Goal: Task Accomplishment & Management: Manage account settings

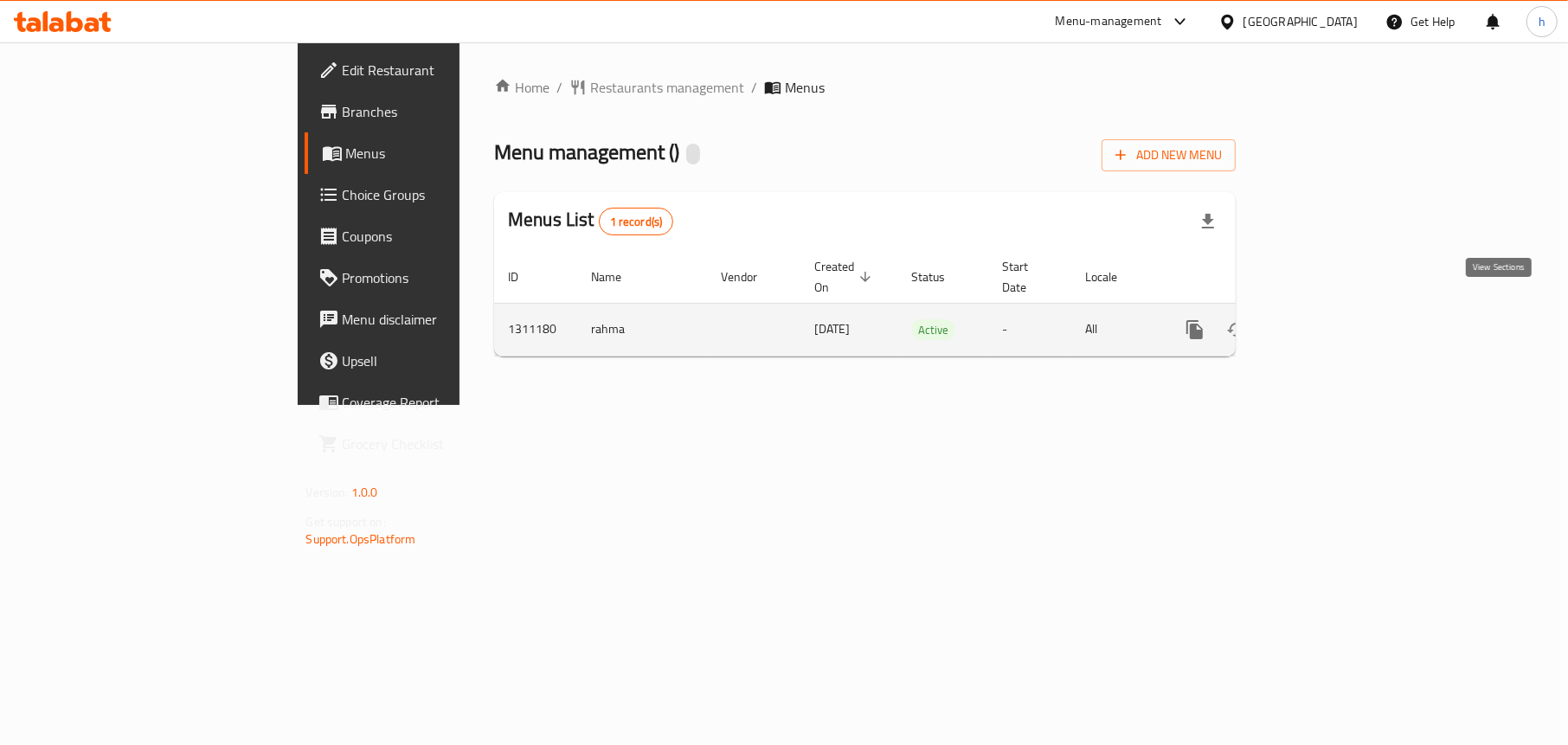
click at [1331, 319] on icon "enhanced table" at bounding box center [1319, 329] width 20 height 20
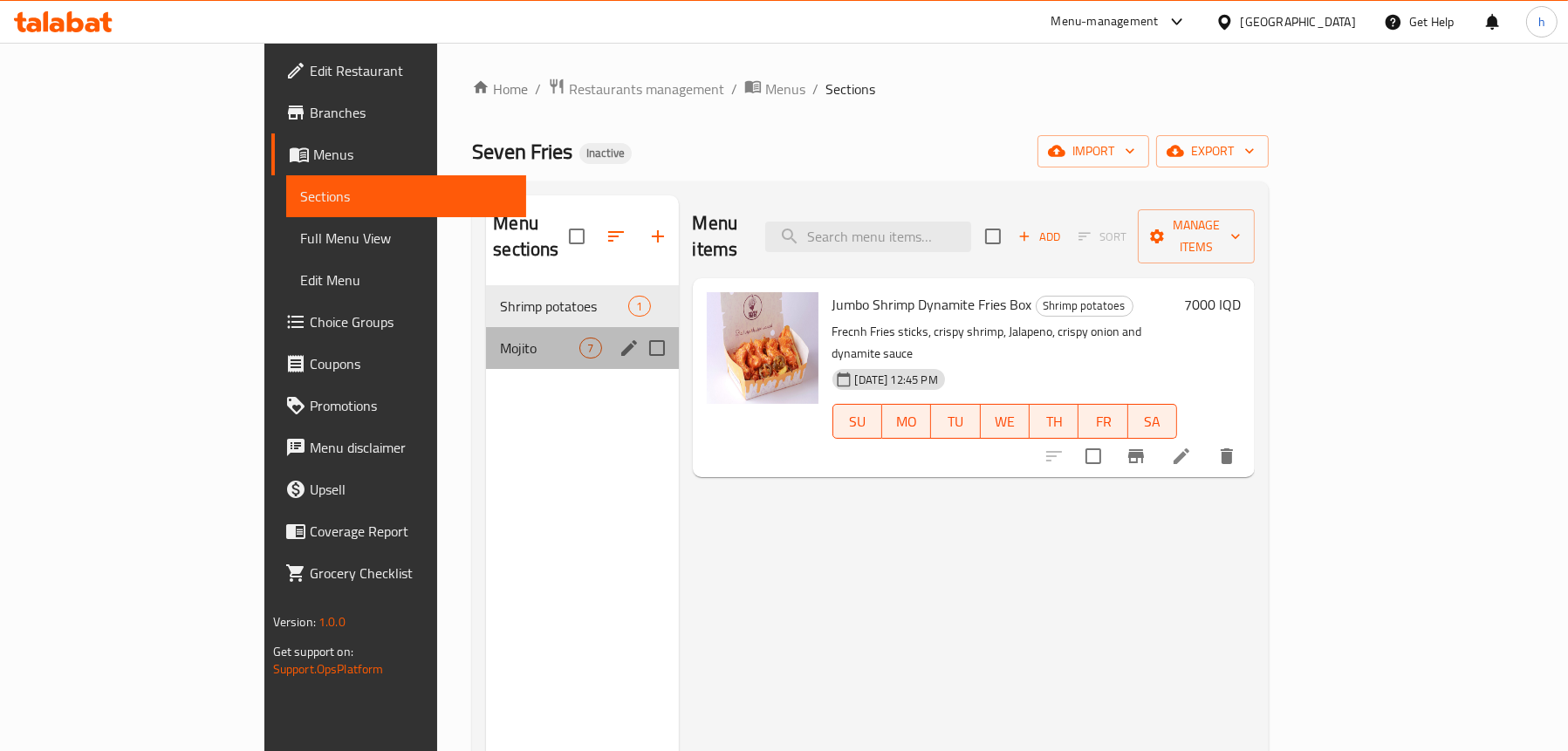
click at [486, 327] on div "Mojito 7" at bounding box center [581, 347] width 192 height 42
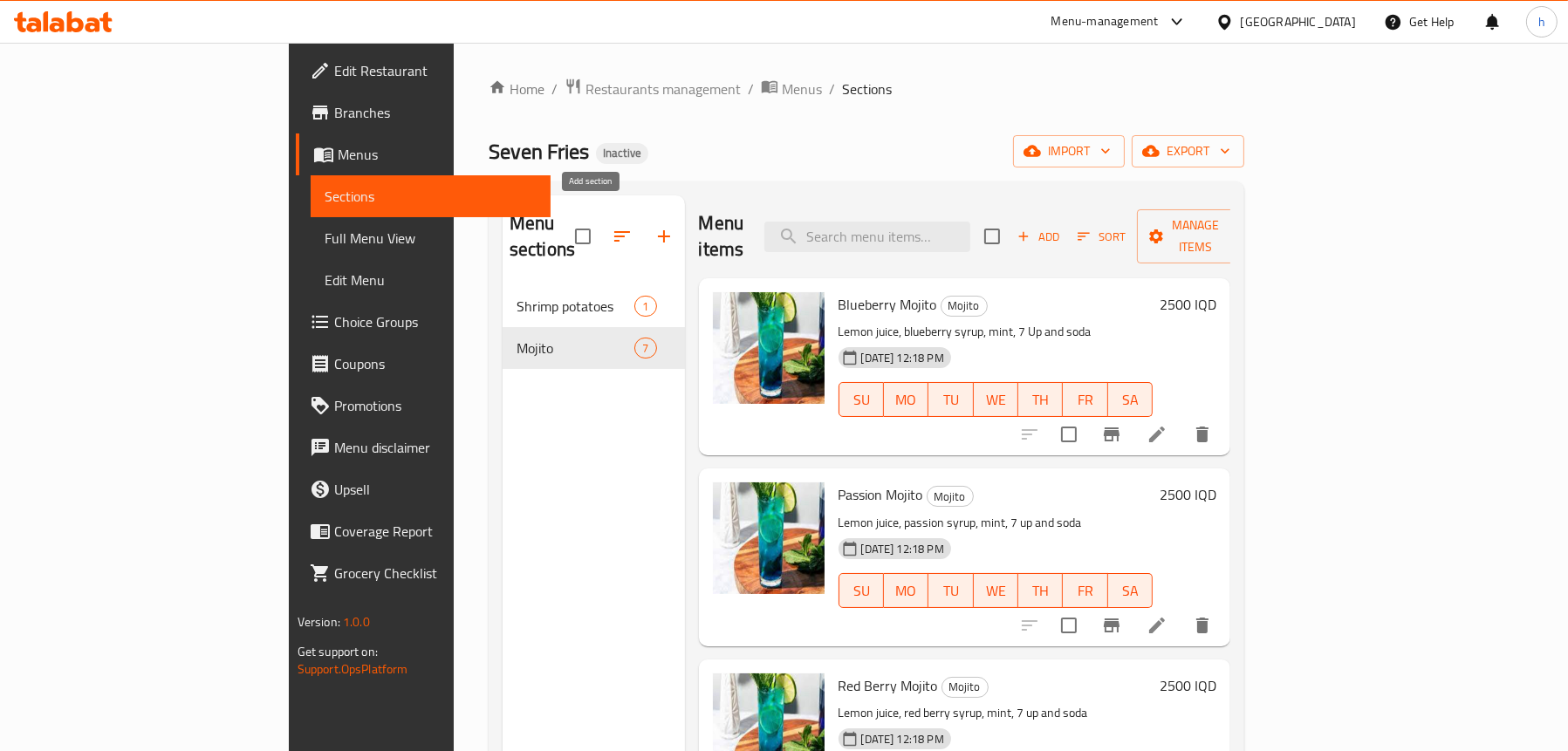
click at [654, 233] on icon "button" at bounding box center [663, 236] width 21 height 21
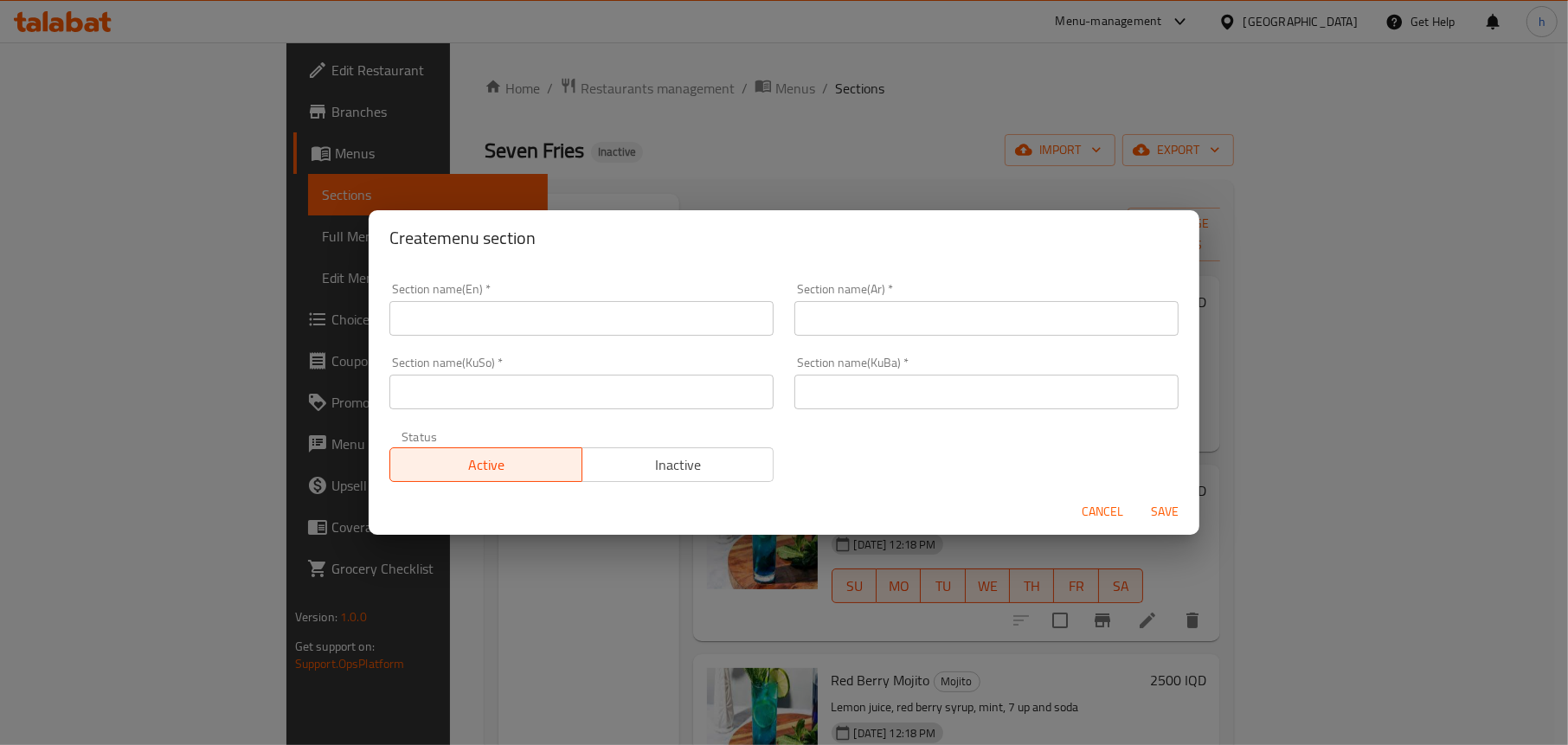
click at [563, 313] on input "text" at bounding box center [582, 318] width 384 height 35
type input "Drinks"
click at [886, 327] on input "text" at bounding box center [987, 318] width 384 height 35
type input "المشروبات"
click at [577, 377] on input "text" at bounding box center [582, 392] width 384 height 35
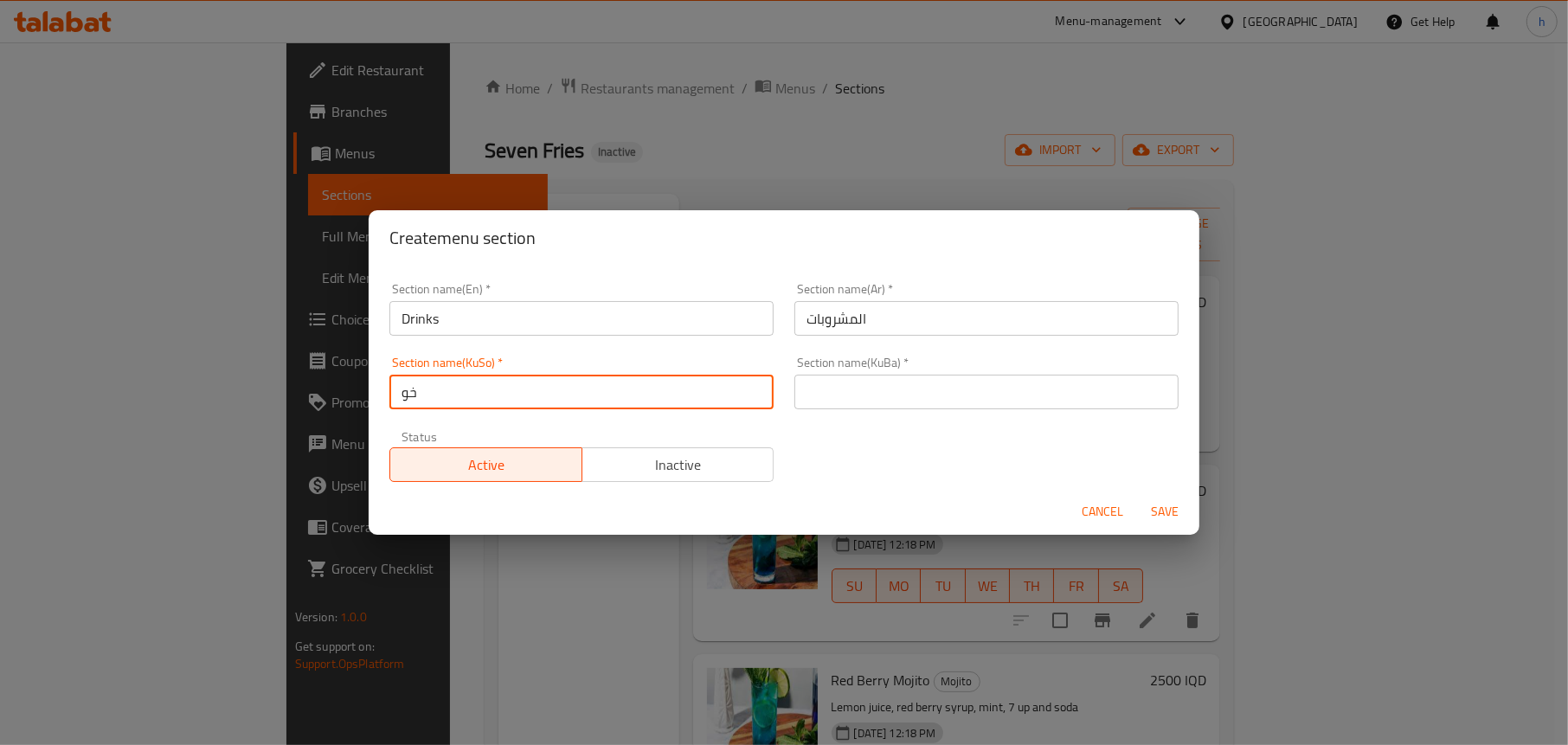
type input "خ"
drag, startPoint x: 554, startPoint y: 390, endPoint x: 382, endPoint y: 384, distance: 172.1
click at [382, 384] on div "Section name(KuSo)   * خواردنەەکان Section name(KuSo) *" at bounding box center [581, 383] width 405 height 74
click at [425, 385] on input "خواردنەەکان" at bounding box center [582, 392] width 384 height 35
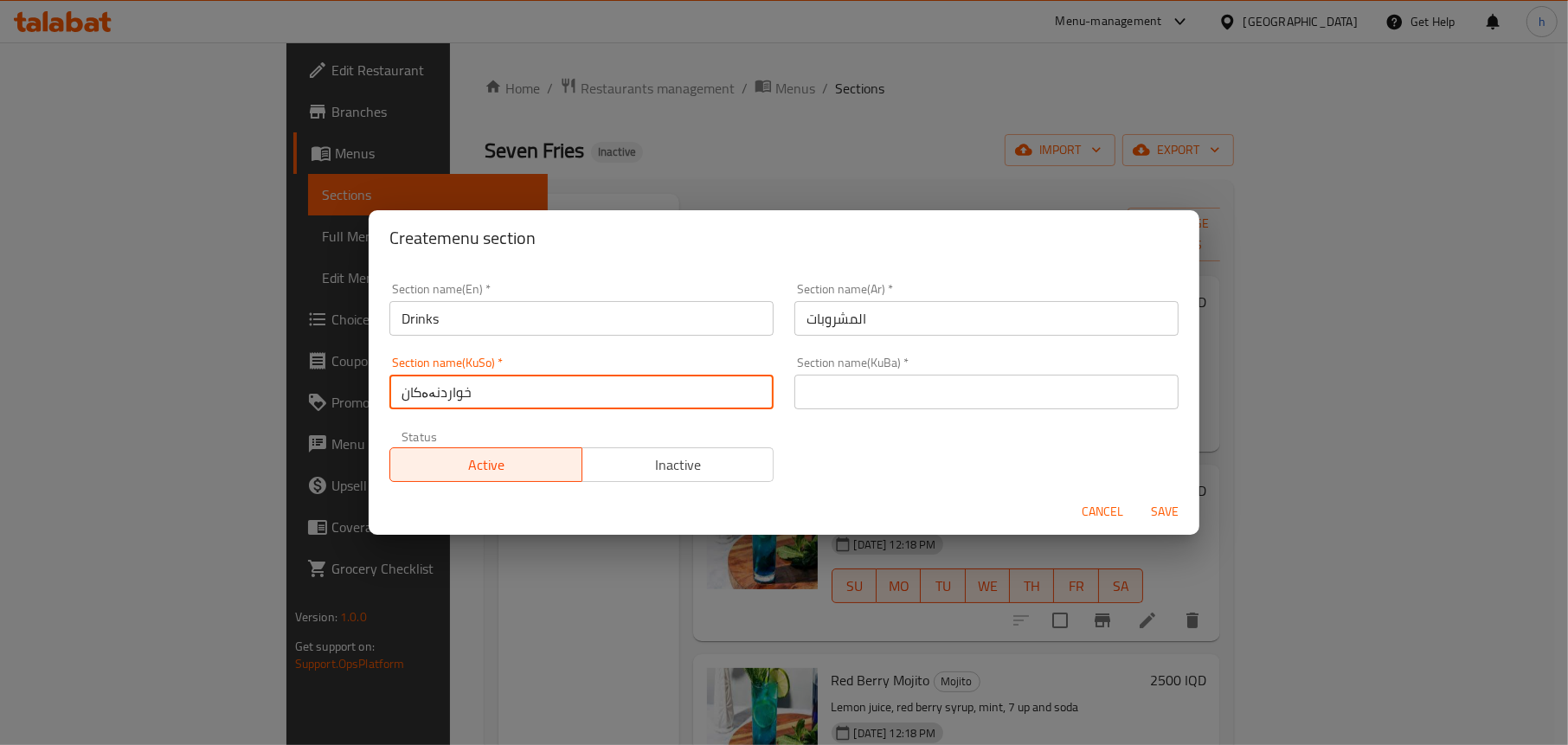
click at [425, 385] on input "خواردنەەکان" at bounding box center [582, 392] width 384 height 35
drag, startPoint x: 531, startPoint y: 385, endPoint x: 373, endPoint y: 392, distance: 158.2
click at [373, 392] on div "Section name(En)   * Drinks Section name(En) * Section name(Ar)   * المشروبات S…" at bounding box center [784, 377] width 831 height 223
type input "خواردنەوەکان"
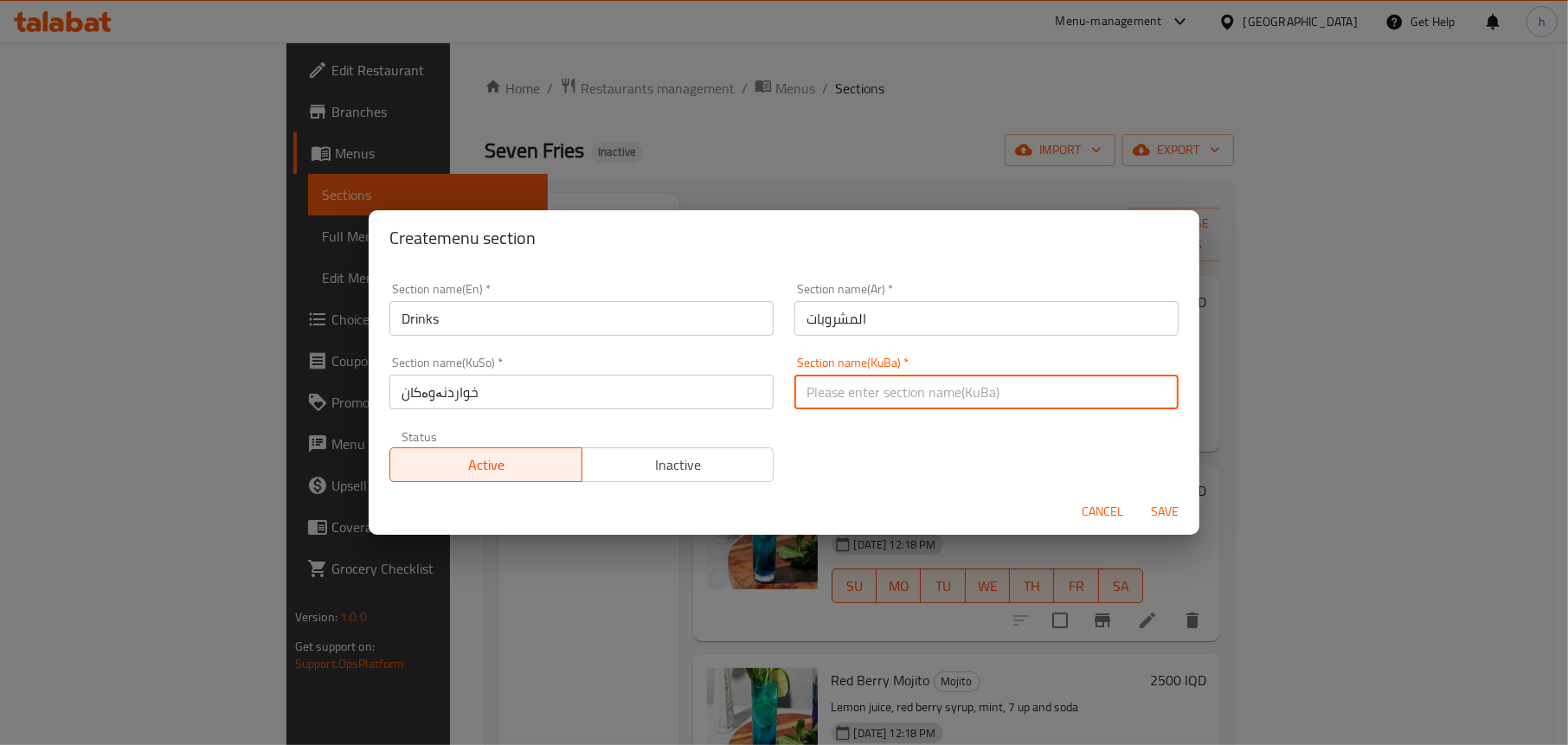
click at [866, 401] on input "text" at bounding box center [987, 392] width 384 height 35
paste input "خواردنەوەکان"
type input "خواردنەوەکان"
click at [1153, 511] on span "Save" at bounding box center [1164, 512] width 42 height 21
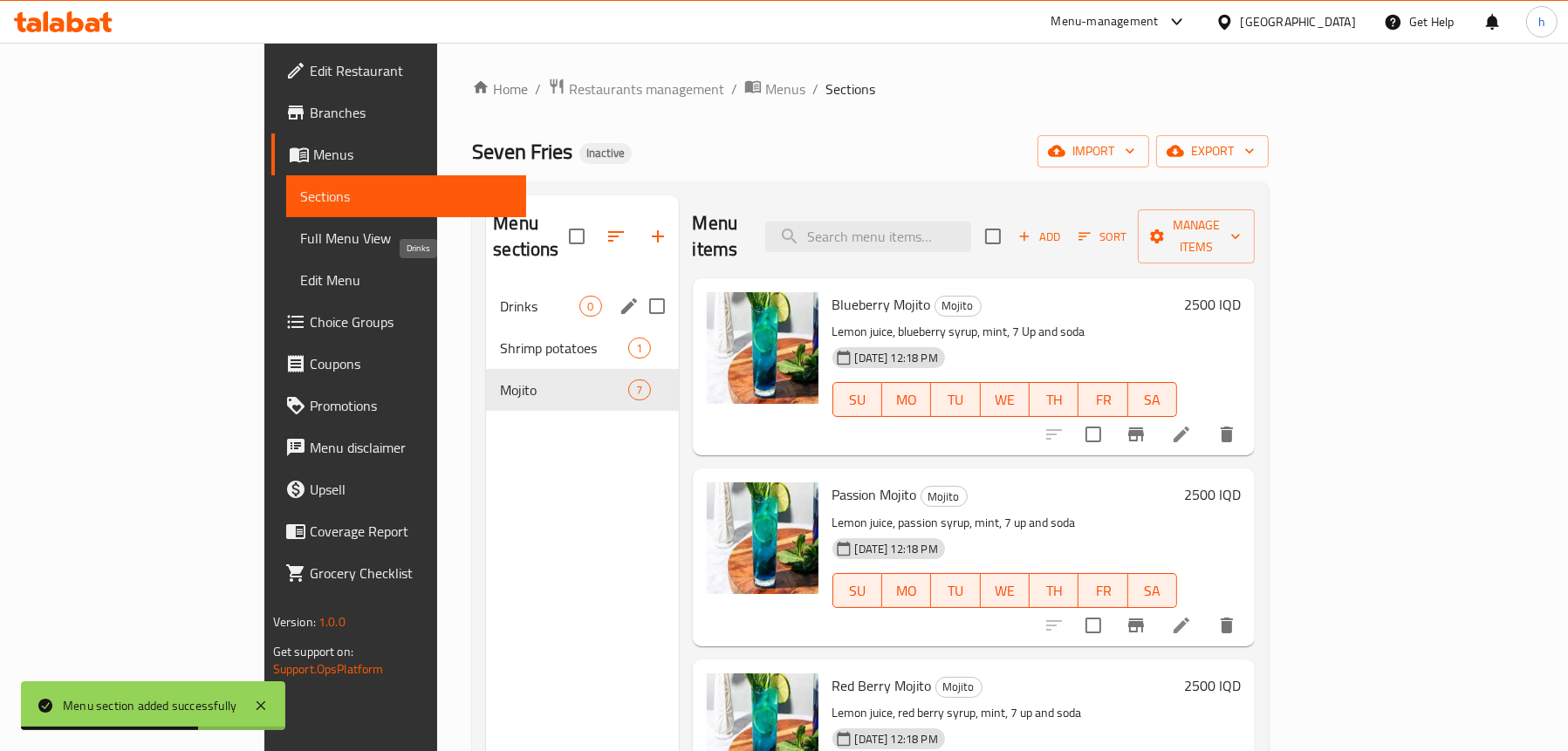
click at [500, 296] on span "Drinks" at bounding box center [539, 305] width 79 height 21
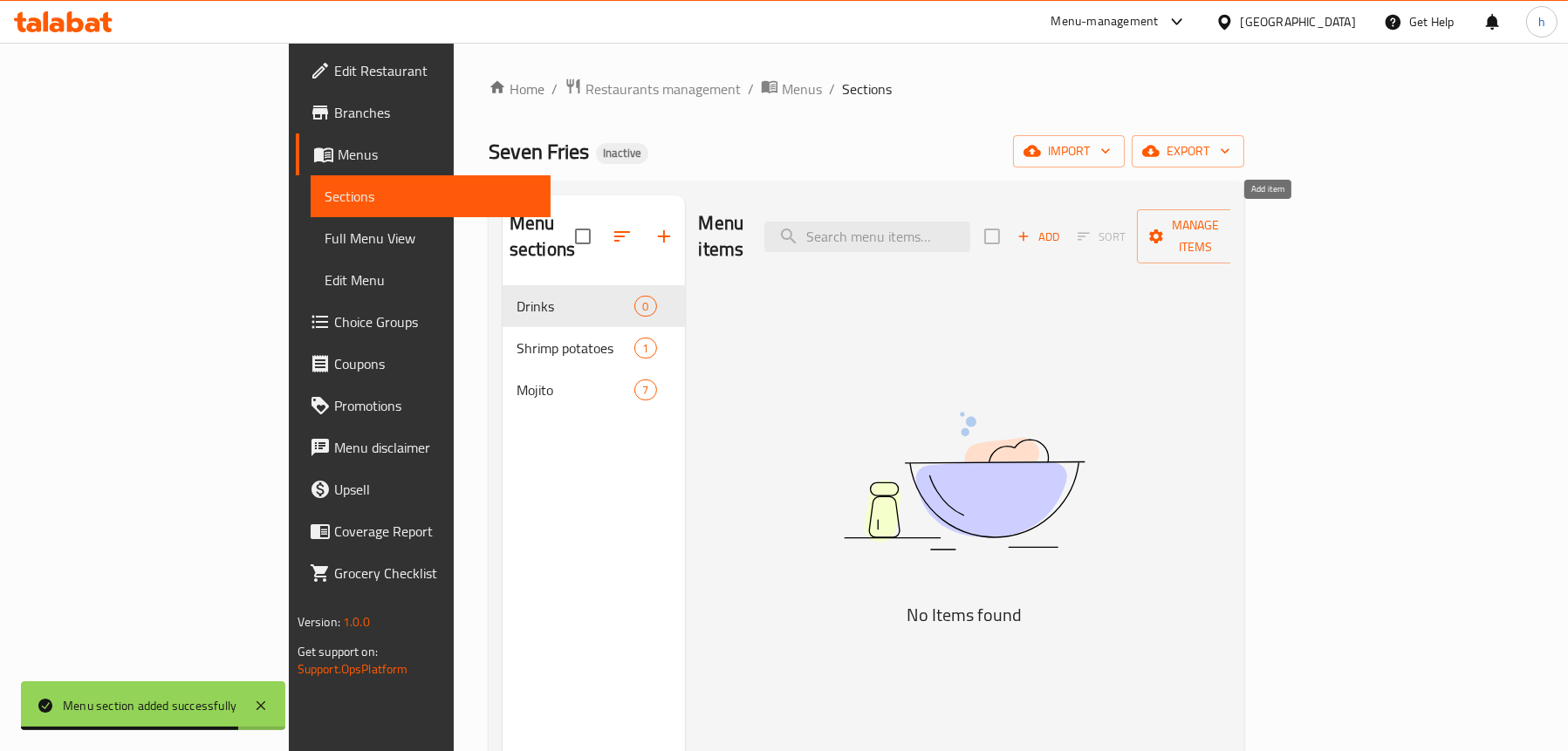
click at [1062, 230] on span "Add" at bounding box center [1038, 237] width 47 height 20
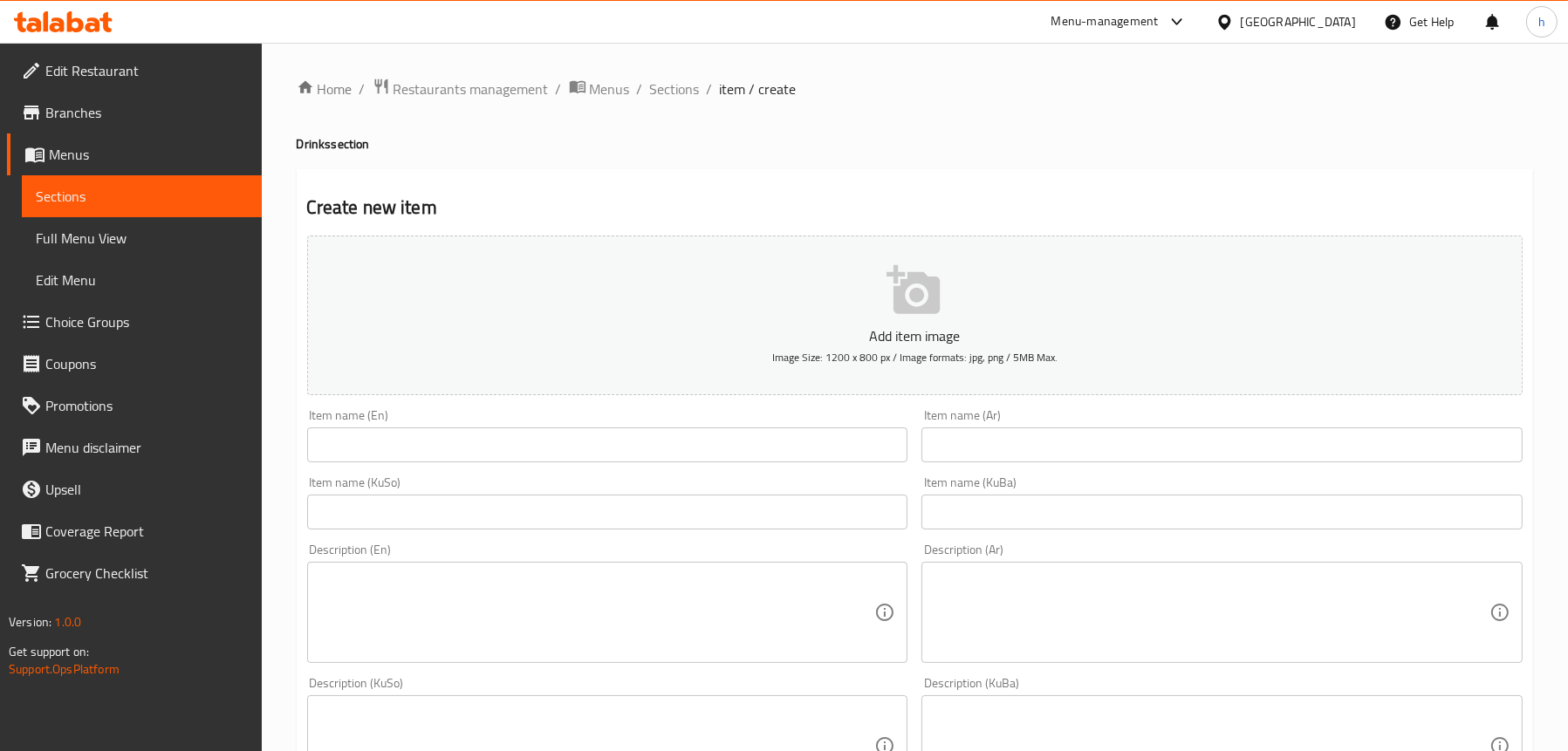
click at [45, 158] on span at bounding box center [36, 154] width 24 height 21
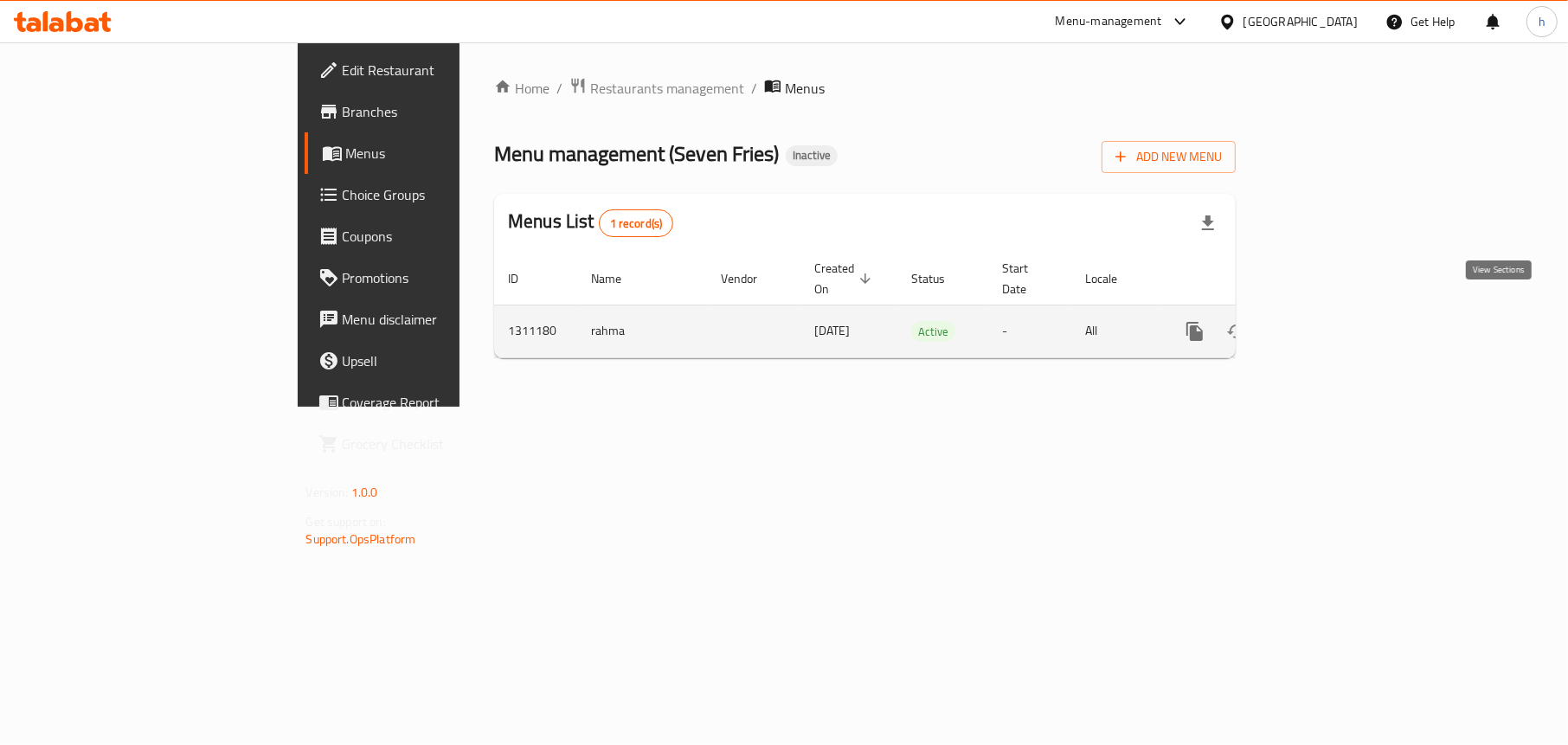
click at [1331, 321] on icon "enhanced table" at bounding box center [1319, 330] width 20 height 20
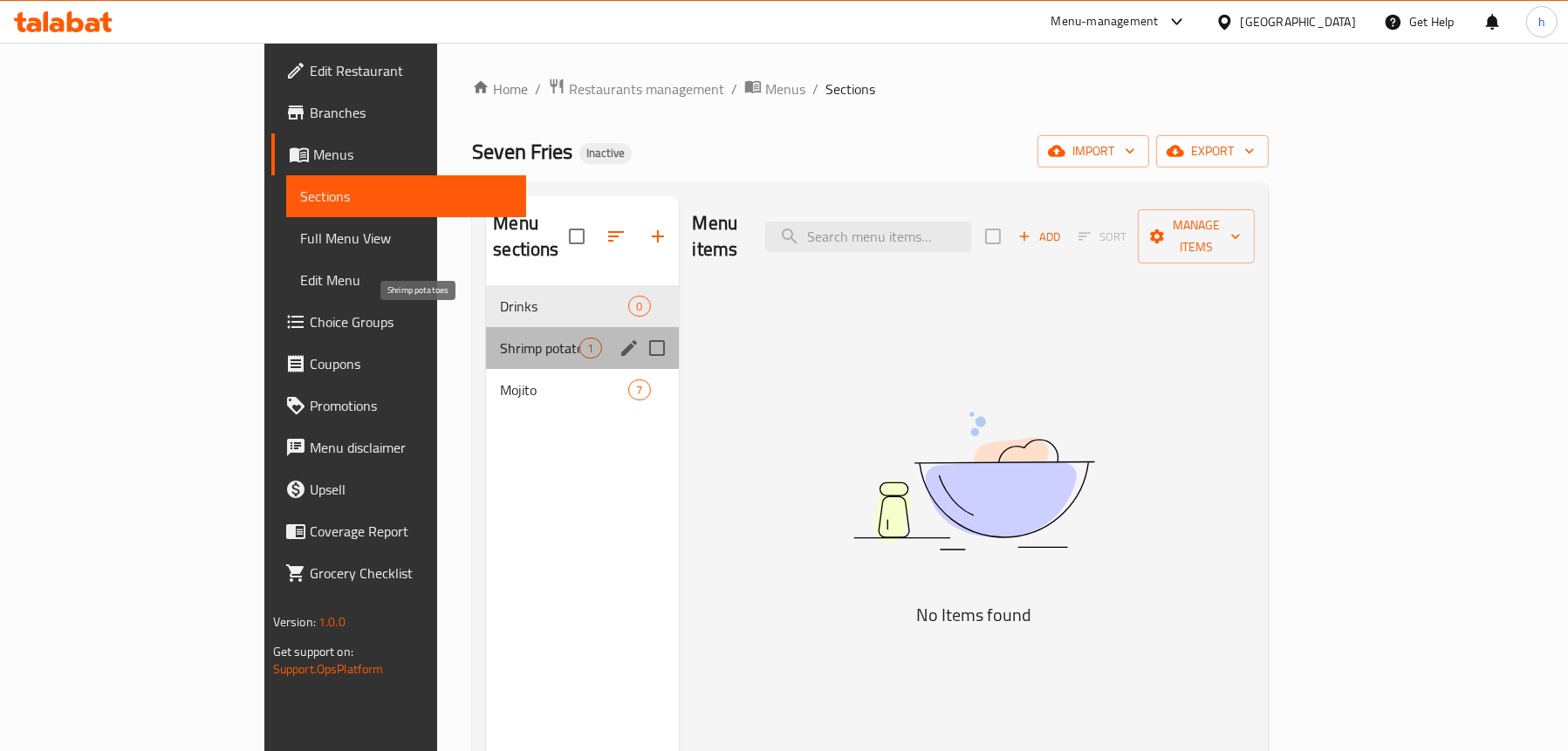
click at [500, 338] on span "Shrimp potatoes" at bounding box center [539, 347] width 79 height 21
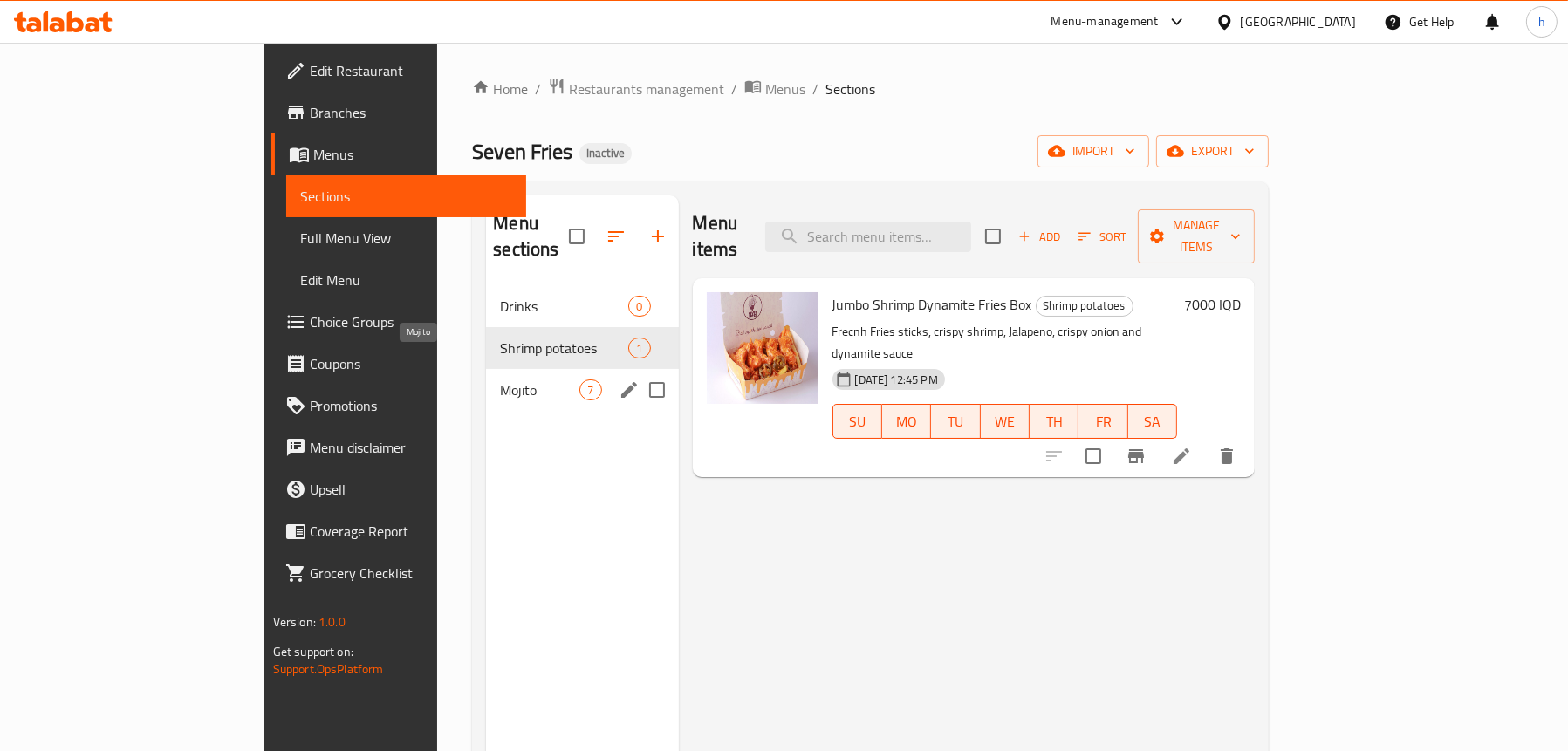
click at [486, 374] on div "Mojito 7" at bounding box center [581, 389] width 192 height 42
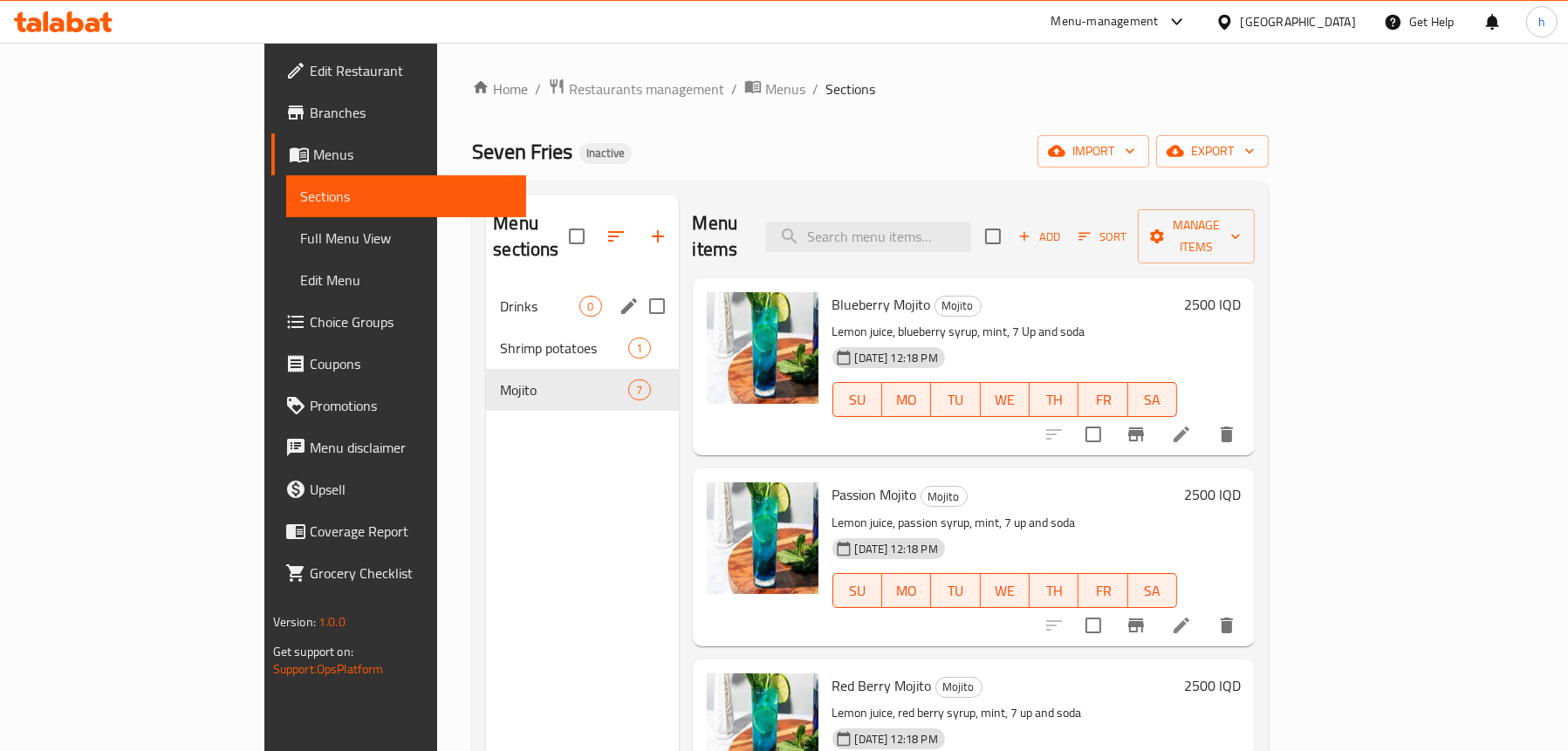
click at [486, 290] on div "Drinks 0" at bounding box center [581, 305] width 192 height 42
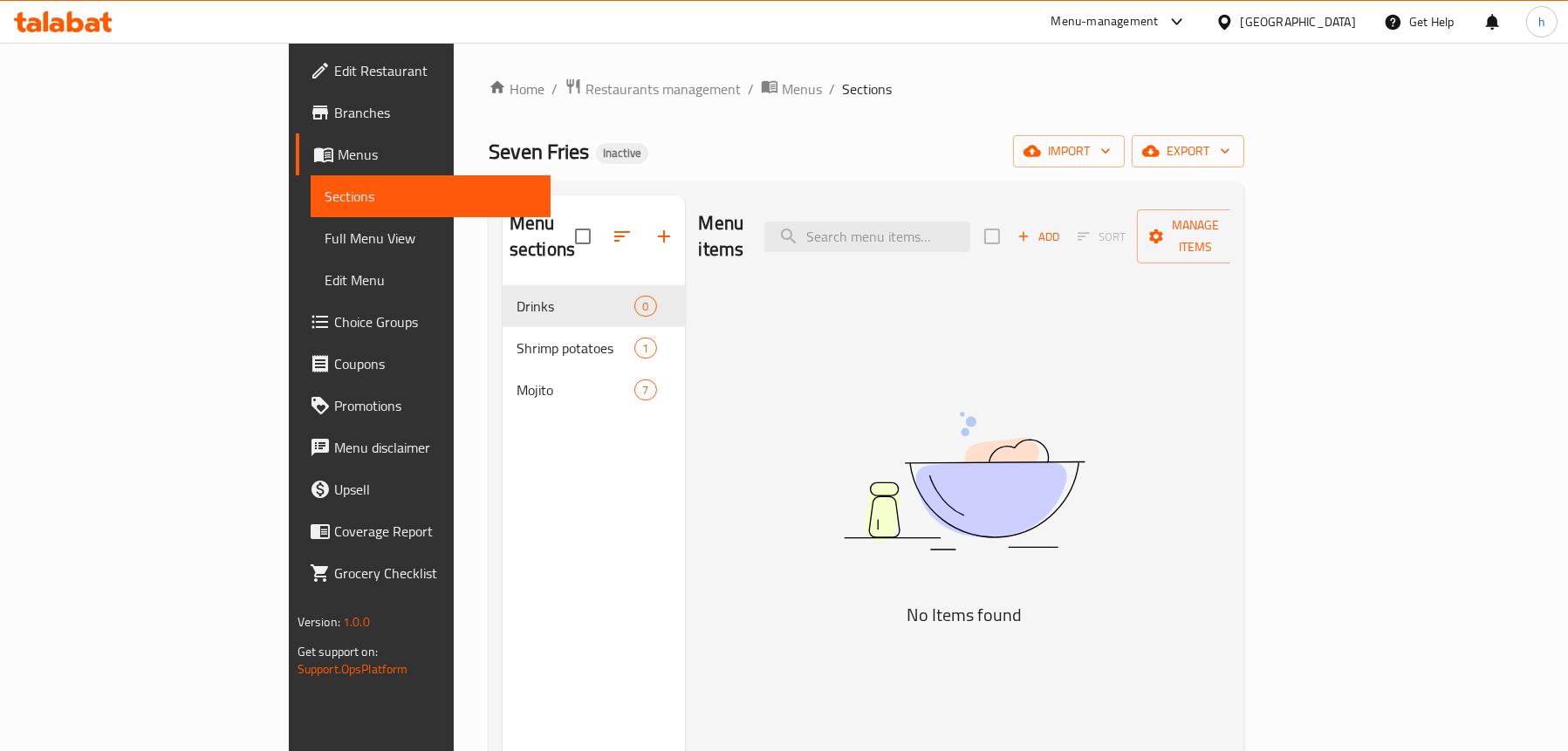
click at [1062, 227] on span "Add" at bounding box center [1038, 237] width 47 height 20
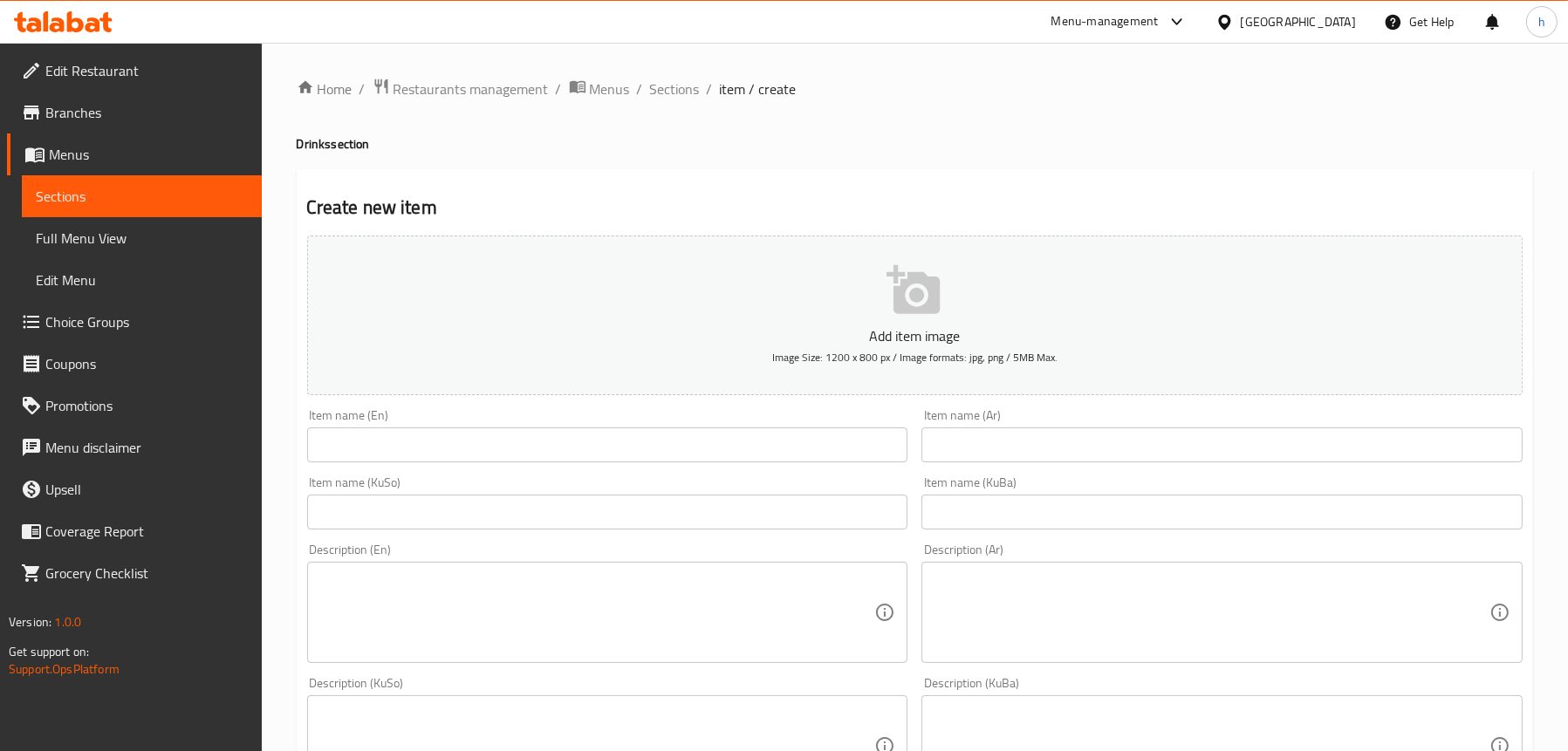
click at [497, 436] on input "text" at bounding box center [607, 445] width 601 height 35
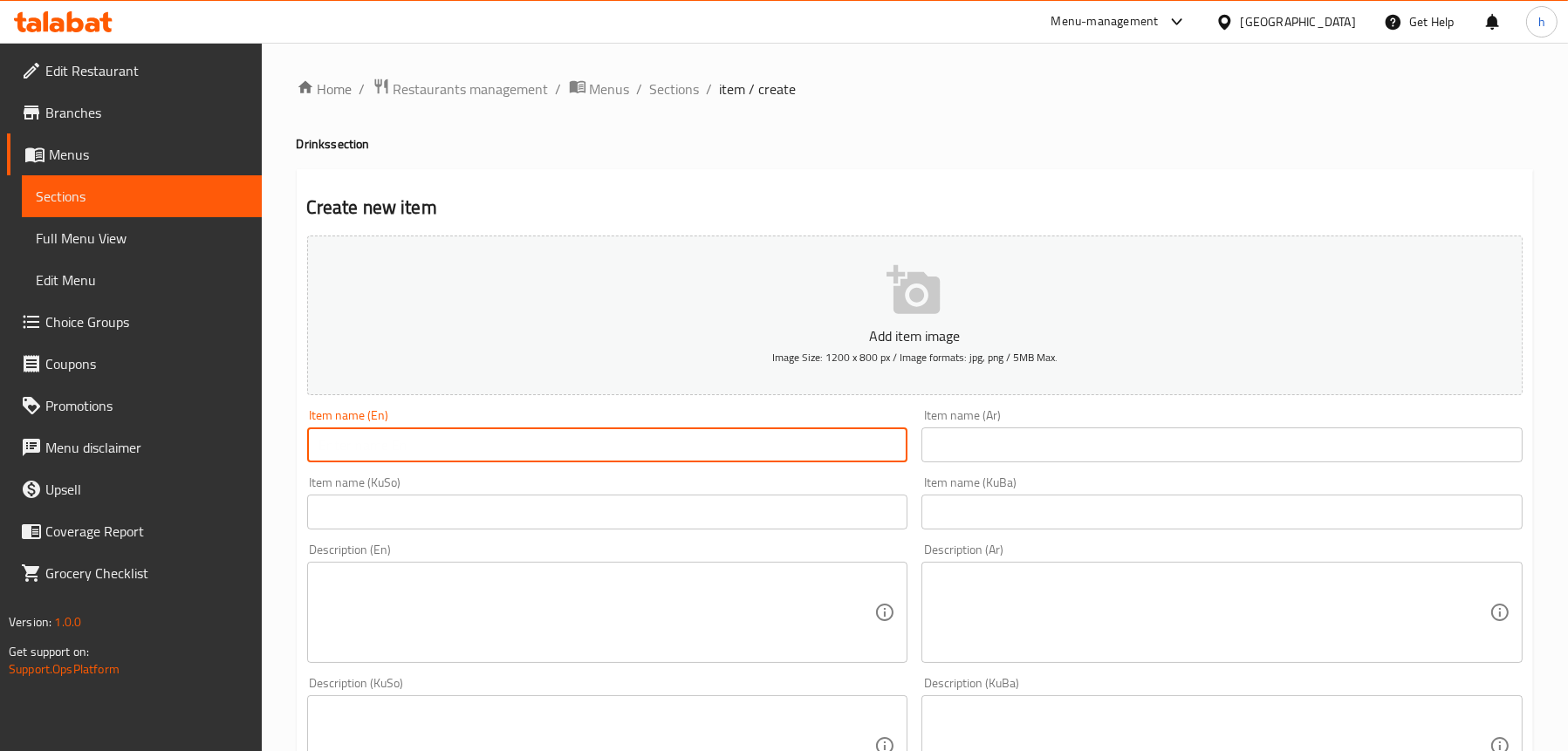
paste input "Seven Fries Drink"
type input "Seven Fries Drink"
click at [993, 433] on input "text" at bounding box center [1222, 445] width 601 height 35
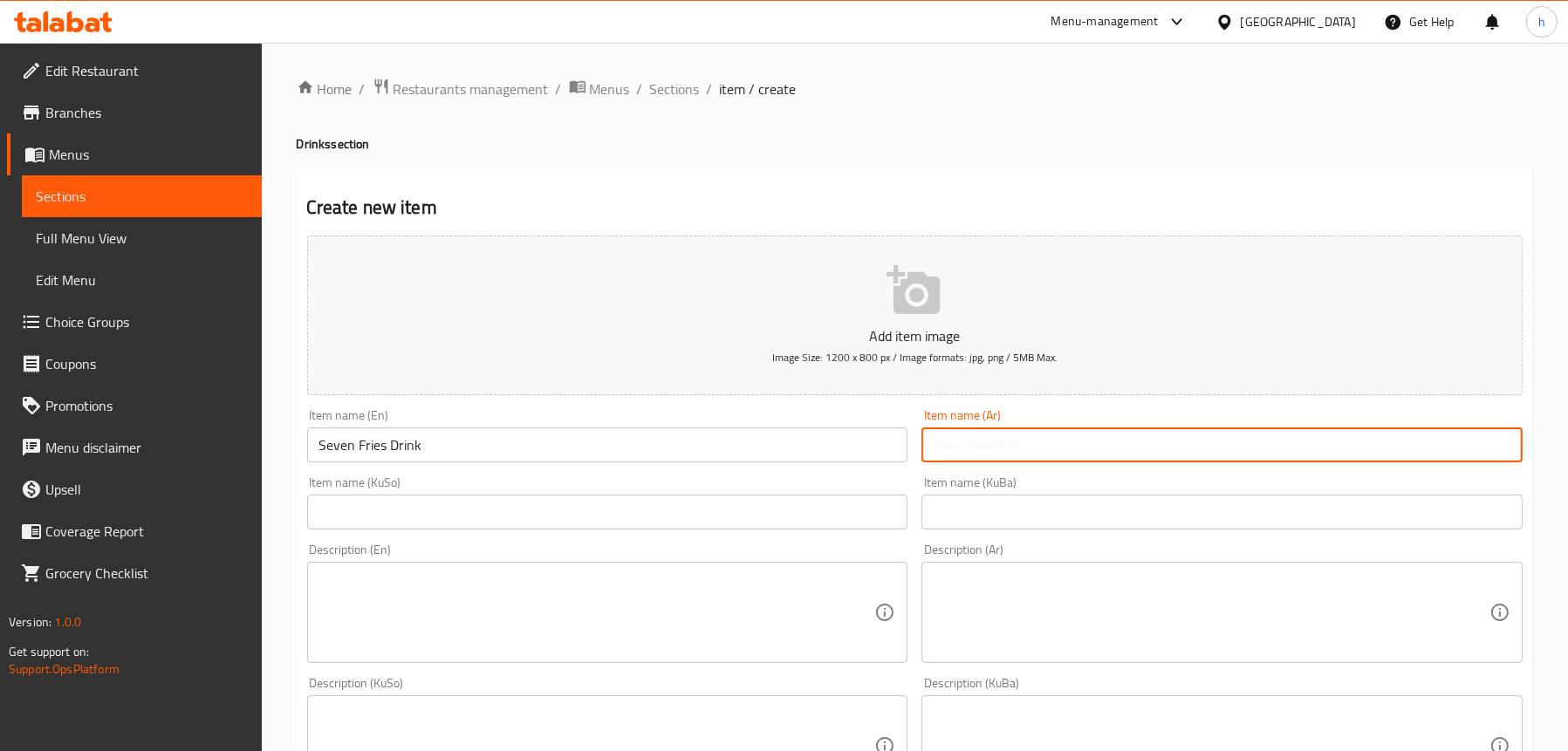
paste input "مشروب سفن فرايز"
type input "مشروب سفن فرايز"
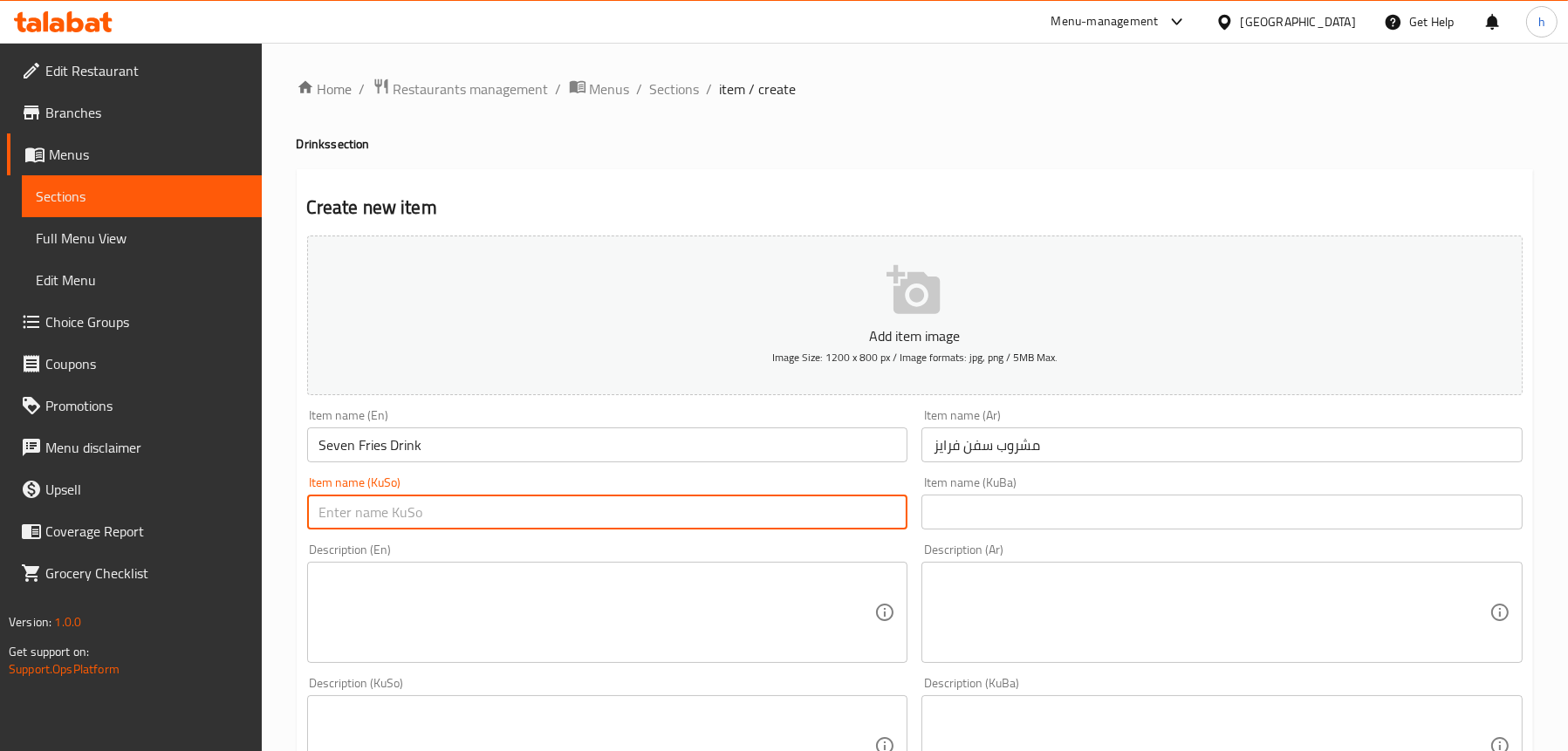
click at [604, 514] on input "text" at bounding box center [607, 512] width 601 height 35
type input "[PERSON_NAME]"
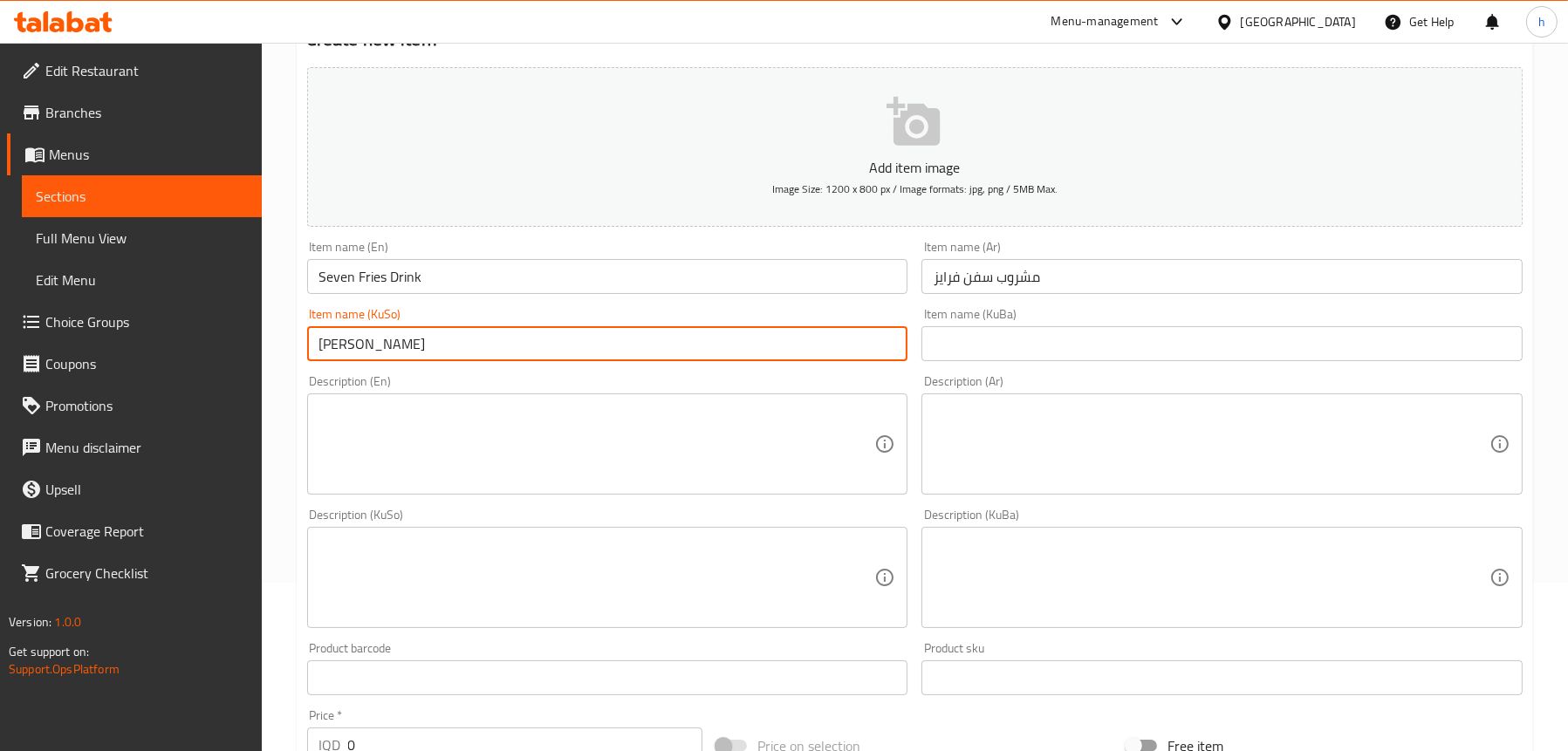
scroll to position [174, 0]
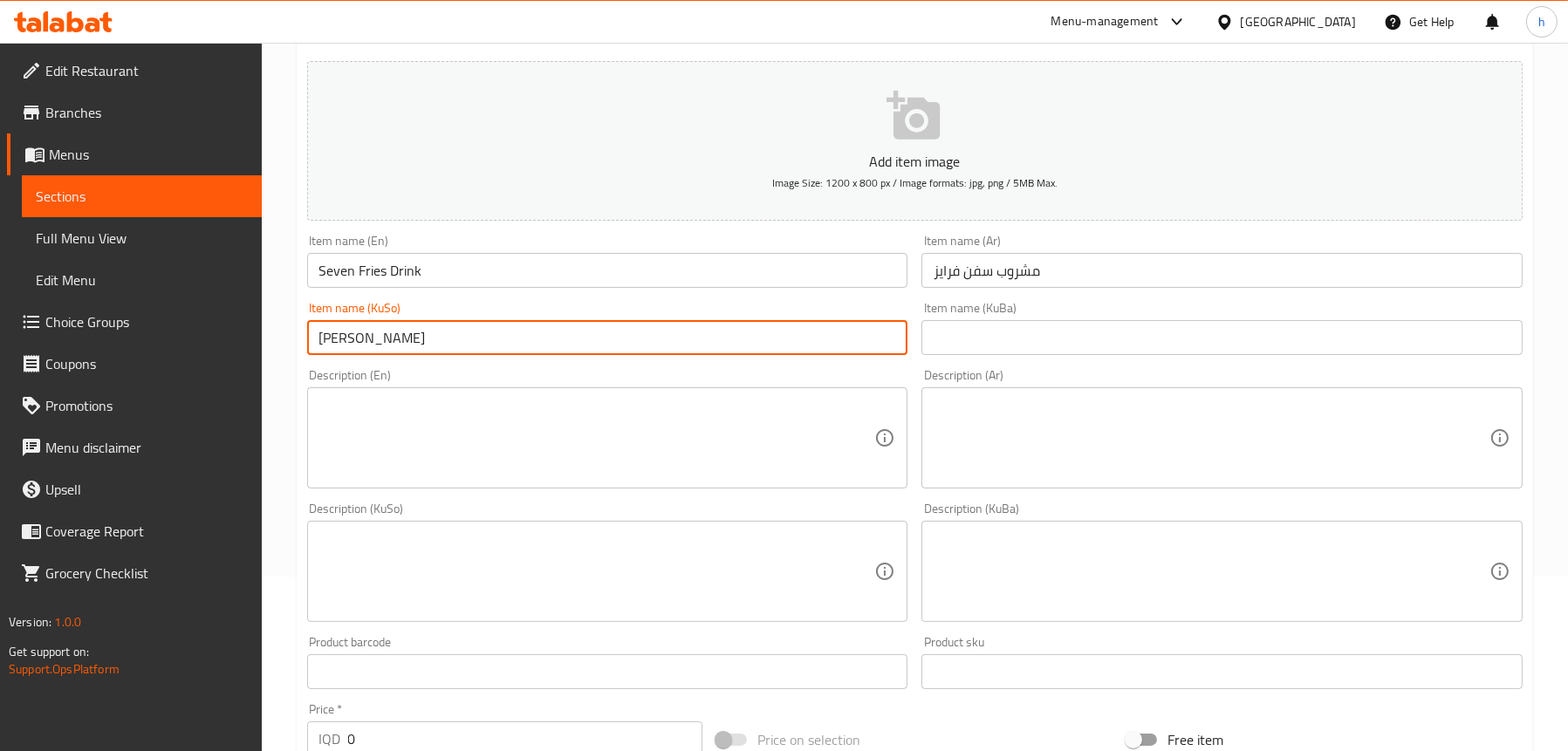
click at [441, 425] on textarea at bounding box center [597, 438] width 555 height 83
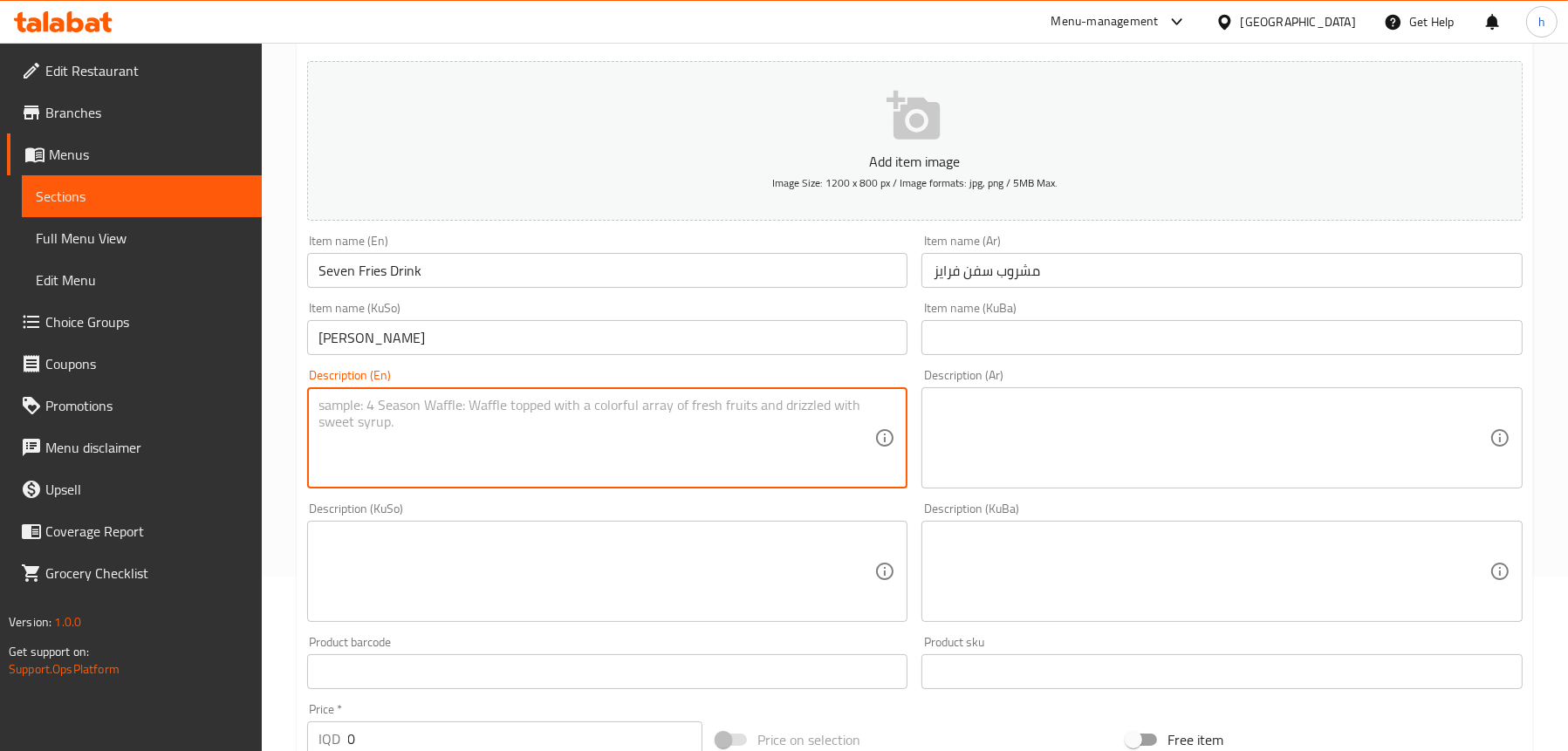
click at [1021, 442] on textarea at bounding box center [1211, 438] width 555 height 83
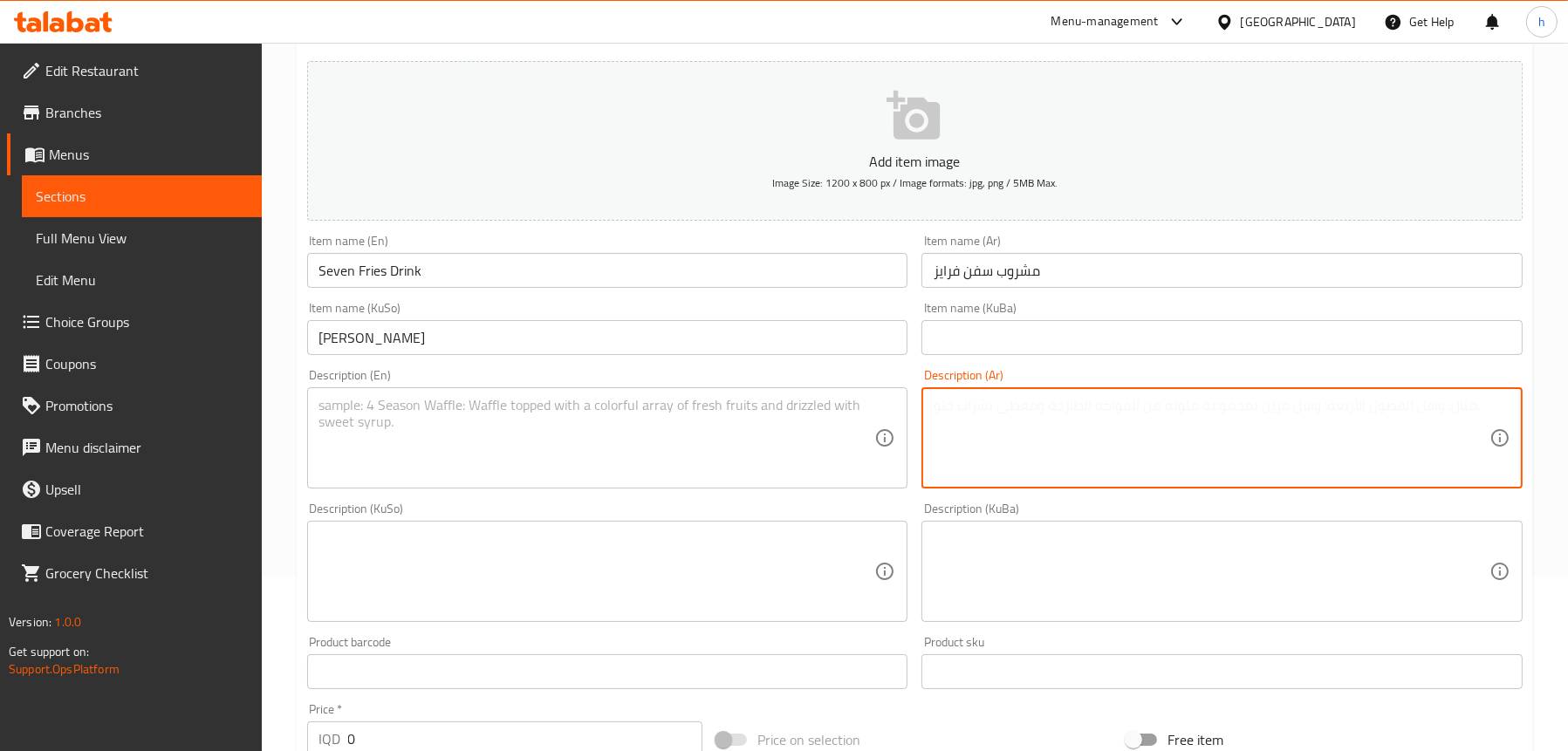
paste textarea "مزيج سبع نكهات كركديه، ماء ورد، لافندر، [PERSON_NAME]، زعفران، ليمون ونعناع."
type textarea "مزيج سبع نكهات كركديه، ماء ورد، لافندر، [PERSON_NAME]، زعفران، ليمون ونعناع."
click at [554, 427] on textarea at bounding box center [597, 438] width 555 height 83
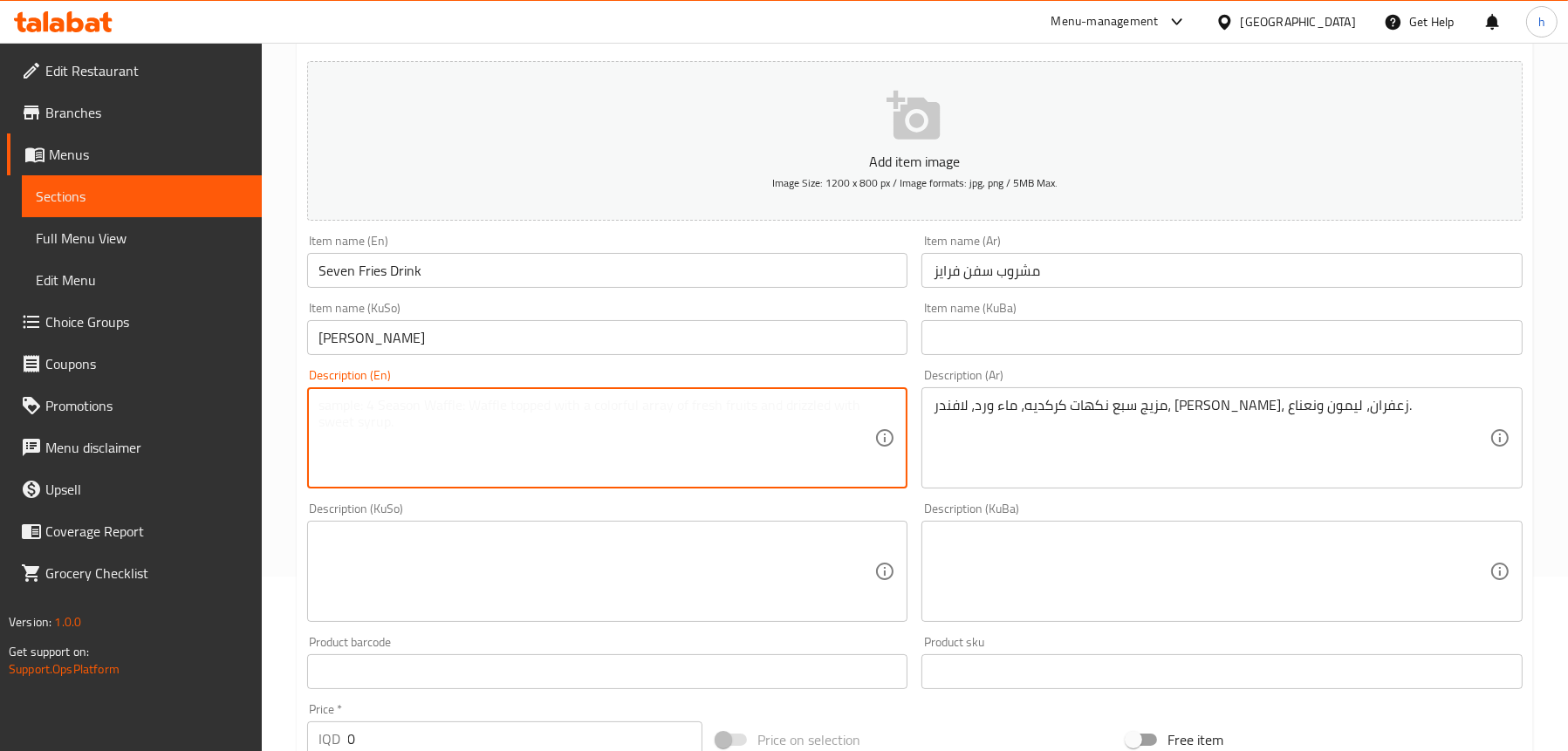
paste textarea "Blend of 7 flavors of hibiscus, rose water, lavender, berry, saffron, lemon and…"
click at [459, 397] on textarea "Blend of 7 flavors of hibiscus, rose water, lavender, berry, saffron, lemon and…" at bounding box center [597, 438] width 555 height 83
click at [456, 413] on textarea "Blend of 7 flavors of hibiscus, rose water, lavender, berry, saffron, lemon and…" at bounding box center [597, 438] width 555 height 83
click at [578, 398] on textarea "Blend of 7 flavors of hibiscus, rose water, lavender, berry, saffron, lemon and…" at bounding box center [597, 438] width 555 height 83
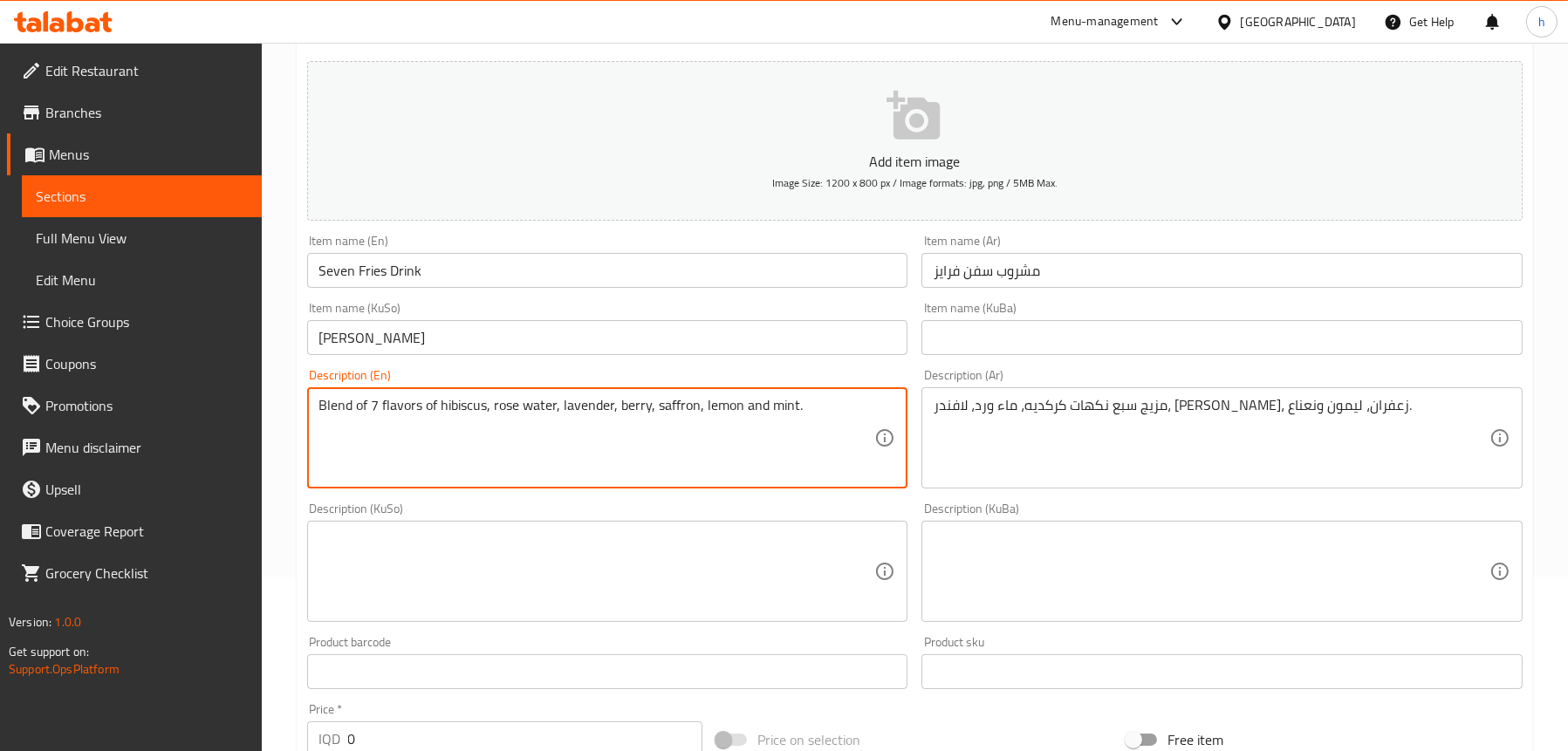
click at [578, 398] on textarea "Blend of 7 flavors of hibiscus, rose water, lavender, berry, saffron, lemon and…" at bounding box center [597, 438] width 555 height 83
type textarea "Blend of 7 flavors of hibiscus, rose water, lavender, berry, saffron, lemon and…"
click at [573, 534] on textarea at bounding box center [597, 572] width 555 height 83
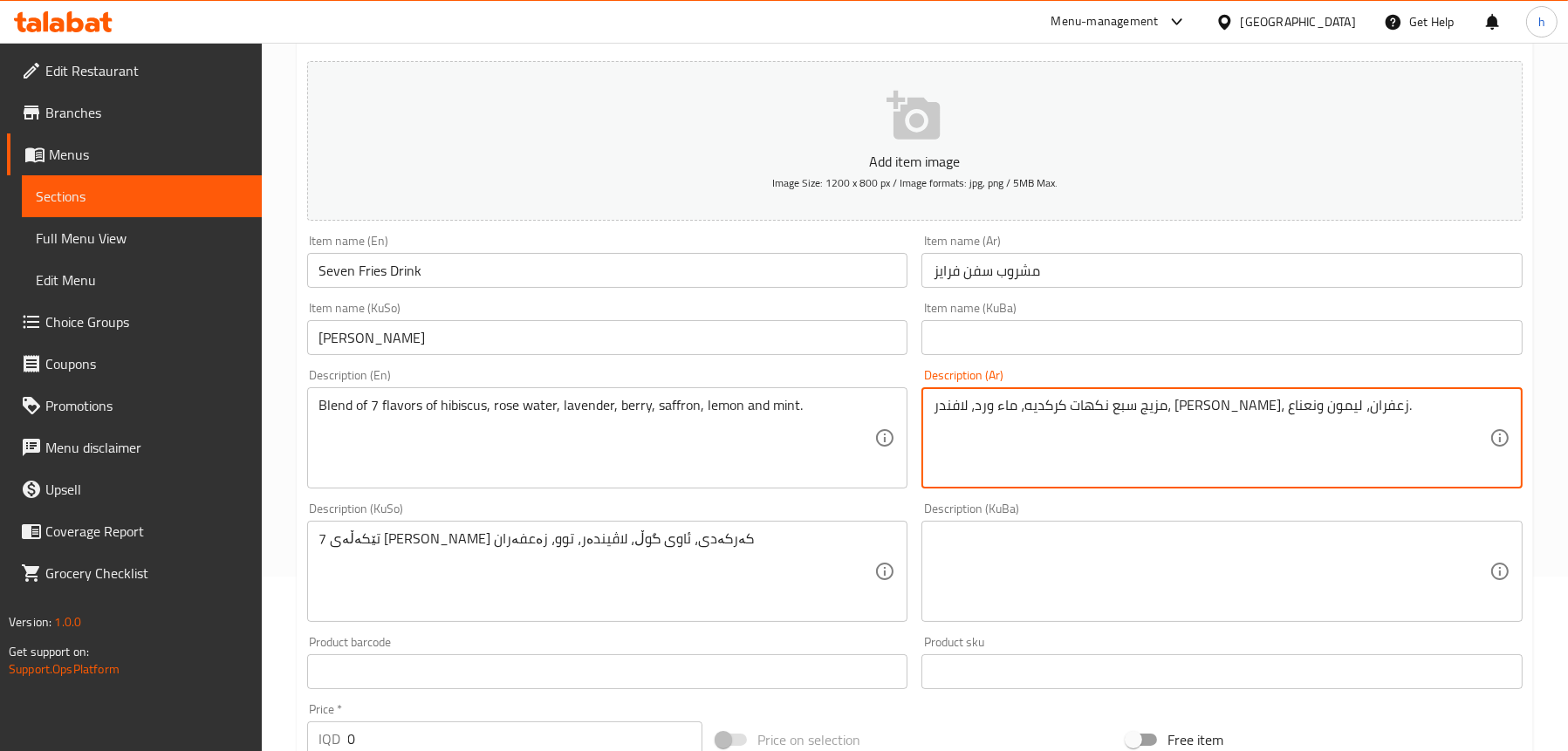
click at [1030, 405] on textarea "مزيج سبع نكهات كركديه، ماء ورد، لافندر، [PERSON_NAME]، زعفران، ليمون ونعناع." at bounding box center [1211, 438] width 555 height 83
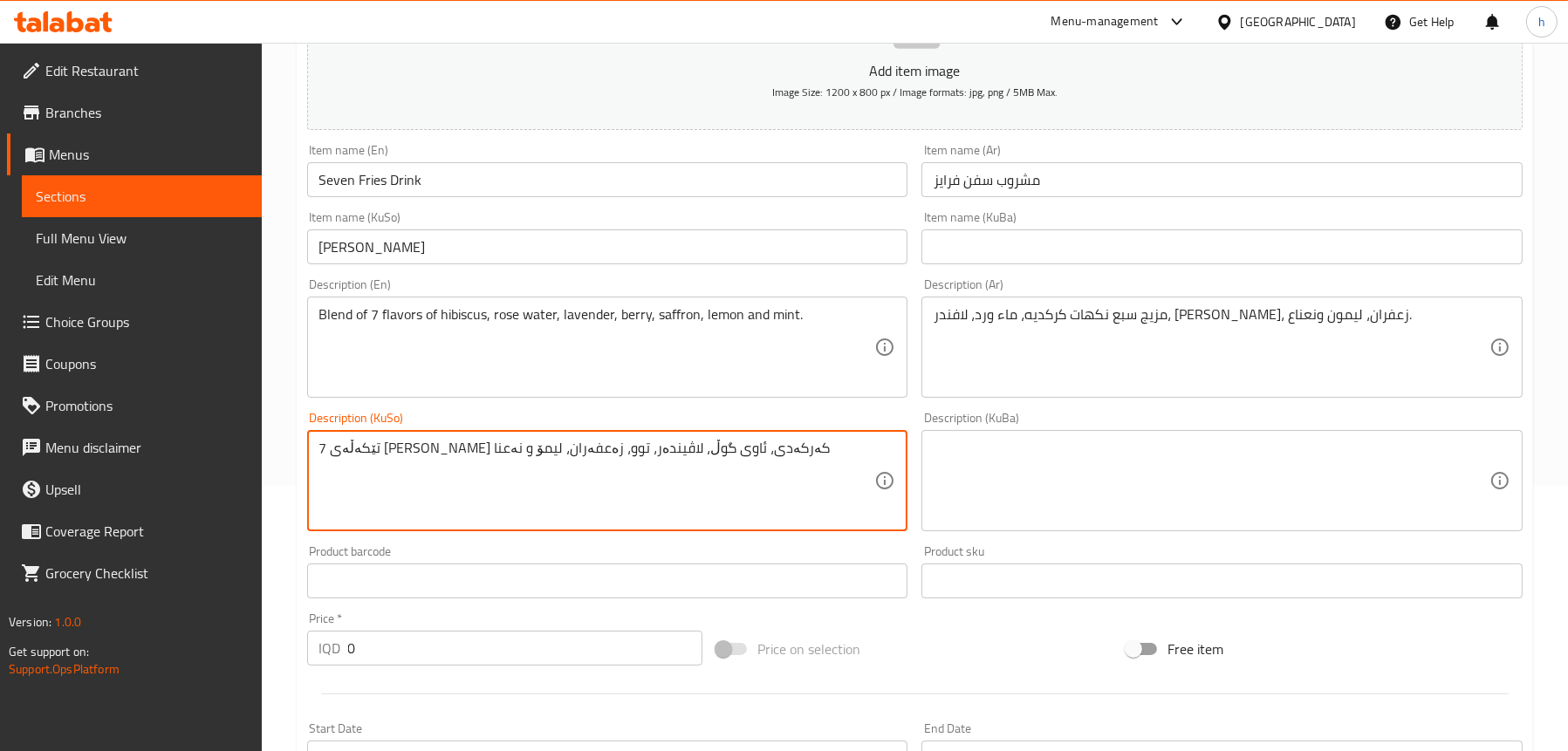
scroll to position [436, 0]
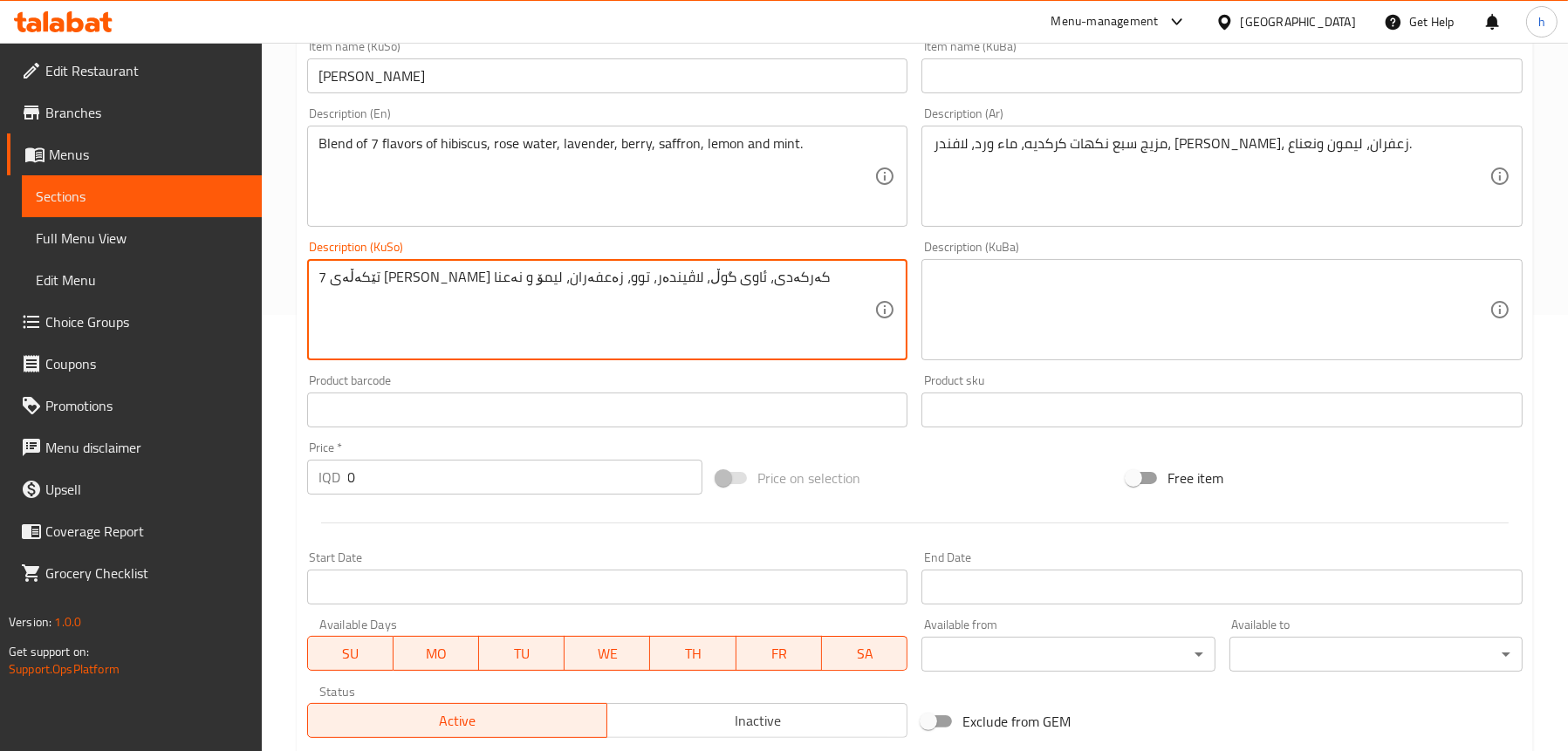
type textarea "تێکەڵەی 7 [PERSON_NAME] کەرکەدی، ئاوی گوڵ، لاڤیندەر، توو، زەعفەران، لیمۆ و نەعنا"
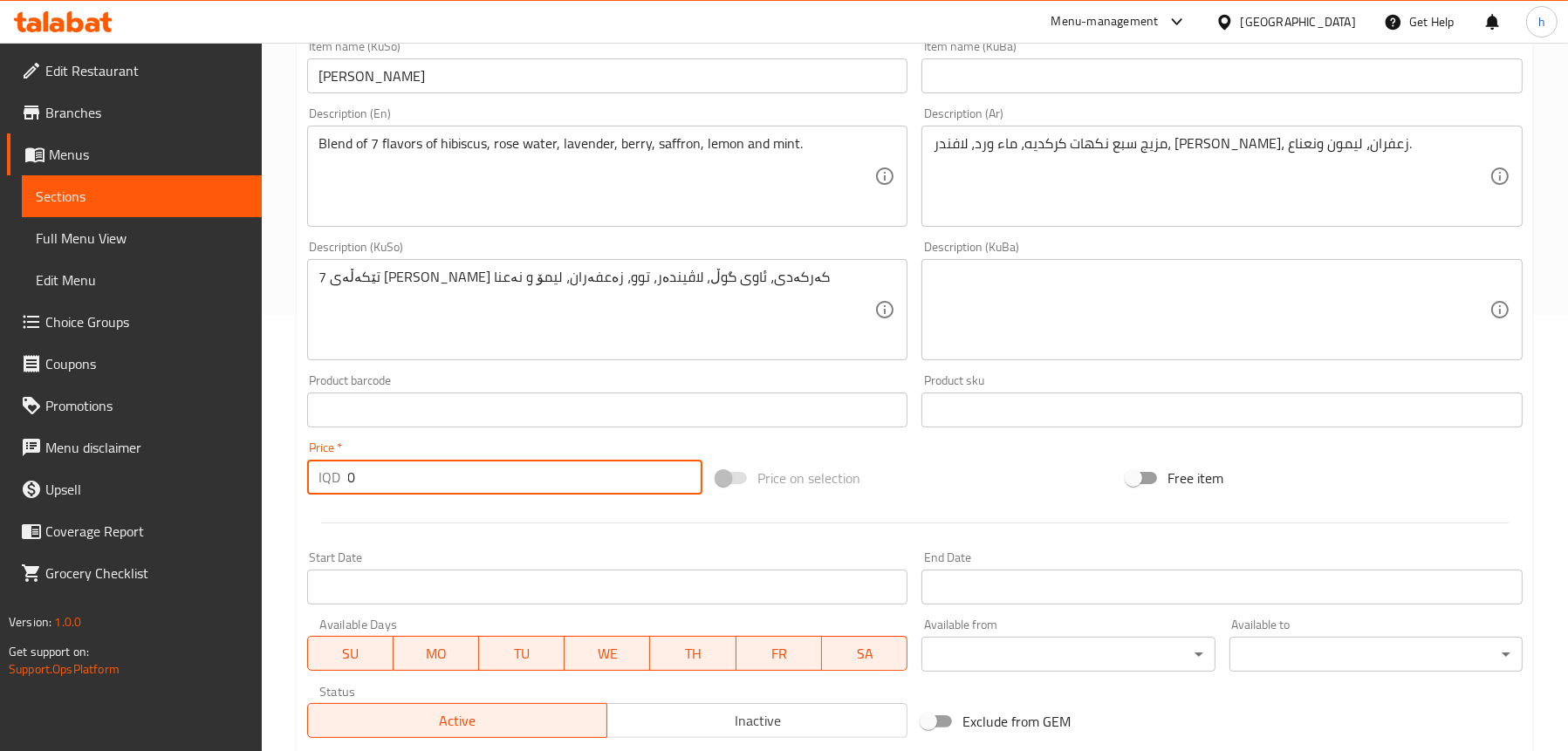
drag, startPoint x: 383, startPoint y: 472, endPoint x: 320, endPoint y: 474, distance: 63.0
click at [320, 474] on div "IQD 0 Price *" at bounding box center [505, 477] width 396 height 35
paste input "250"
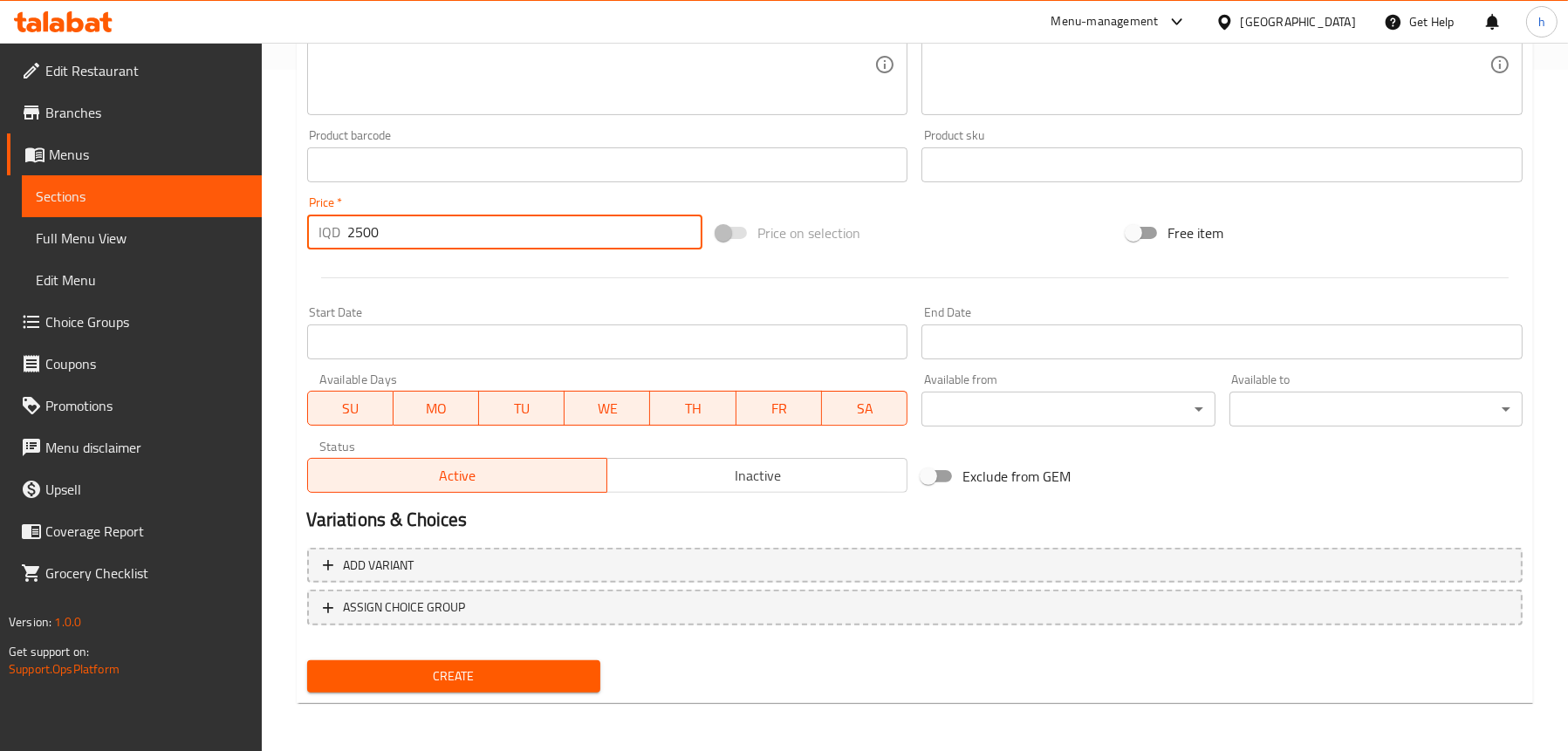
type input "2500"
click at [502, 676] on span "Create" at bounding box center [454, 676] width 265 height 21
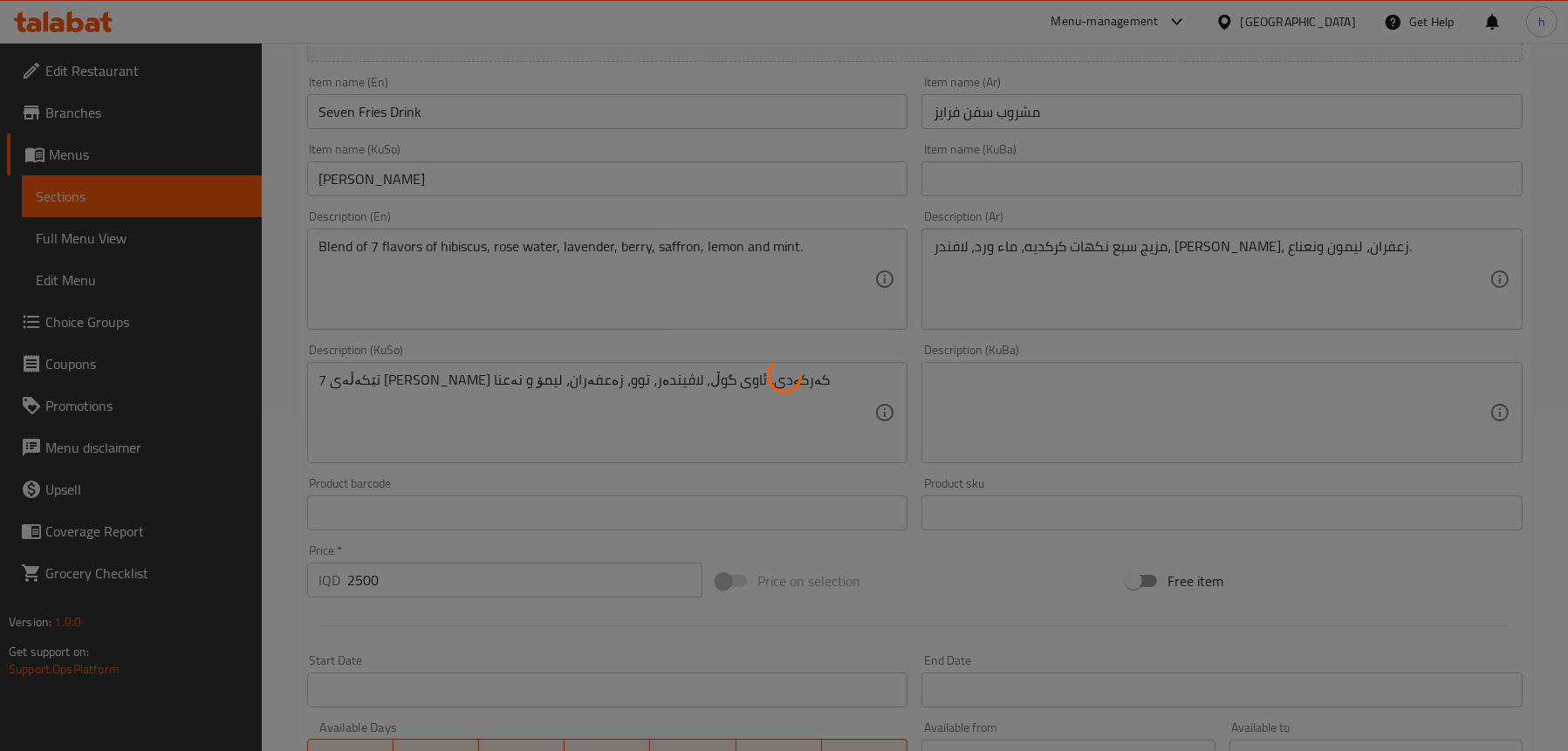
scroll to position [332, 0]
type input "0"
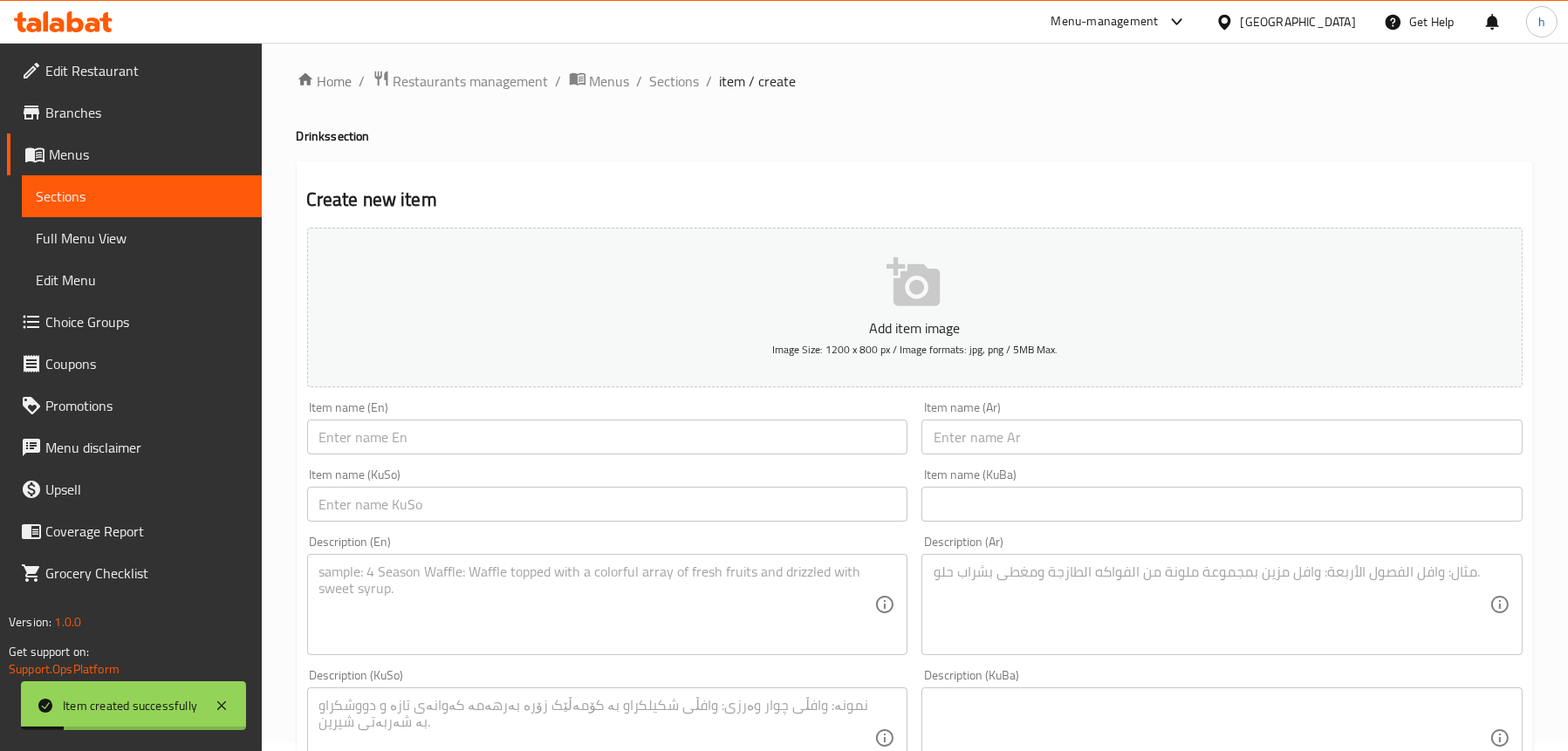
scroll to position [0, 0]
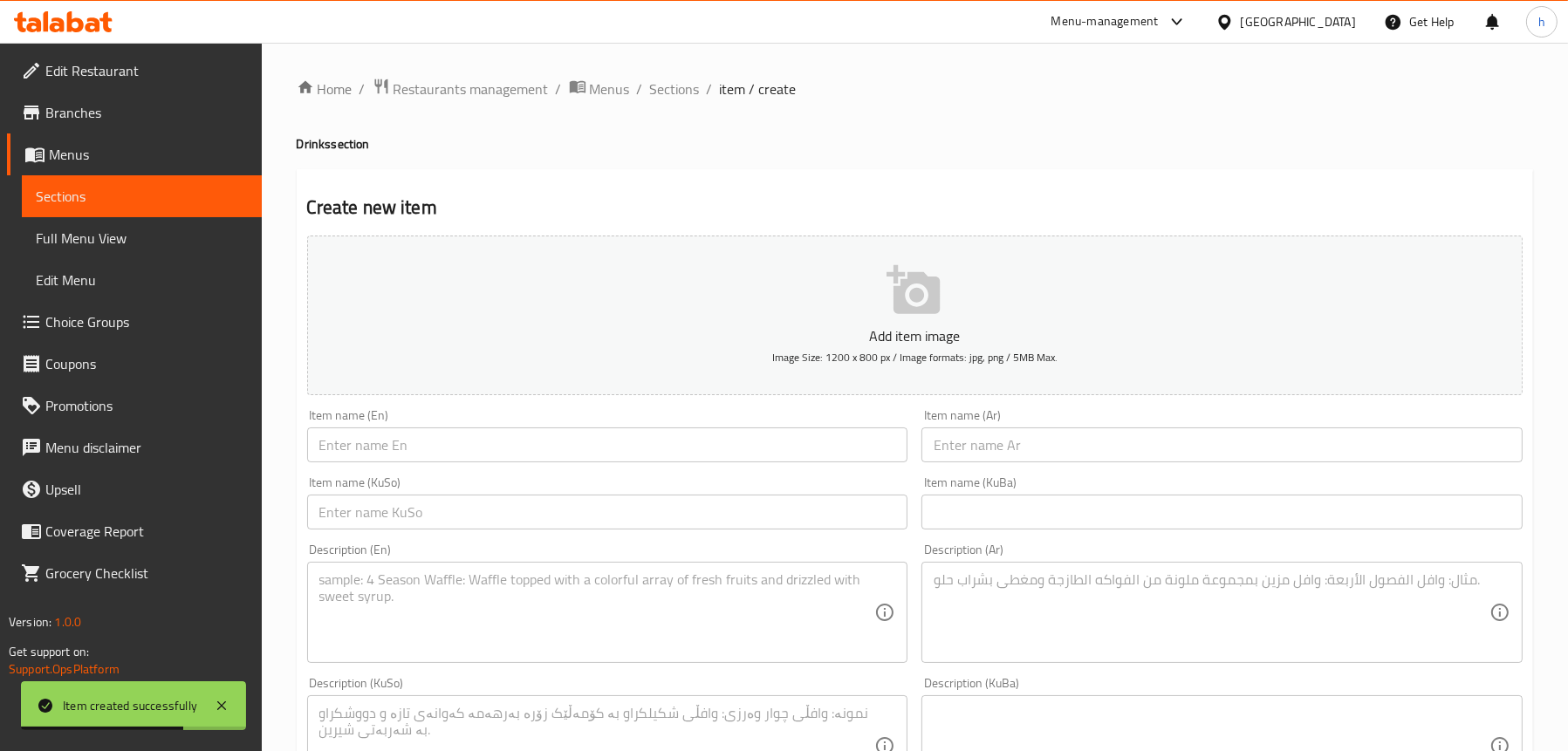
click at [523, 450] on input "text" at bounding box center [607, 445] width 601 height 35
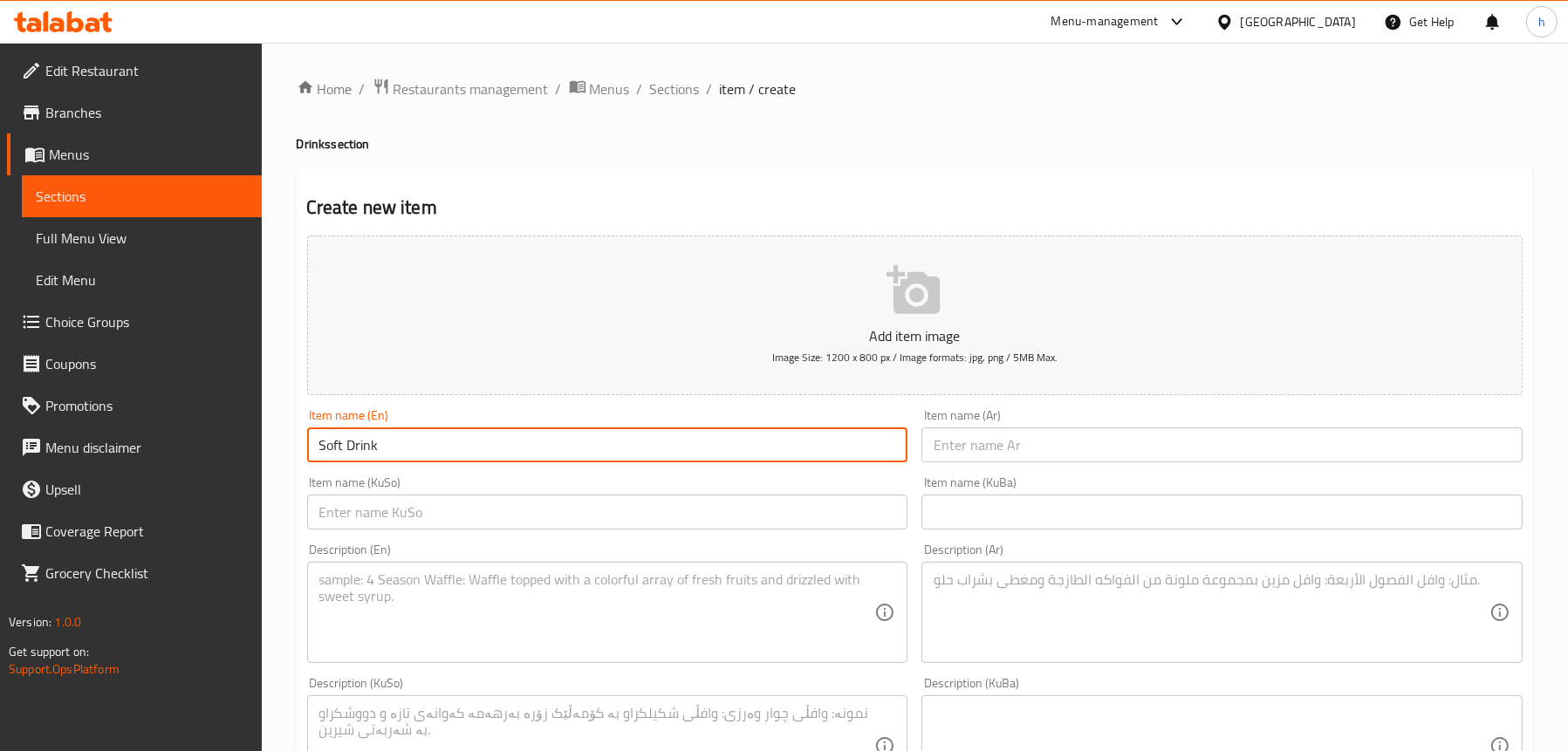
type input "Soft Drink"
click at [1032, 445] on input "text" at bounding box center [1222, 445] width 601 height 35
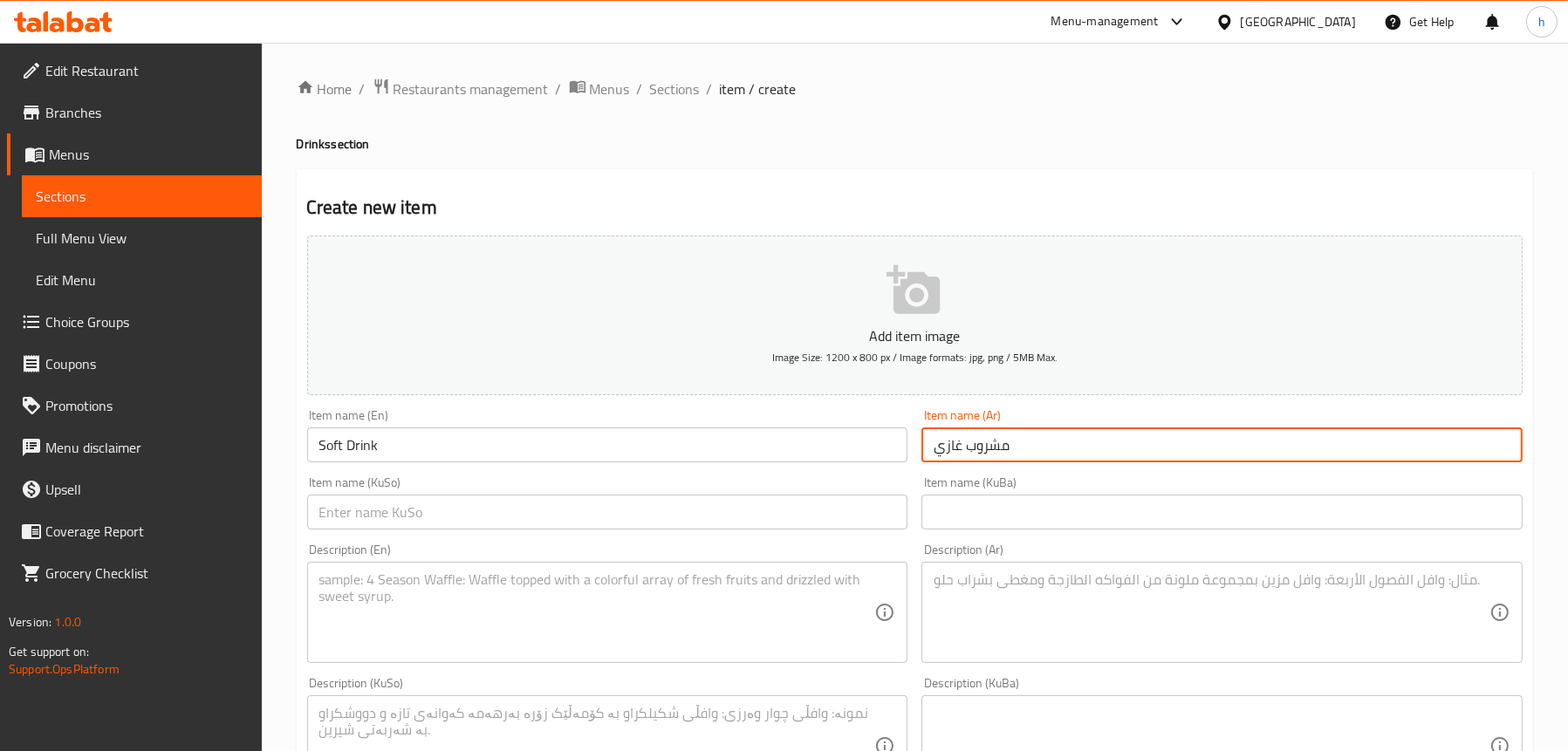
type input "مشروب غازي"
click at [726, 495] on input "text" at bounding box center [607, 512] width 601 height 35
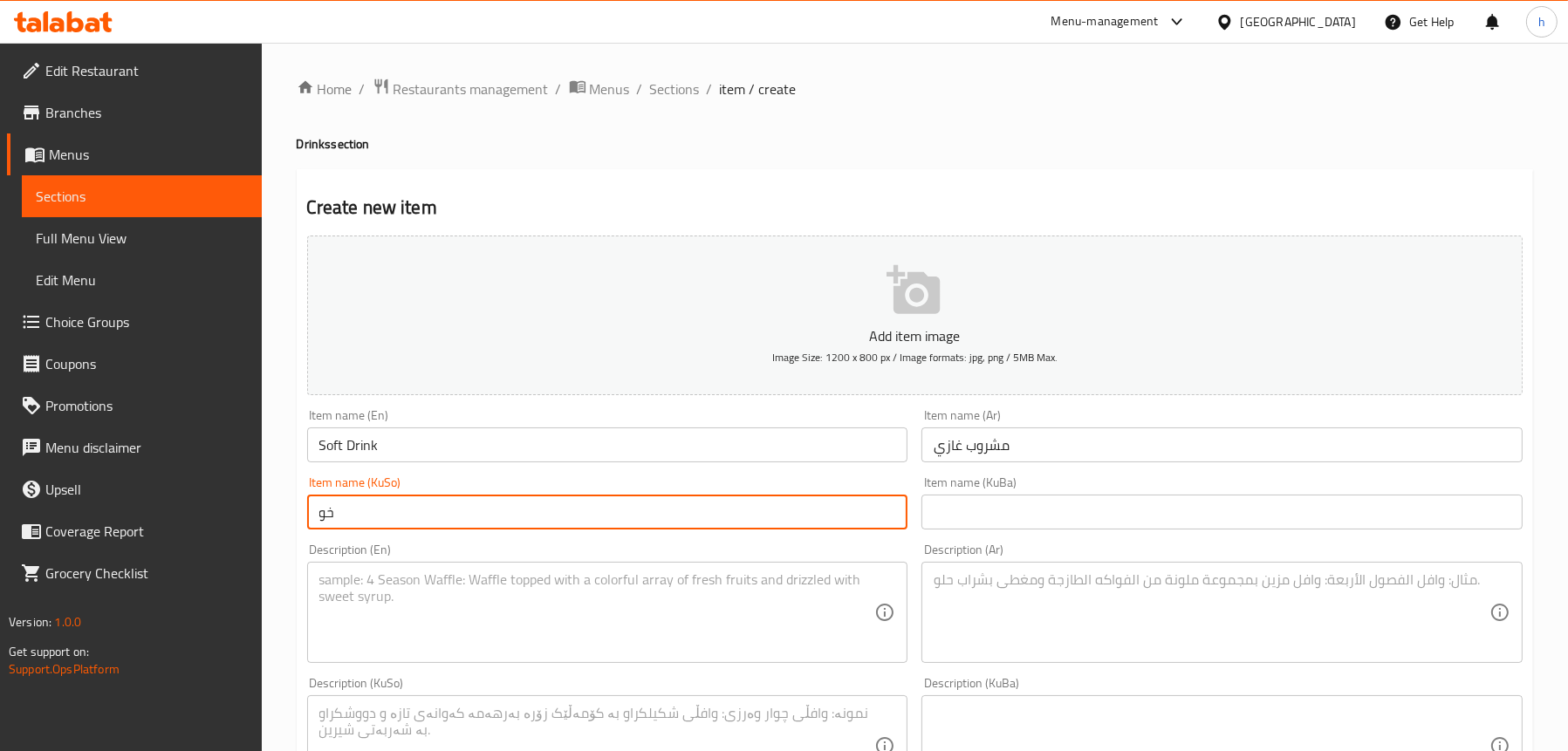
type input "خ"
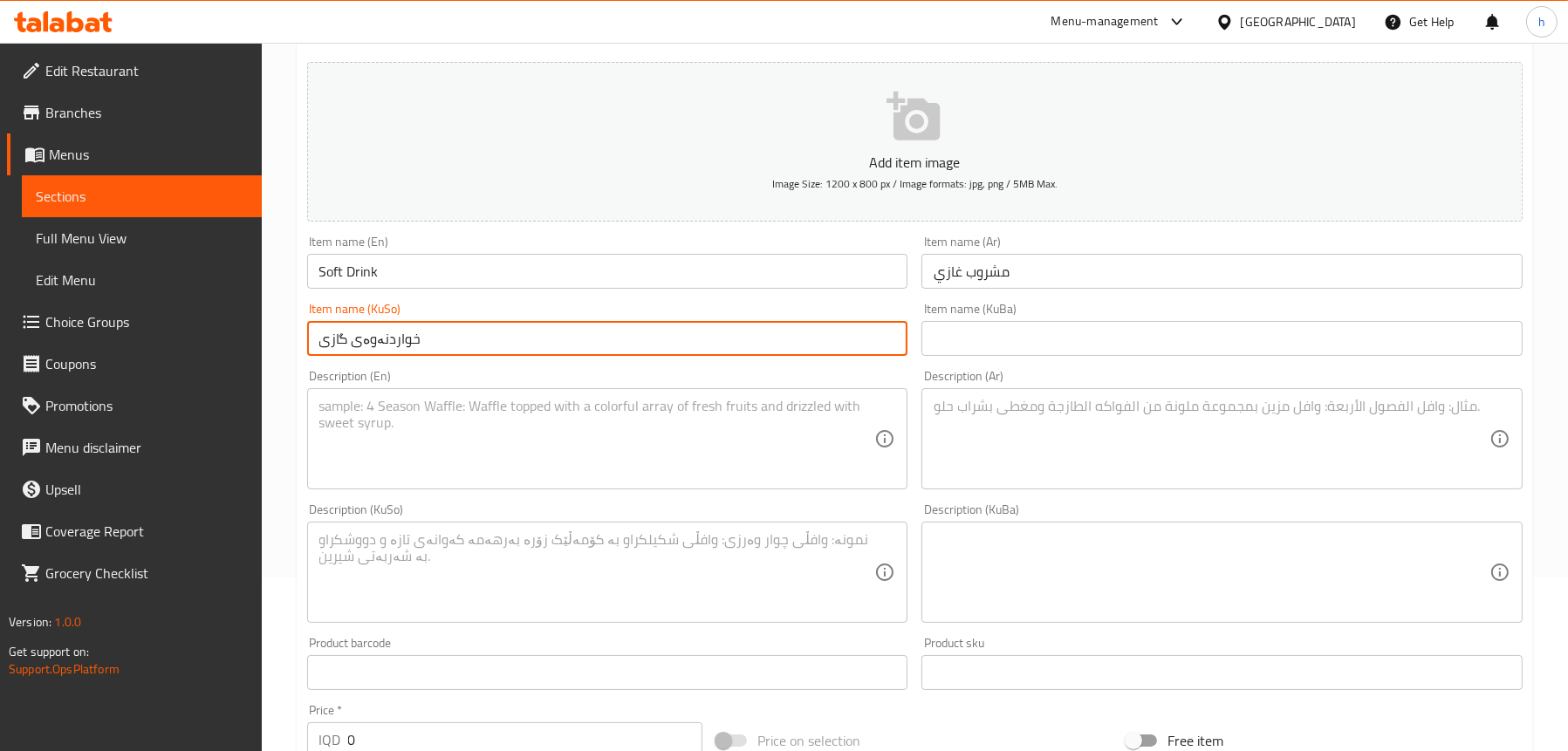
scroll to position [174, 0]
type input "خواردنەوەی گازی"
click at [1002, 433] on textarea at bounding box center [1211, 438] width 555 height 83
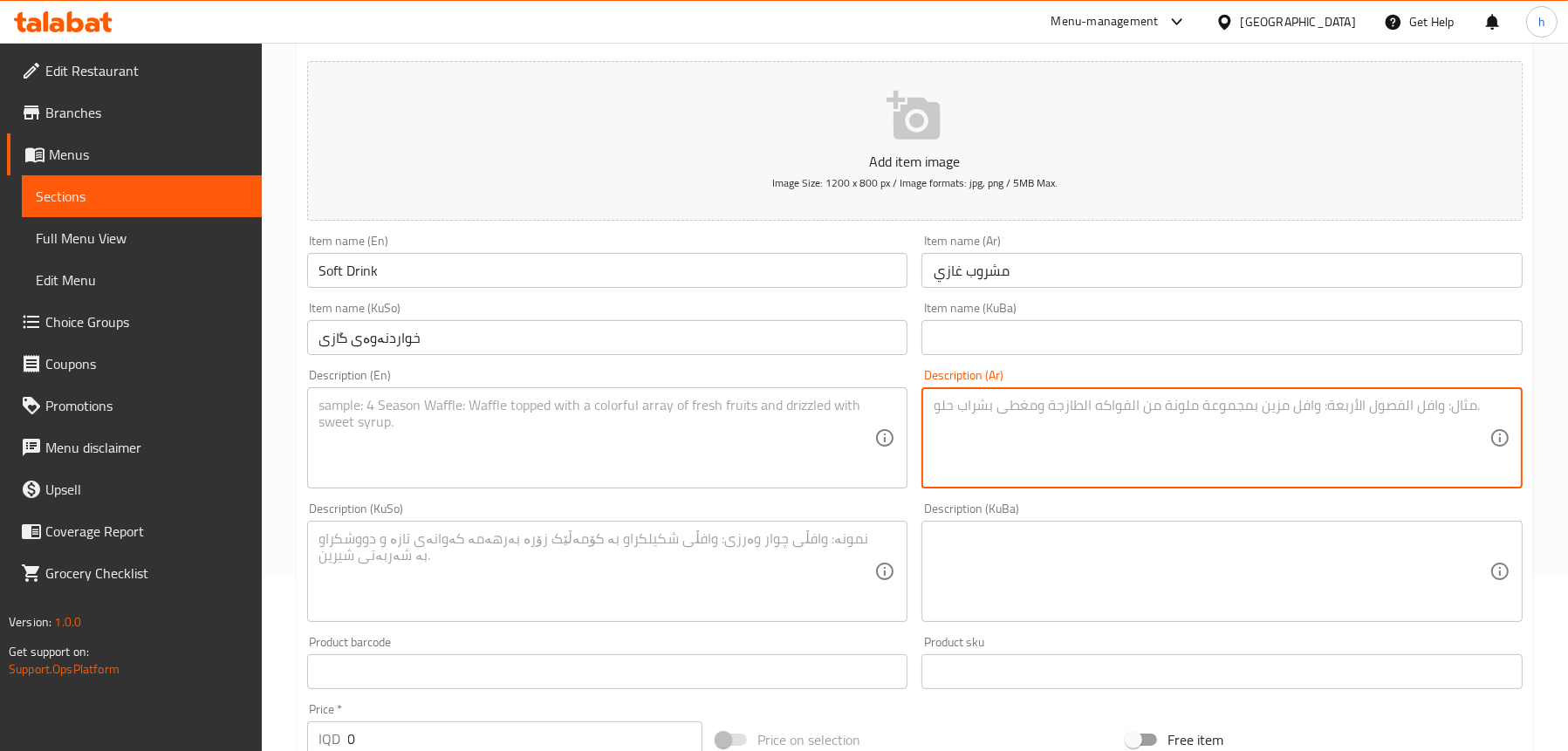
paste textarea "مشروب غازي 330 مل."
type textarea "مشروب غازي 330 مل."
click at [701, 433] on textarea at bounding box center [597, 438] width 555 height 83
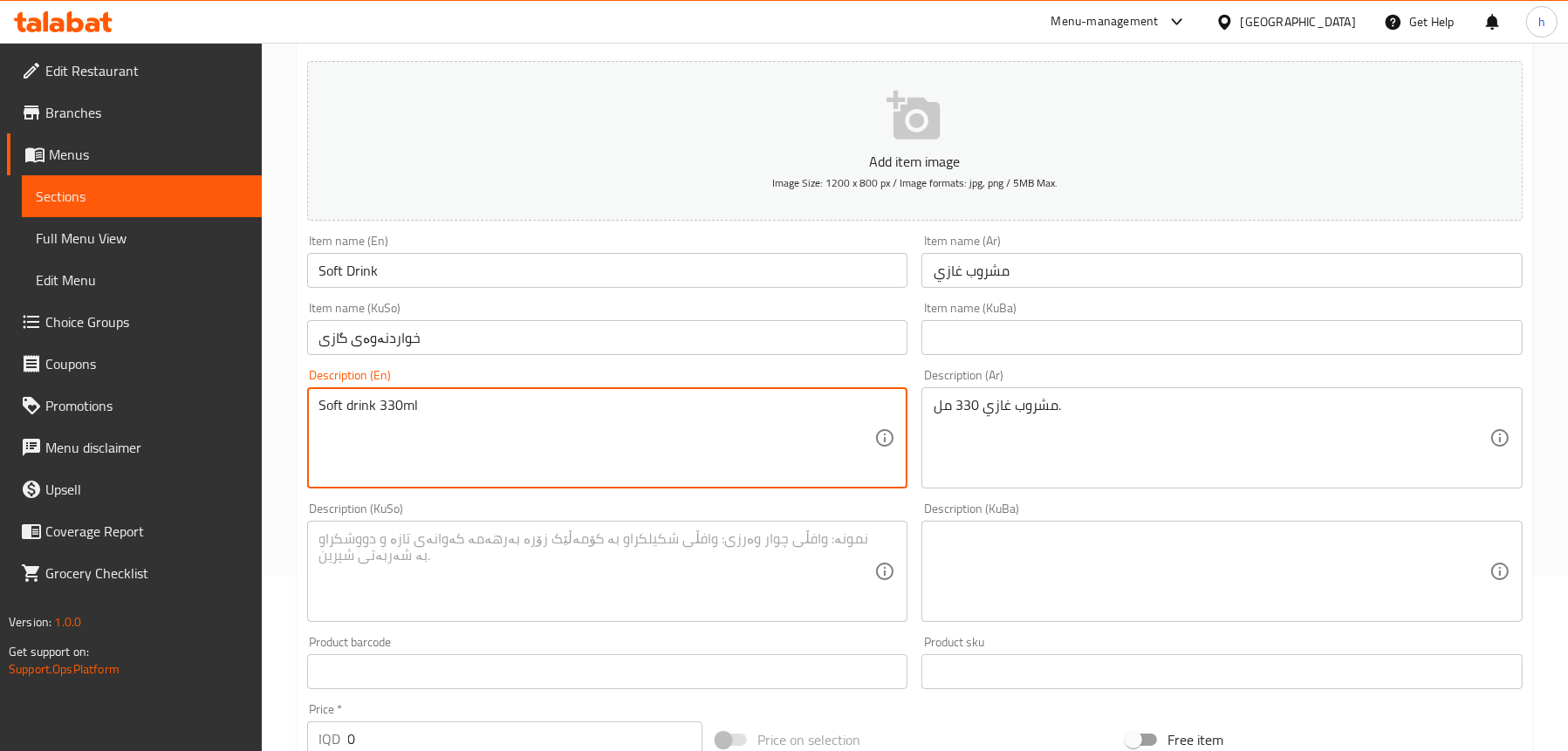
type textarea "Soft drink 330ml"
click at [688, 555] on textarea at bounding box center [597, 572] width 555 height 83
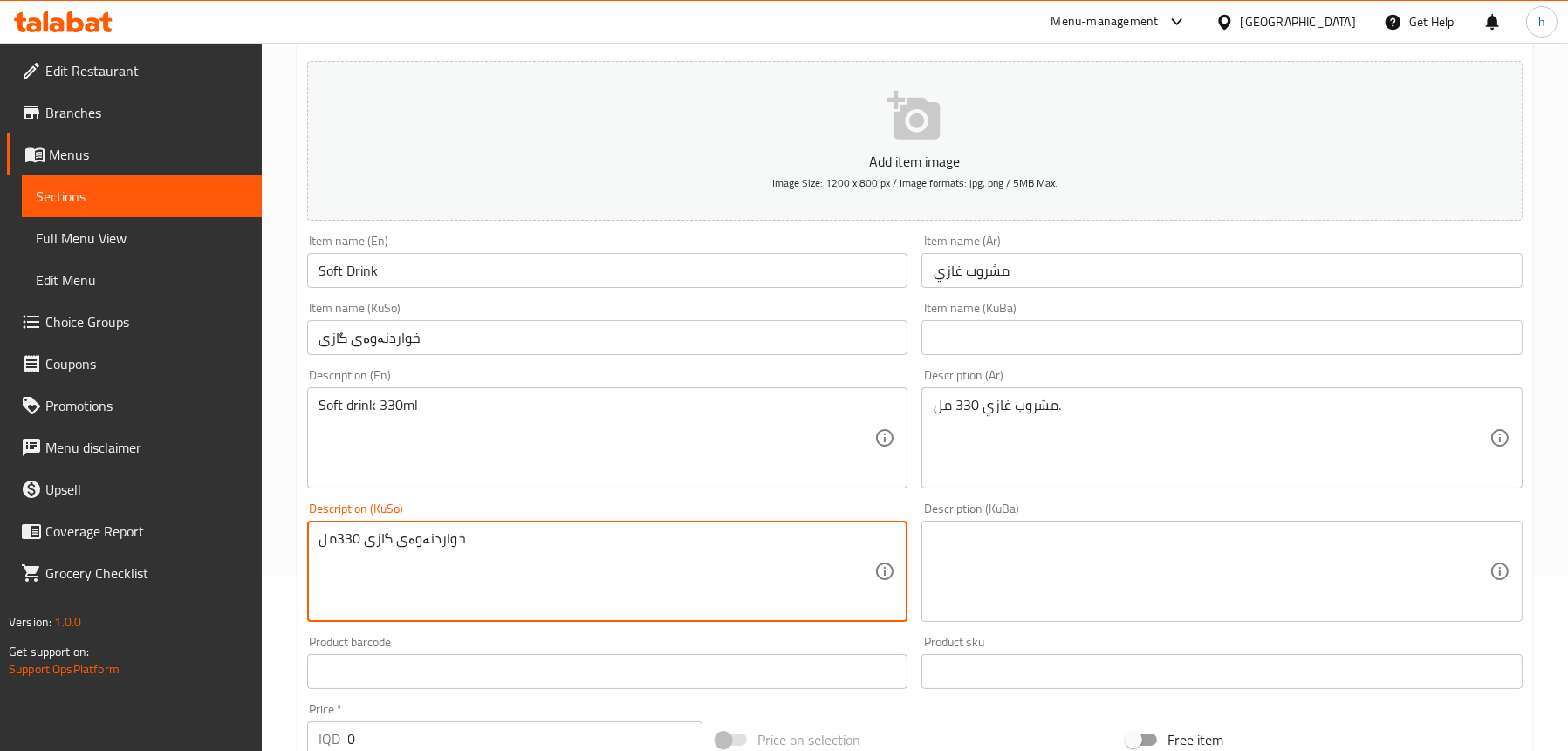
click at [338, 538] on textarea "خواردنەوەی گازی 330مل" at bounding box center [597, 572] width 555 height 83
click at [337, 531] on textarea "خواردنەوەی گازی 330مل" at bounding box center [597, 572] width 555 height 83
click at [490, 538] on textarea "خواردنەوەی گازی 330مل" at bounding box center [597, 572] width 555 height 83
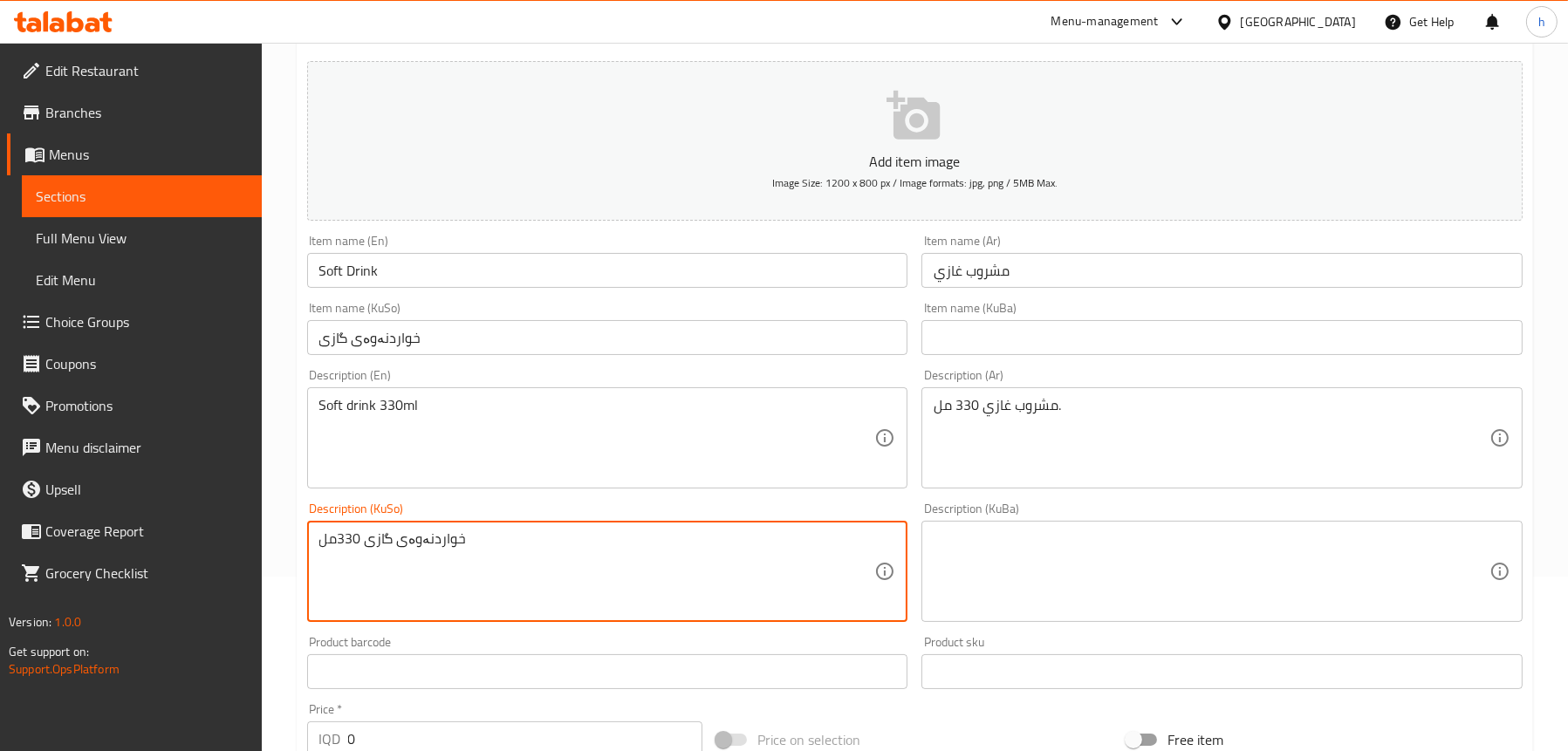
click at [490, 538] on textarea "خواردنەوەی گازی 330مل" at bounding box center [597, 572] width 555 height 83
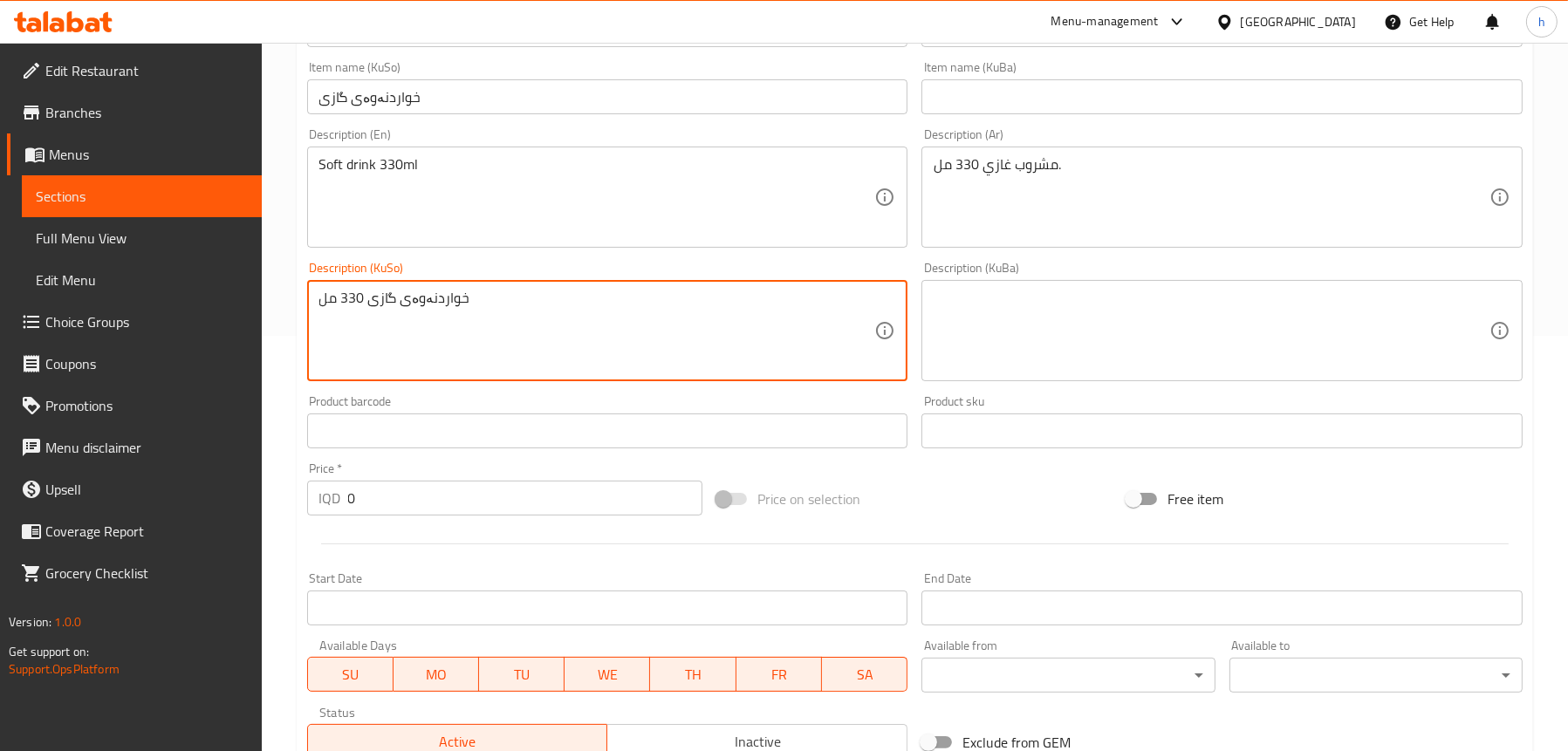
scroll to position [436, 0]
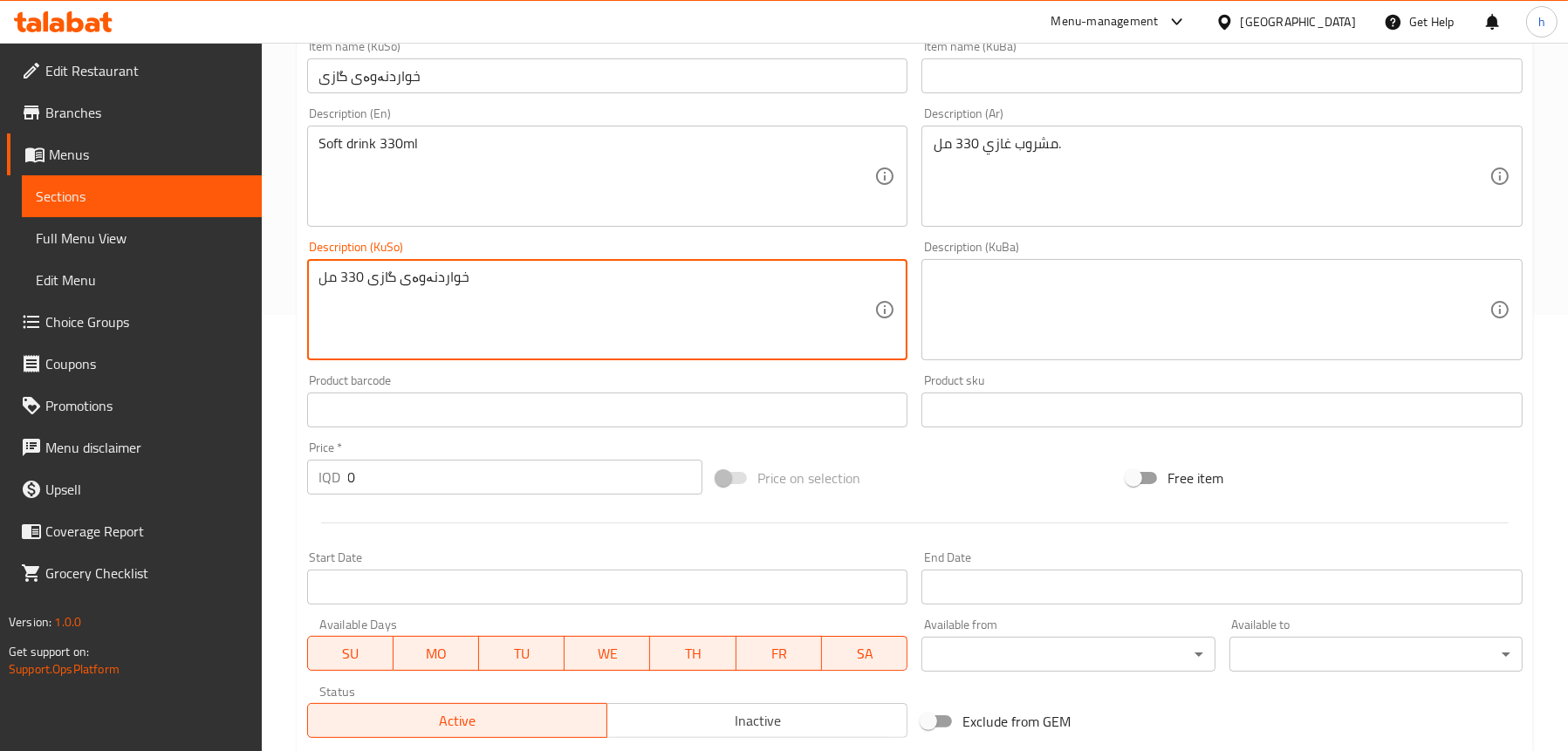
type textarea "خواردنەوەی گازی 330 مل"
drag, startPoint x: 371, startPoint y: 477, endPoint x: 321, endPoint y: 459, distance: 53.1
click at [321, 459] on div "Price   * IQD 0 Price *" at bounding box center [505, 468] width 396 height 54
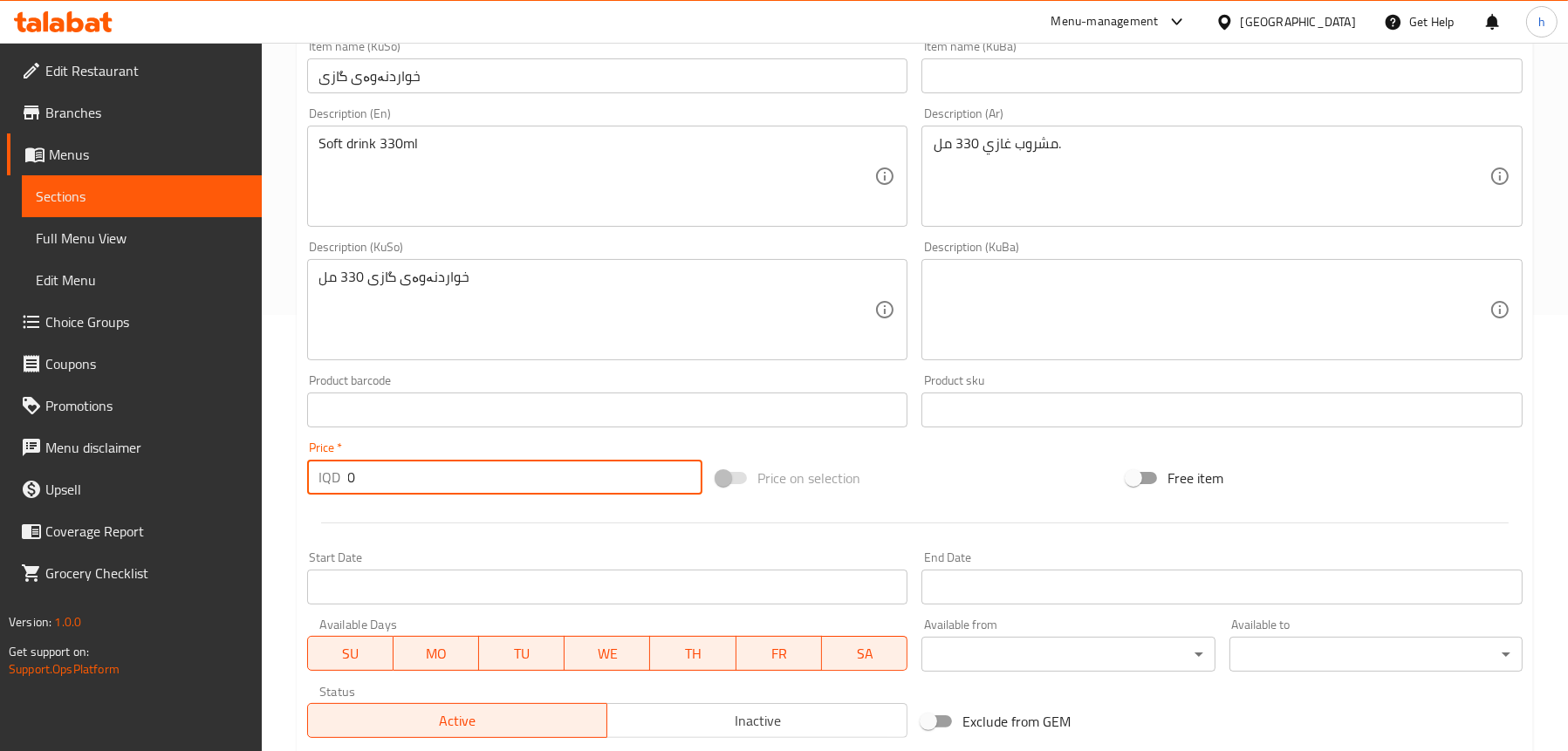
paste input "75"
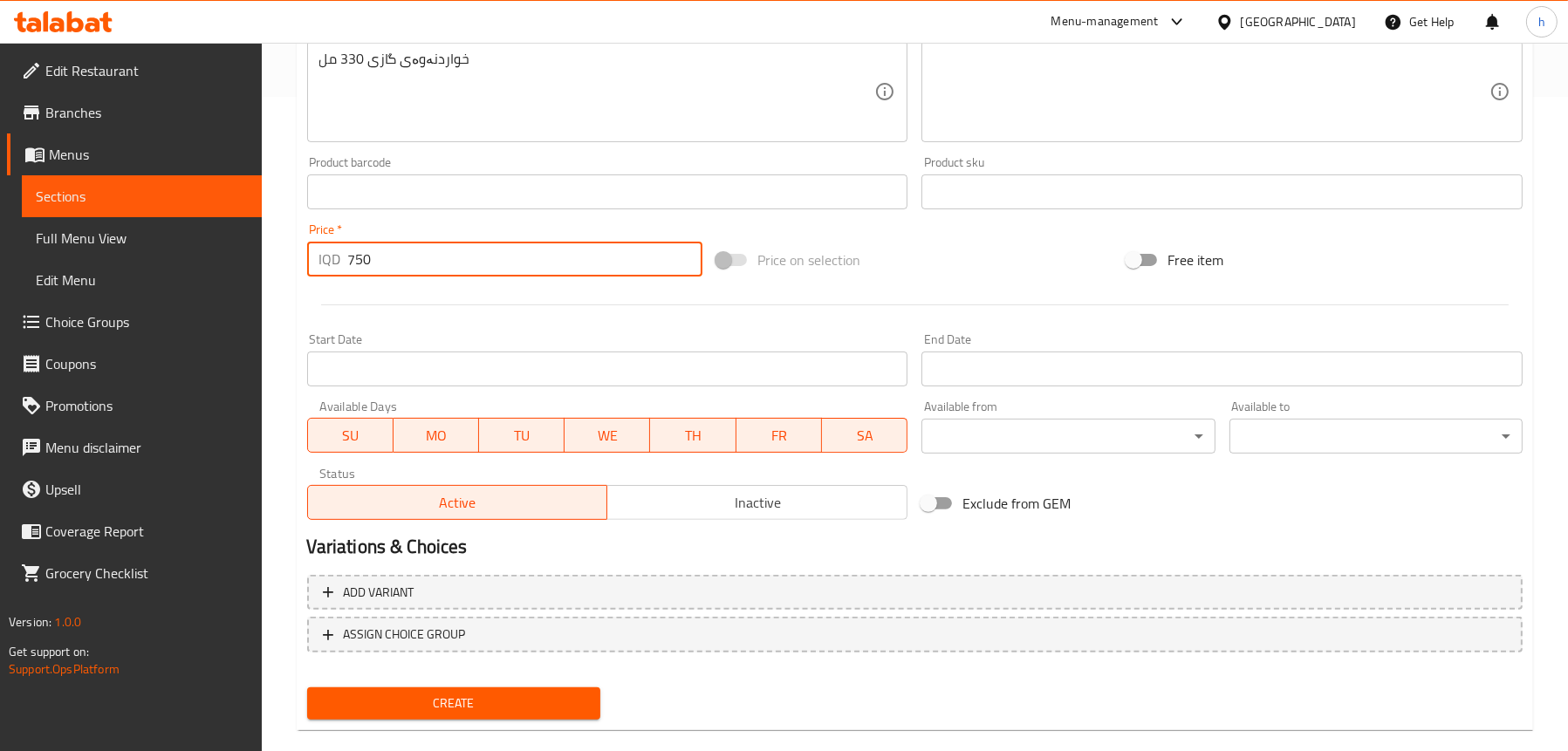
scroll to position [681, 0]
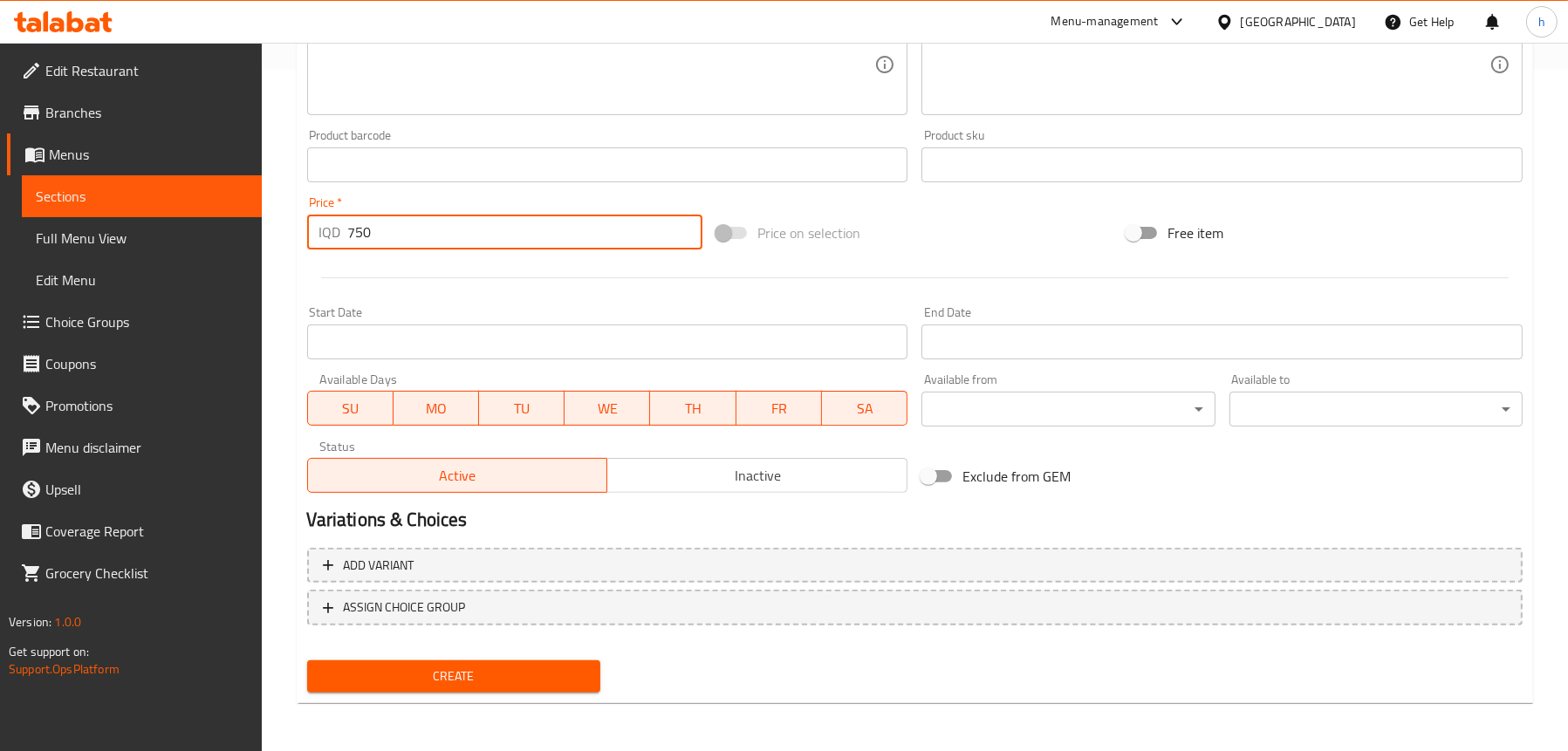
type input "750"
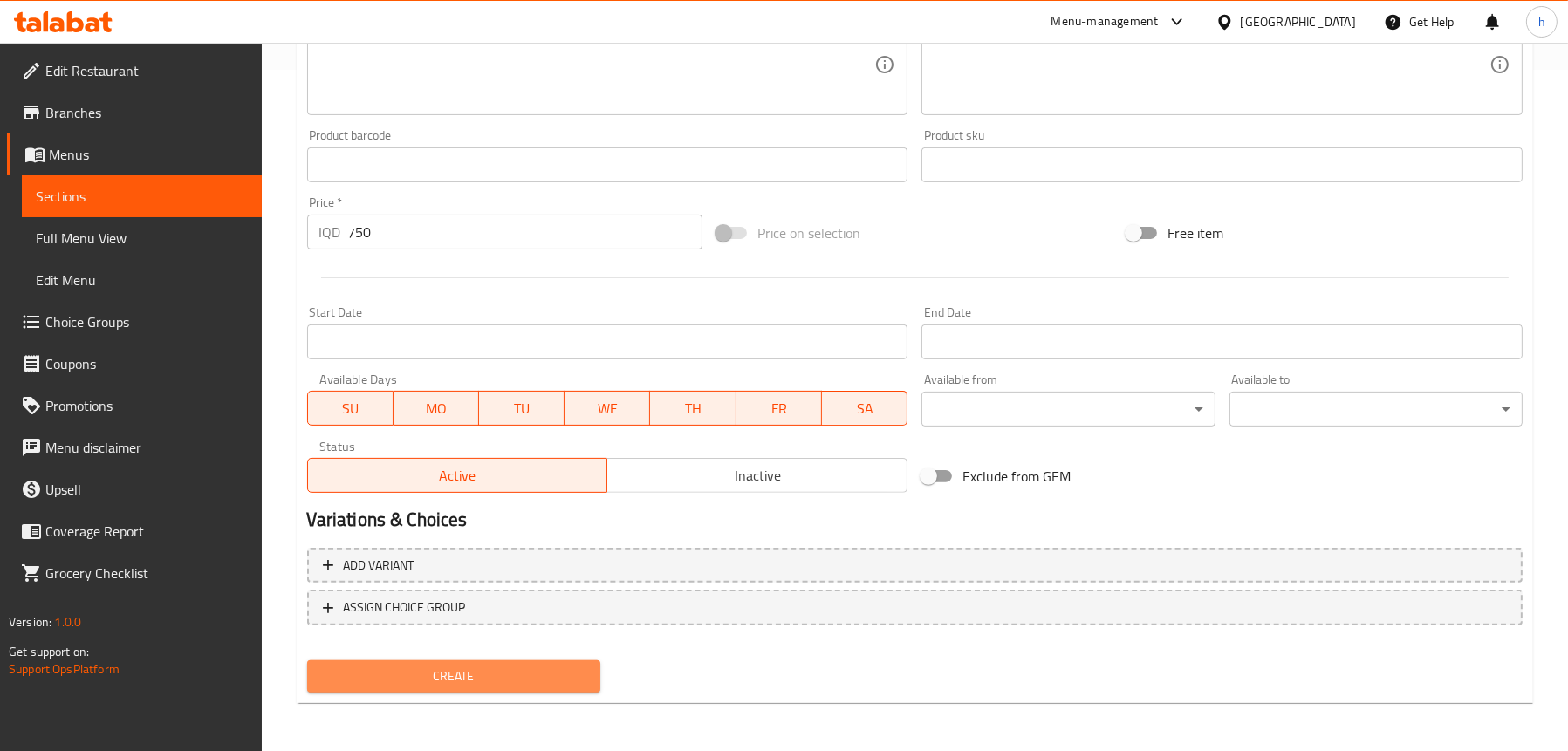
click at [486, 676] on span "Create" at bounding box center [454, 676] width 265 height 21
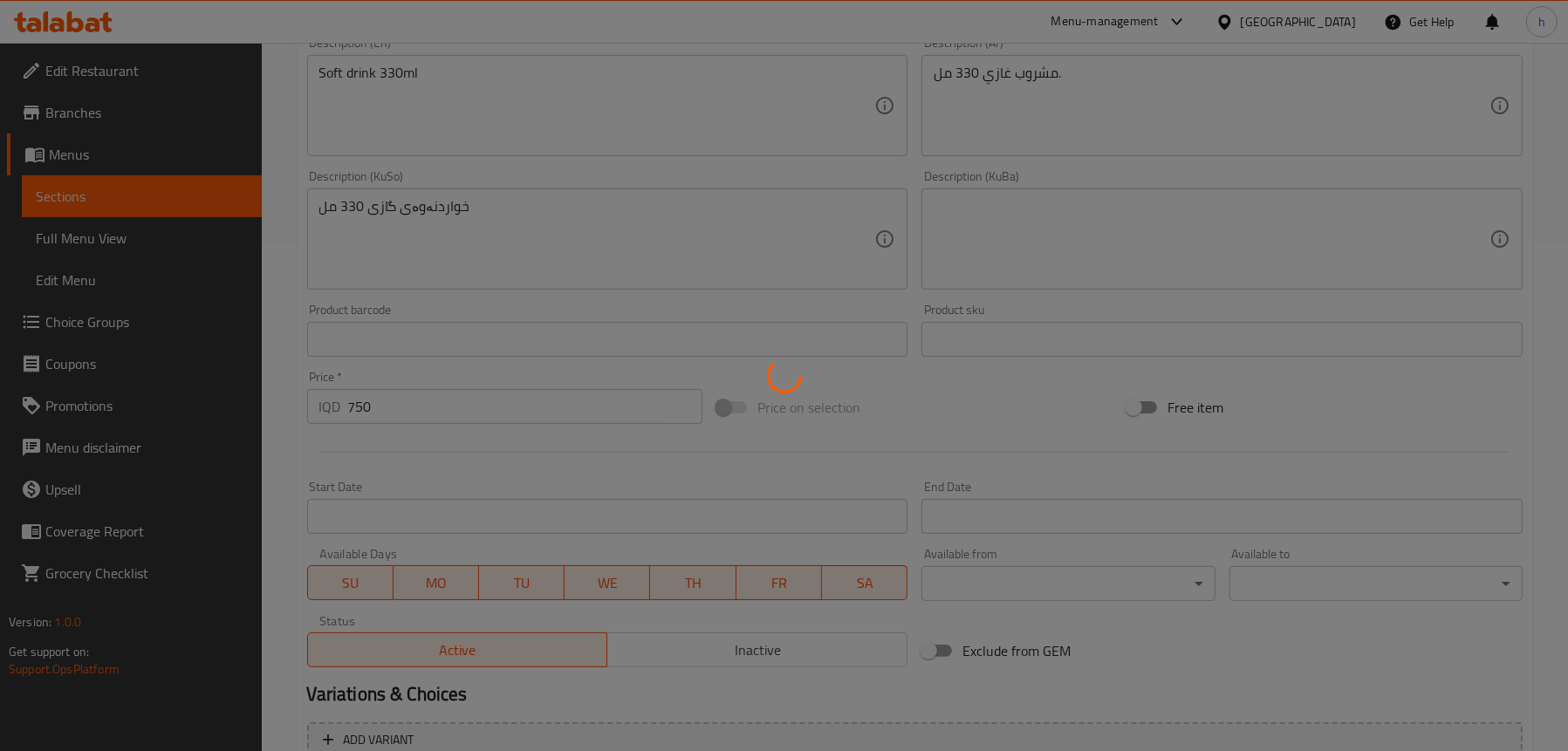
type input "0"
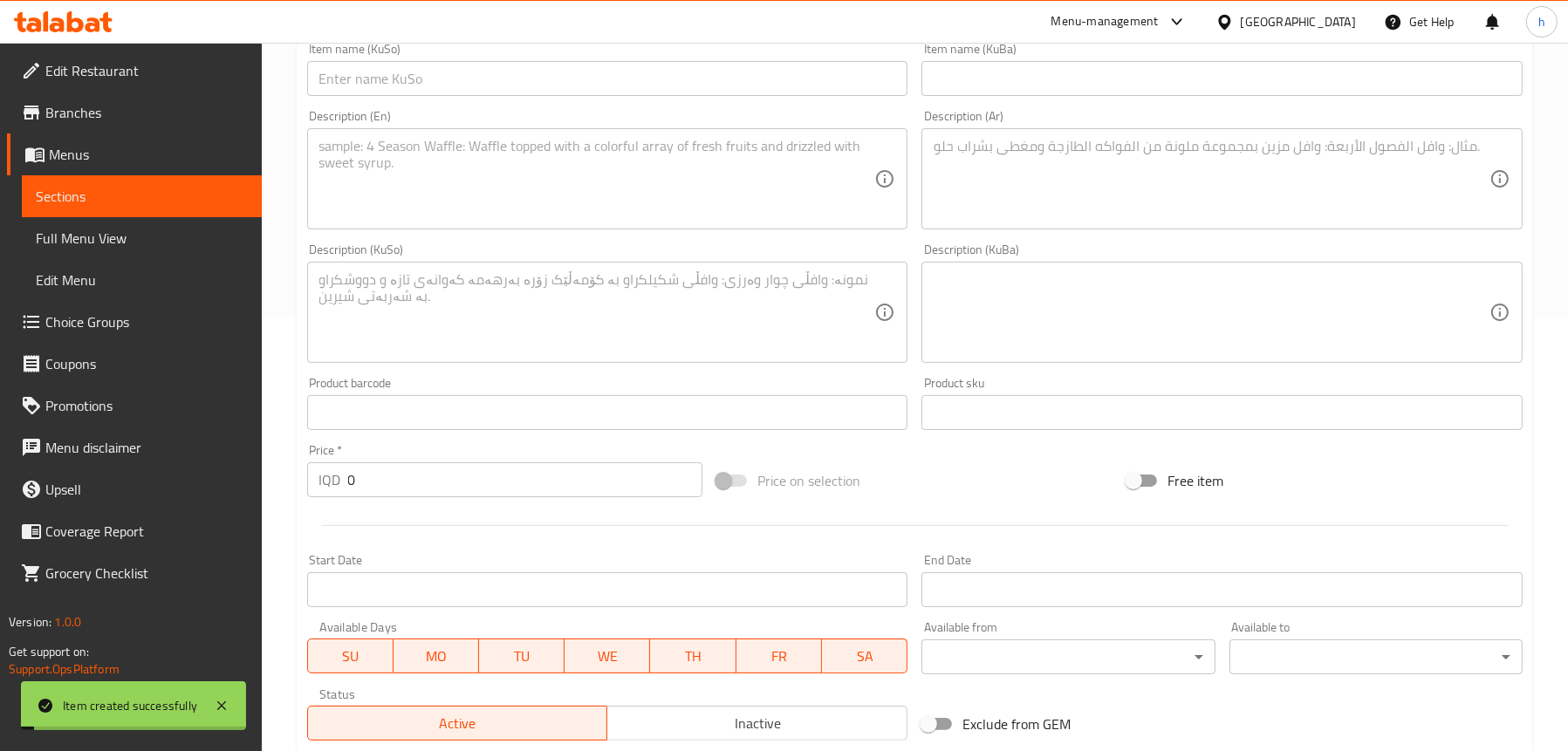
scroll to position [246, 0]
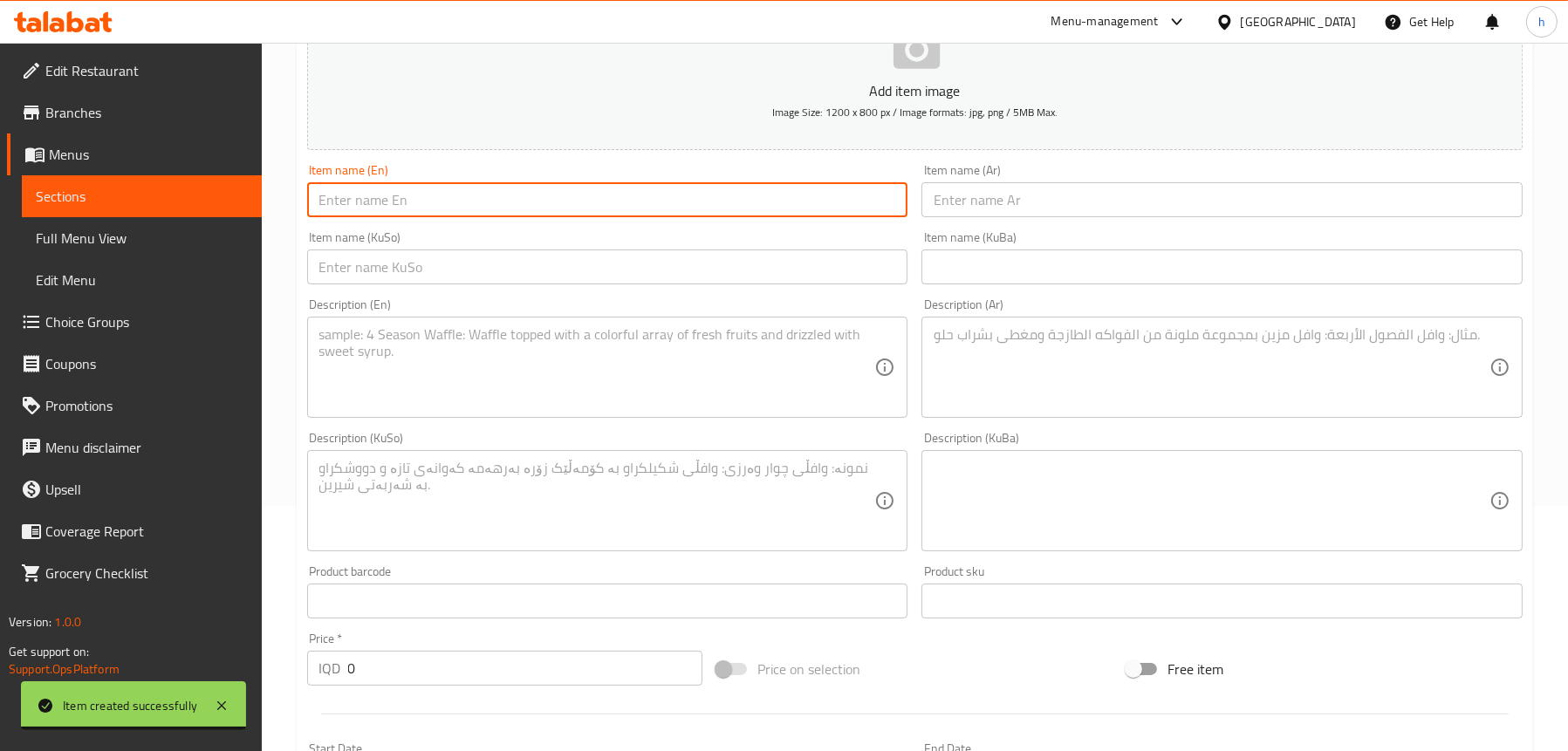
click at [413, 195] on input "text" at bounding box center [607, 199] width 601 height 35
paste input "Mineral Water"
type input "Mineral Water"
click at [980, 204] on input "text" at bounding box center [1222, 199] width 601 height 35
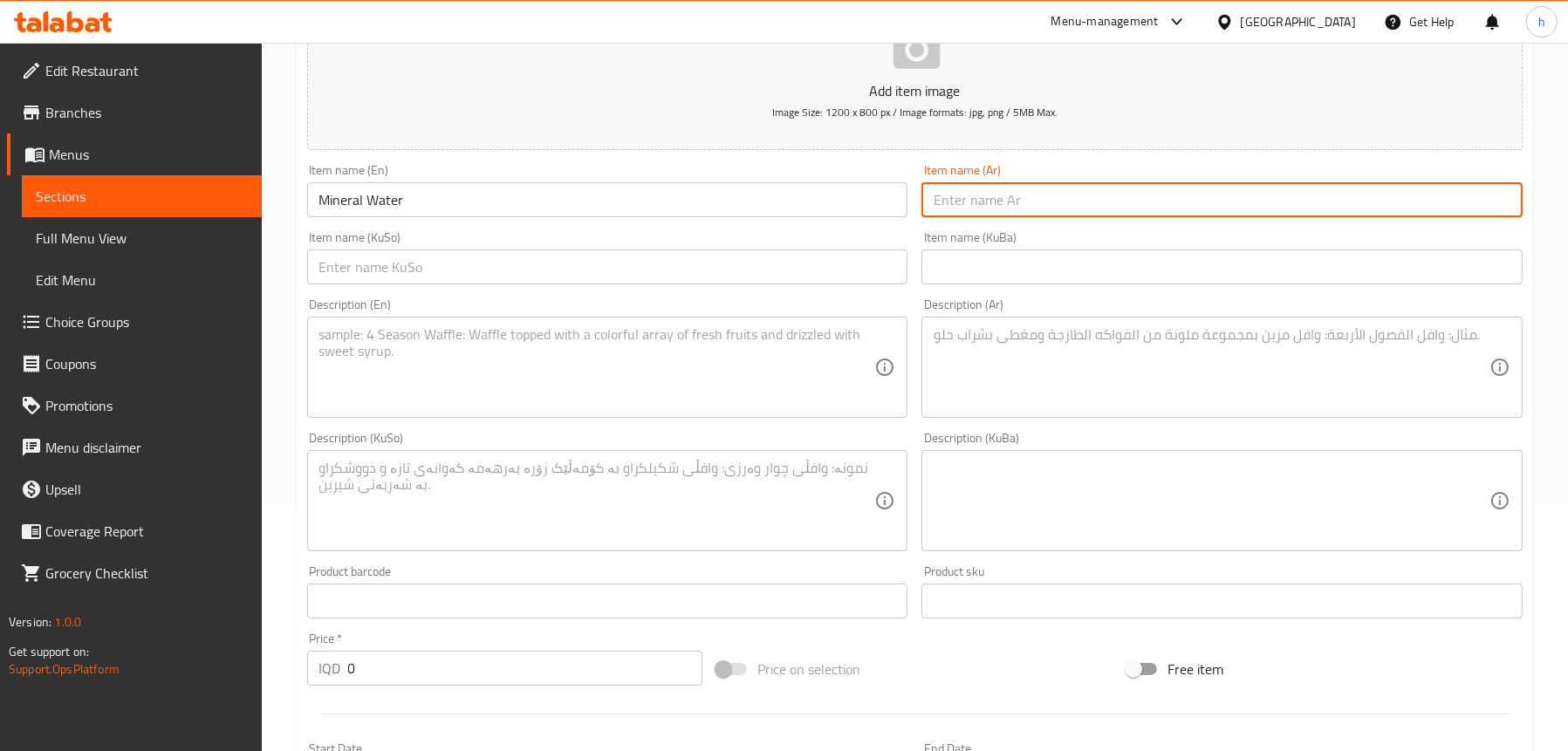
paste input "مياه معدنية"
type input "مياه معدنية"
click at [454, 264] on input "text" at bounding box center [607, 266] width 601 height 35
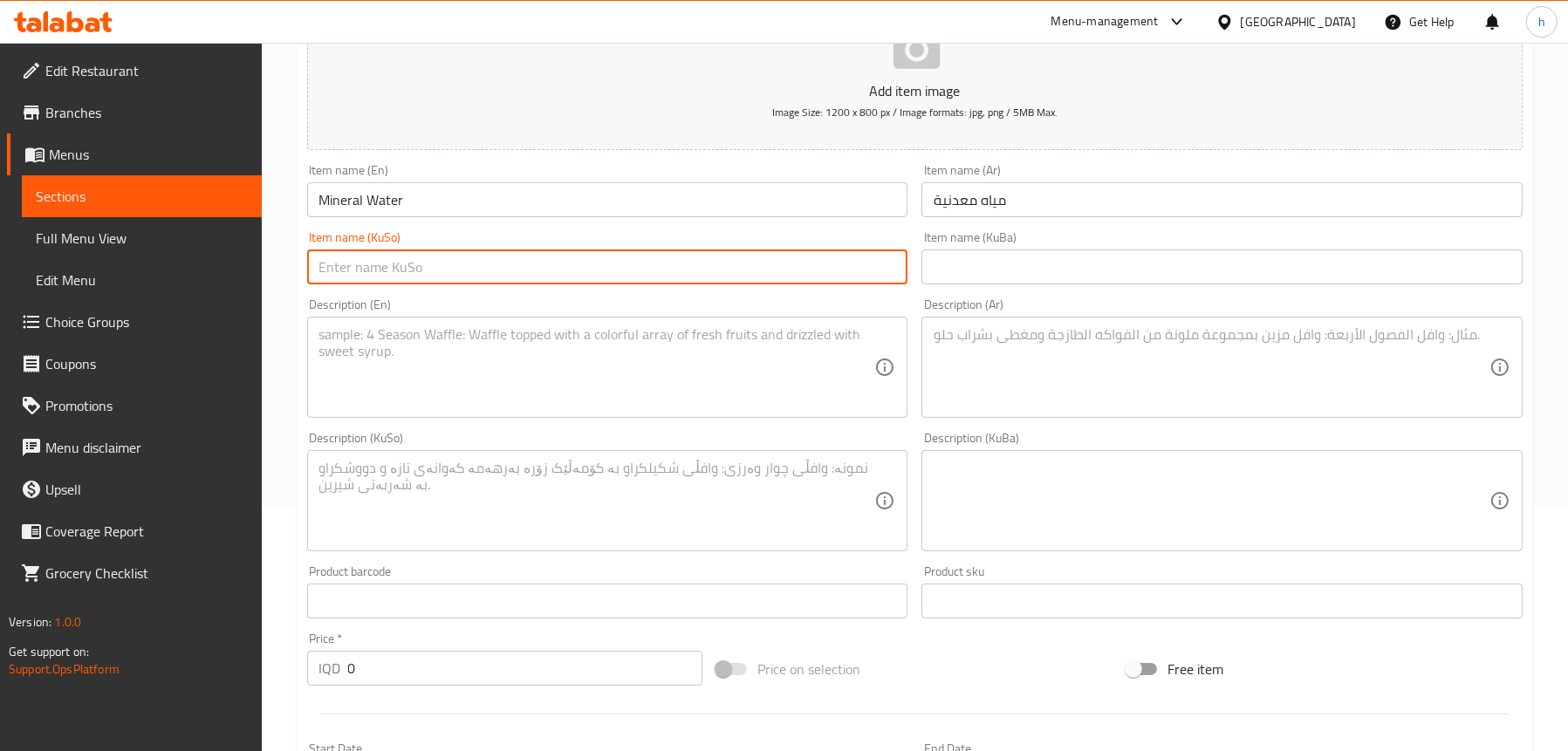
paste input "ئاویی کانزایی"
type input "ئاویی کانزایی"
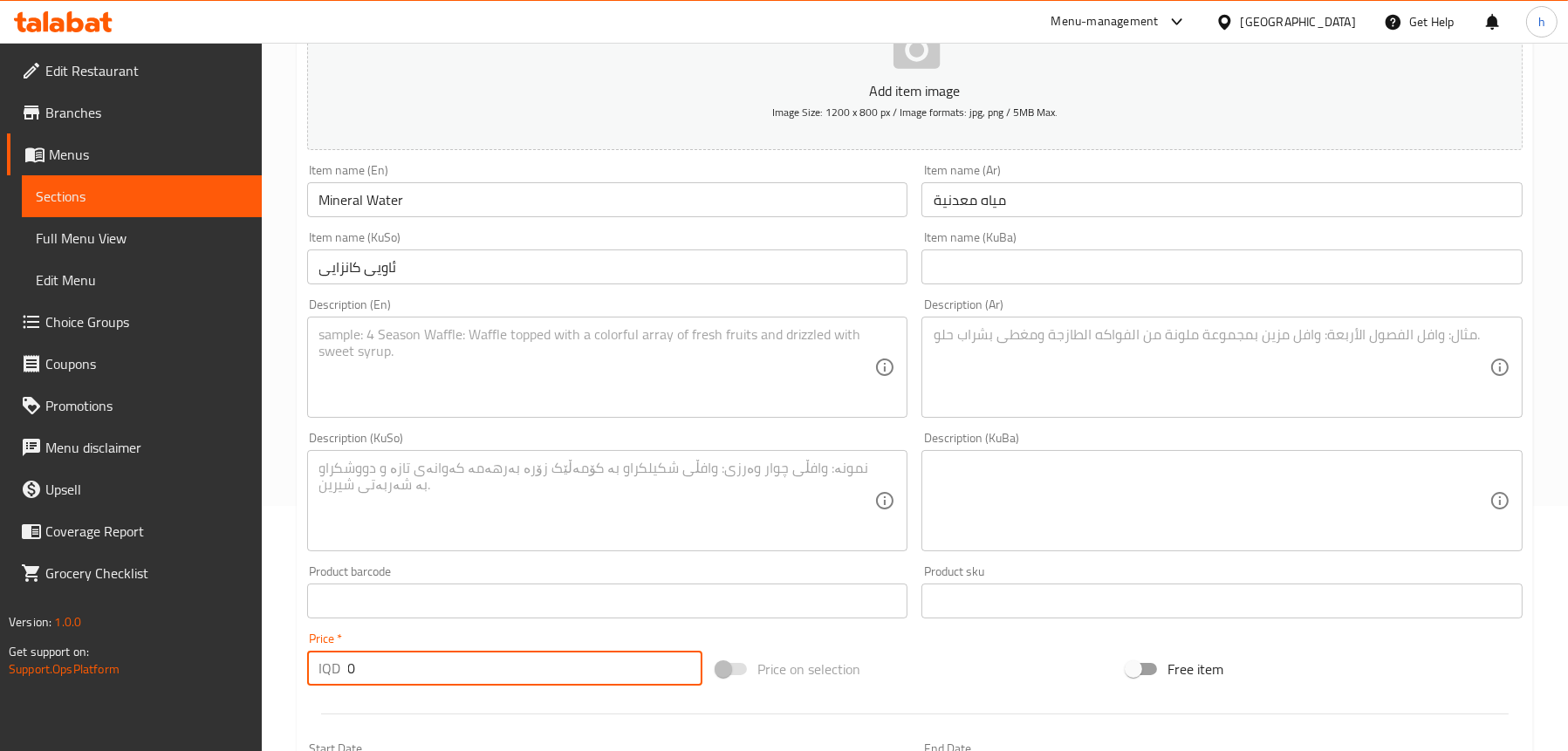
drag, startPoint x: 377, startPoint y: 655, endPoint x: 328, endPoint y: 655, distance: 49.0
click at [328, 655] on div "IQD 0 Price *" at bounding box center [505, 668] width 396 height 35
paste input "50"
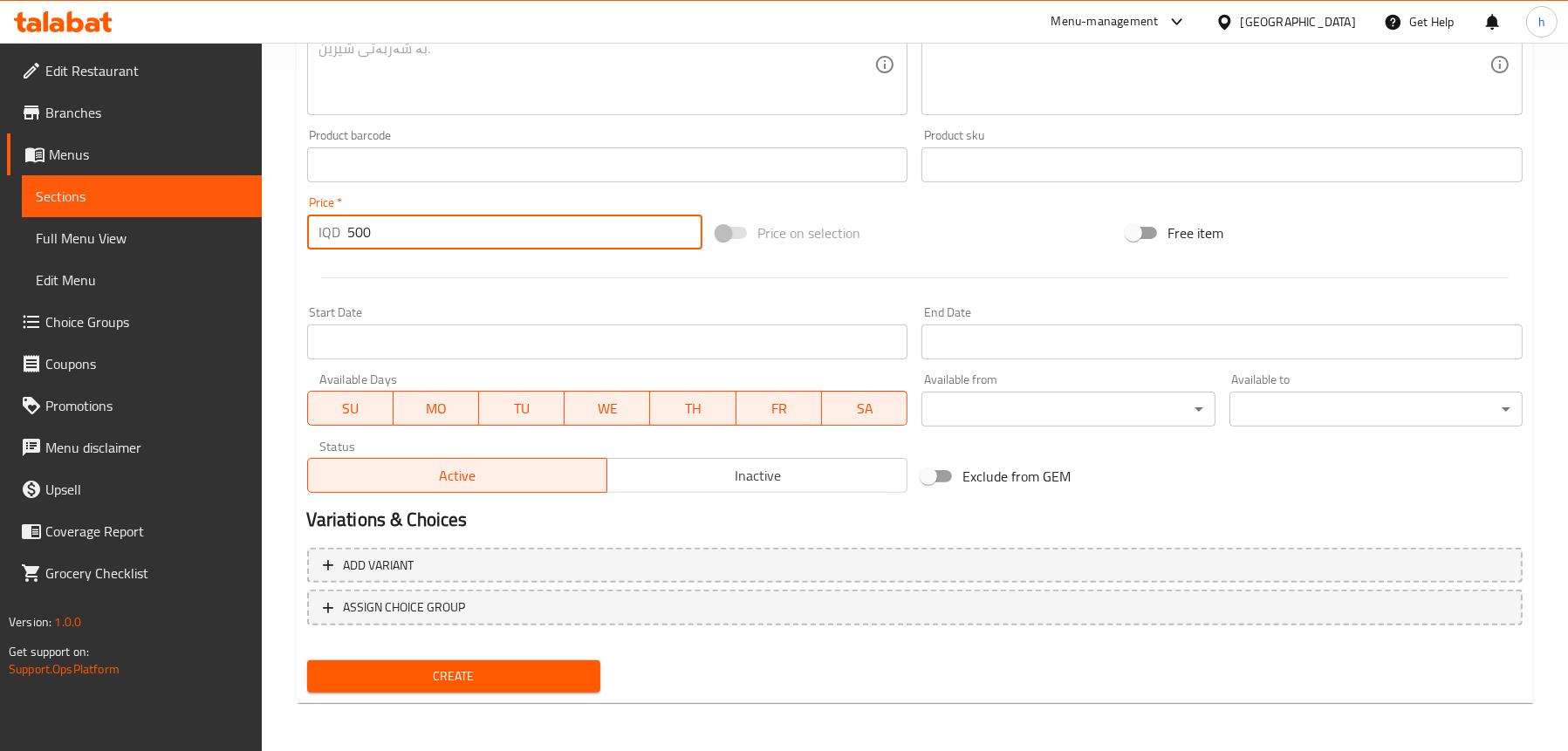
type input "500"
click at [346, 671] on span "Create" at bounding box center [454, 676] width 265 height 21
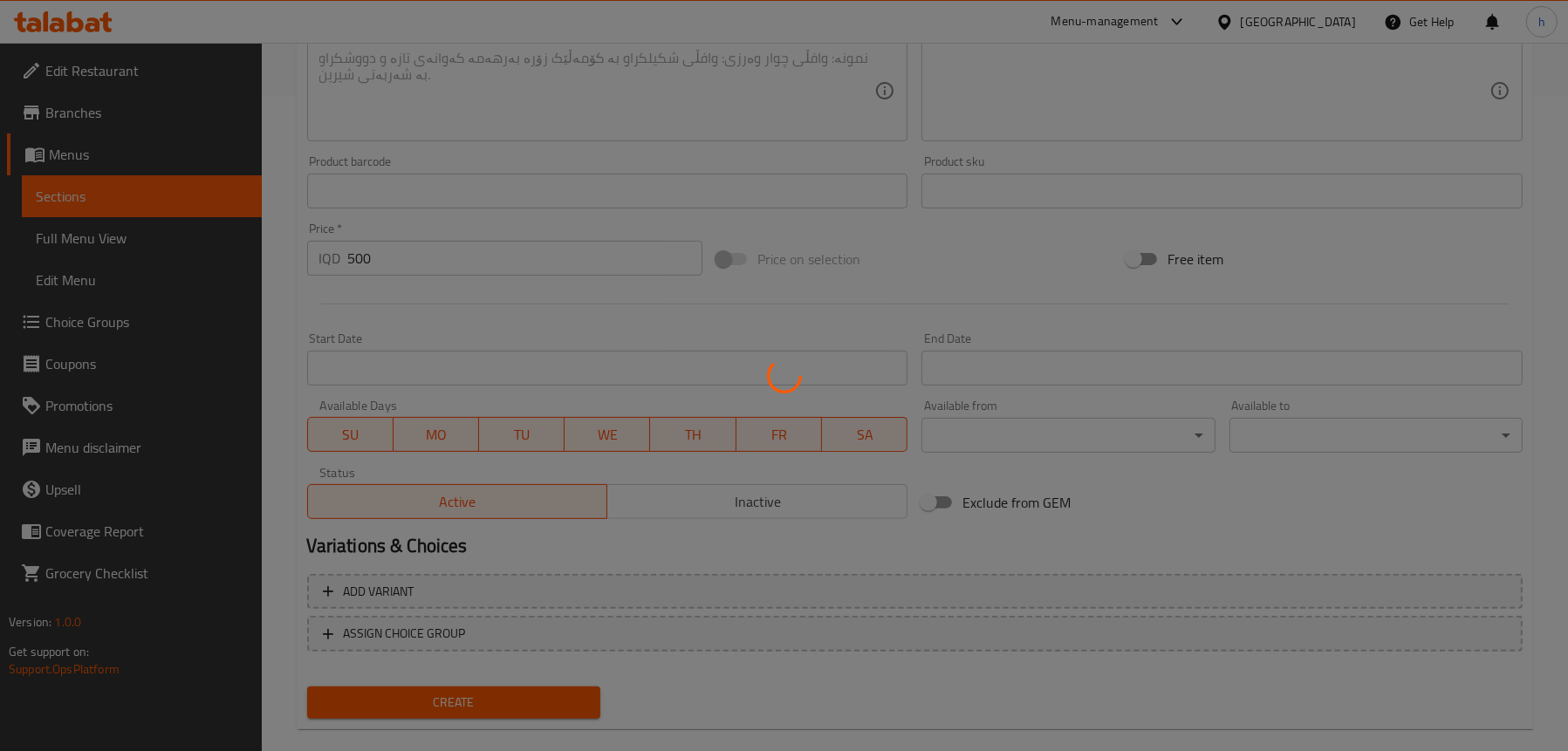
scroll to position [420, 0]
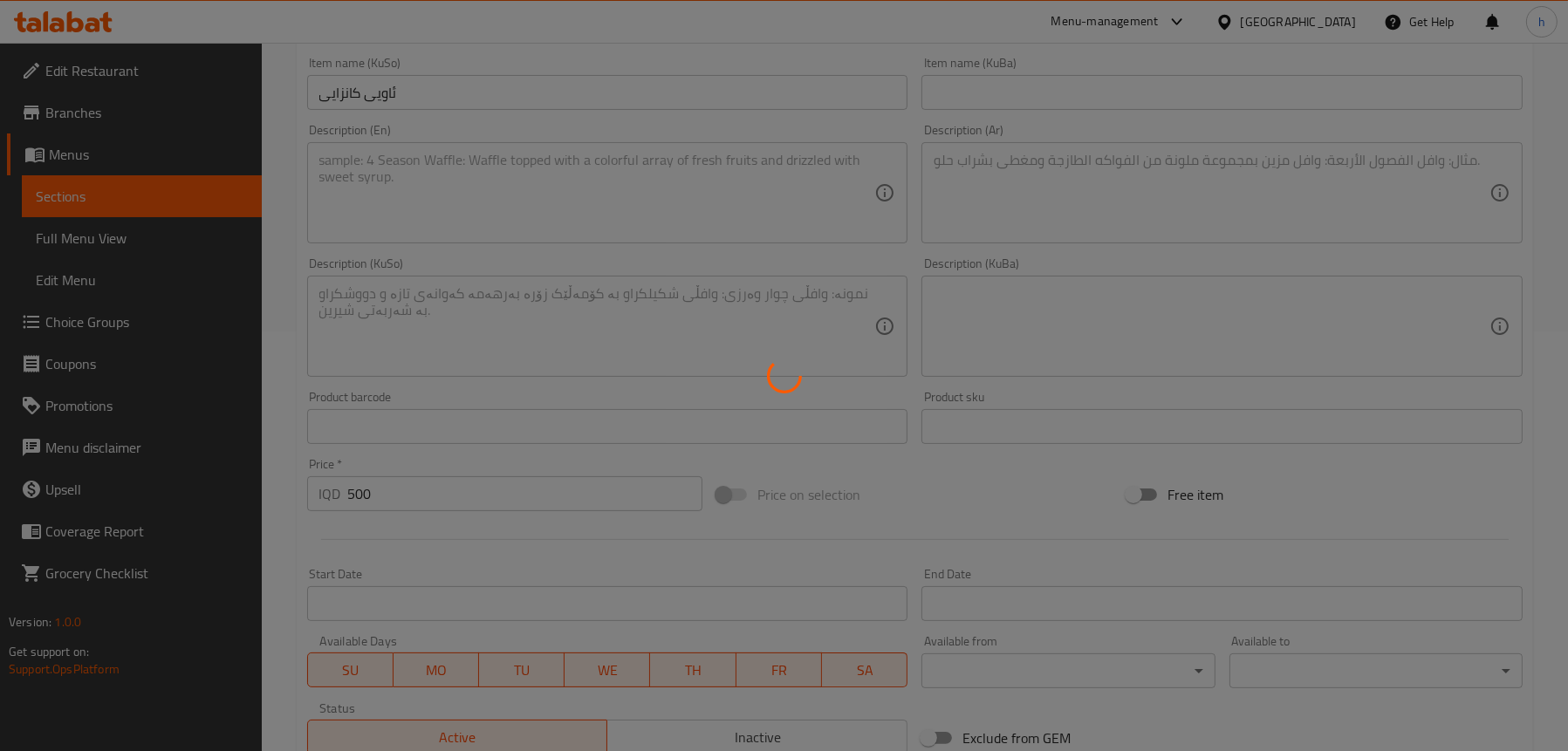
type input "0"
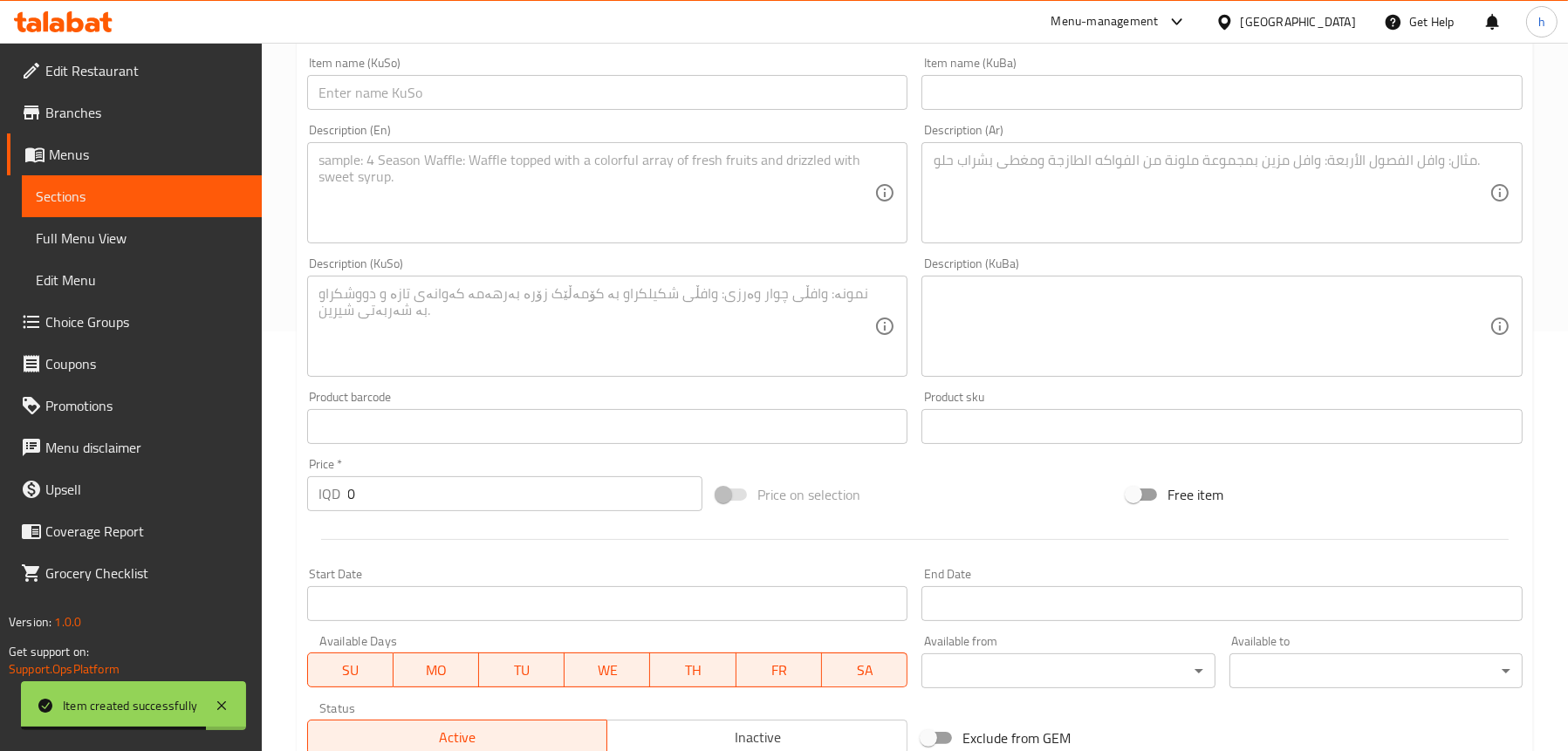
click at [118, 189] on span "Sections" at bounding box center [141, 196] width 212 height 21
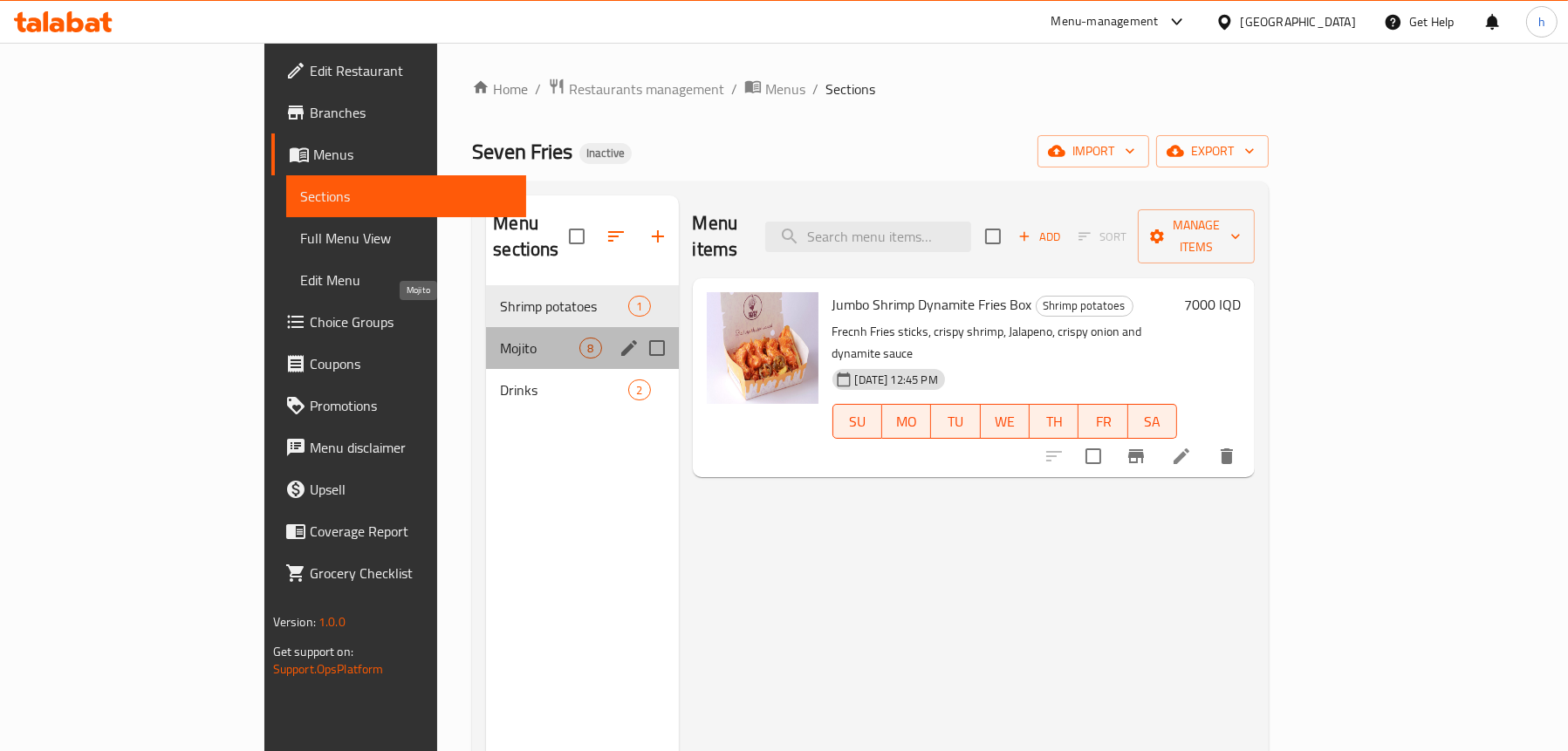
click at [500, 338] on span "Mojito" at bounding box center [539, 347] width 79 height 21
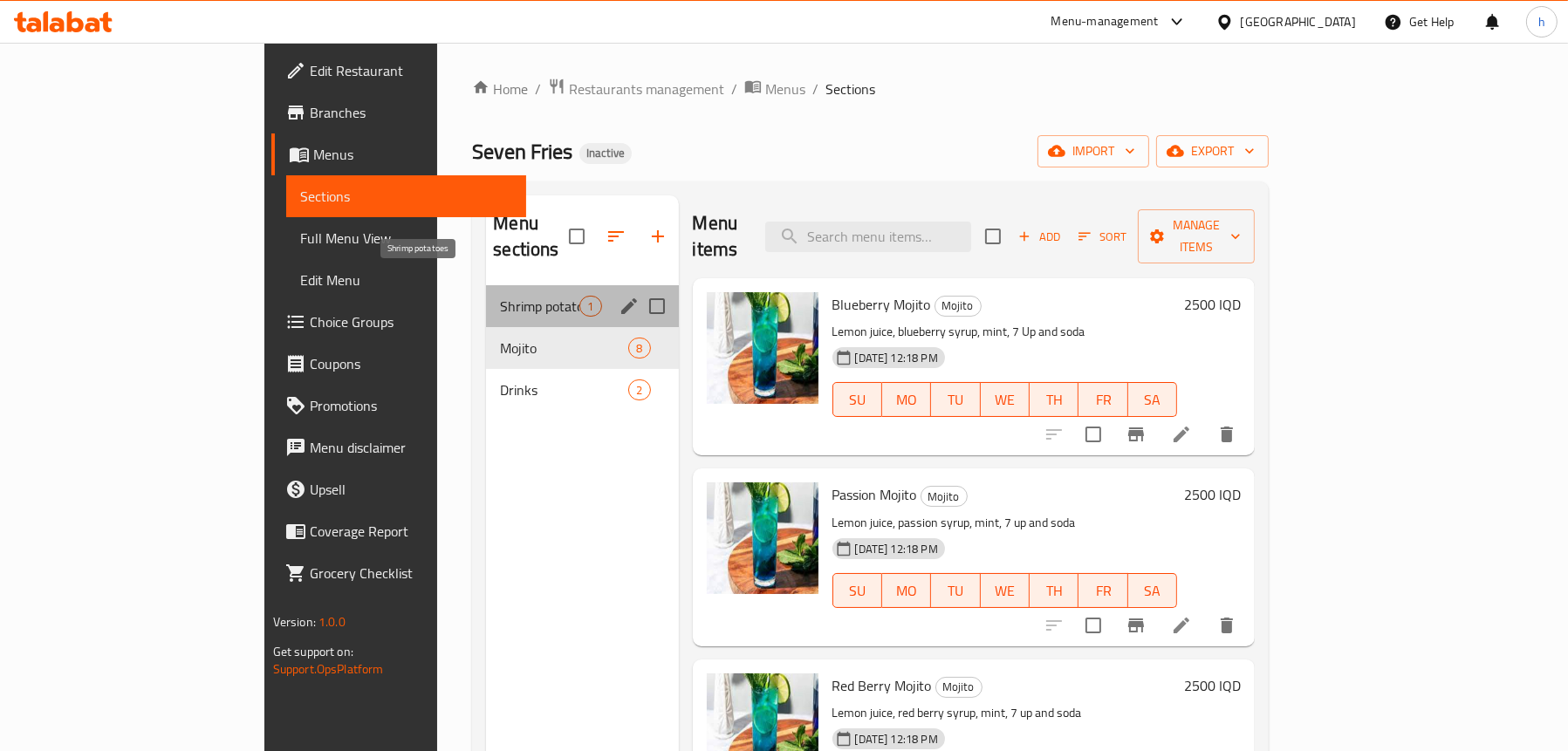
click at [500, 296] on span "Shrimp potatoes" at bounding box center [539, 305] width 79 height 21
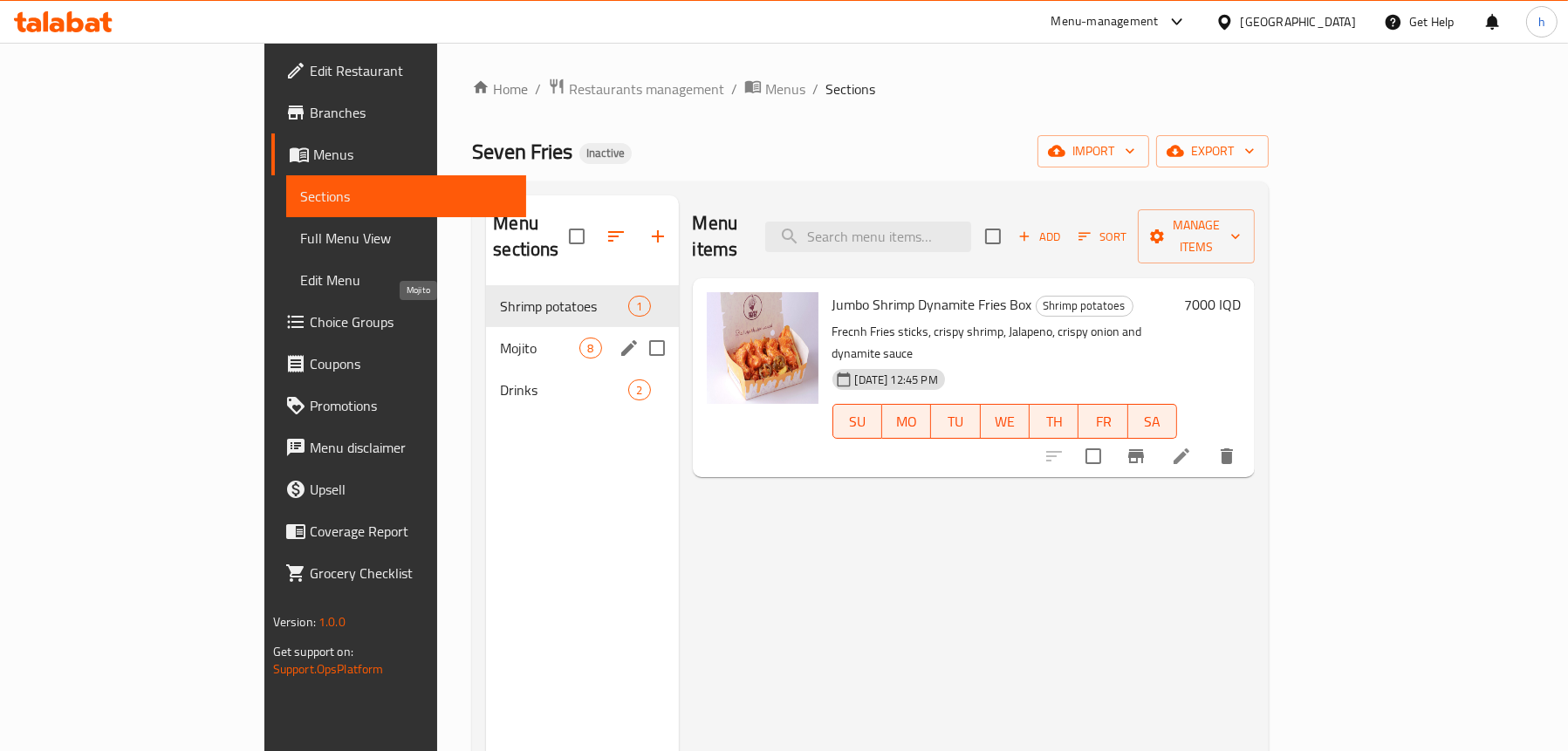
click at [500, 338] on span "Mojito" at bounding box center [539, 347] width 79 height 21
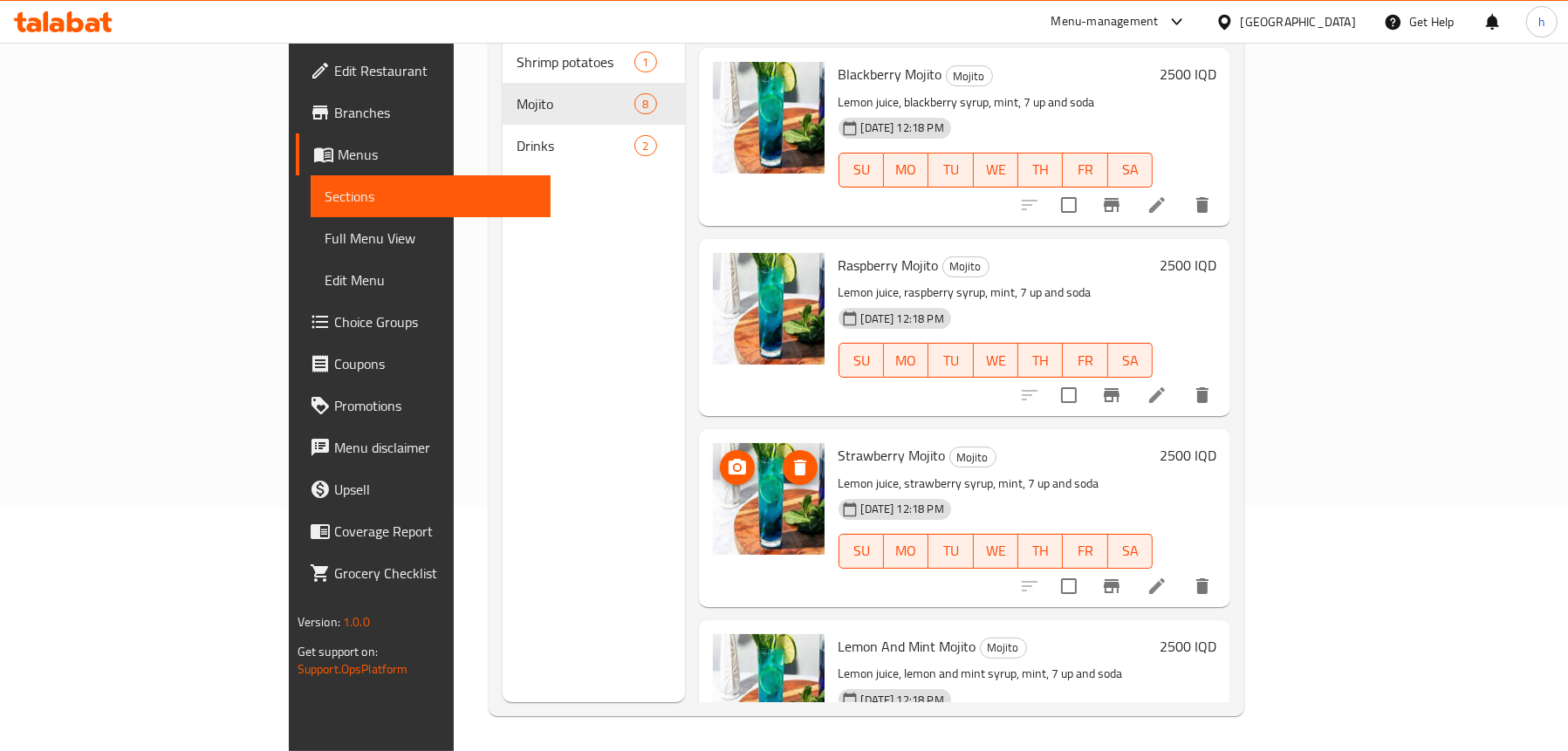
scroll to position [554, 0]
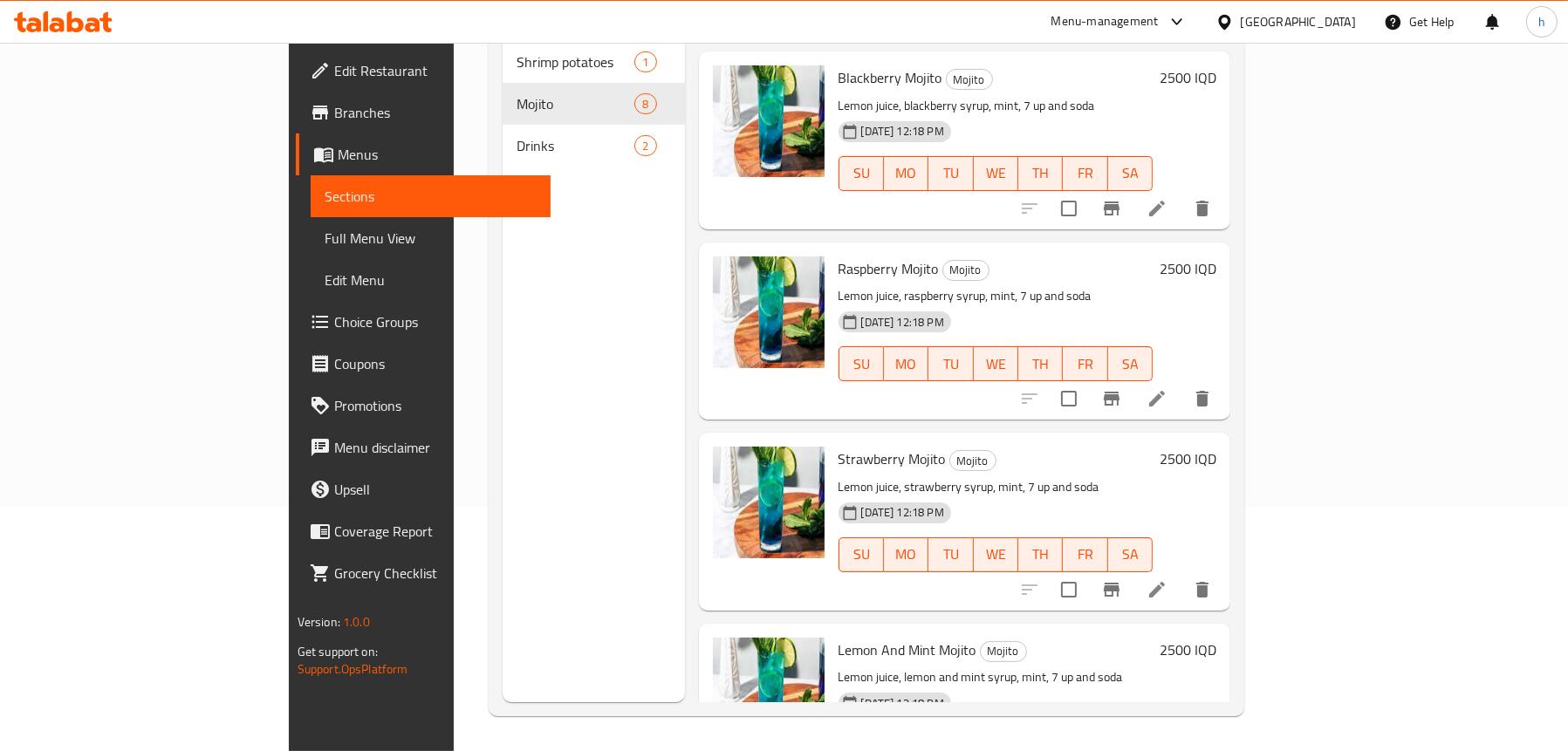
click at [513, 411] on div "Menu sections Shrimp potatoes 1 Mojito 8 Drinks 2" at bounding box center [594, 326] width 182 height 751
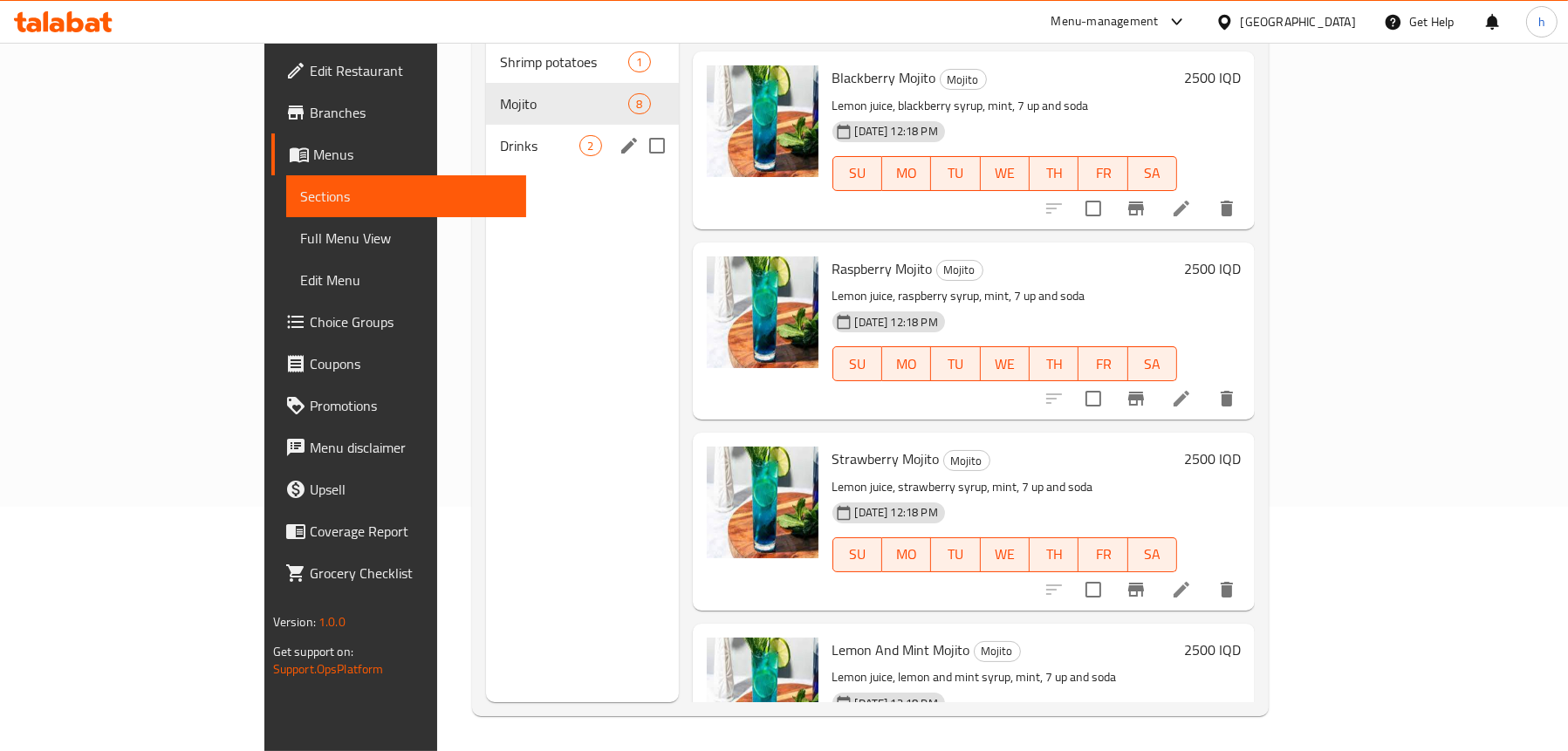
click at [500, 135] on span "Drinks" at bounding box center [539, 145] width 79 height 21
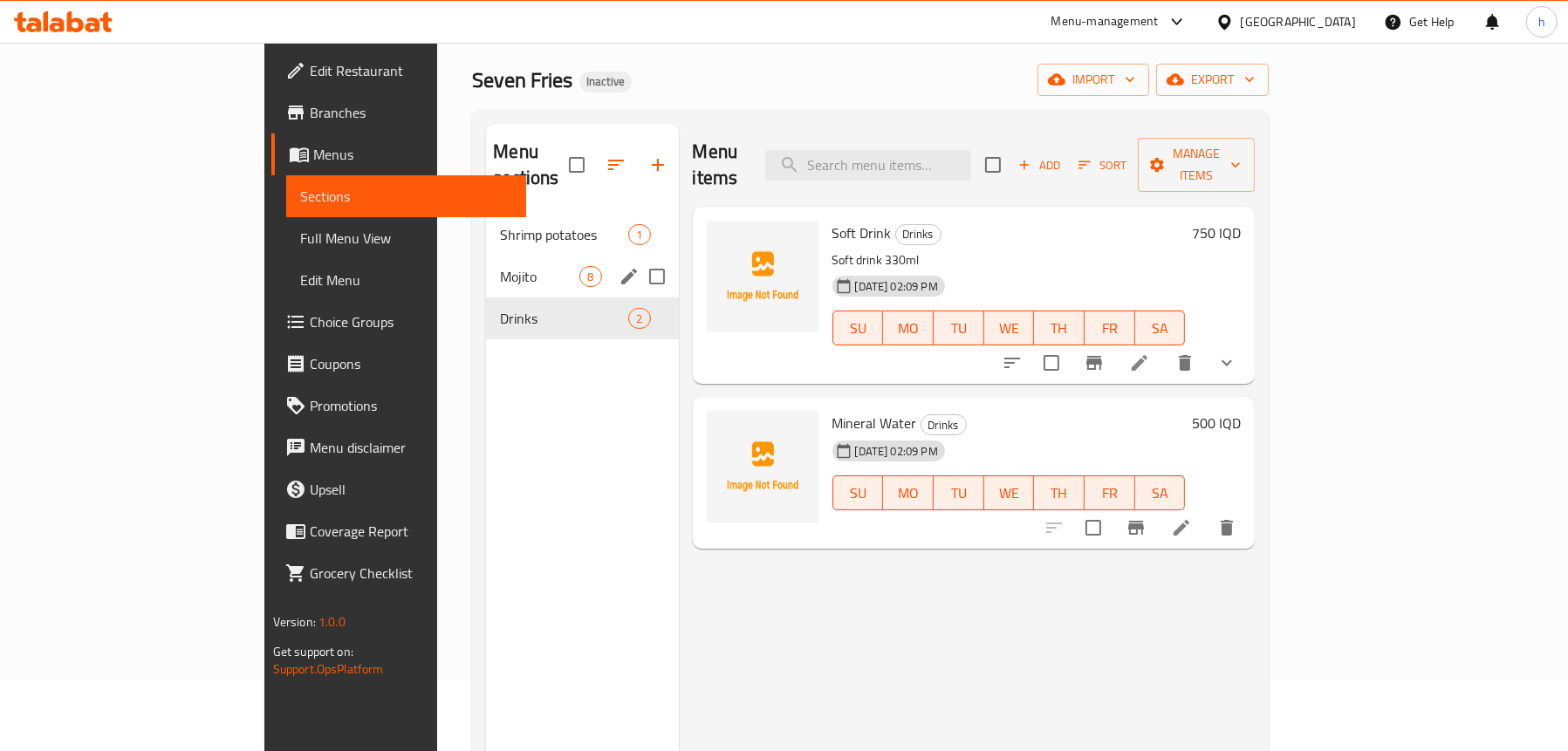
scroll to position [71, 0]
click at [500, 267] on span "Mojito" at bounding box center [539, 277] width 79 height 21
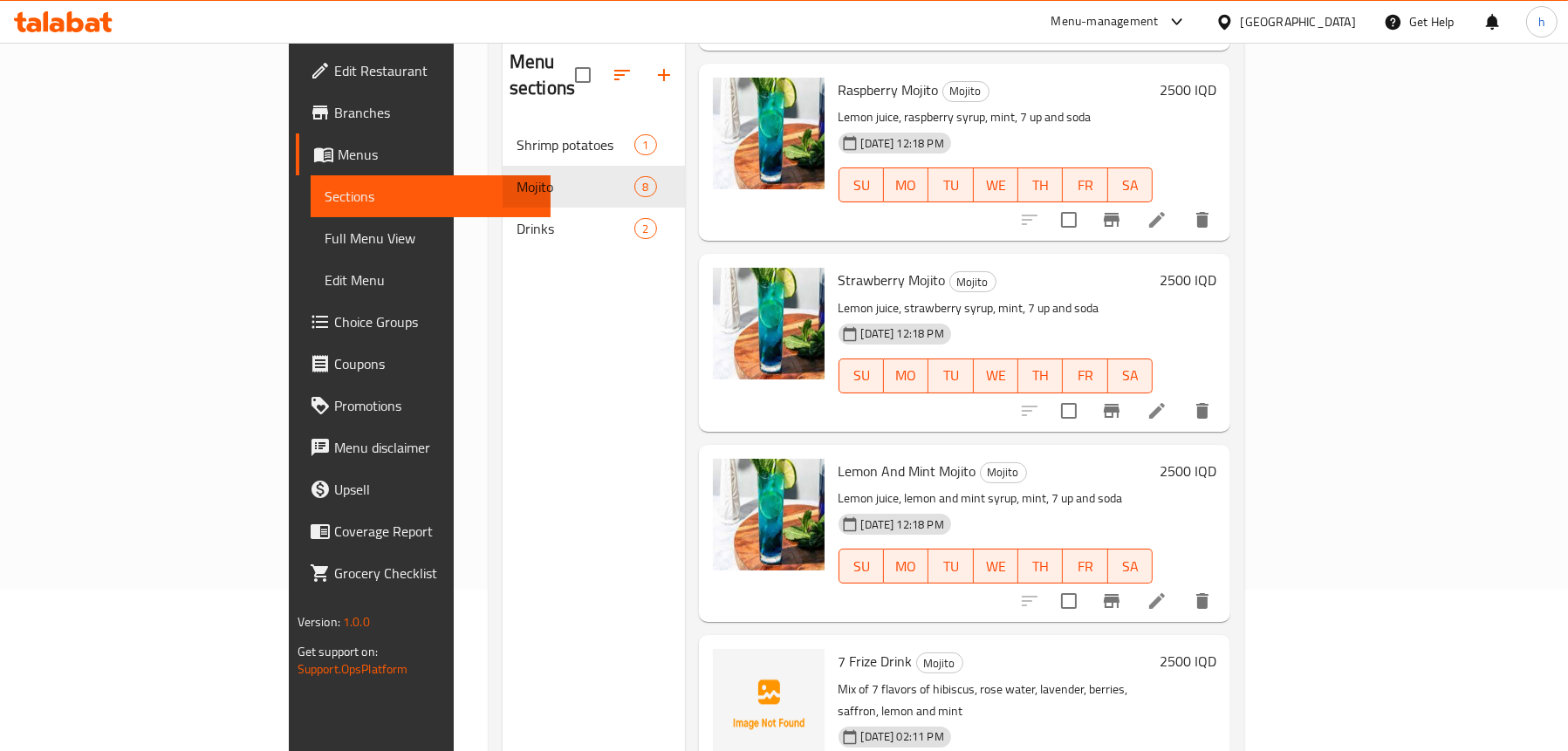
scroll to position [246, 0]
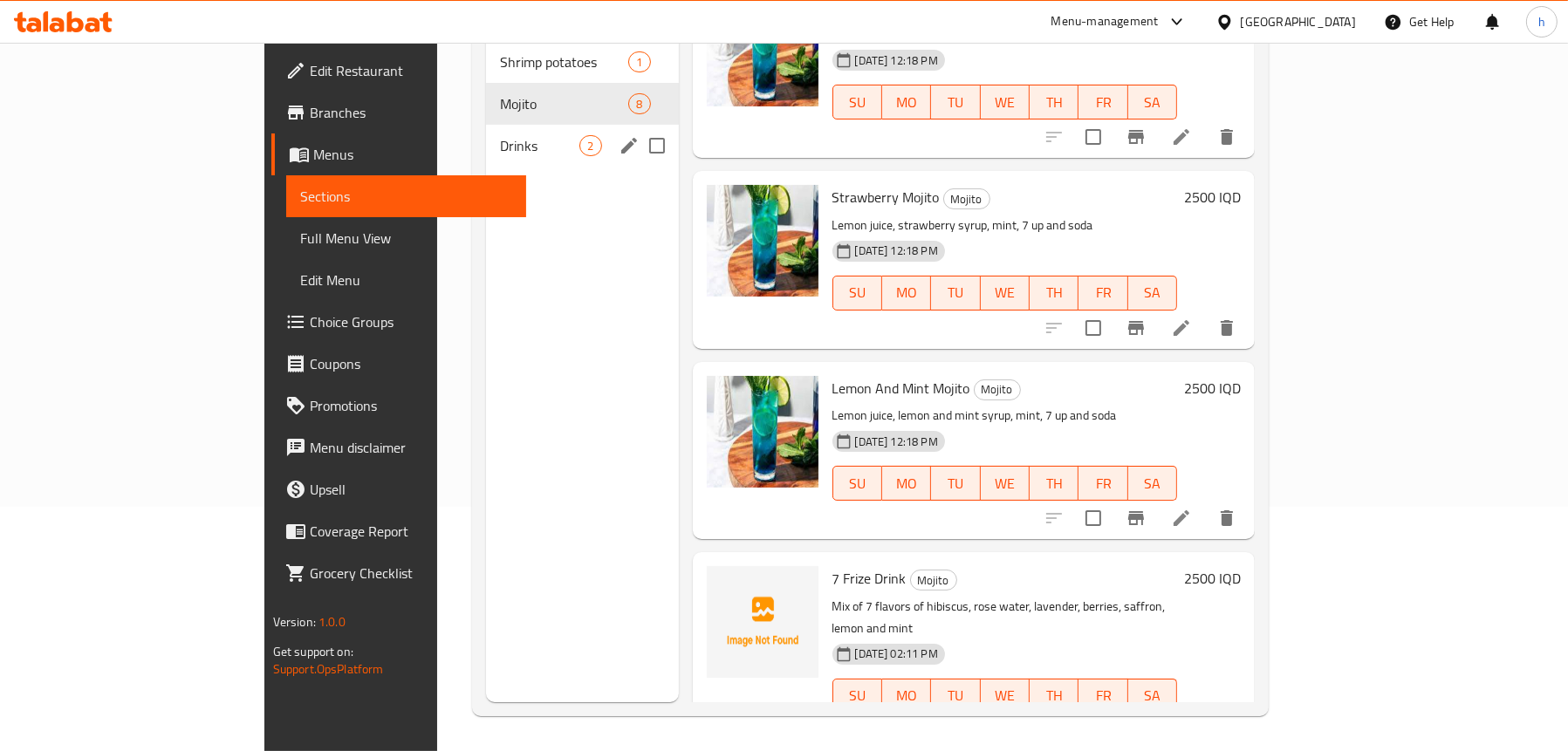
click at [500, 135] on span "Drinks" at bounding box center [539, 145] width 79 height 21
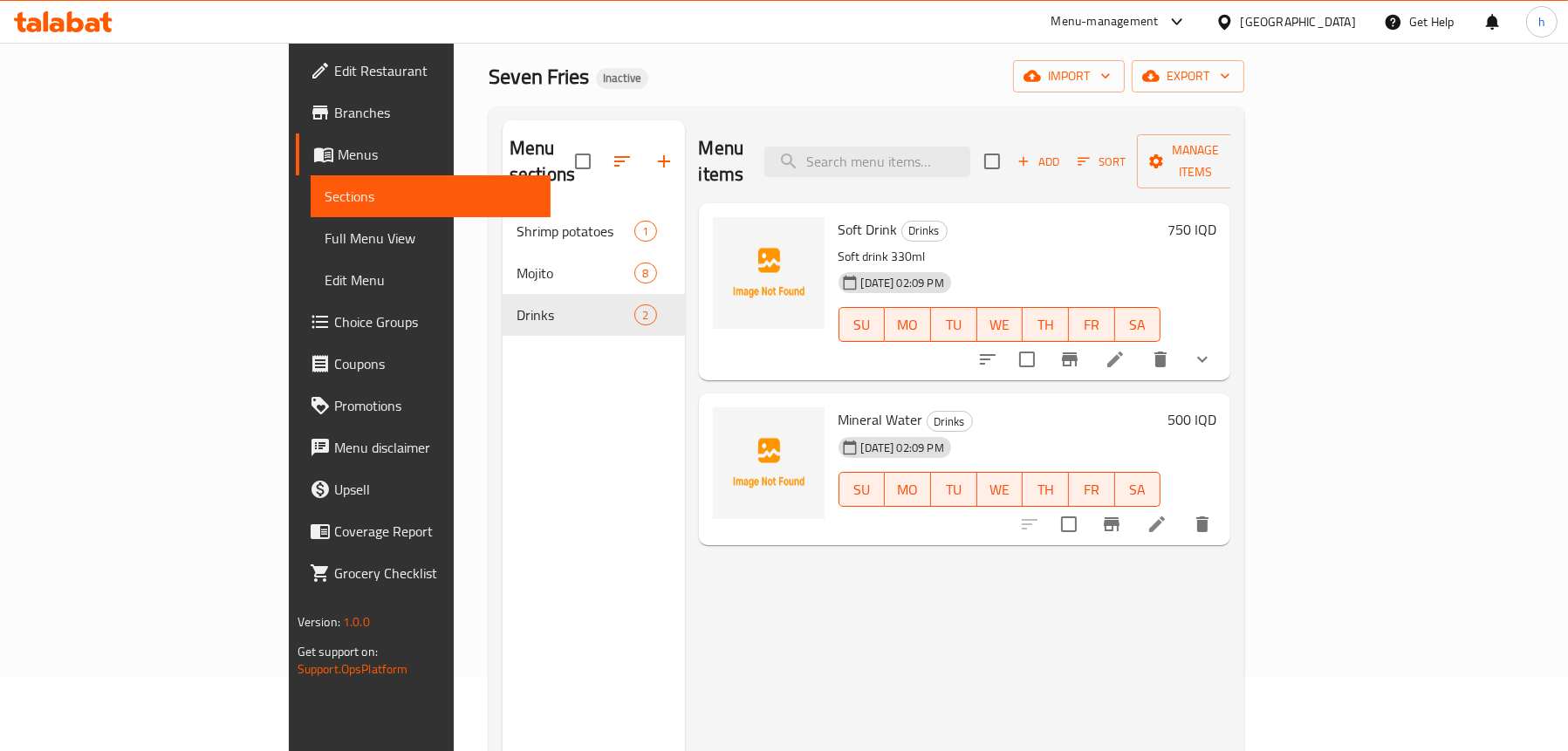
scroll to position [71, 0]
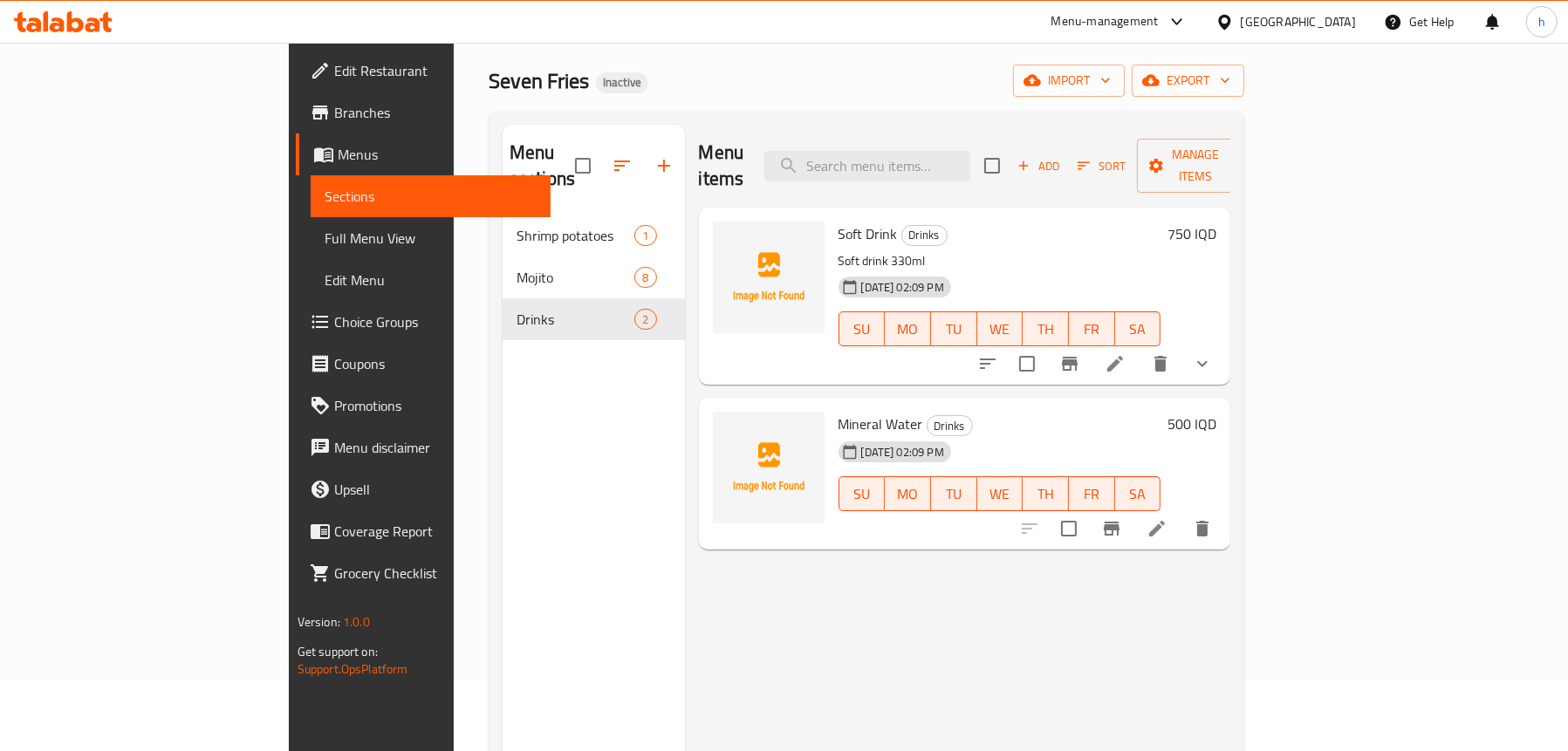
click at [1213, 354] on icon "show more" at bounding box center [1201, 363] width 21 height 21
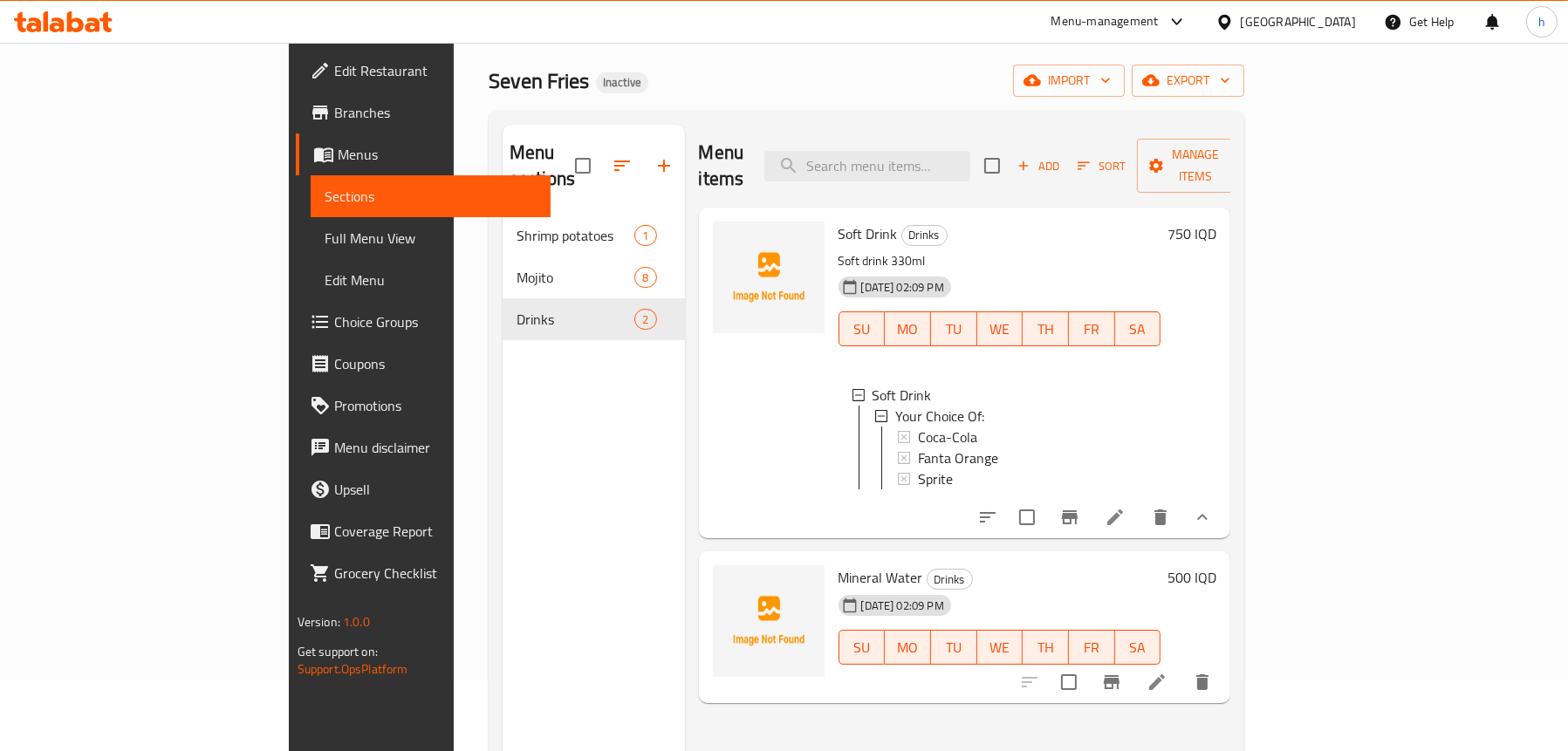
scroll to position [1, 0]
click at [503, 471] on div "Menu sections Shrimp potatoes 1 Mojito 8 Drinks 2" at bounding box center [594, 500] width 182 height 751
click at [1223, 500] on button "show more" at bounding box center [1202, 517] width 42 height 42
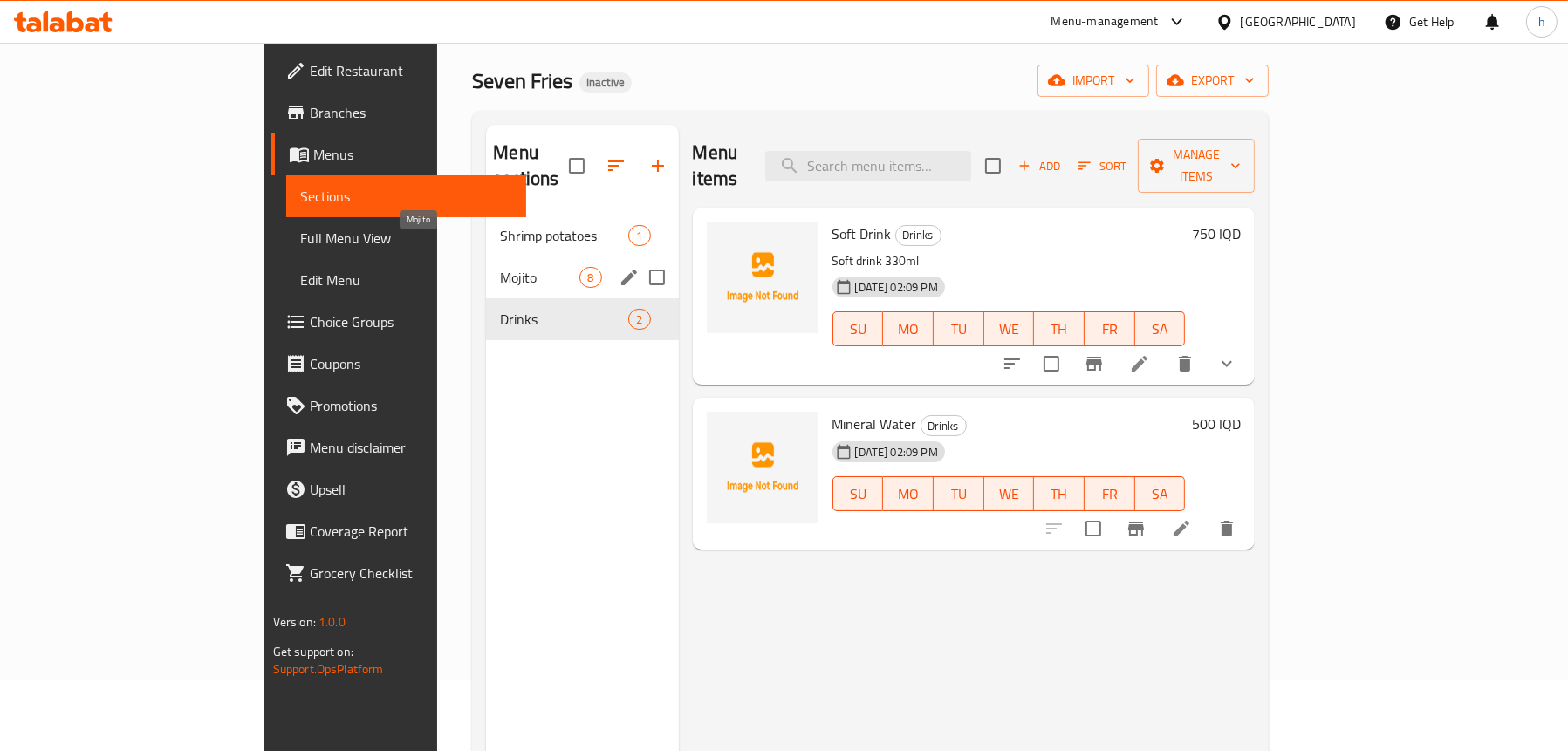
click at [500, 267] on span "Mojito" at bounding box center [539, 277] width 79 height 21
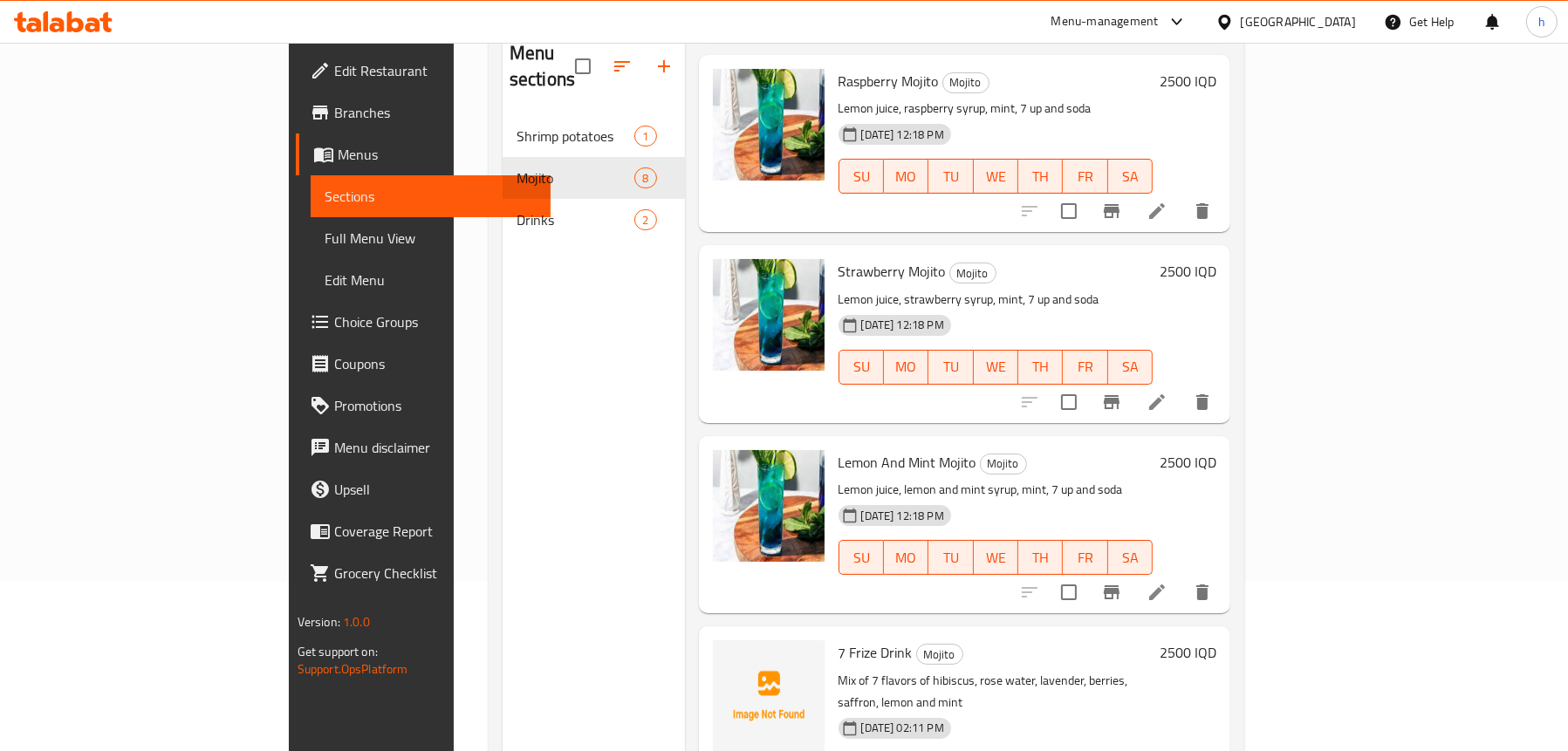
scroll to position [246, 0]
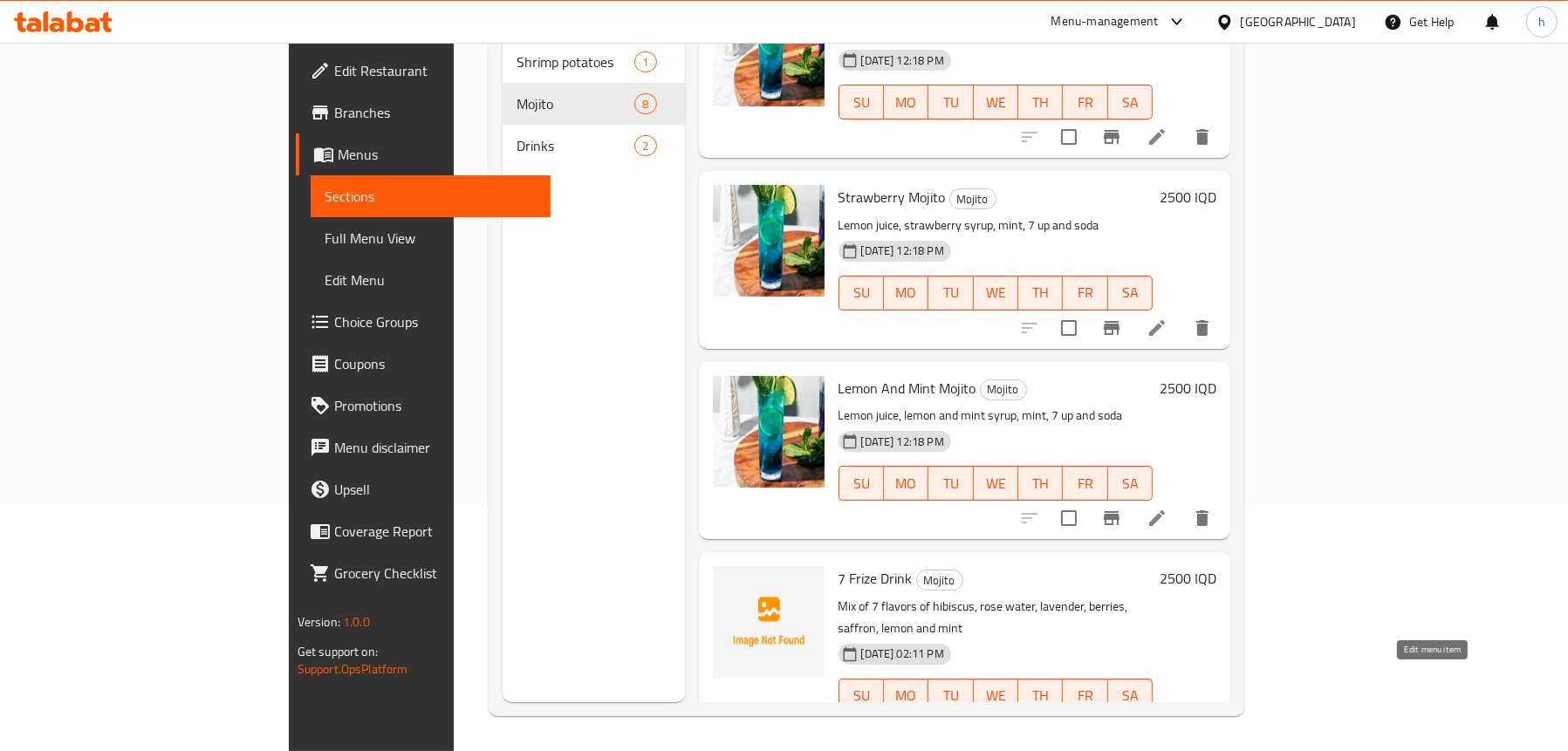
click at [1167, 721] on icon at bounding box center [1156, 730] width 21 height 21
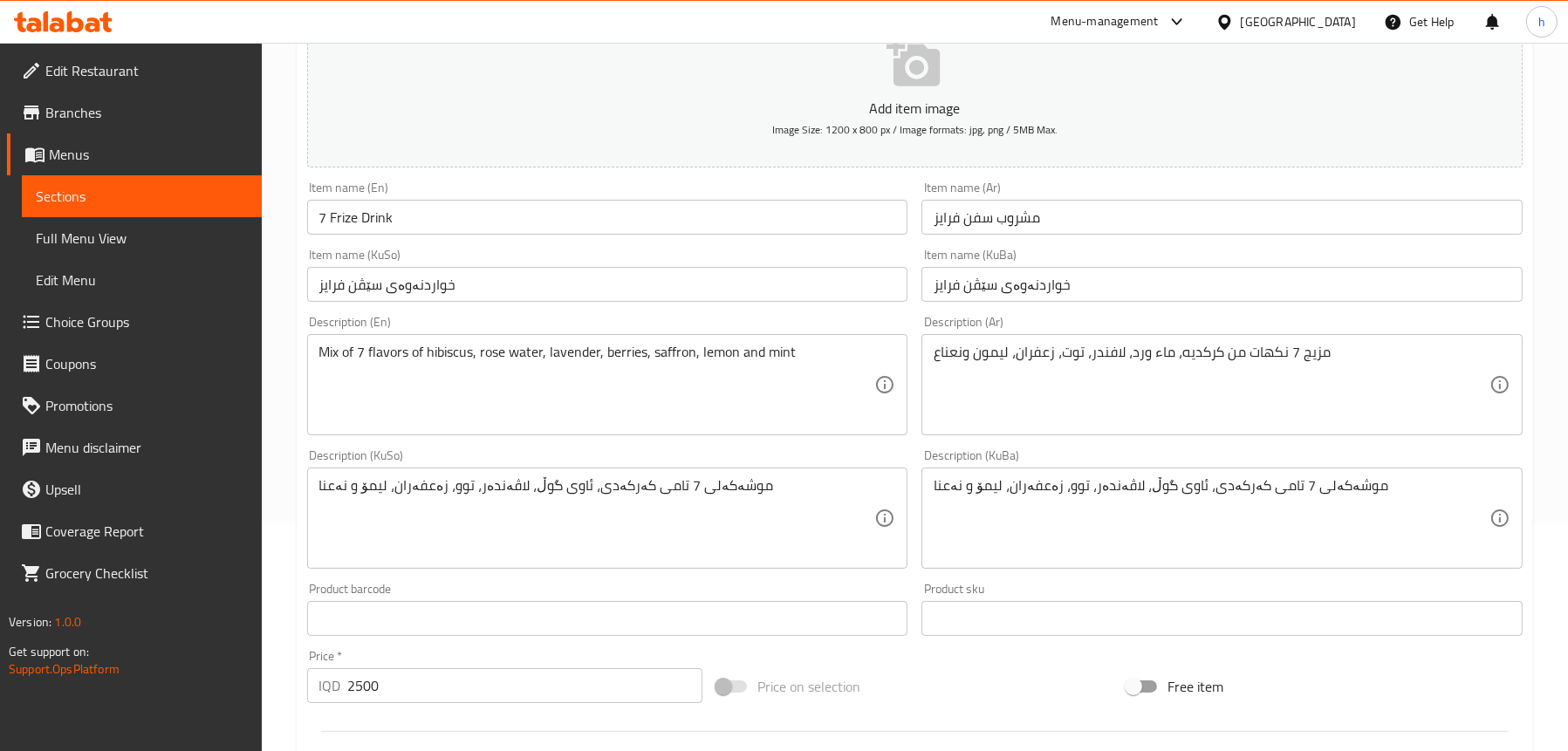
scroll to position [262, 0]
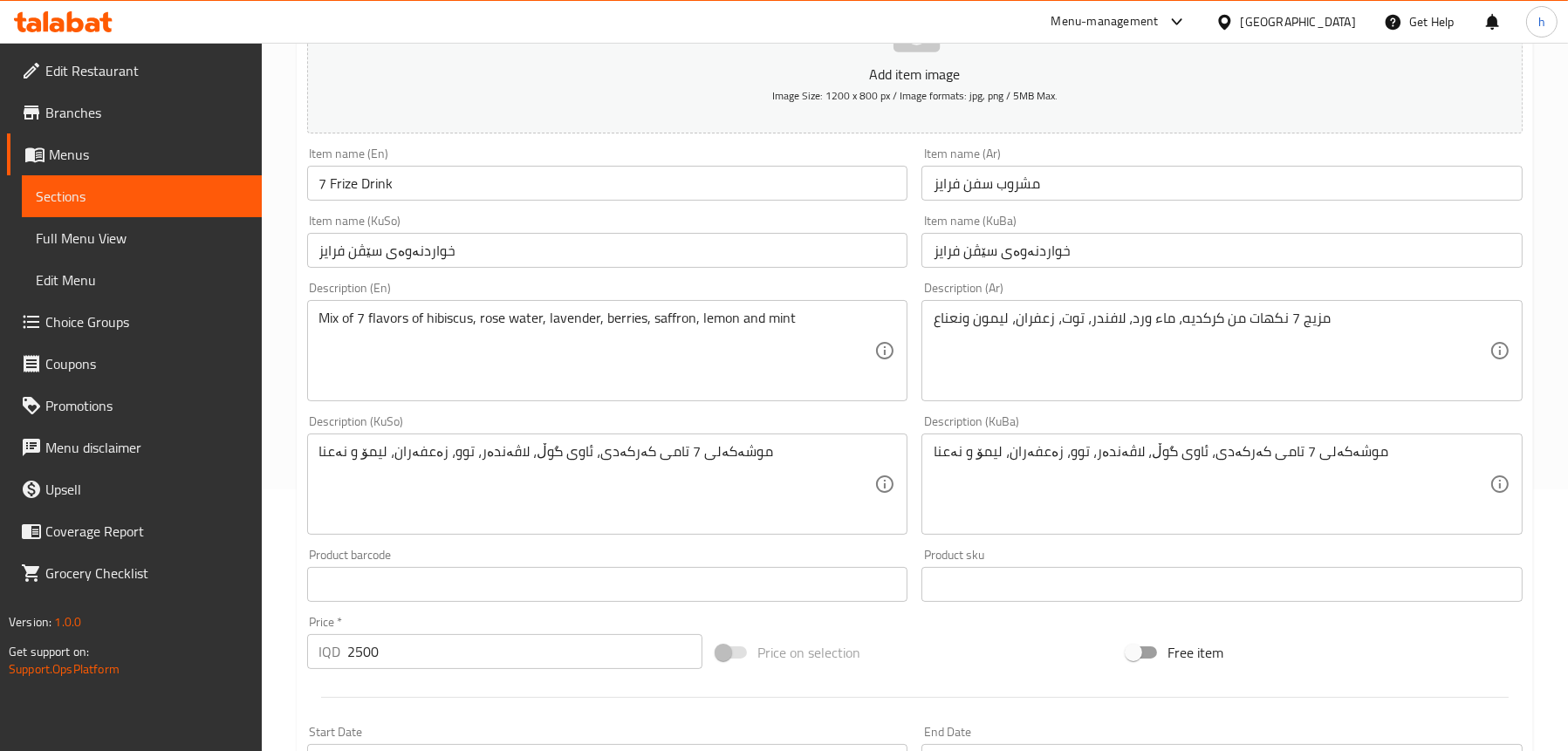
click at [133, 158] on span "Menus" at bounding box center [148, 154] width 199 height 21
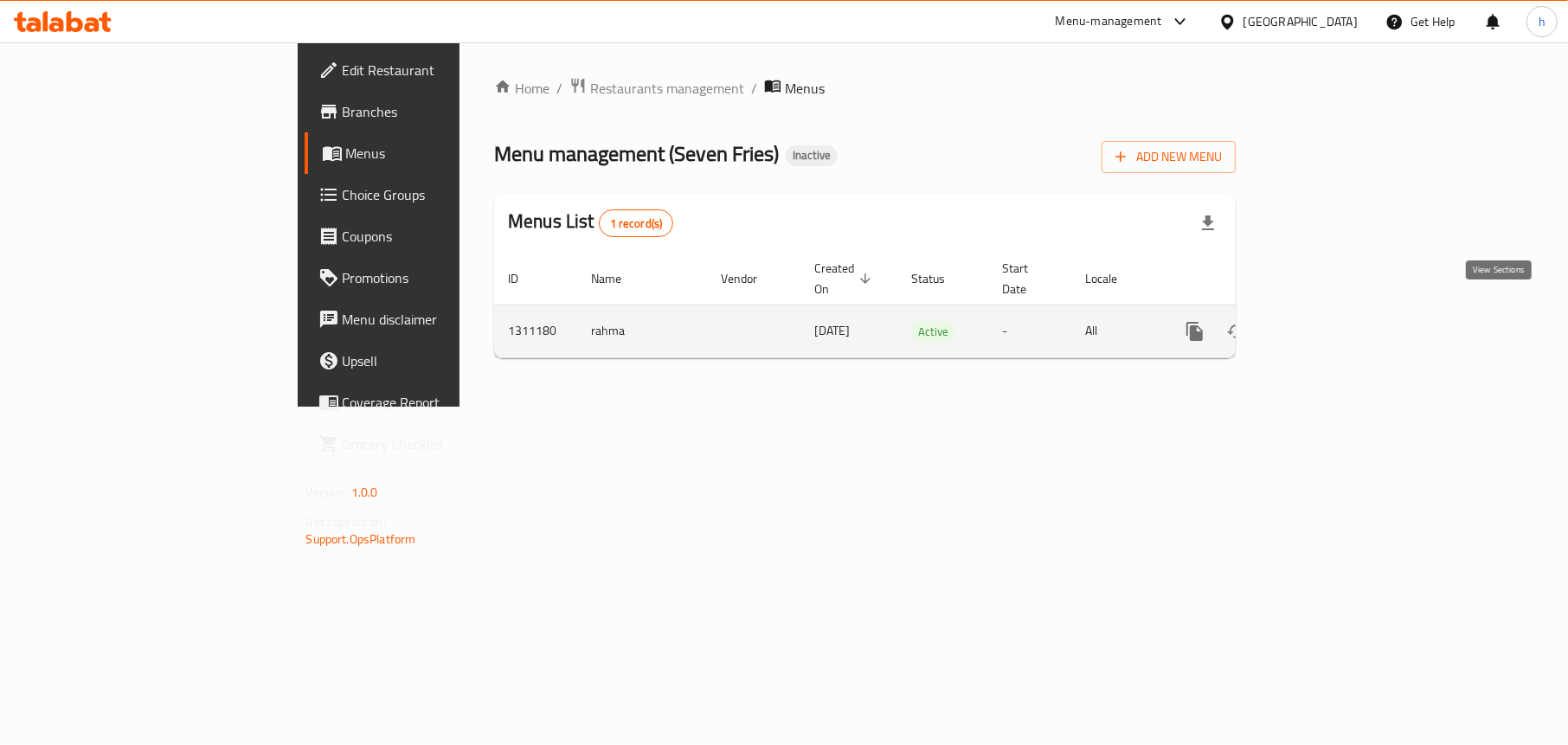
click at [1328, 323] on icon "enhanced table" at bounding box center [1320, 331] width 16 height 16
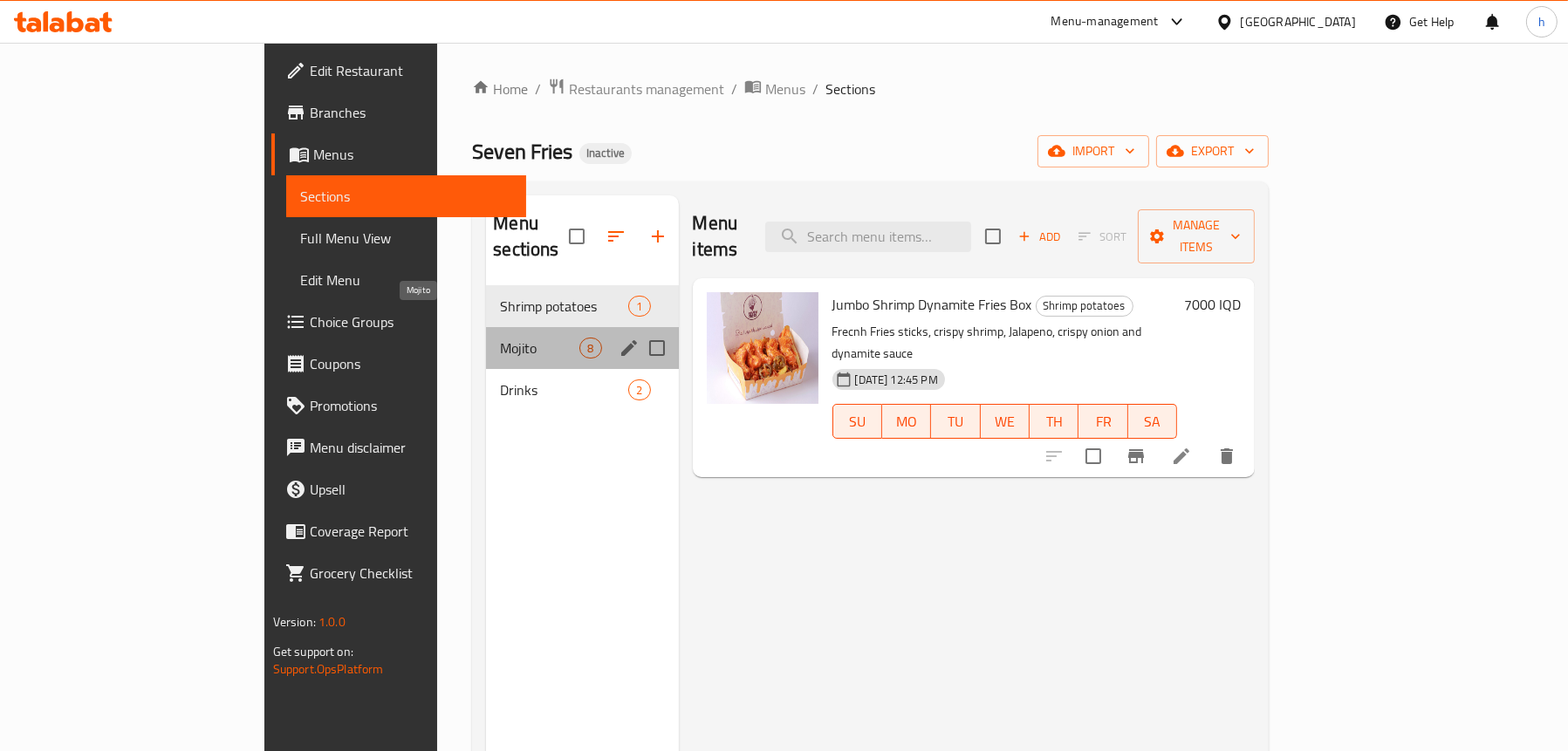
click at [500, 338] on span "Mojito" at bounding box center [539, 347] width 79 height 21
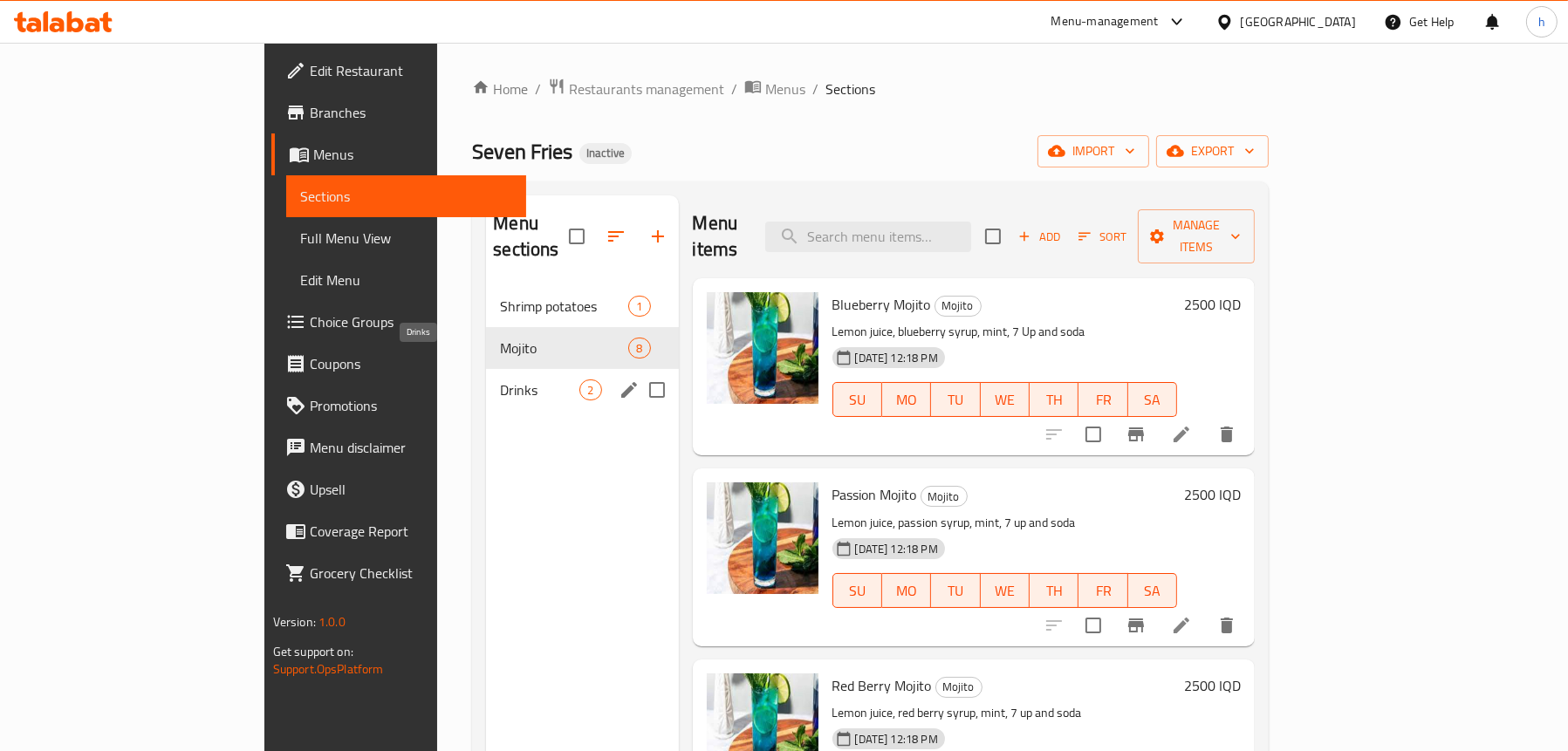
click at [500, 380] on span "Drinks" at bounding box center [539, 389] width 79 height 21
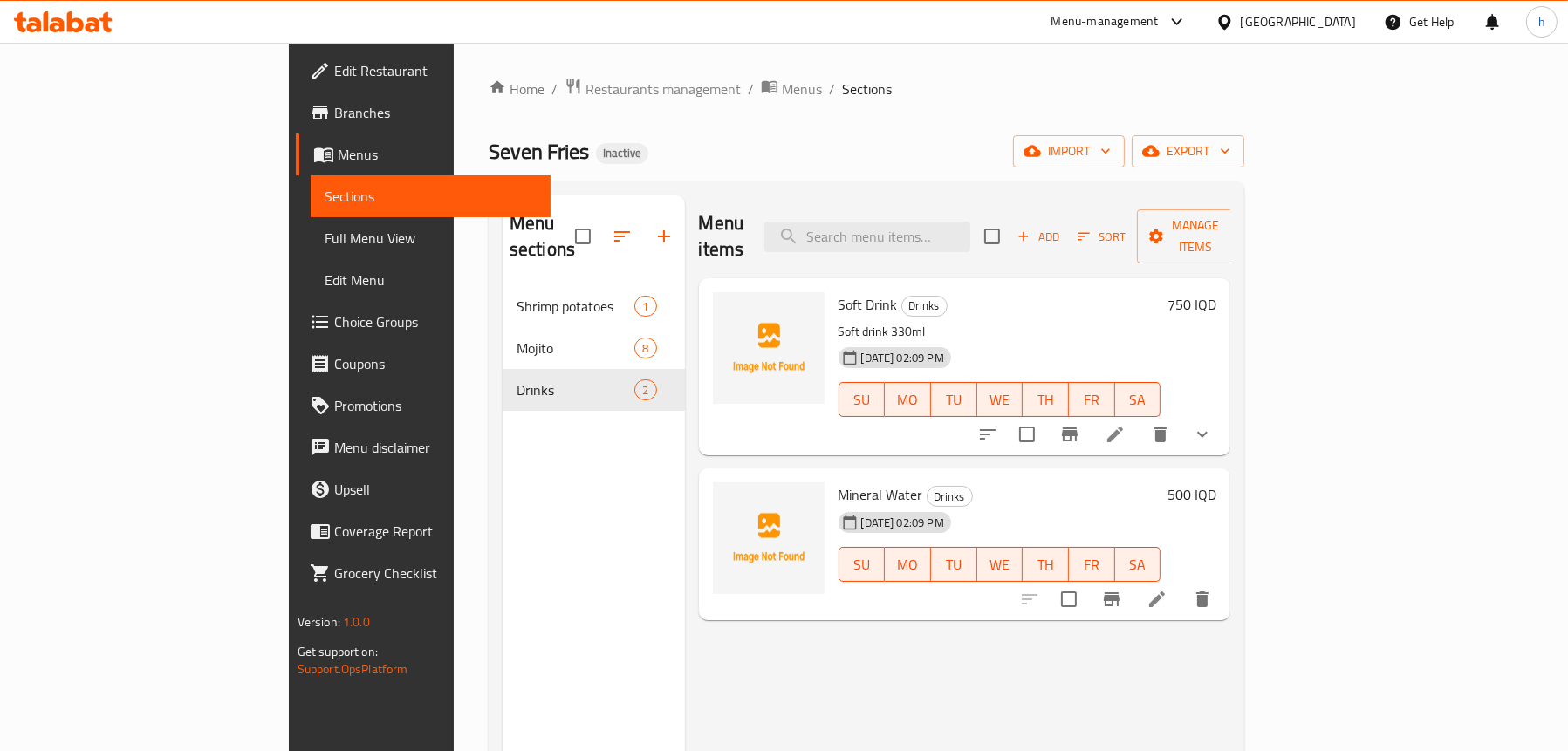
scroll to position [174, 0]
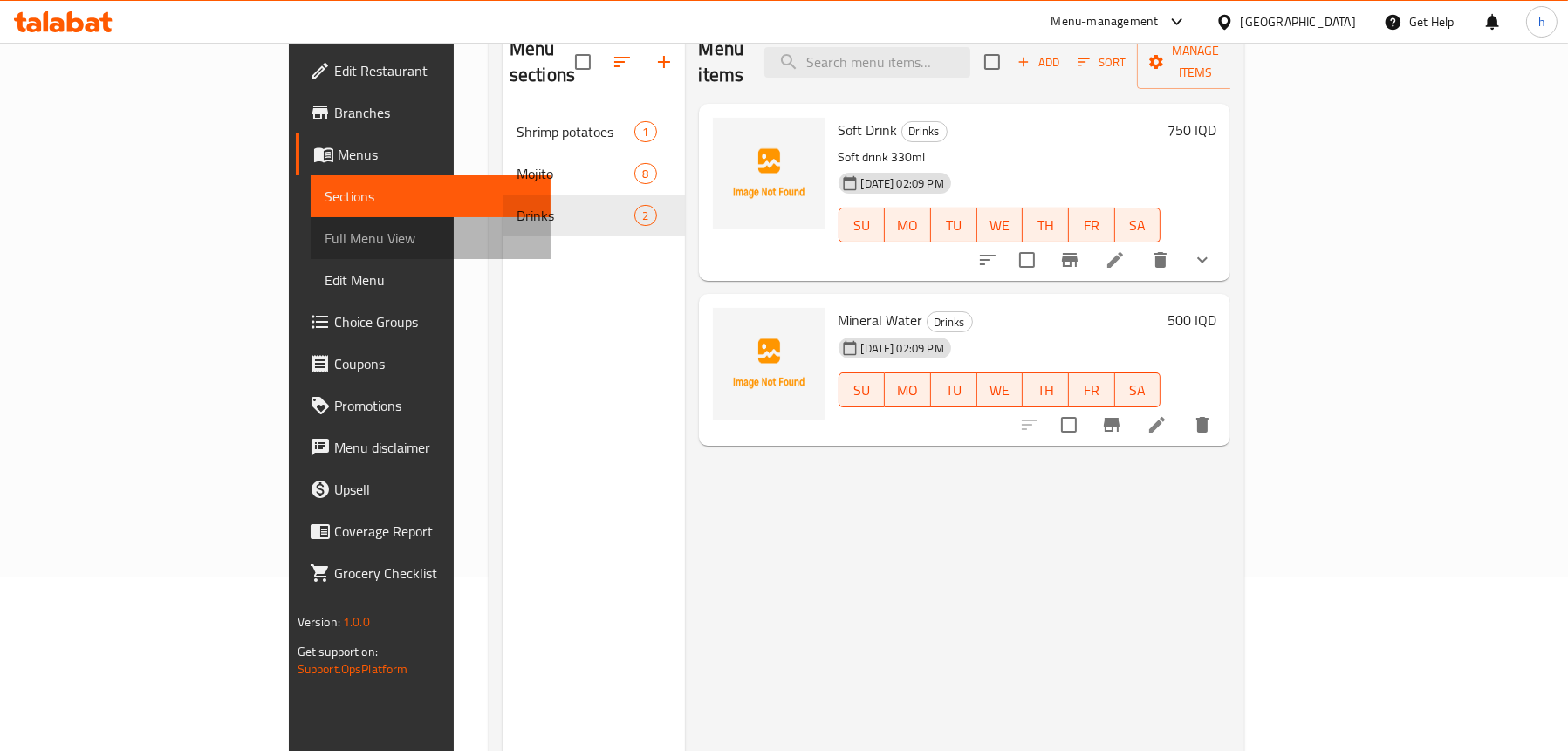
click at [324, 237] on span "Full Menu View" at bounding box center [430, 238] width 212 height 21
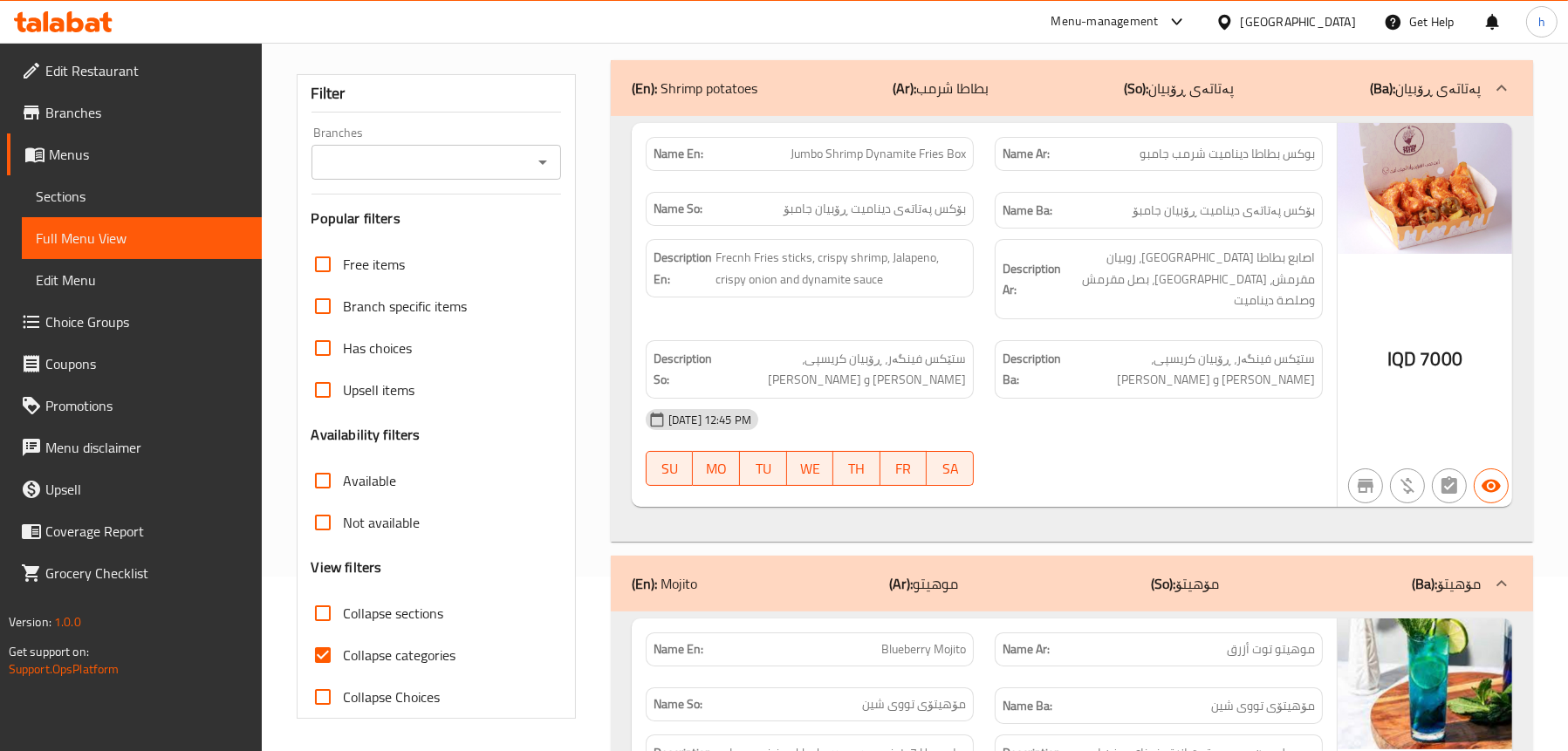
click at [537, 163] on icon "Open" at bounding box center [542, 162] width 21 height 21
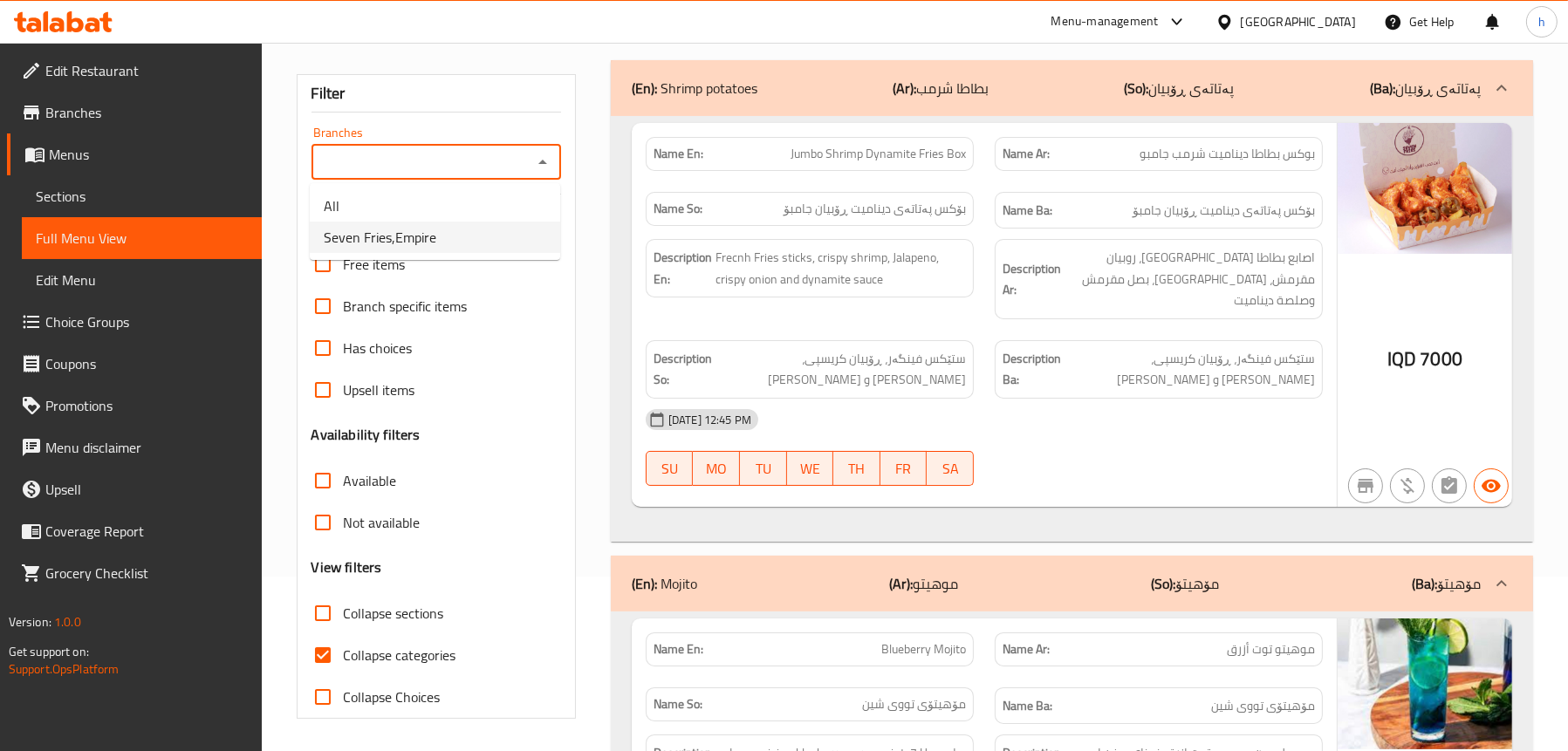
click at [459, 230] on li "Seven Fries,Empire" at bounding box center [435, 237] width 250 height 31
type input "Seven Fries,Empire"
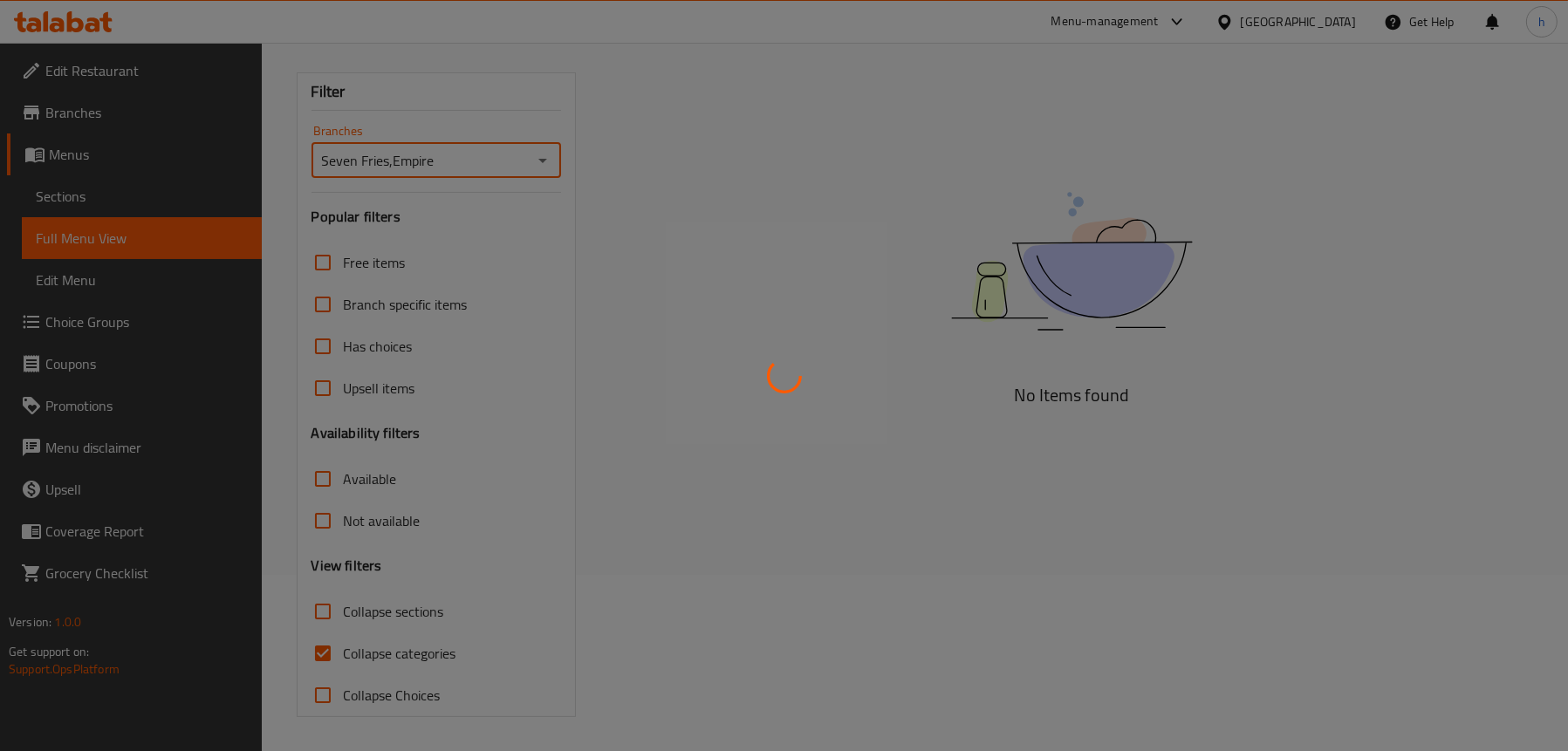
scroll to position [177, 0]
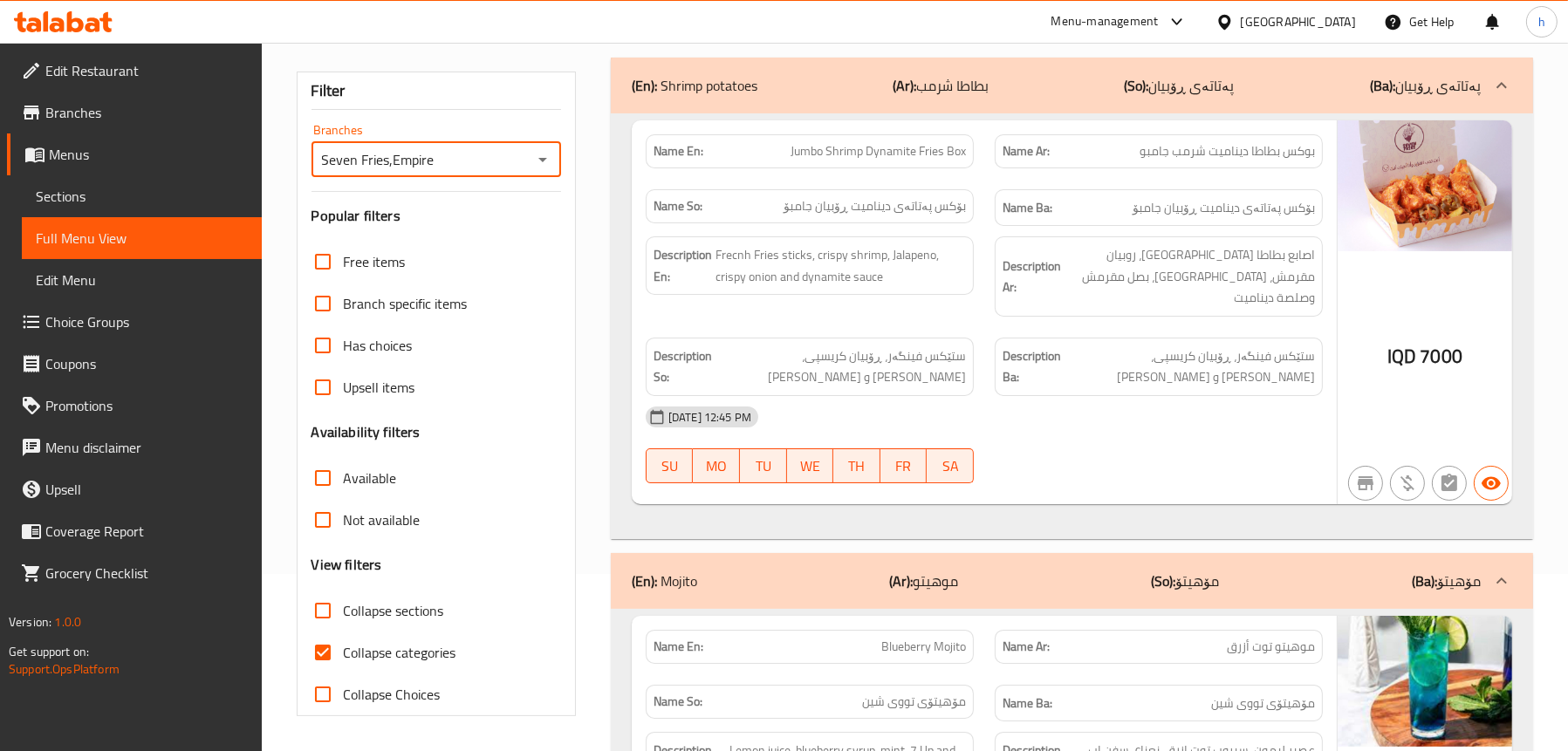
click at [117, 187] on span "Sections" at bounding box center [141, 196] width 212 height 21
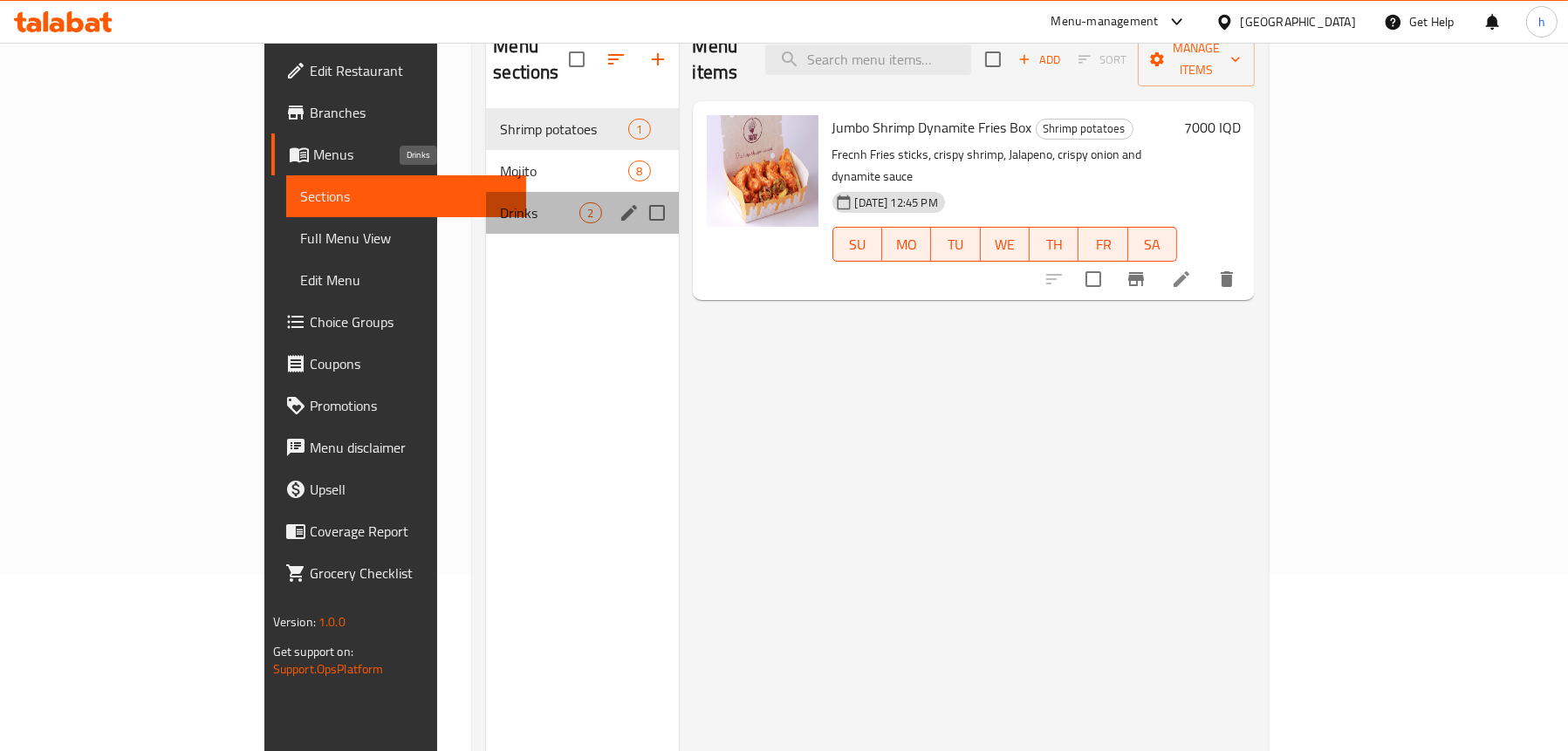
click at [500, 203] on span "Drinks" at bounding box center [539, 213] width 79 height 21
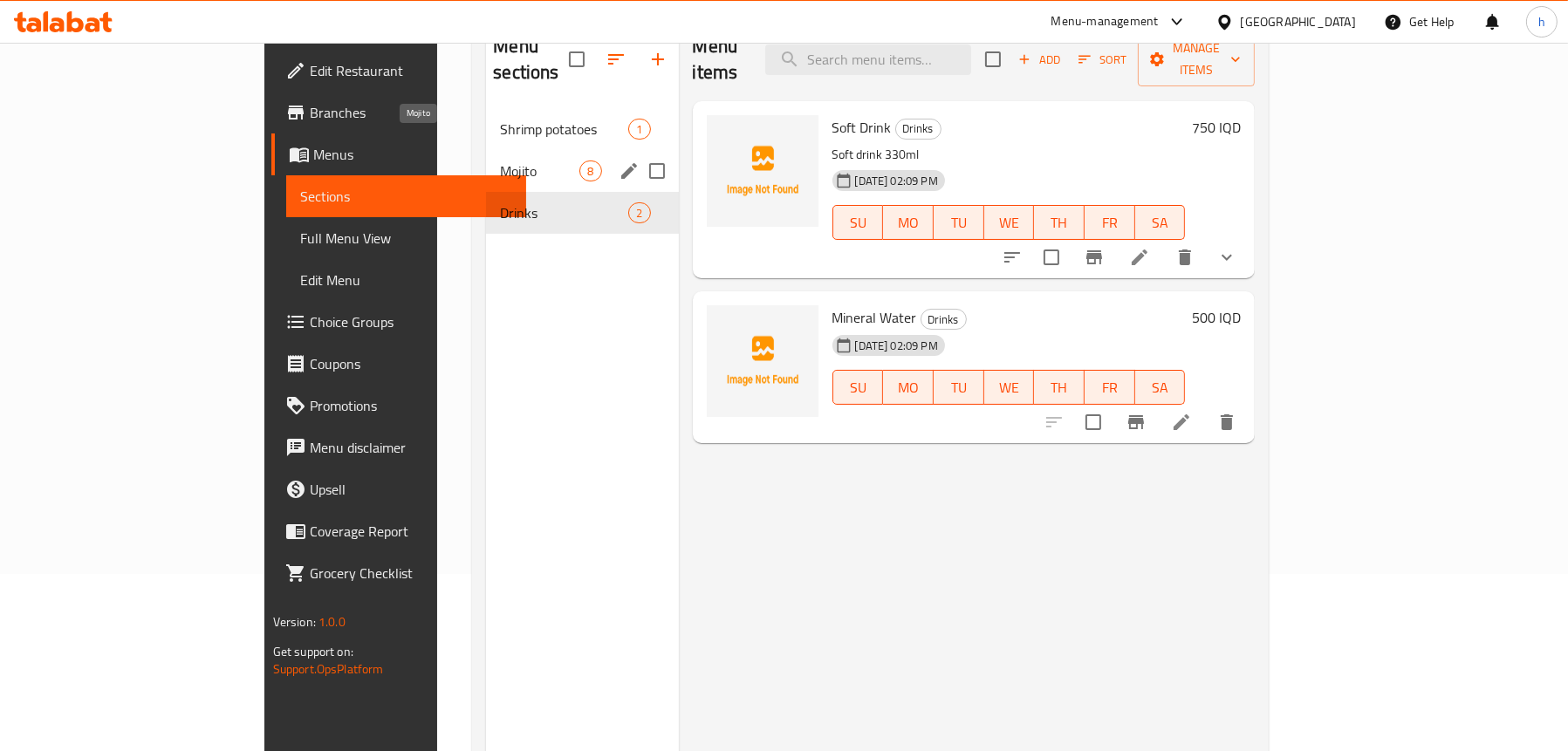
click at [500, 161] on span "Mojito" at bounding box center [539, 171] width 79 height 21
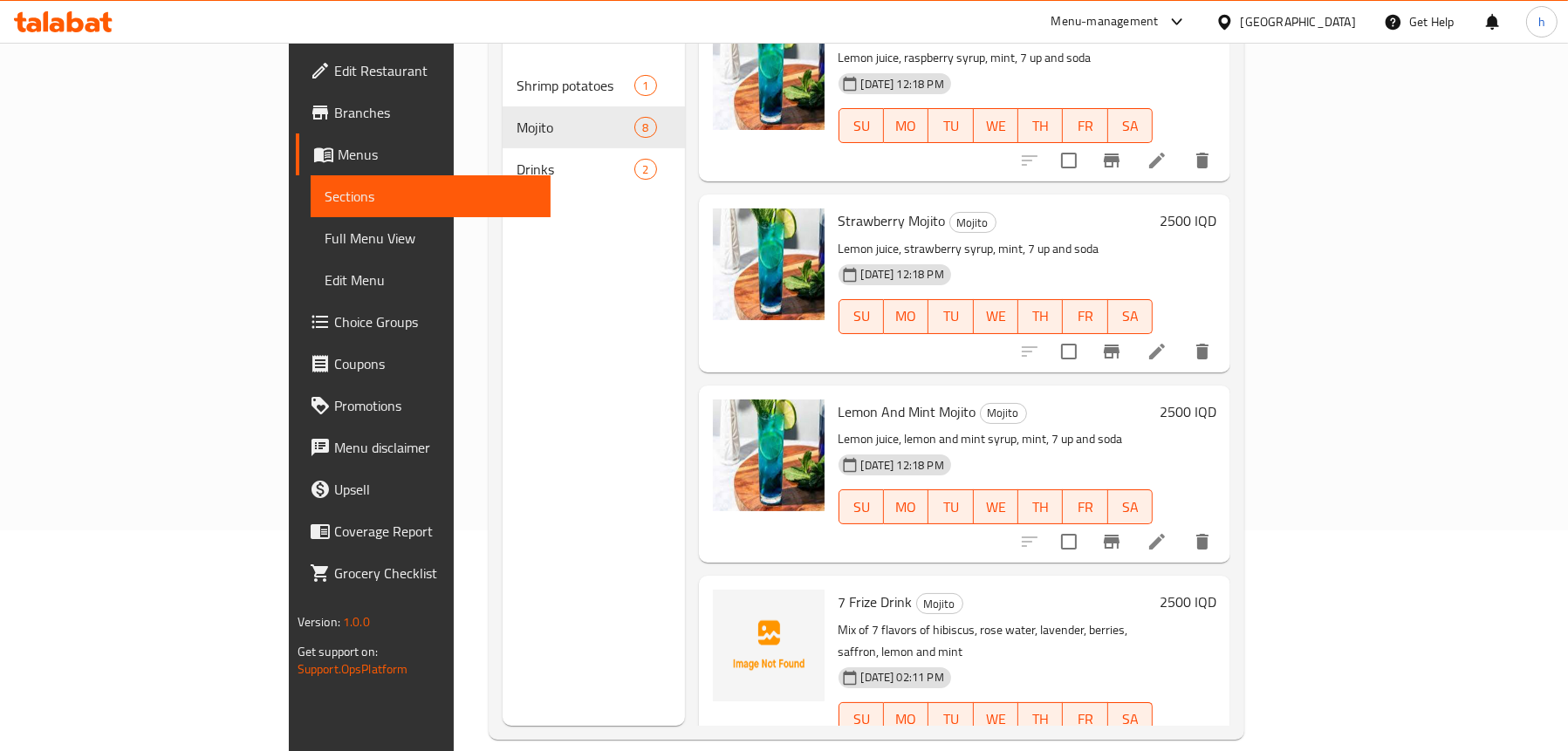
scroll to position [246, 0]
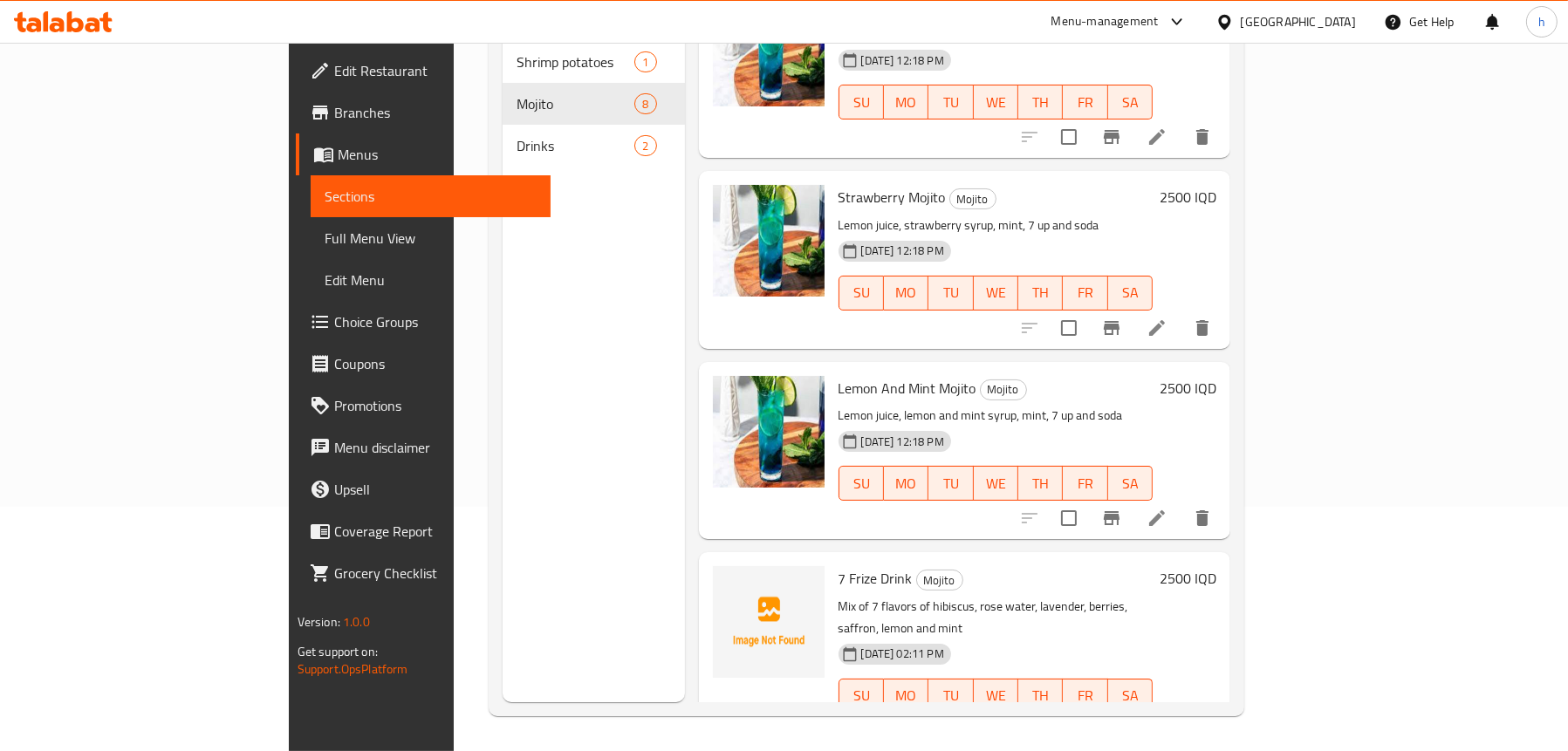
click at [1167, 721] on icon at bounding box center [1156, 730] width 21 height 21
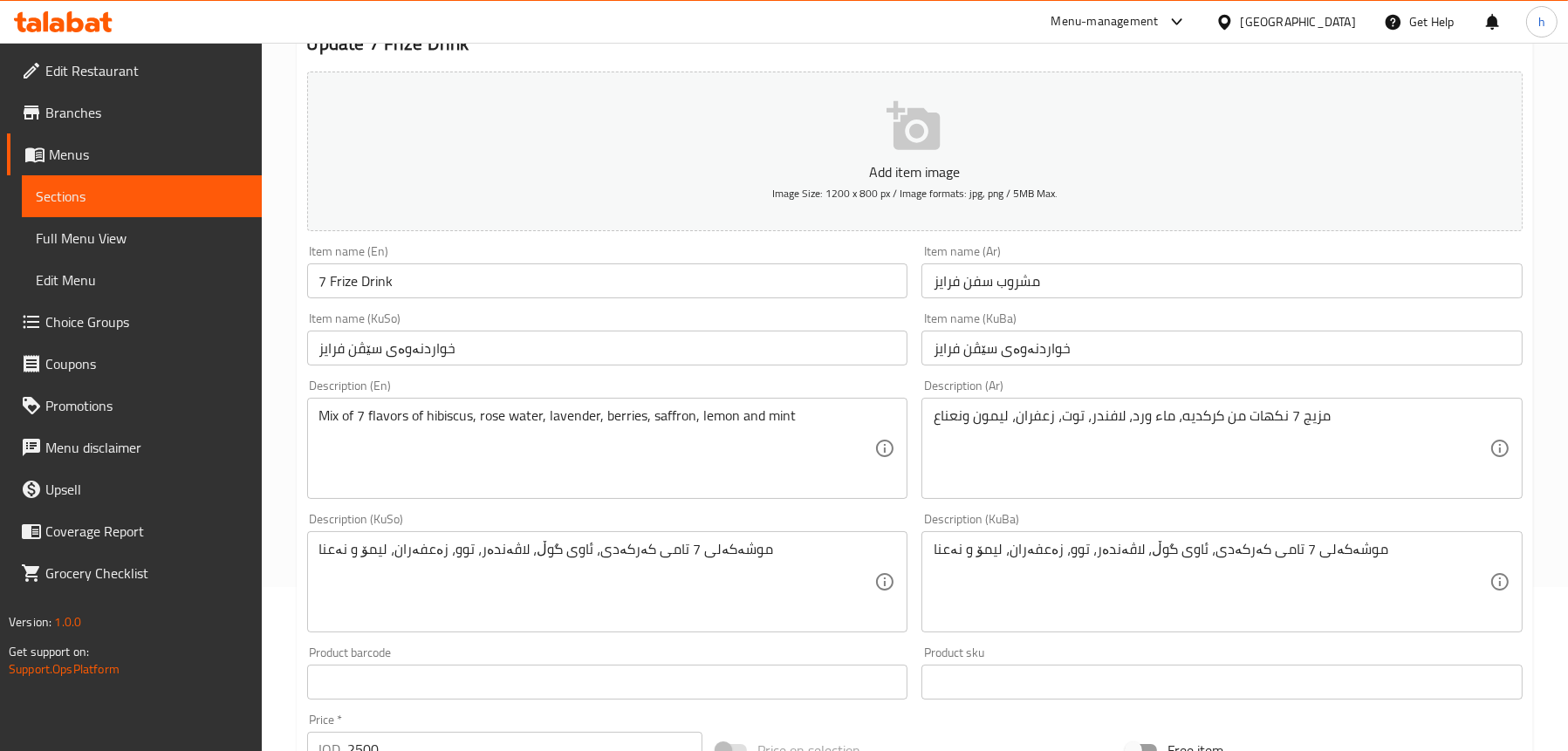
scroll to position [349, 0]
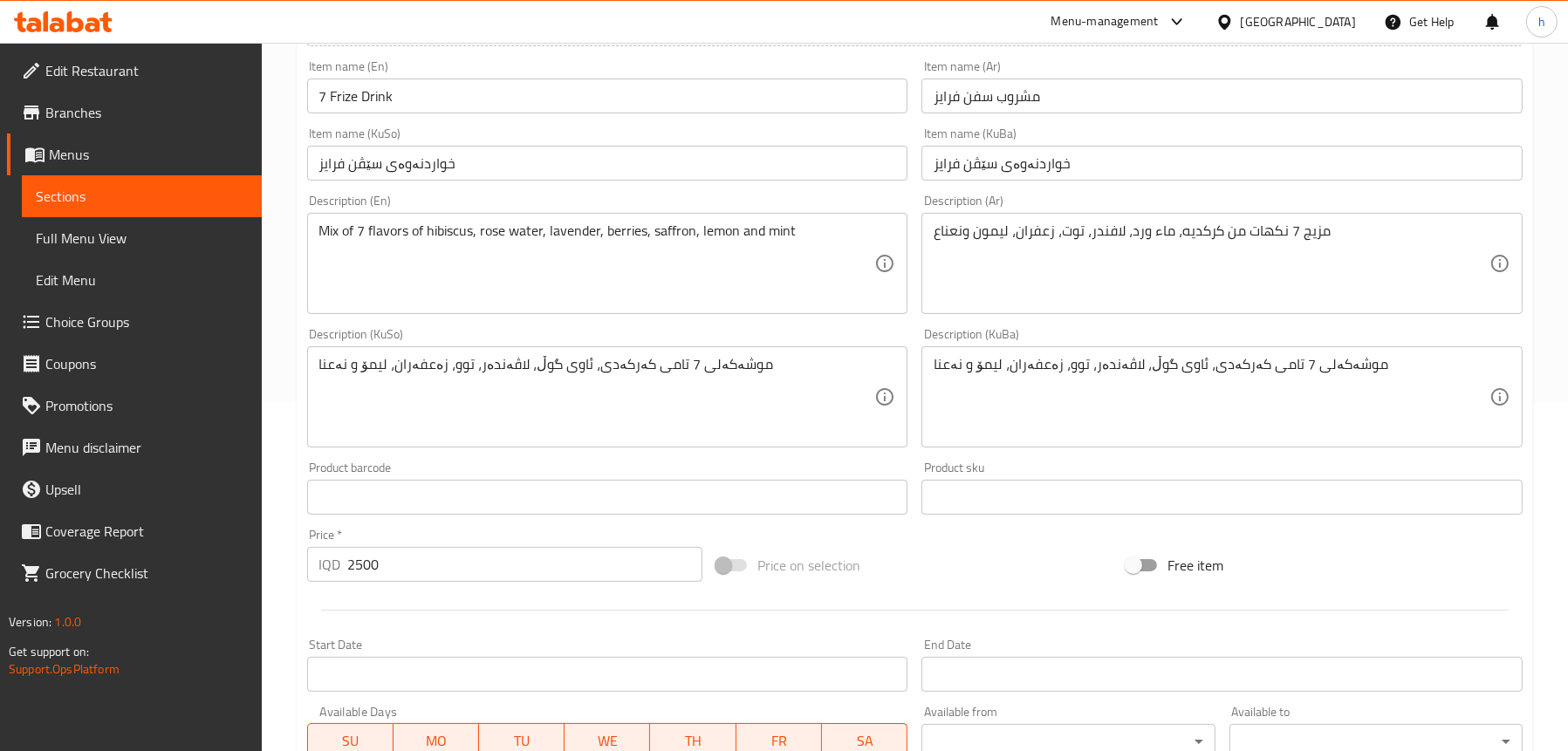
click at [148, 234] on span "Full Menu View" at bounding box center [141, 238] width 212 height 21
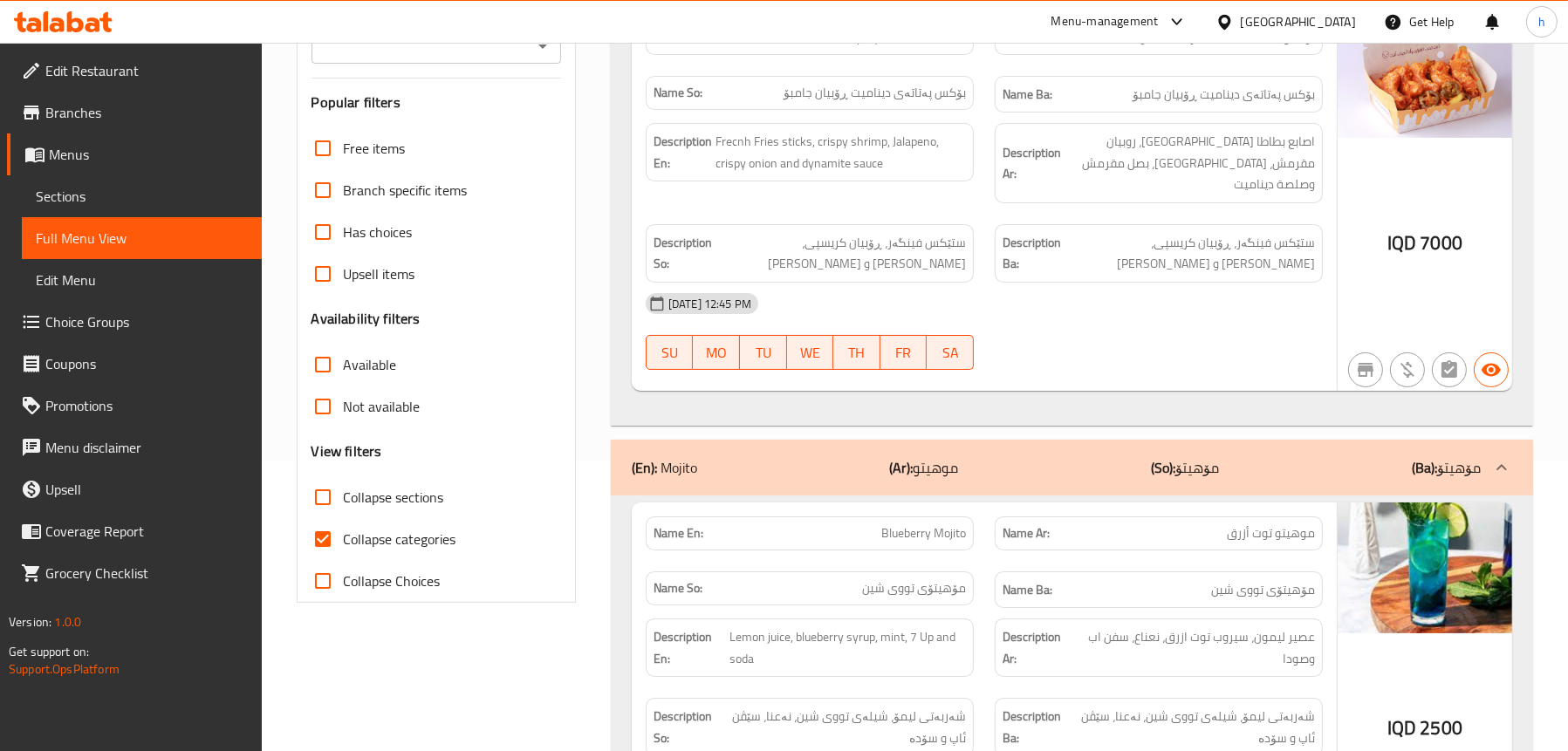
scroll to position [174, 0]
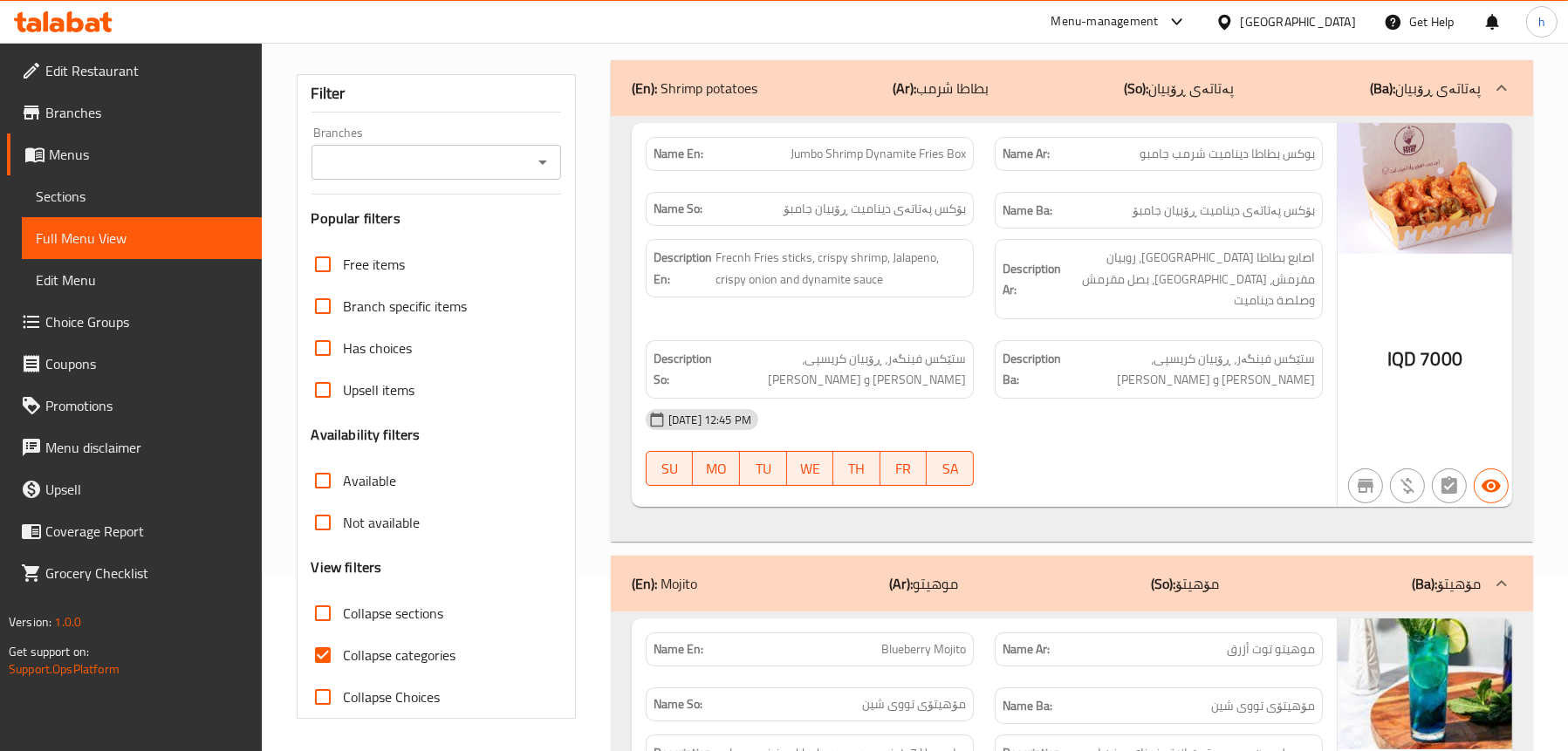
click at [545, 170] on icon "Open" at bounding box center [542, 162] width 21 height 21
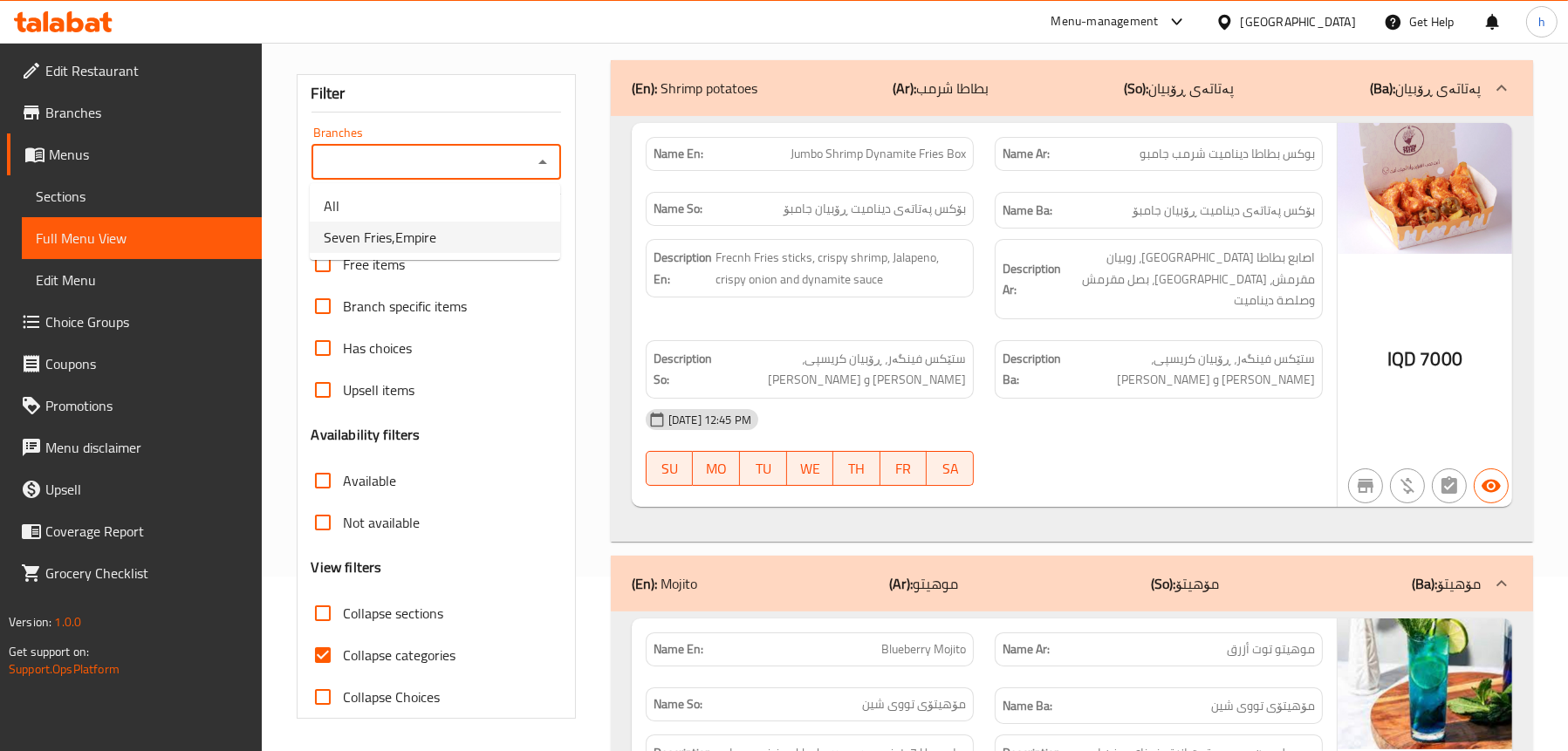
click at [455, 236] on li "Seven Fries,Empire" at bounding box center [435, 237] width 250 height 31
type input "Seven Fries,Empire"
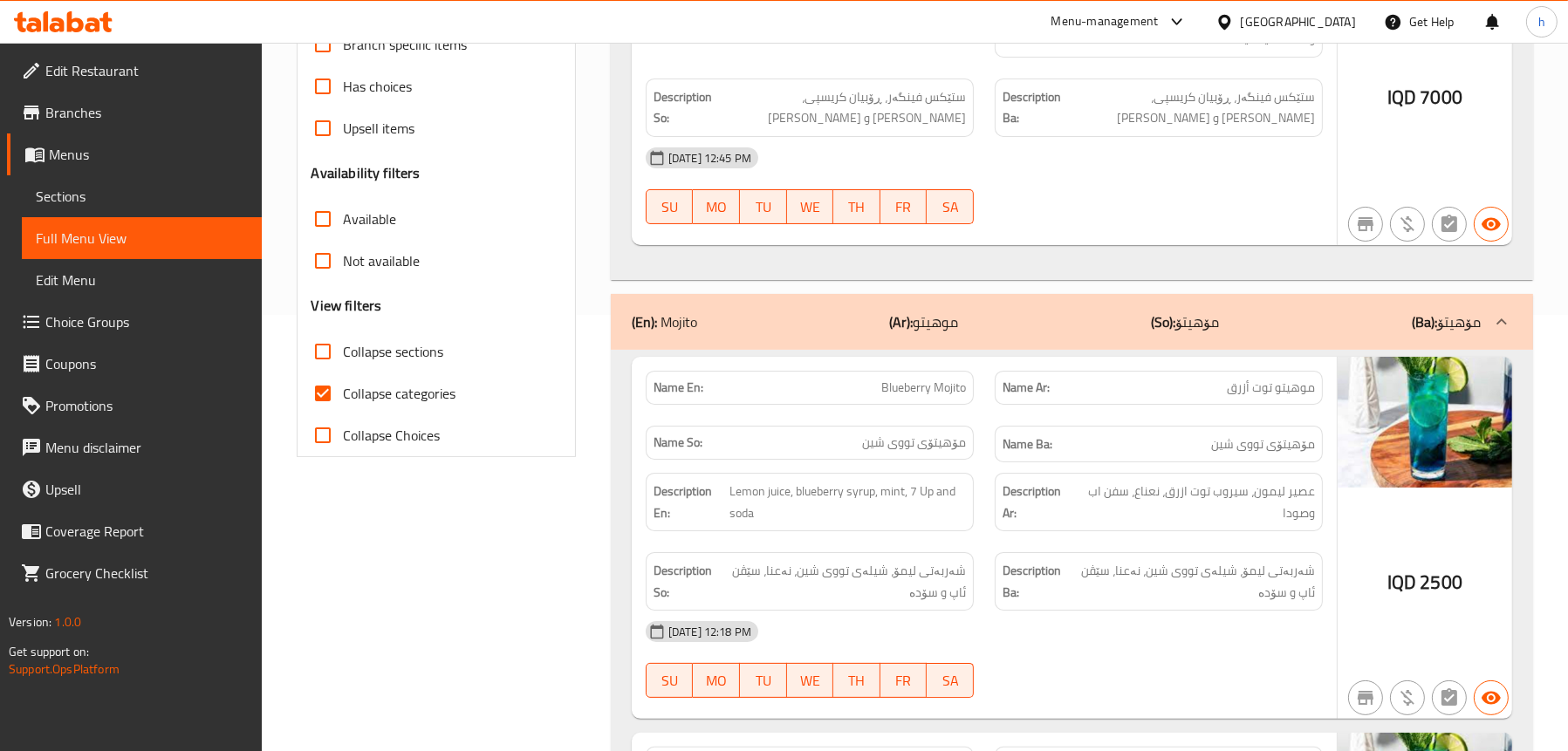
click at [758, 312] on div "(En): Mojito (Ar): موهيتو (So): مۆهیتۆ (Ba): مۆهیتۆ" at bounding box center [1055, 321] width 849 height 21
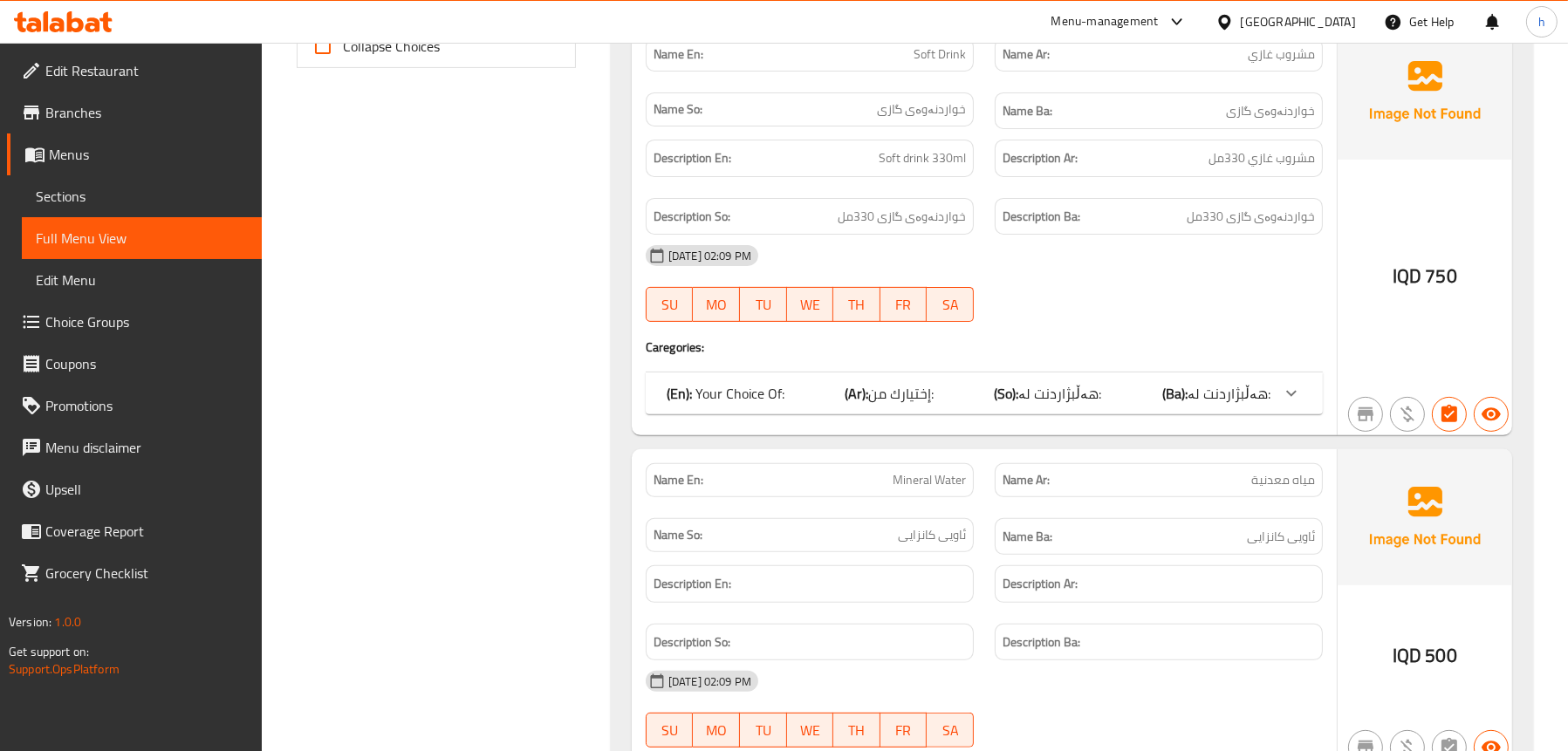
scroll to position [715, 0]
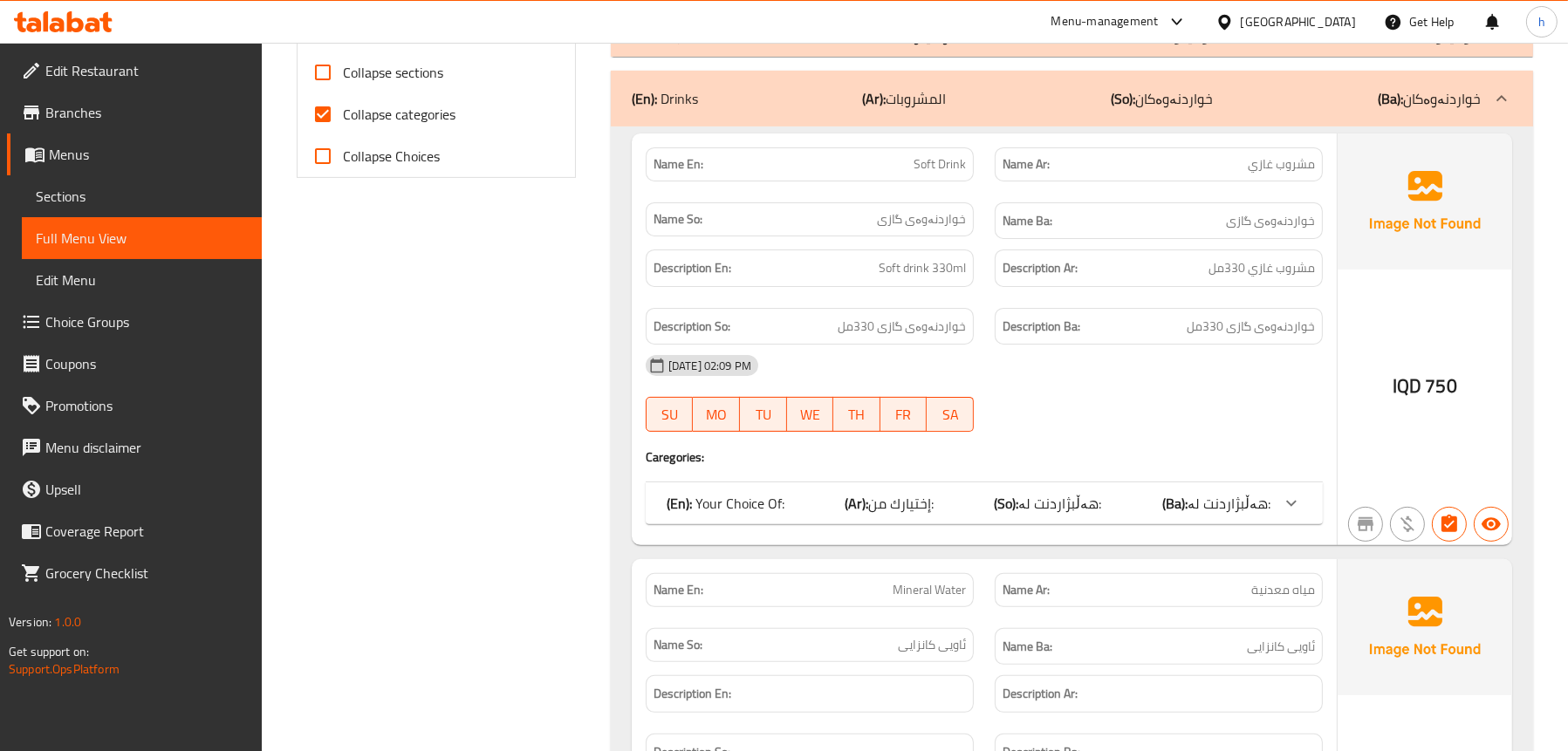
click at [1001, 493] on div "(En): Your Choice Of: (Ar): إختيارك من: (So): هەڵبژاردنت لە: (Ba): هەڵبژاردنت ل…" at bounding box center [968, 503] width 604 height 21
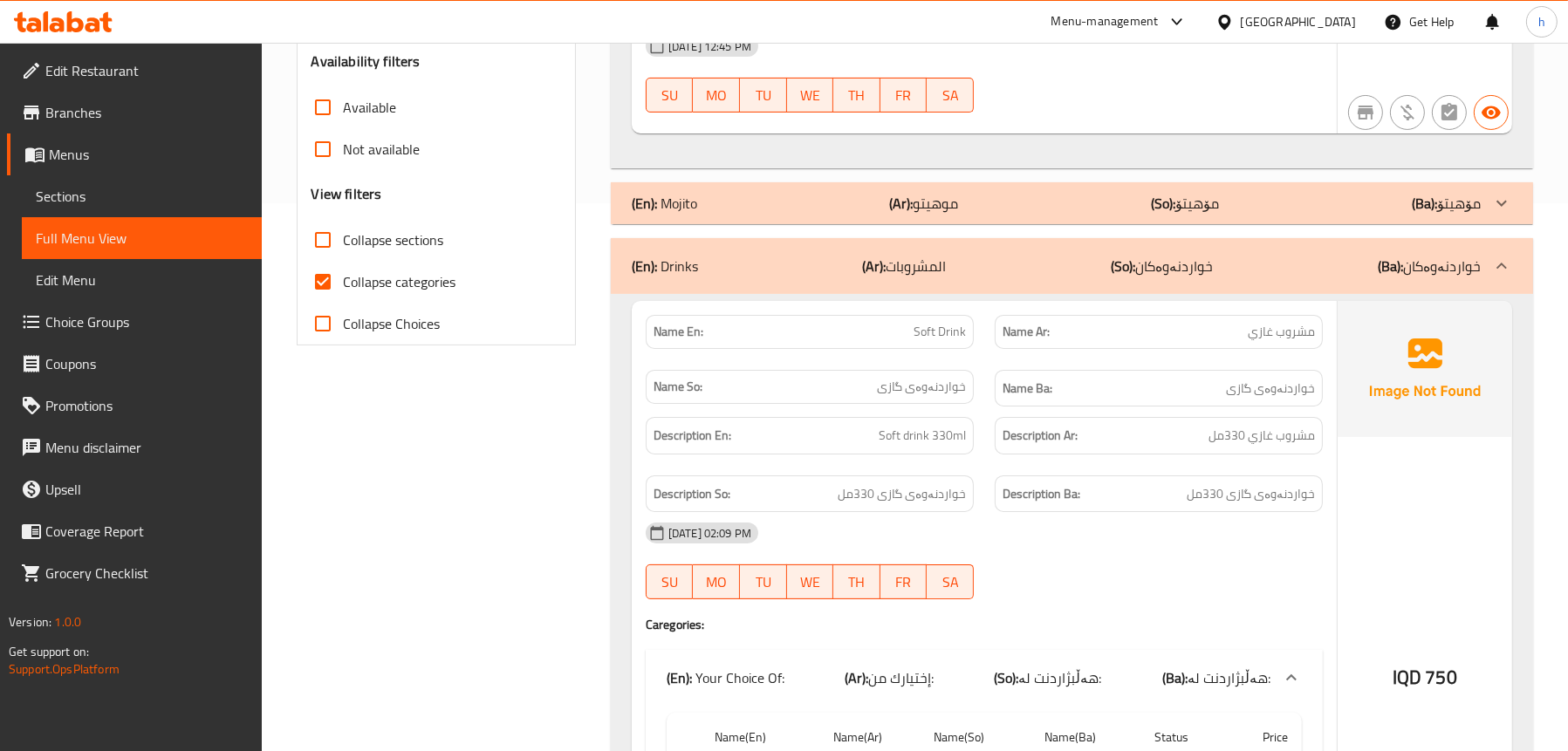
scroll to position [541, 0]
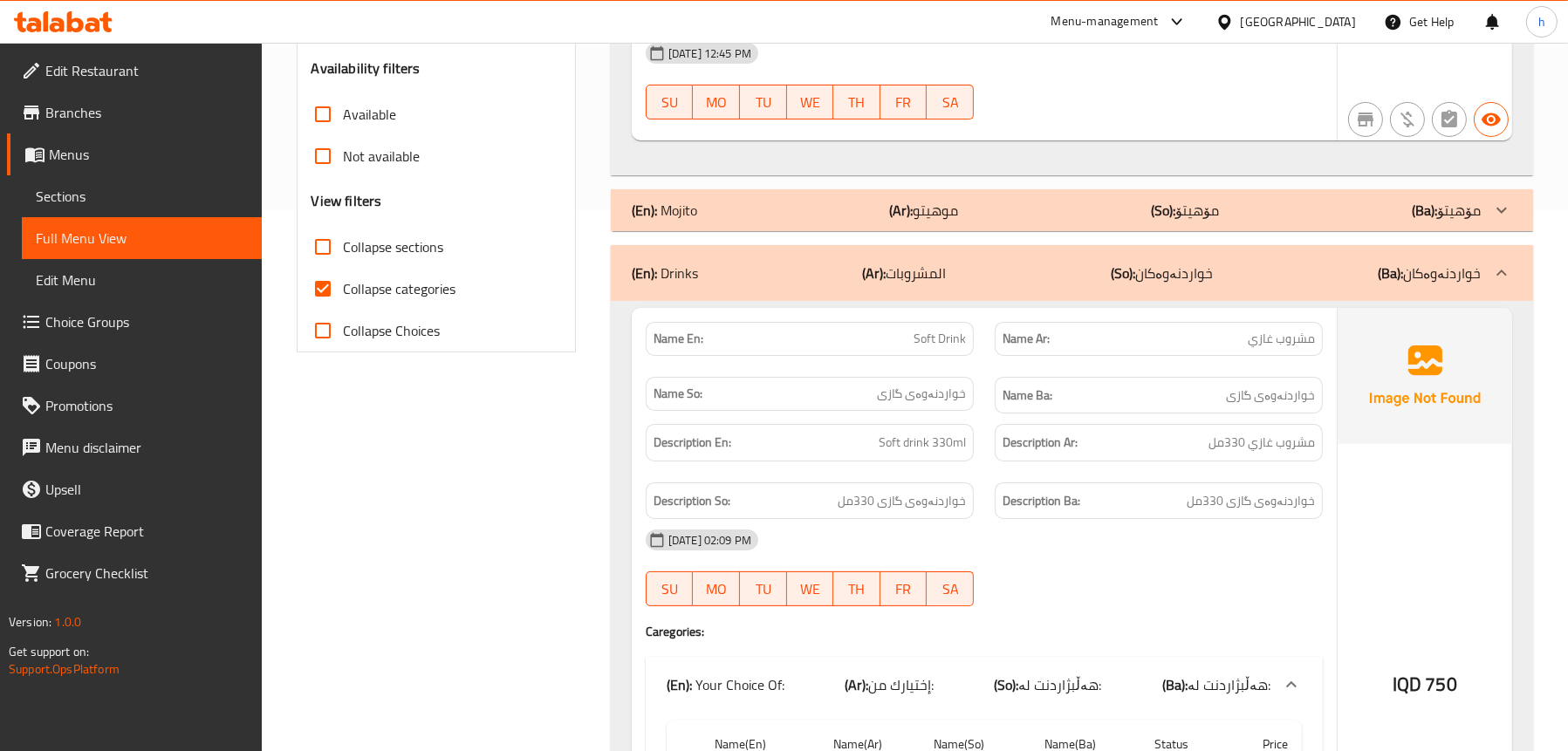
click at [130, 204] on span "Sections" at bounding box center [141, 196] width 212 height 21
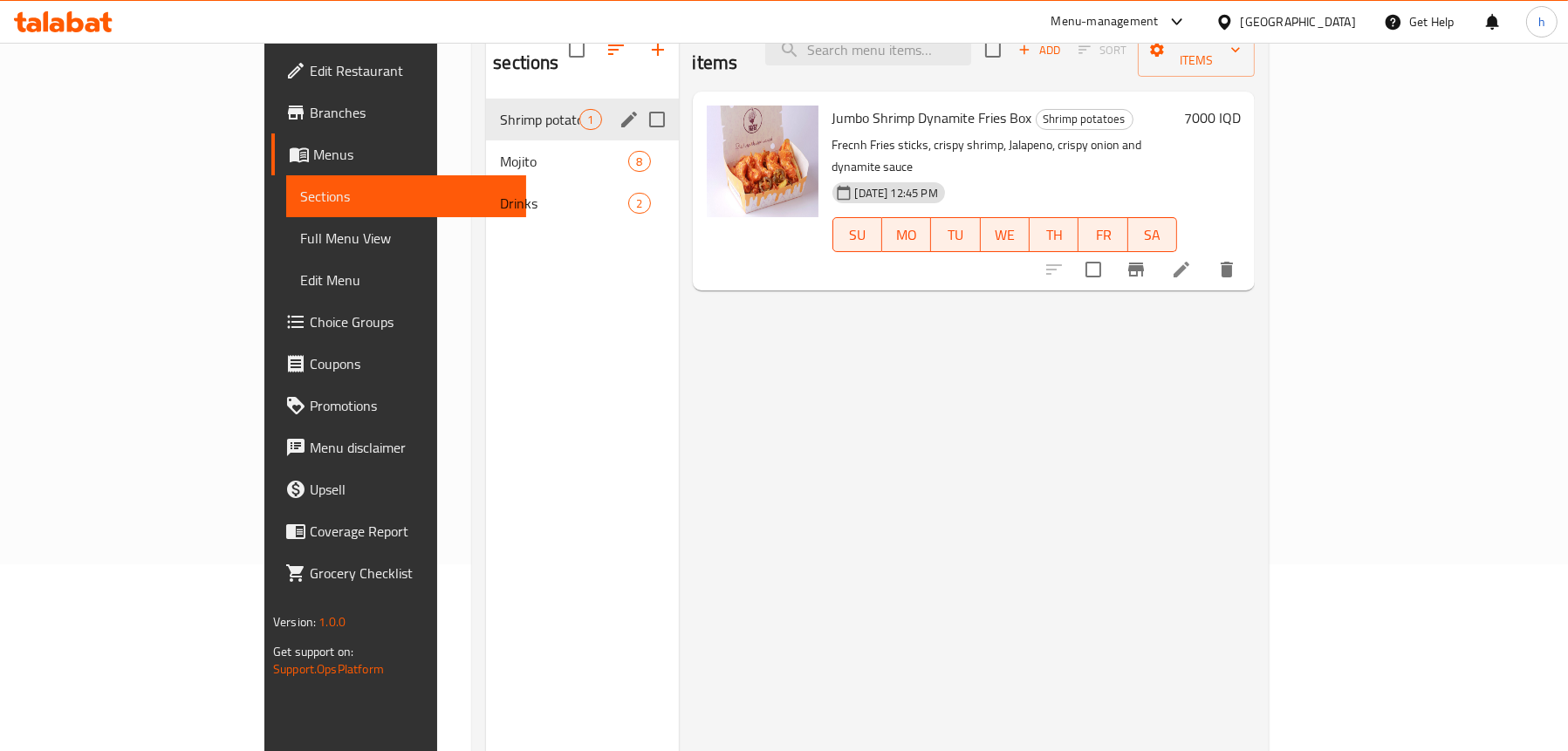
scroll to position [71, 0]
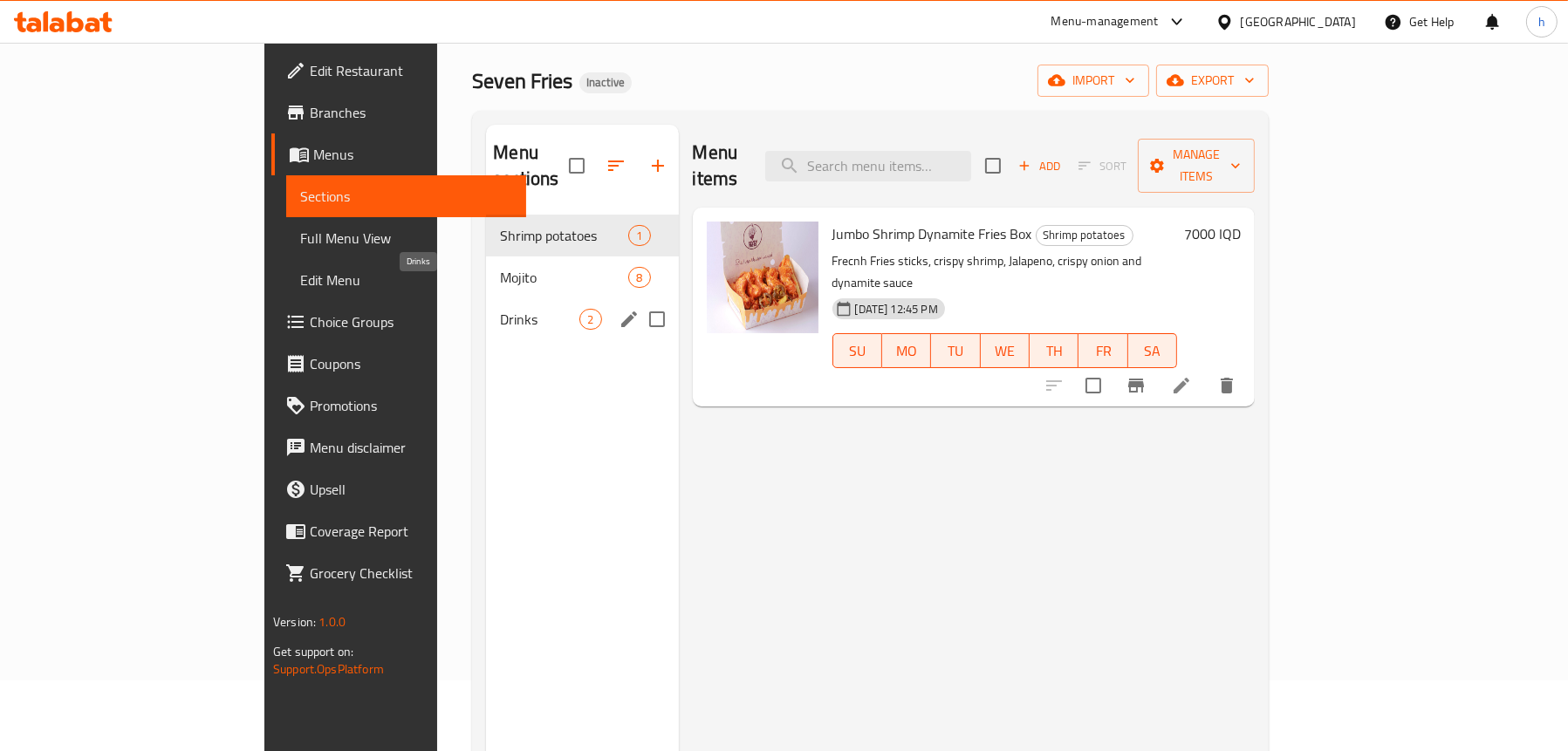
click at [500, 309] on span "Drinks" at bounding box center [539, 319] width 79 height 21
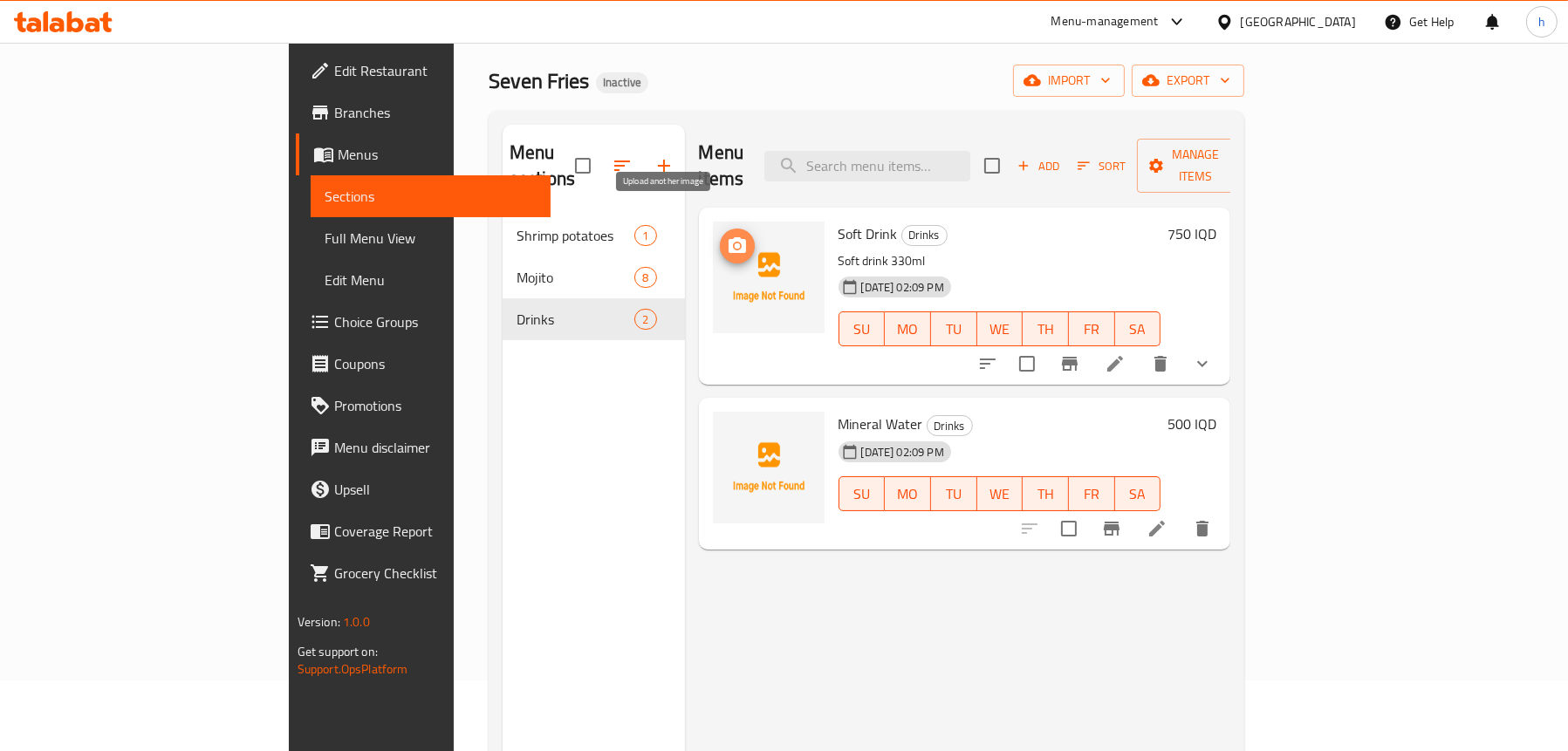
click at [729, 238] on icon "upload picture" at bounding box center [738, 246] width 18 height 16
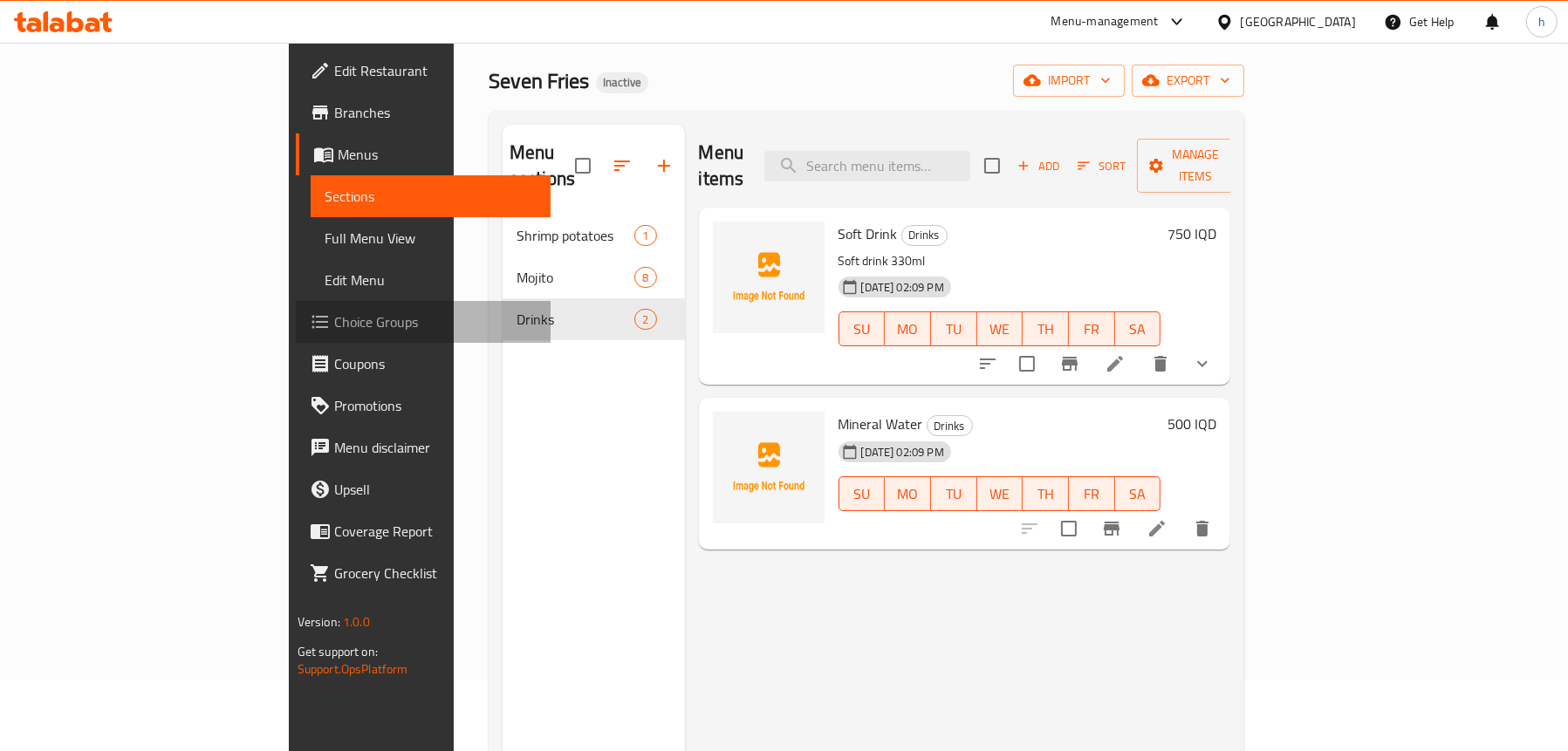
click at [334, 316] on span "Choice Groups" at bounding box center [435, 321] width 203 height 21
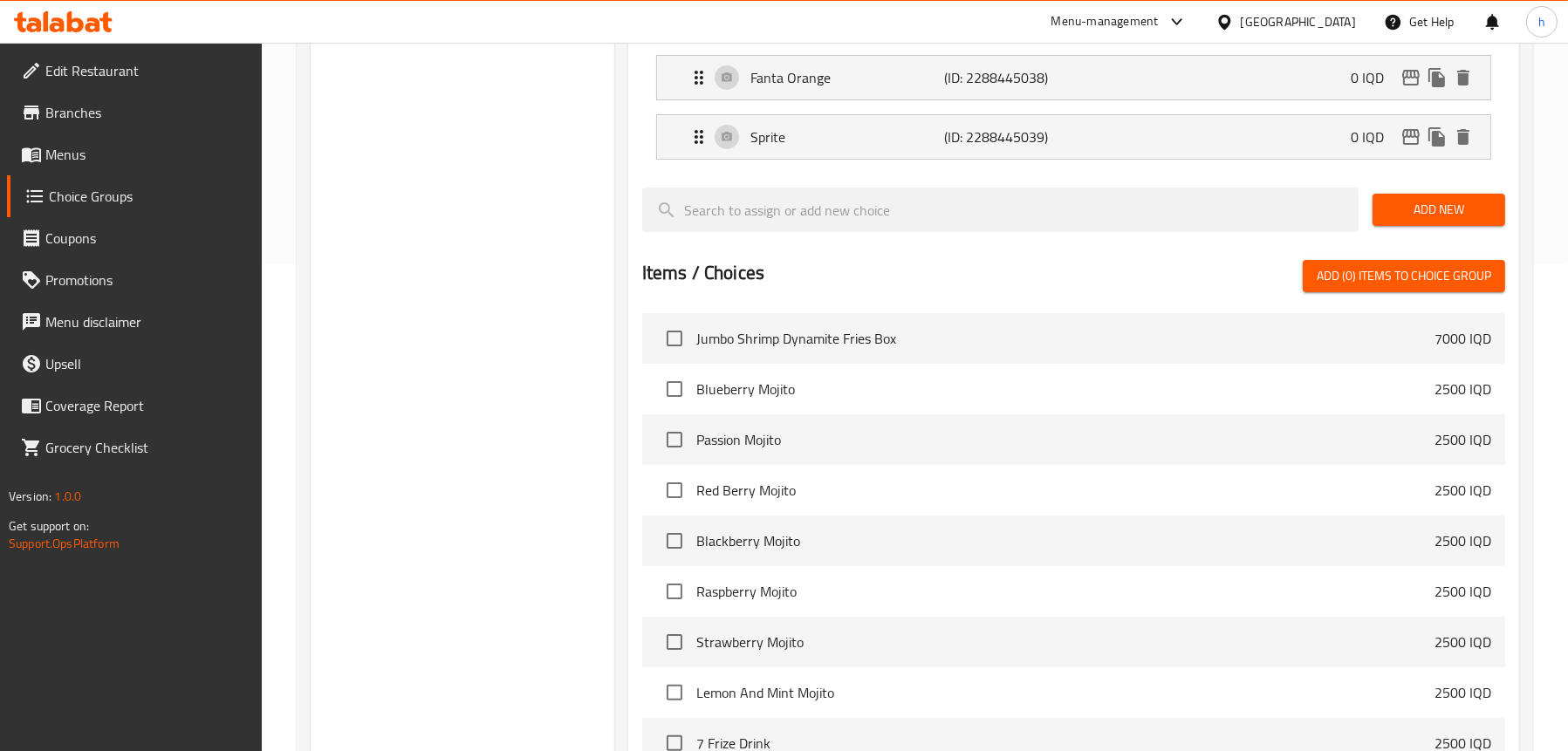
scroll to position [681, 0]
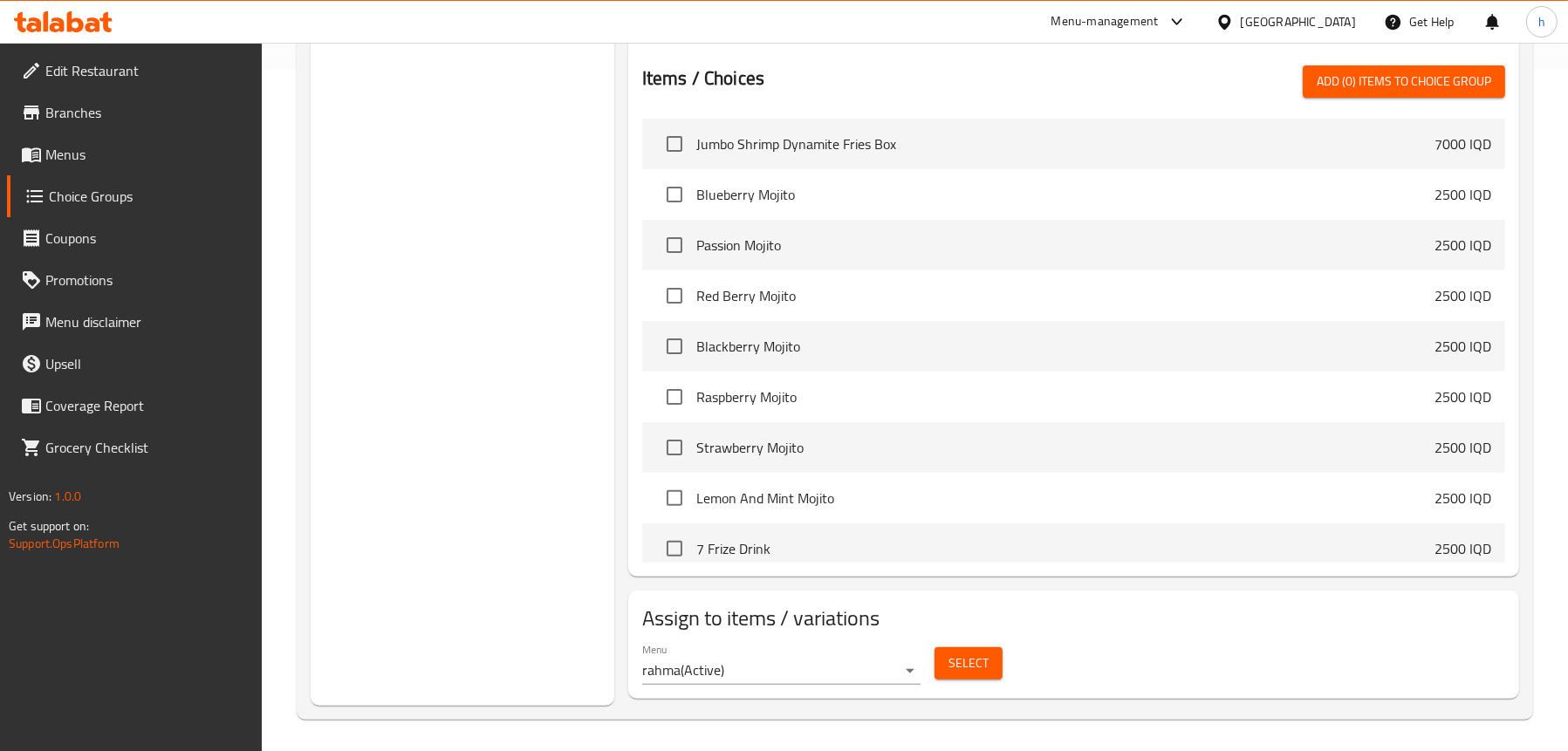
click at [65, 161] on span "Menus" at bounding box center [146, 154] width 203 height 21
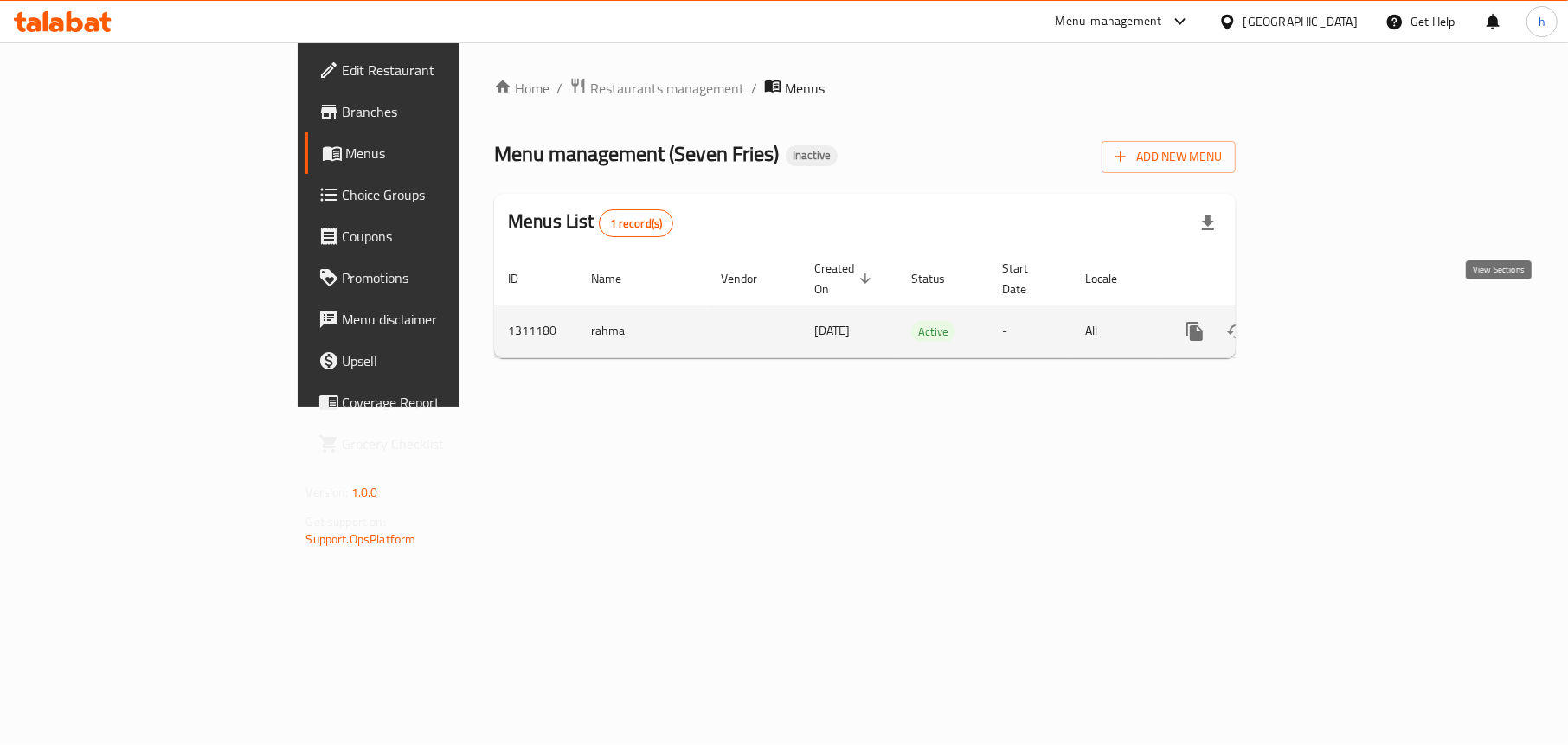
click at [1331, 321] on icon "enhanced table" at bounding box center [1319, 330] width 20 height 20
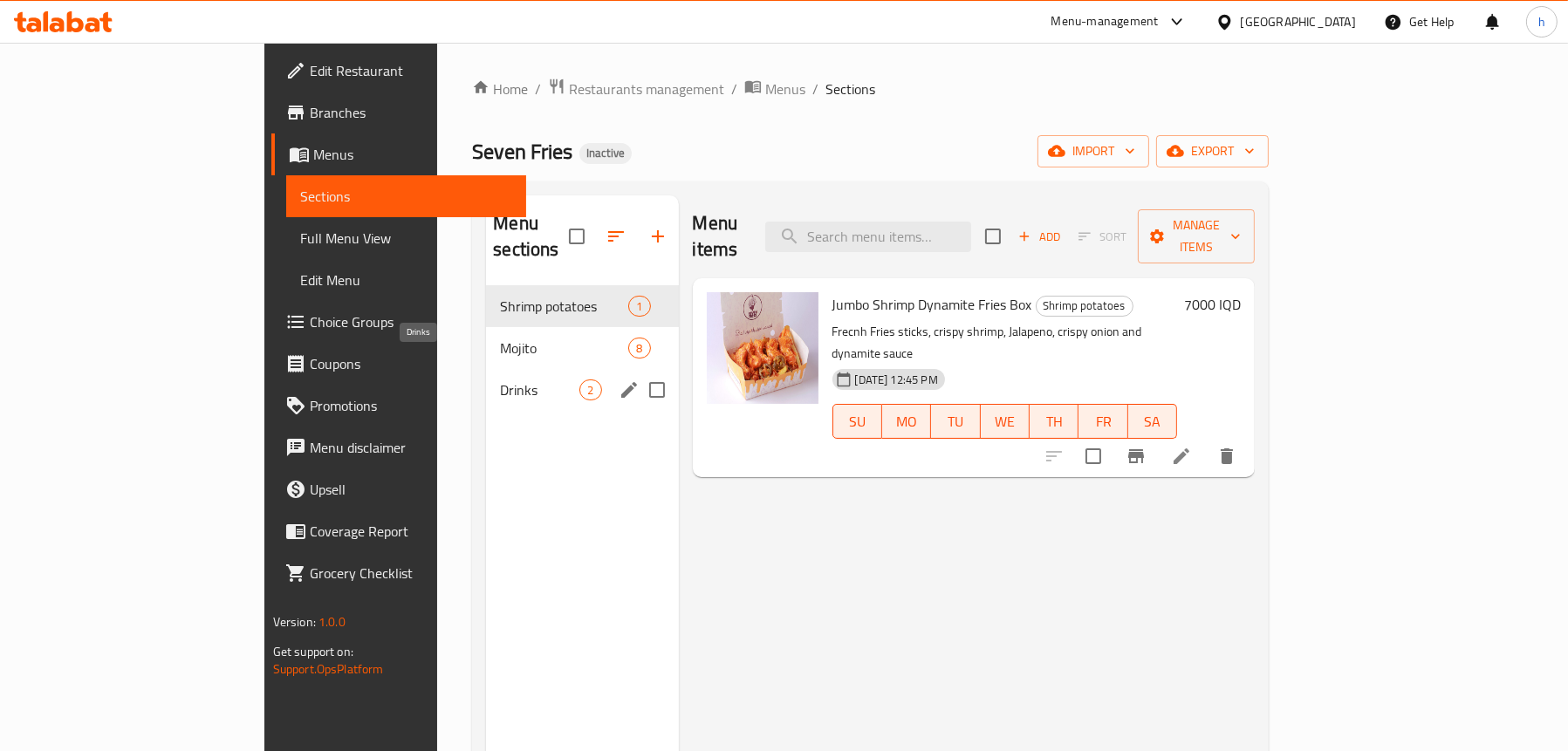
click at [500, 380] on span "Drinks" at bounding box center [539, 389] width 79 height 21
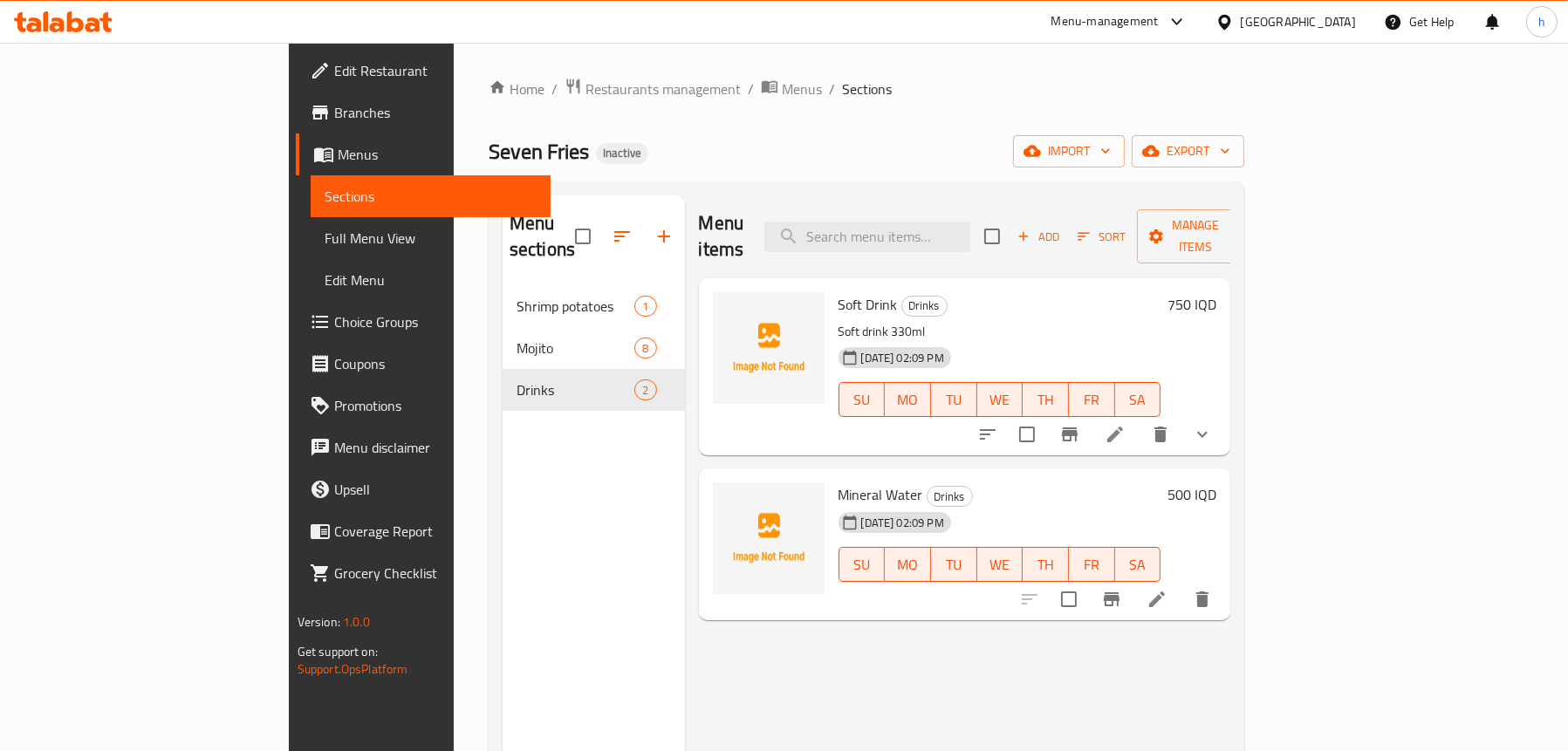
click at [324, 229] on span "Full Menu View" at bounding box center [430, 238] width 212 height 21
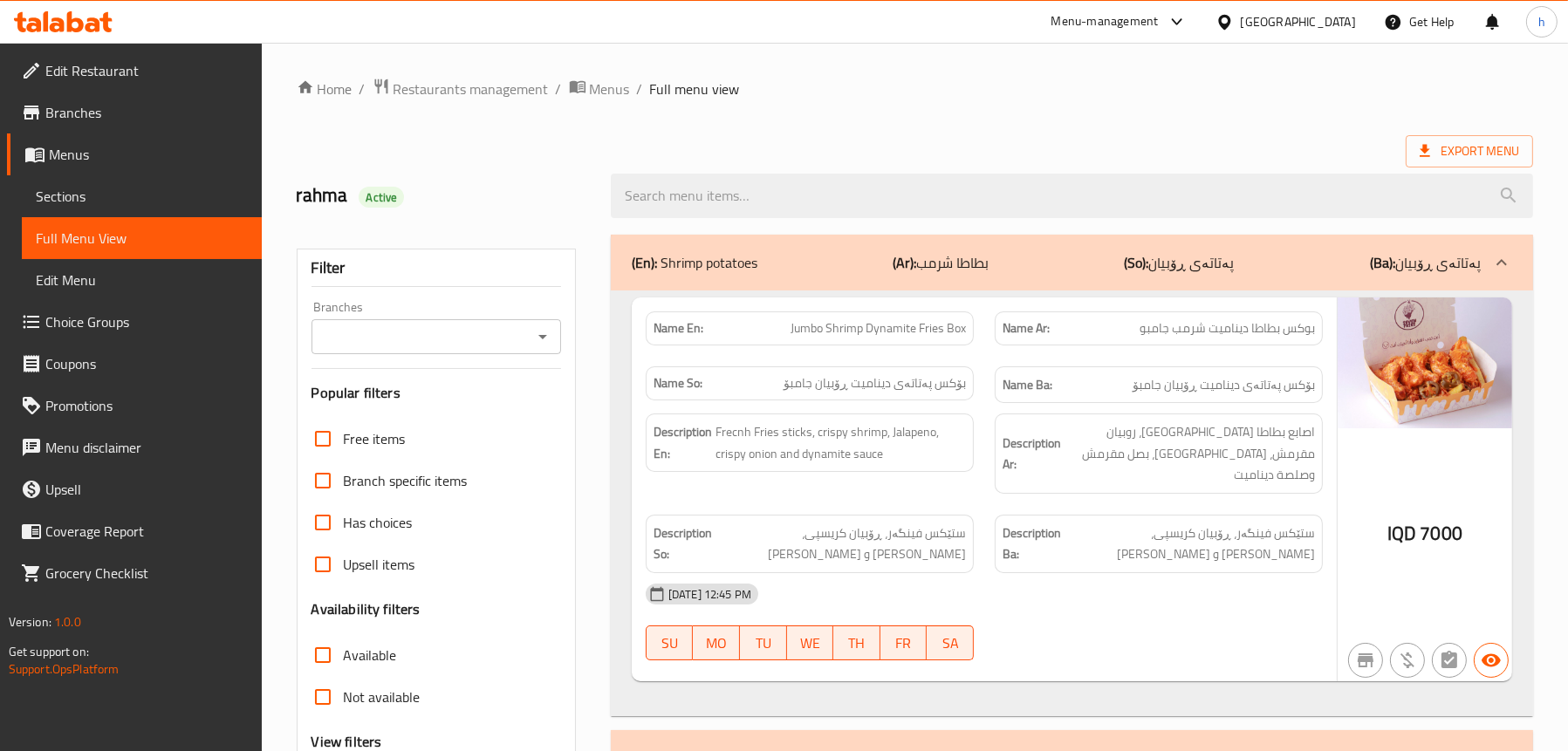
click at [545, 326] on icon "Open" at bounding box center [542, 336] width 21 height 21
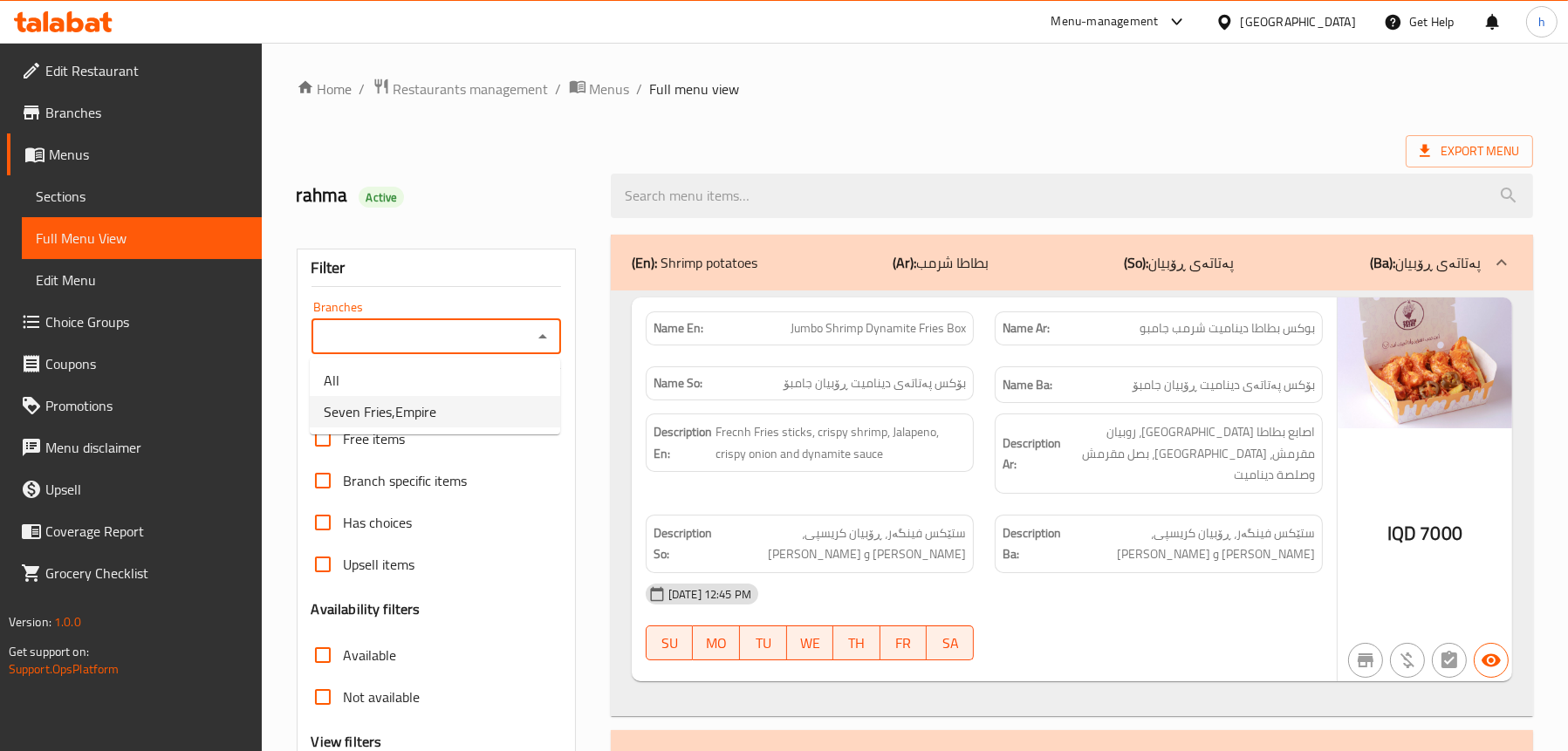
click at [468, 403] on li "Seven Fries,Empire" at bounding box center [435, 412] width 250 height 31
type input "Seven Fries,Empire"
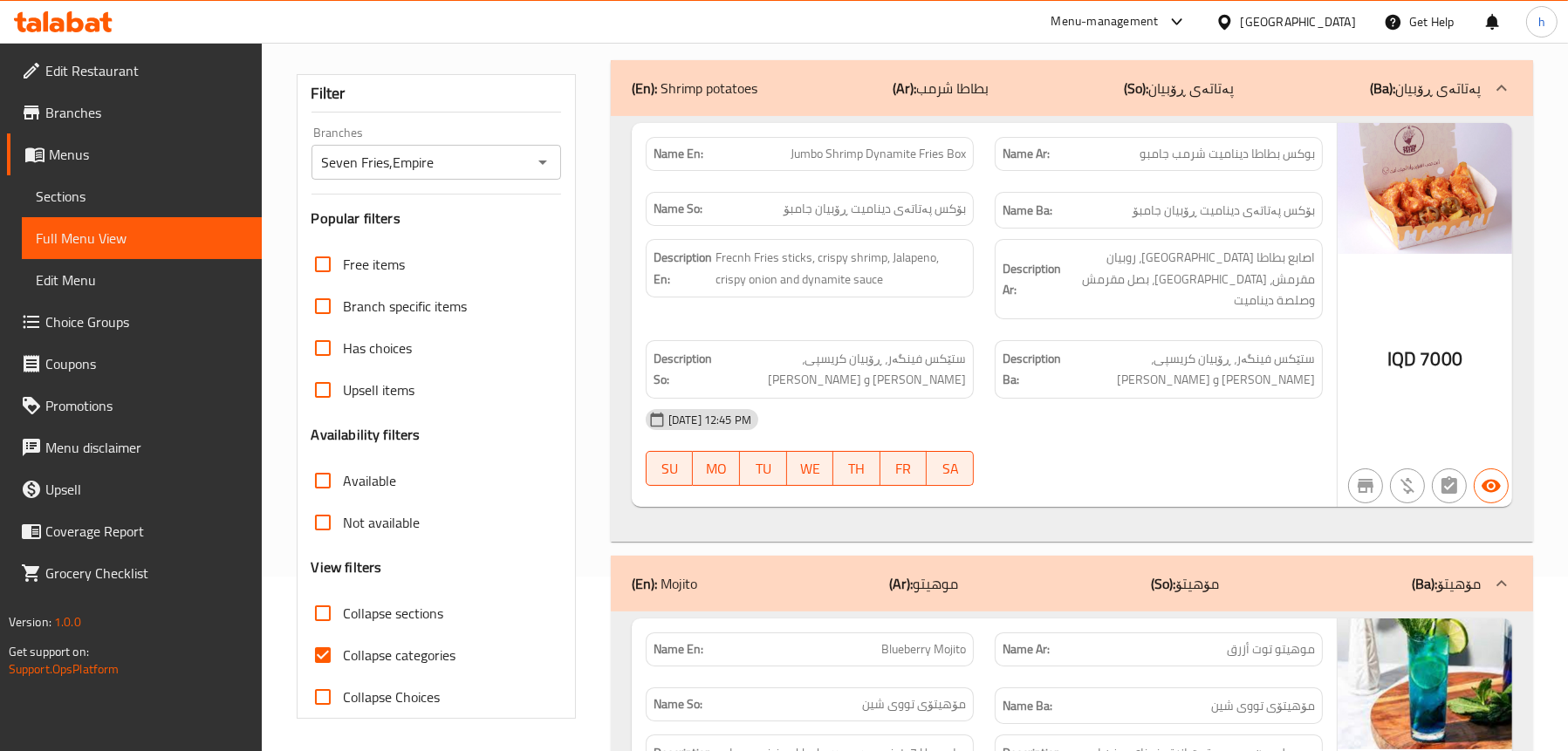
click at [712, 89] on p "(En): Shrimp potatoes" at bounding box center [694, 88] width 126 height 21
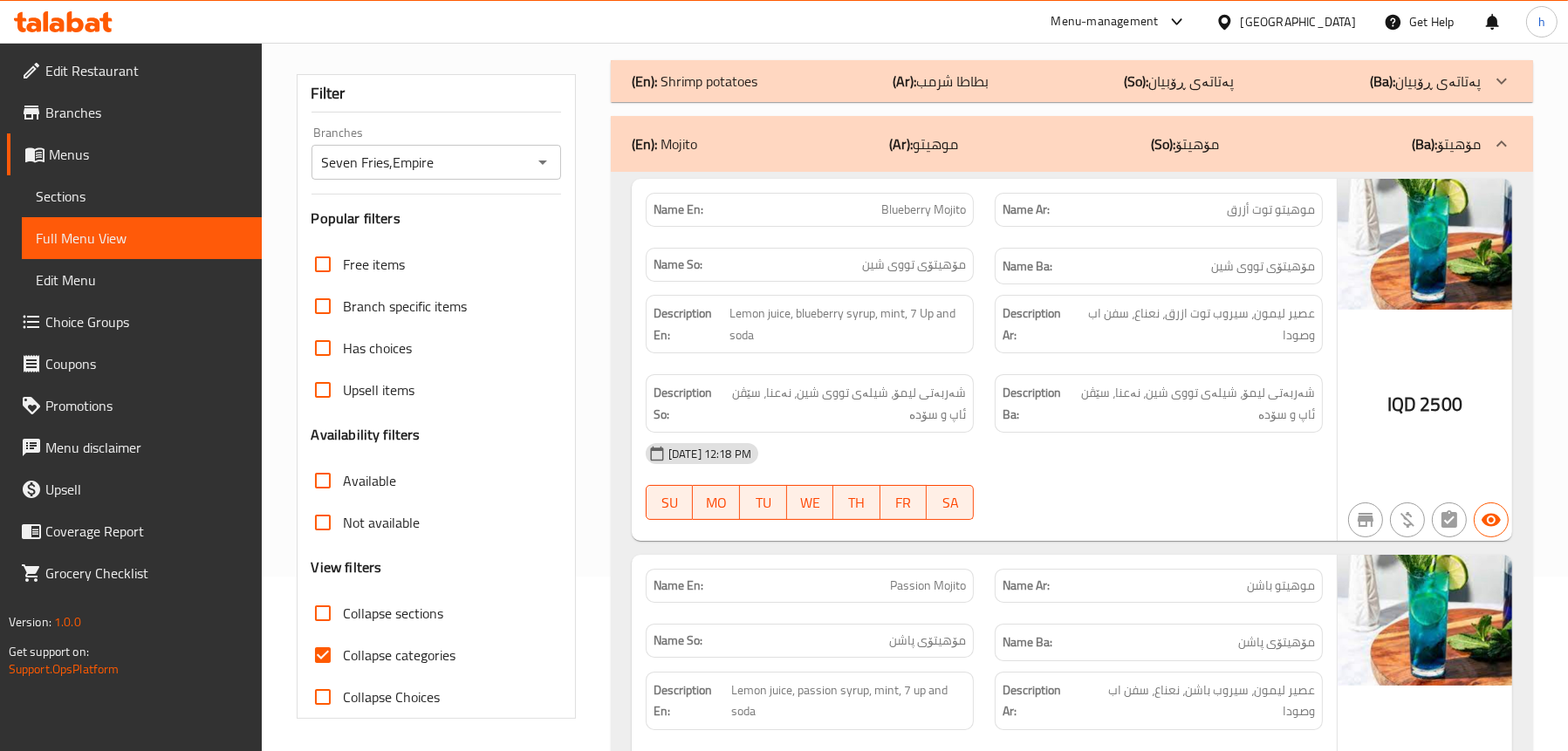
click at [817, 159] on div "(En): Mojito (Ar): موهيتو (So): مۆهیتۆ (Ba): مۆهیتۆ" at bounding box center [1072, 144] width 922 height 56
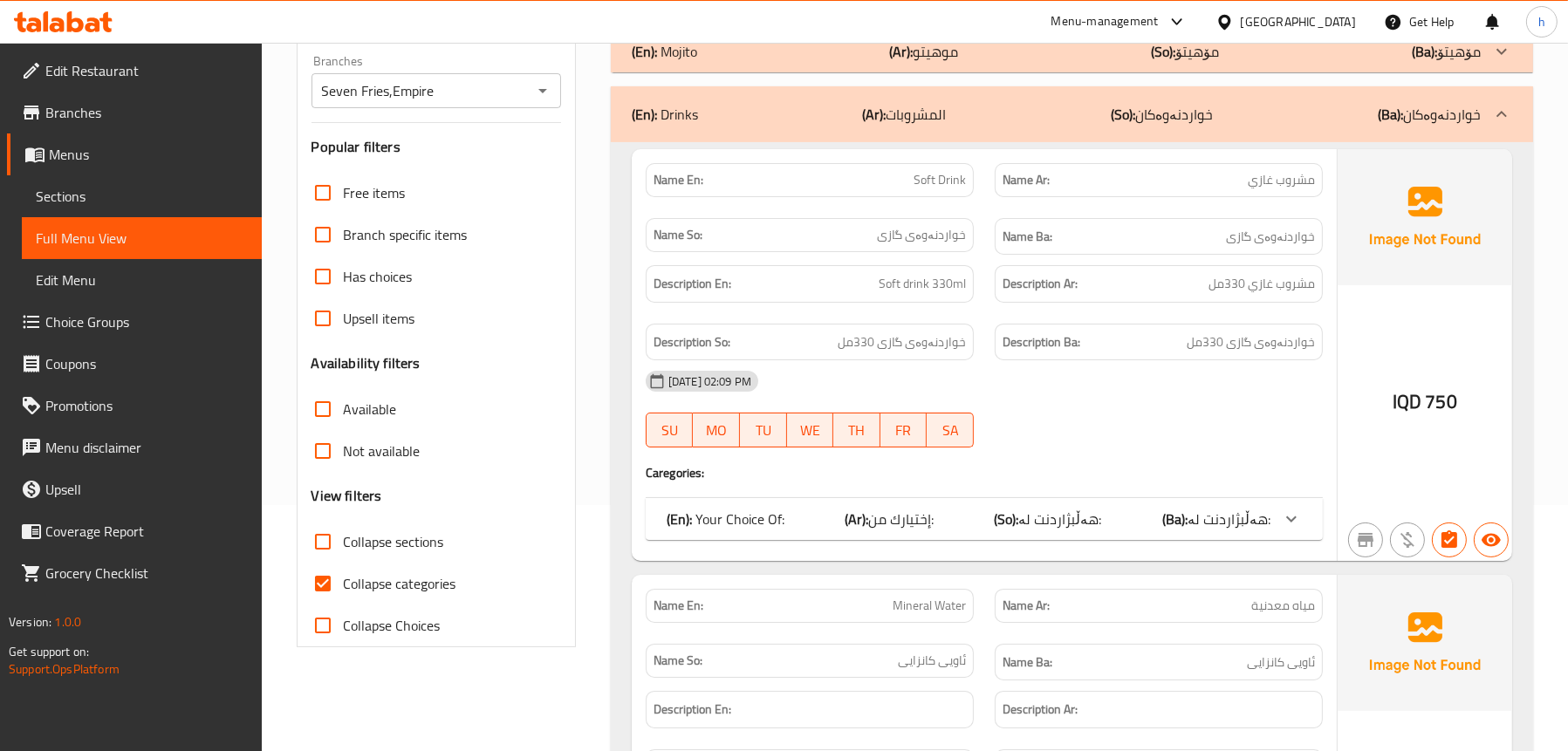
scroll to position [436, 0]
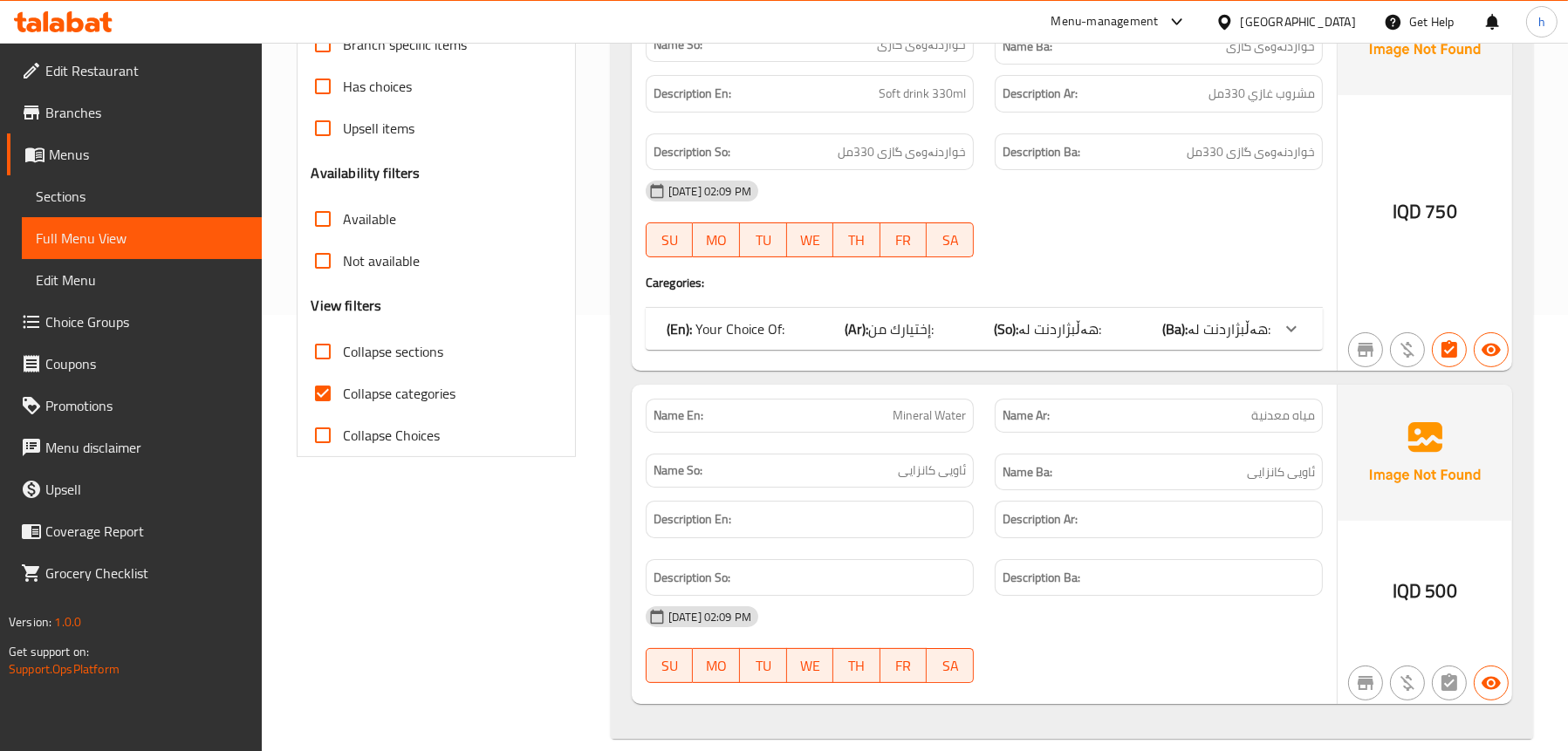
click at [999, 332] on div "(En): Your Choice Of: (Ar): إختيارك من: (So): هەڵبژاردنت لە: (Ba): هەڵبژاردنت ل…" at bounding box center [968, 329] width 604 height 21
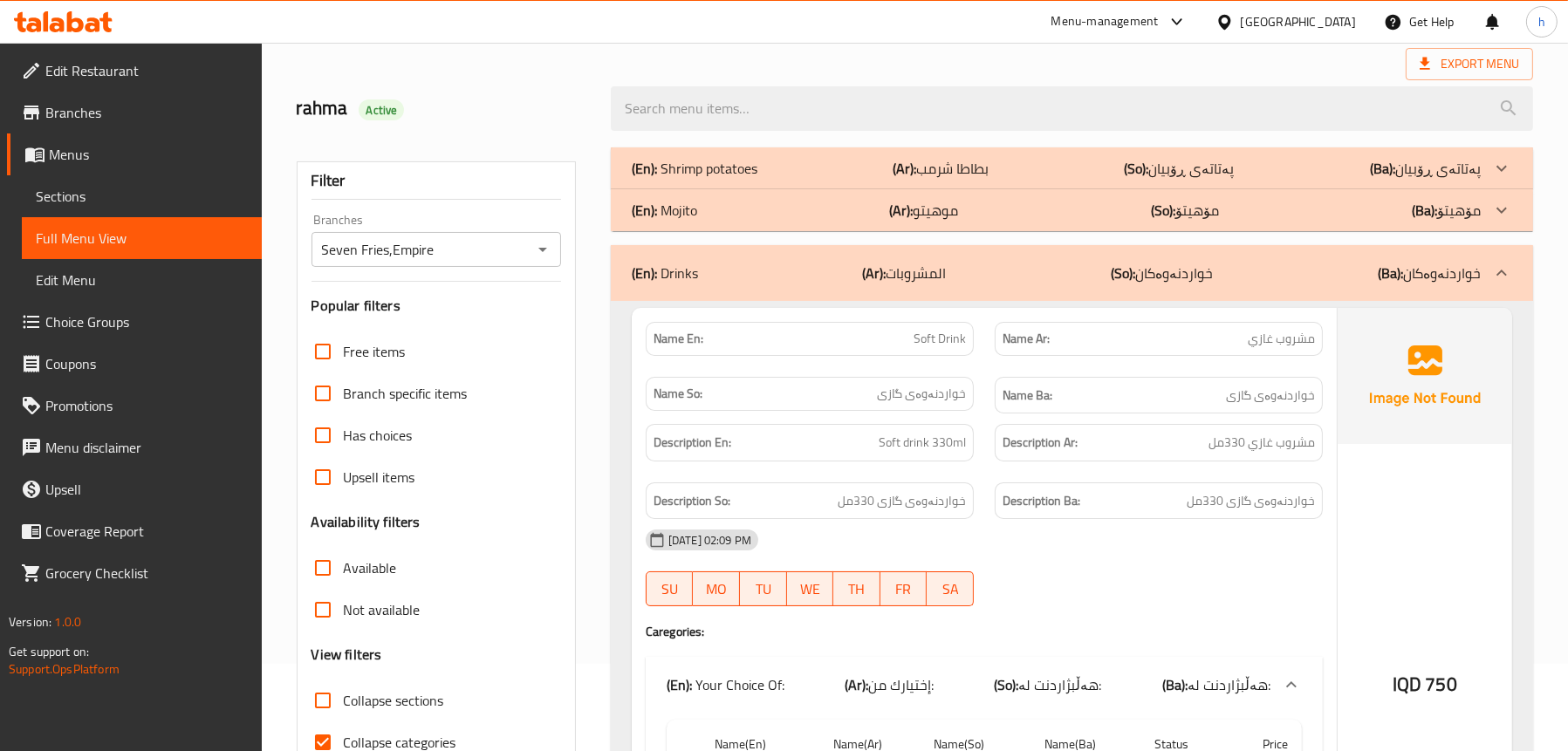
scroll to position [88, 0]
click at [698, 205] on div "(En): Mojito (Ar): موهيتو (So): مۆهیتۆ (Ba): مۆهیتۆ" at bounding box center [1055, 210] width 849 height 21
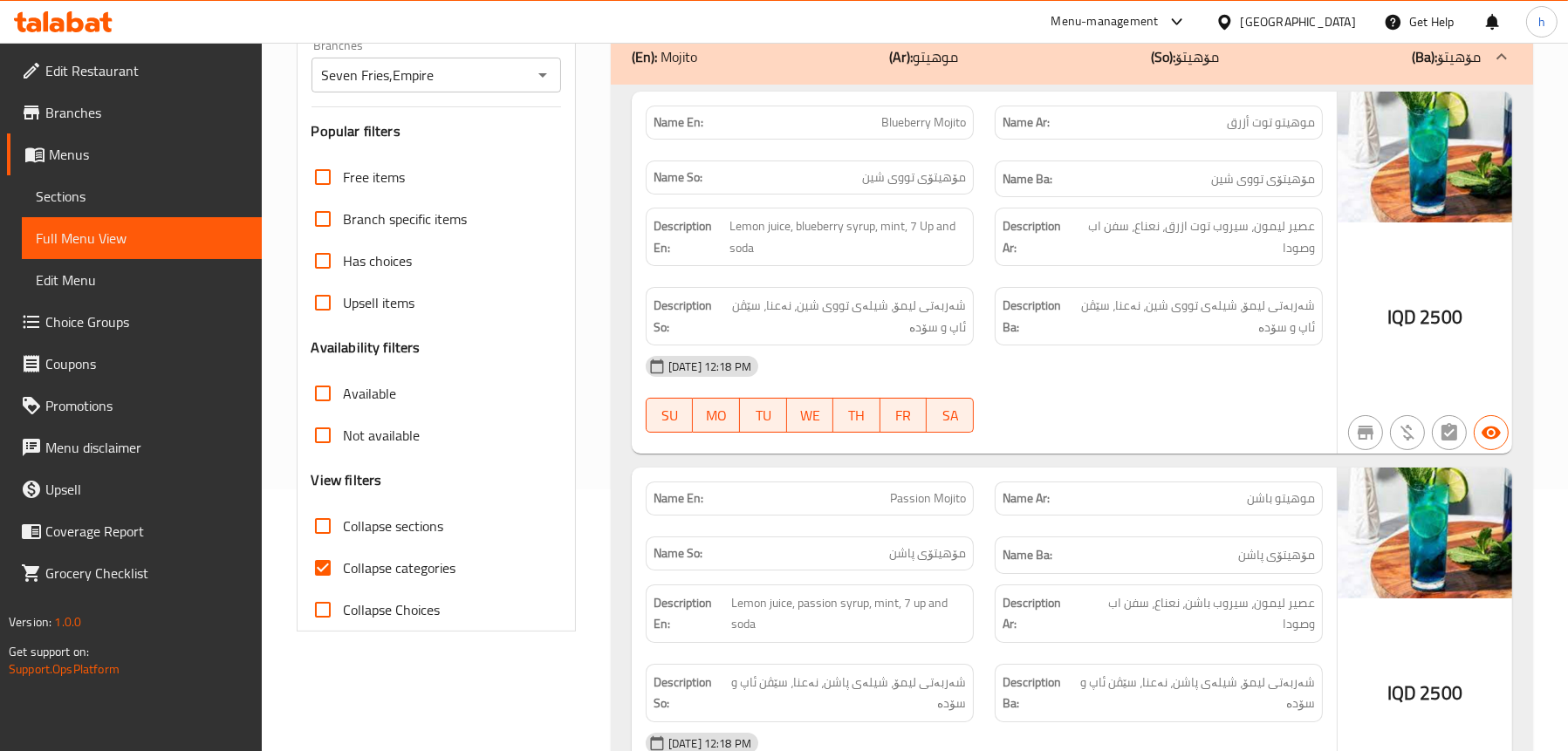
scroll to position [174, 0]
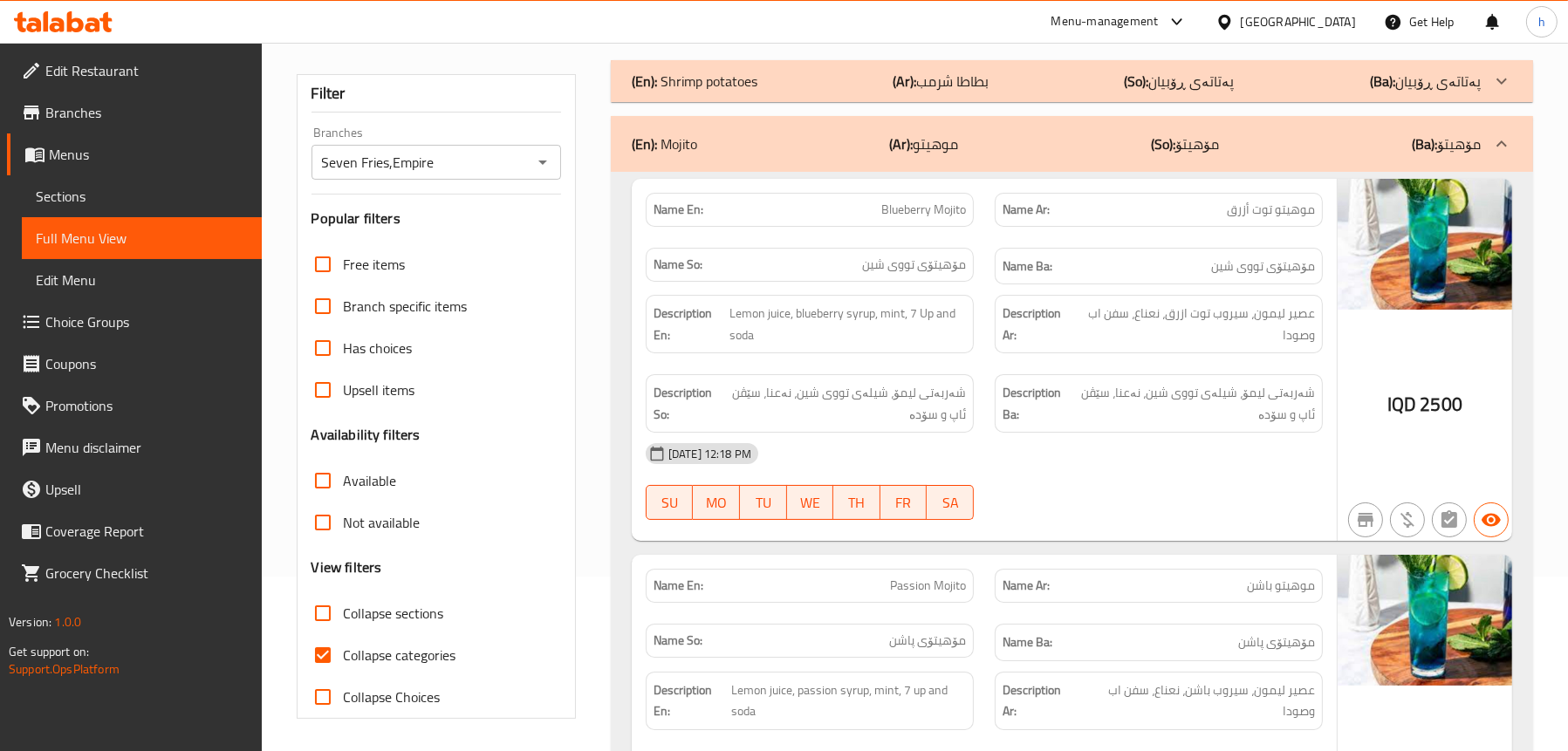
click at [714, 134] on div "(En): Mojito (Ar): موهيتو (So): مۆهیتۆ (Ba): مۆهیتۆ" at bounding box center [1055, 143] width 849 height 21
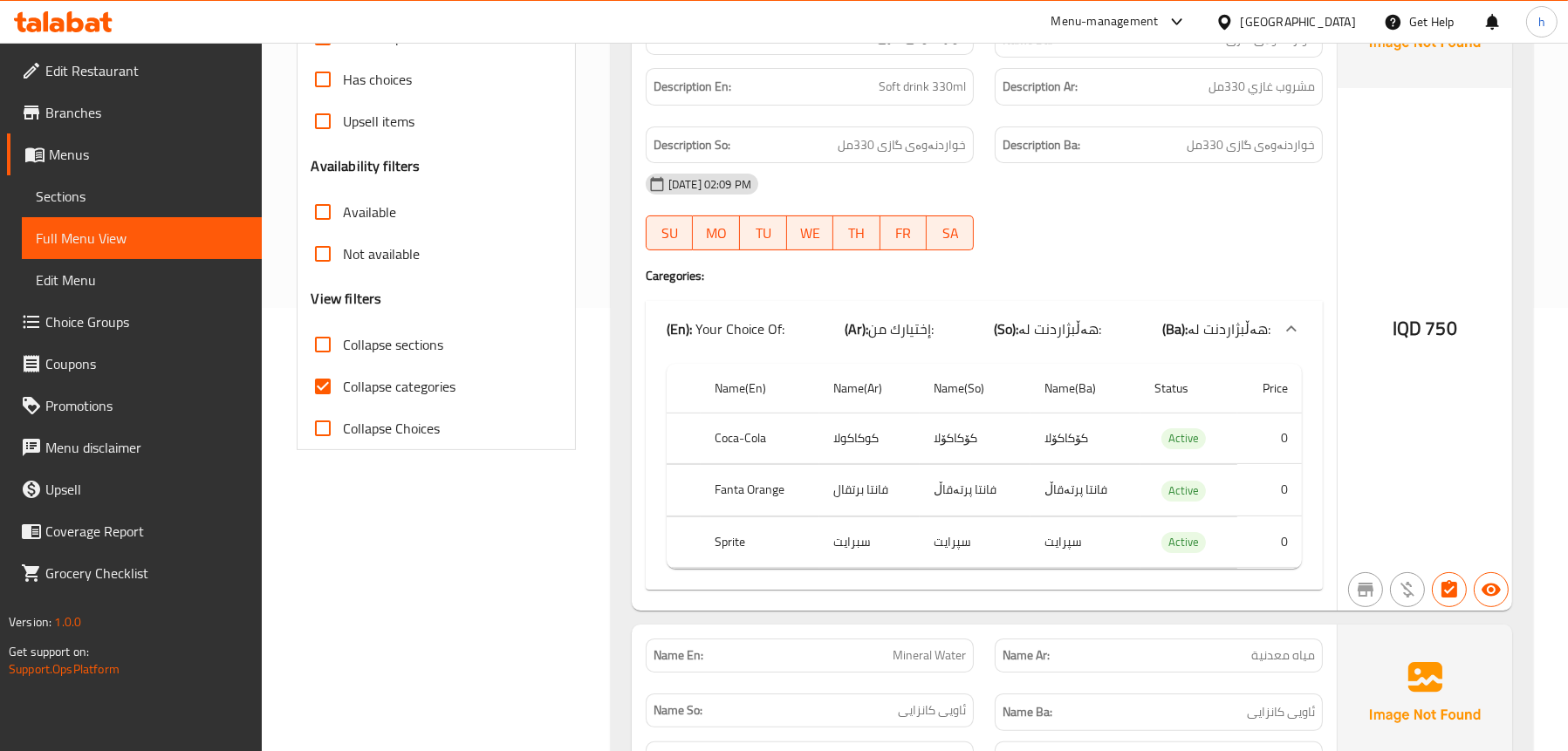
scroll to position [356, 0]
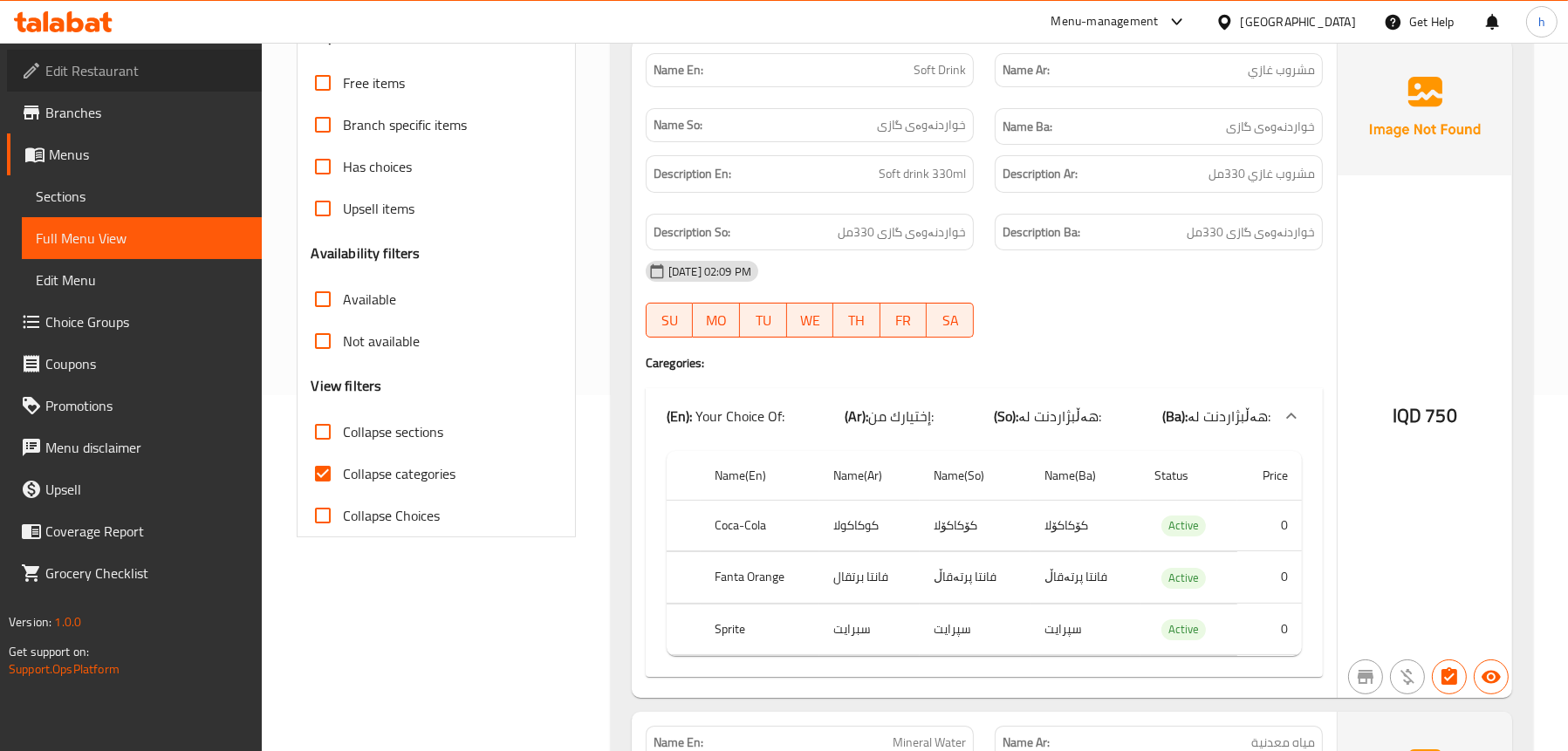
click at [38, 71] on icon at bounding box center [30, 70] width 21 height 21
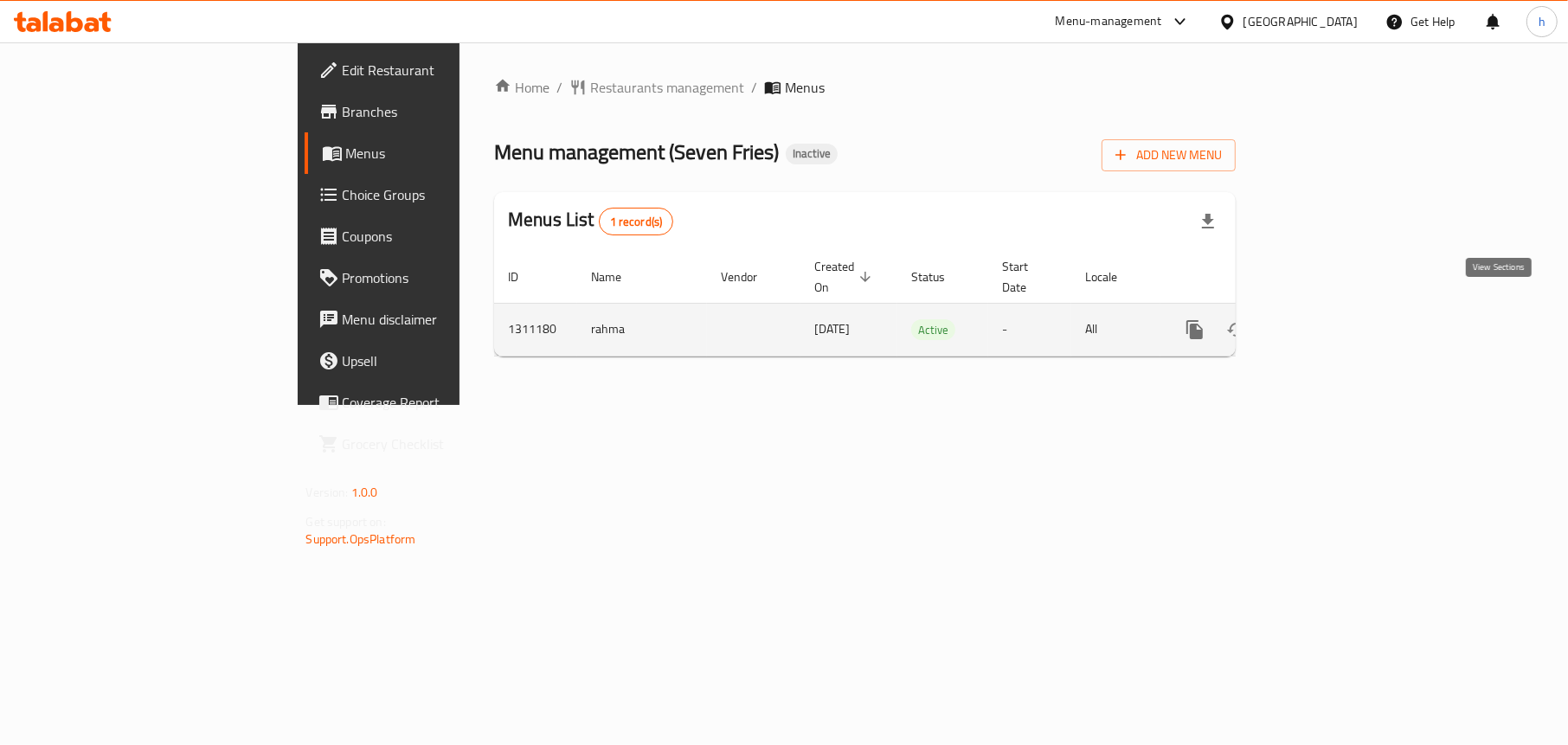
click at [1331, 319] on icon "enhanced table" at bounding box center [1319, 329] width 20 height 20
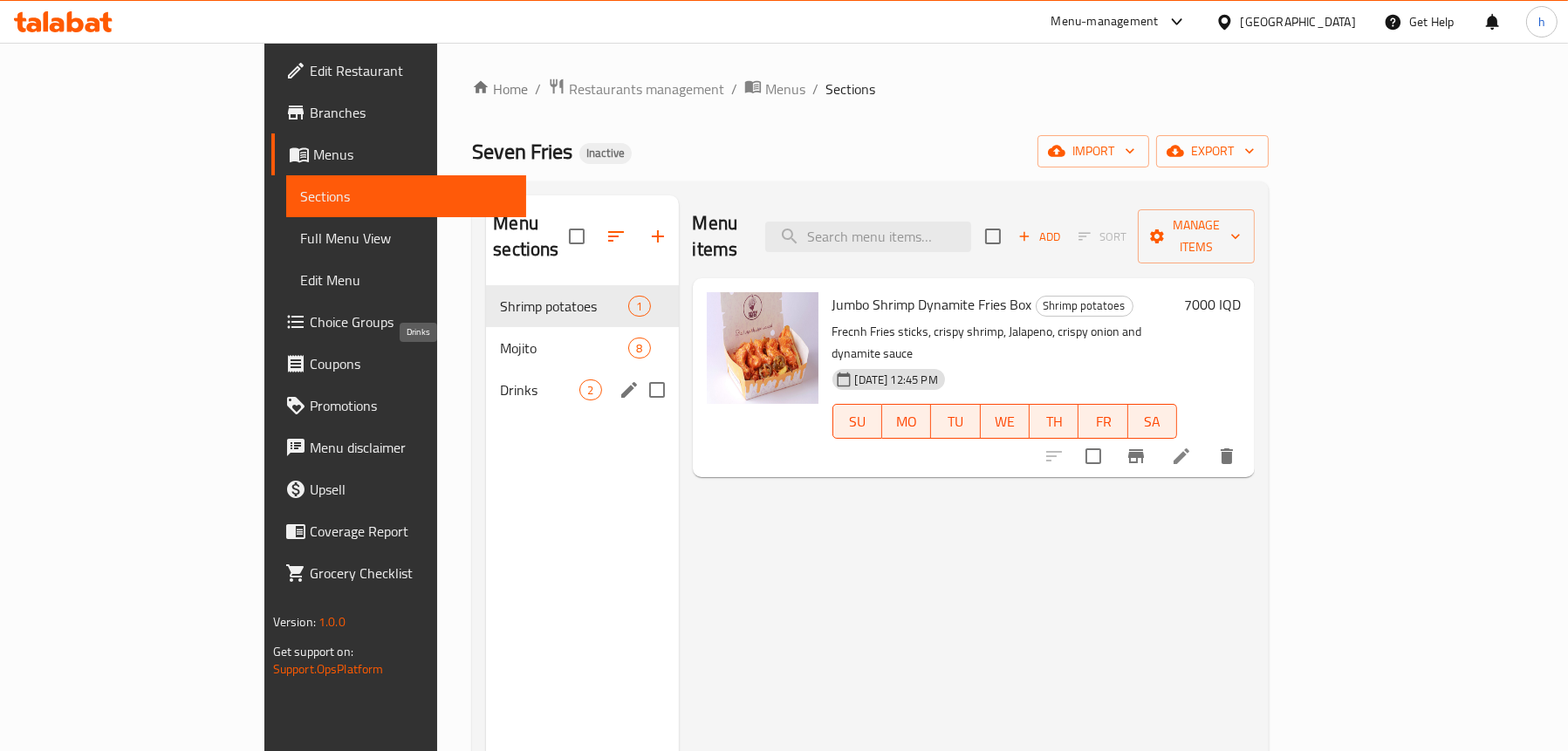
click at [500, 380] on span "Drinks" at bounding box center [539, 389] width 79 height 21
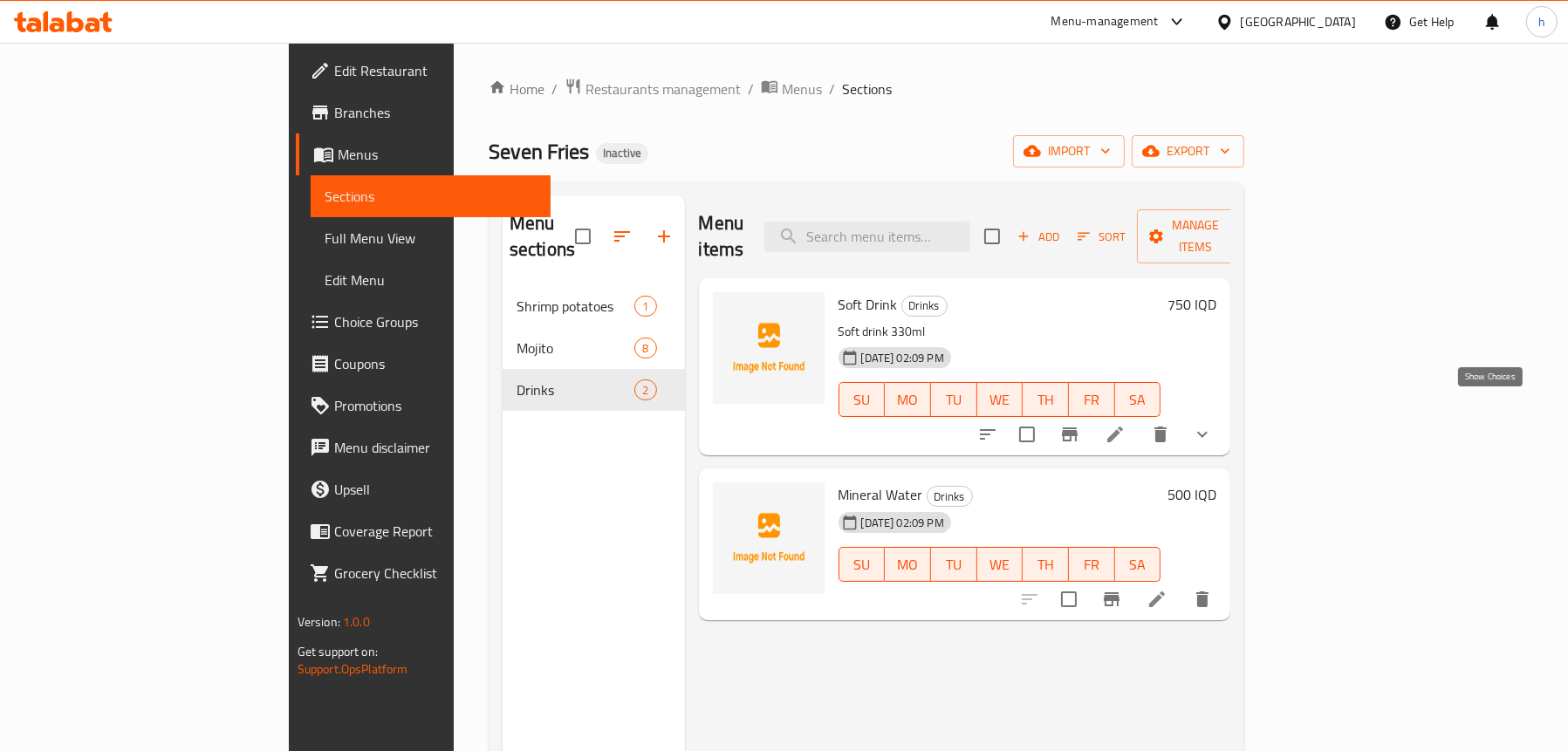
click at [1213, 424] on icon "show more" at bounding box center [1201, 434] width 21 height 21
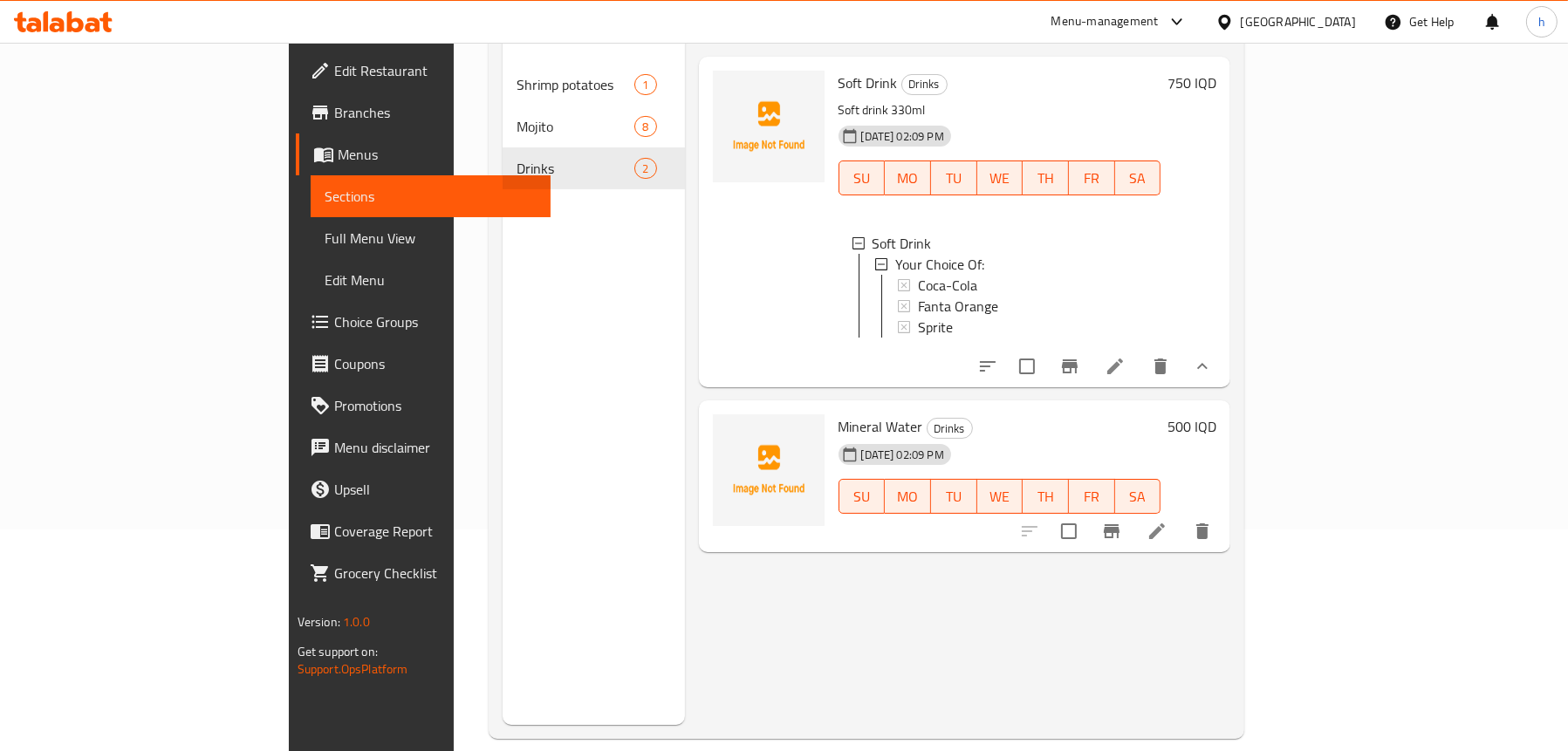
scroll to position [246, 0]
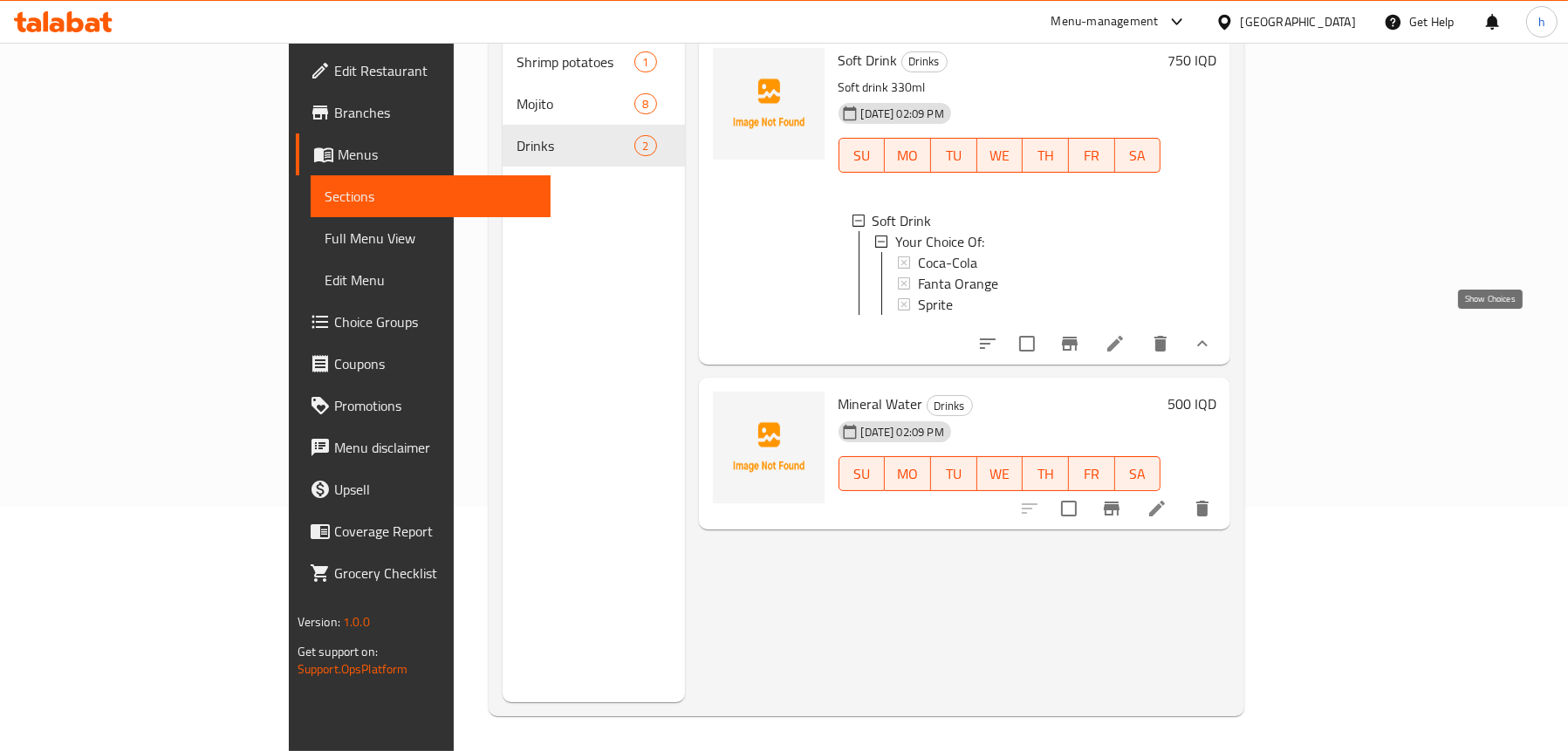
click at [1213, 333] on icon "show more" at bounding box center [1201, 343] width 21 height 21
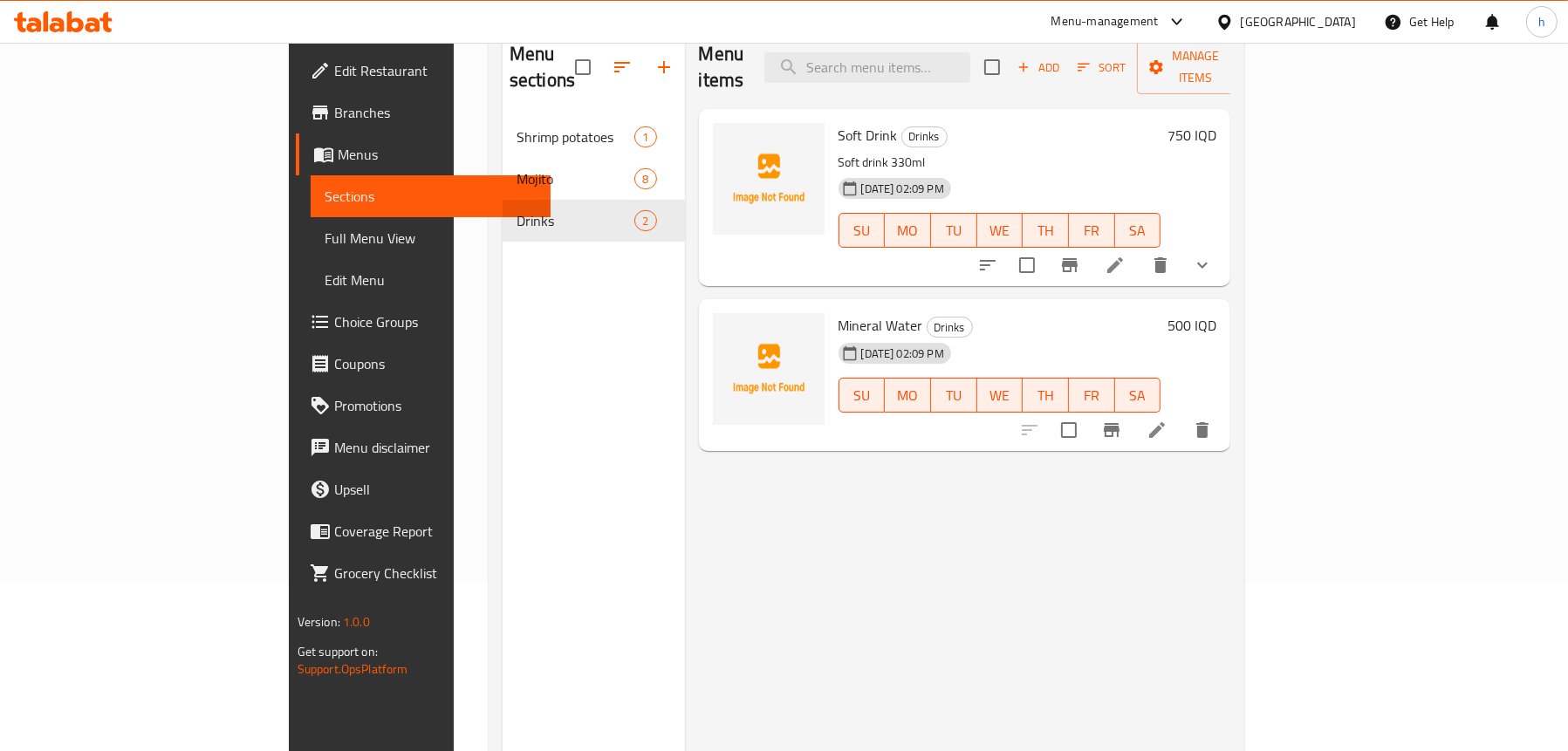
scroll to position [71, 0]
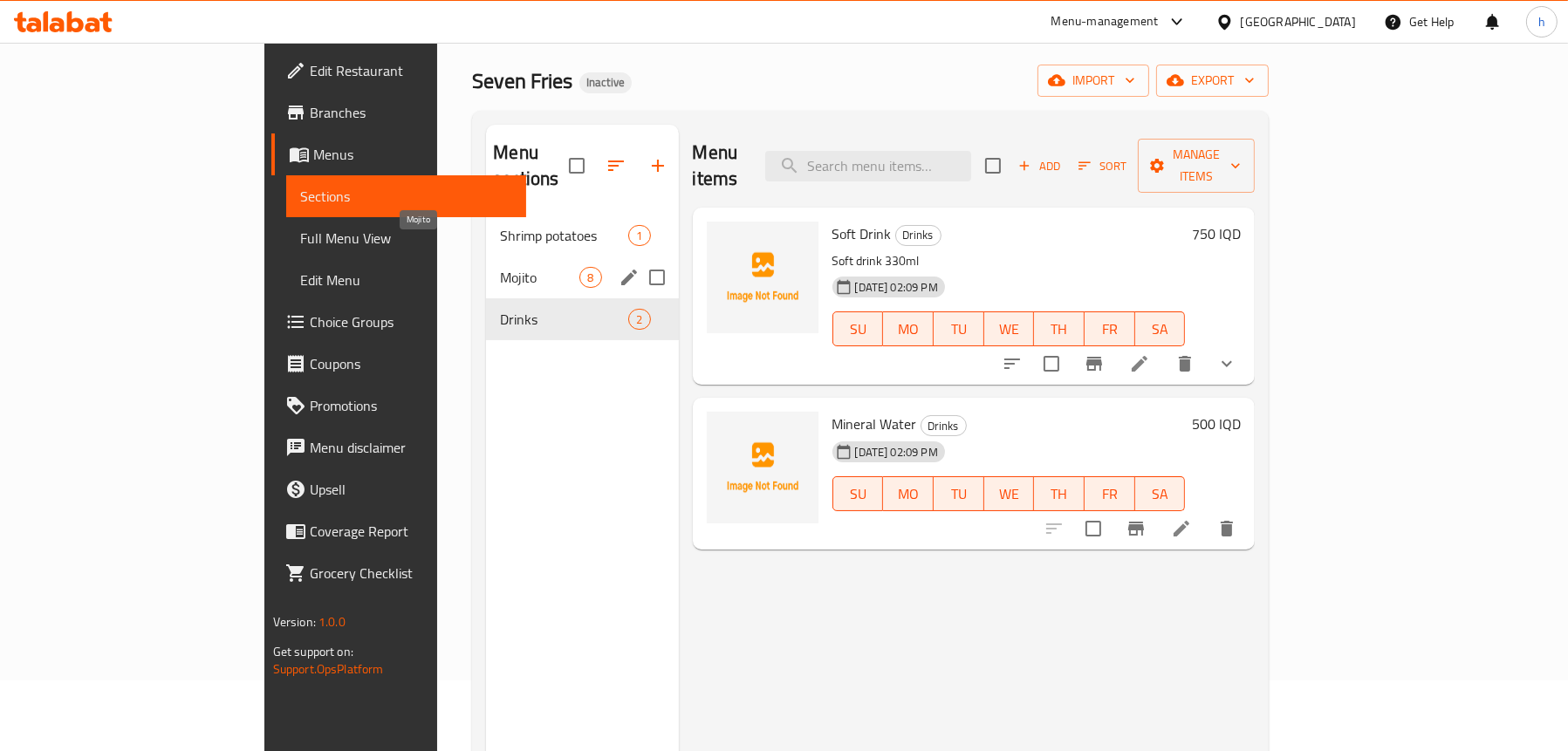
click at [500, 267] on span "Mojito" at bounding box center [539, 277] width 79 height 21
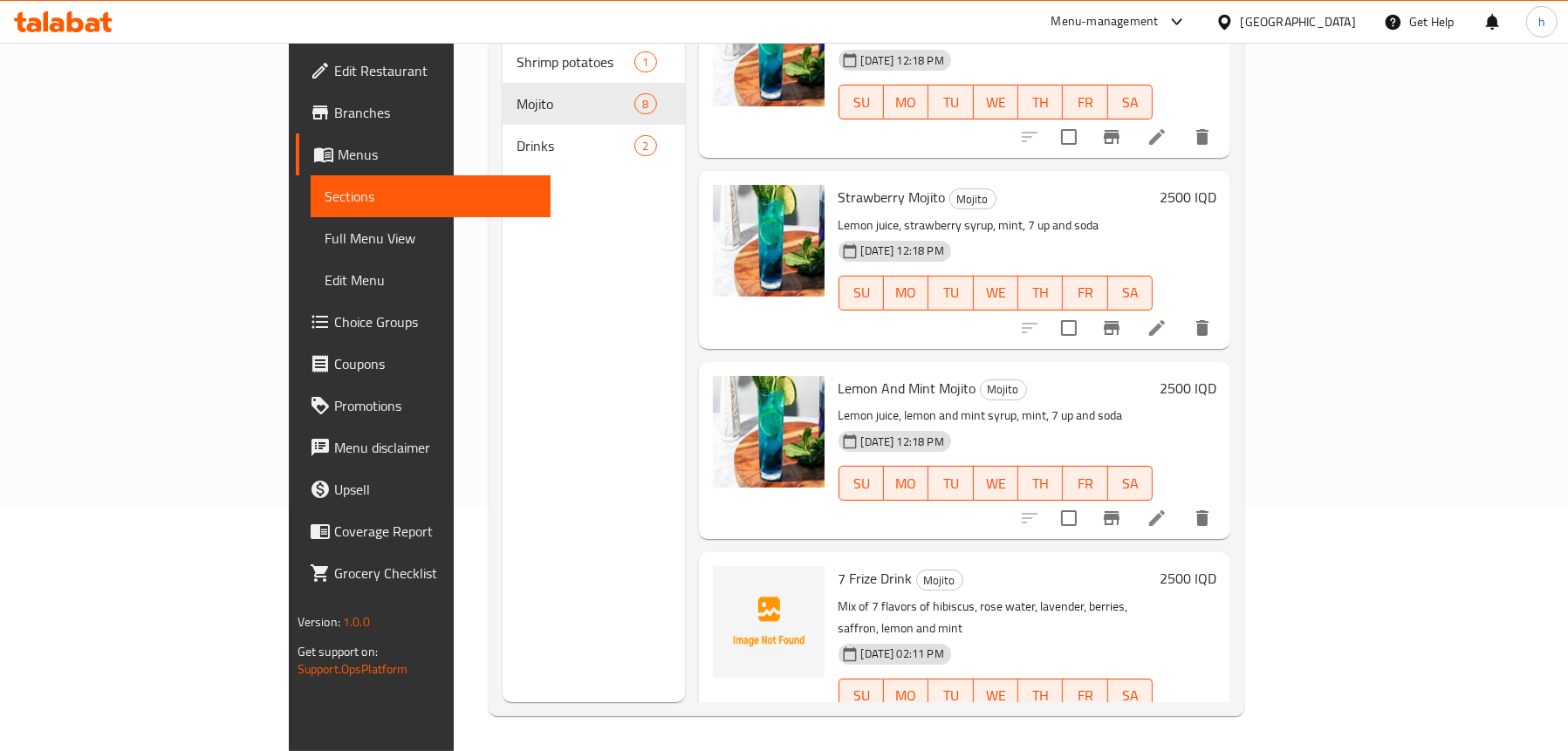
scroll to position [641, 0]
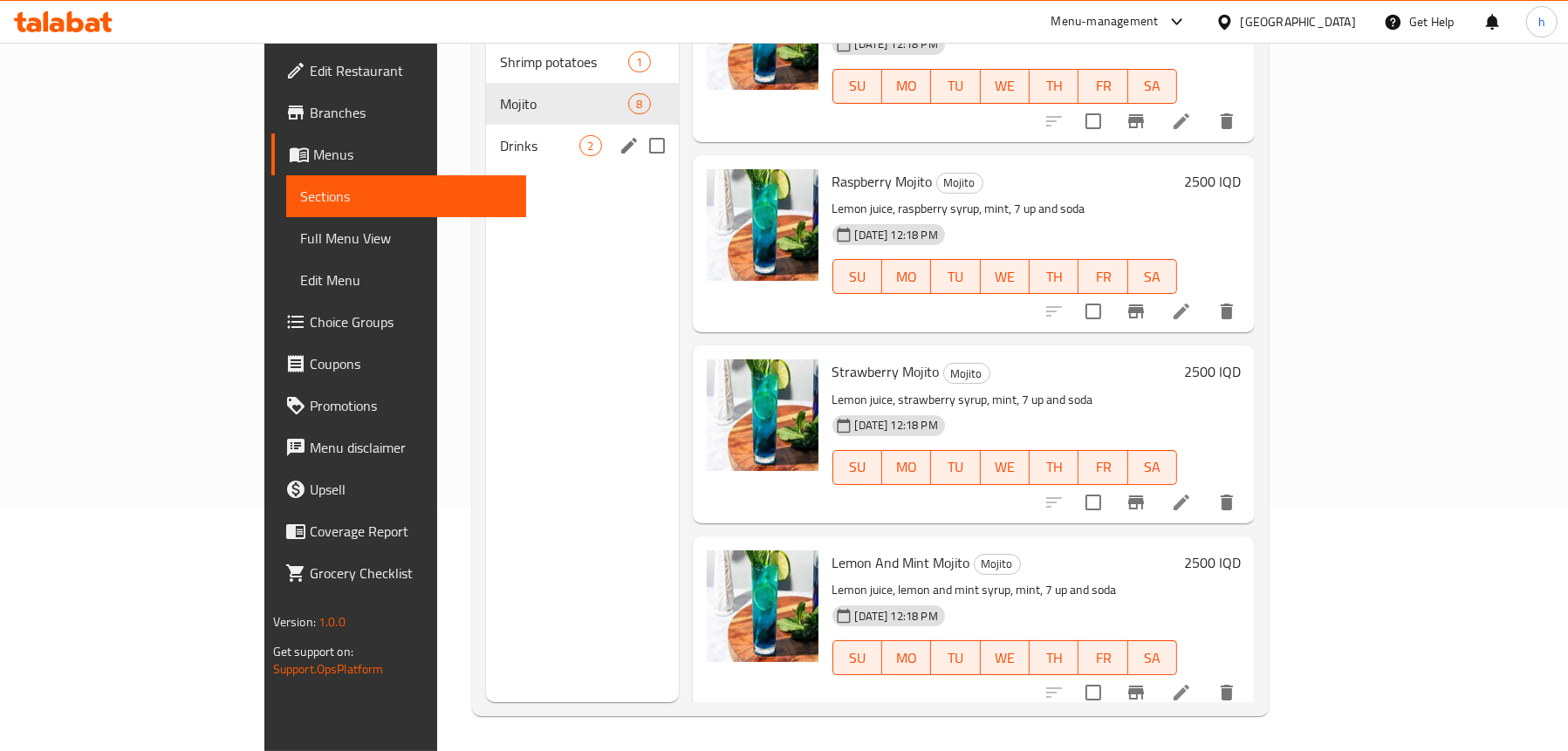
click at [486, 132] on div "Drinks 2" at bounding box center [581, 146] width 192 height 42
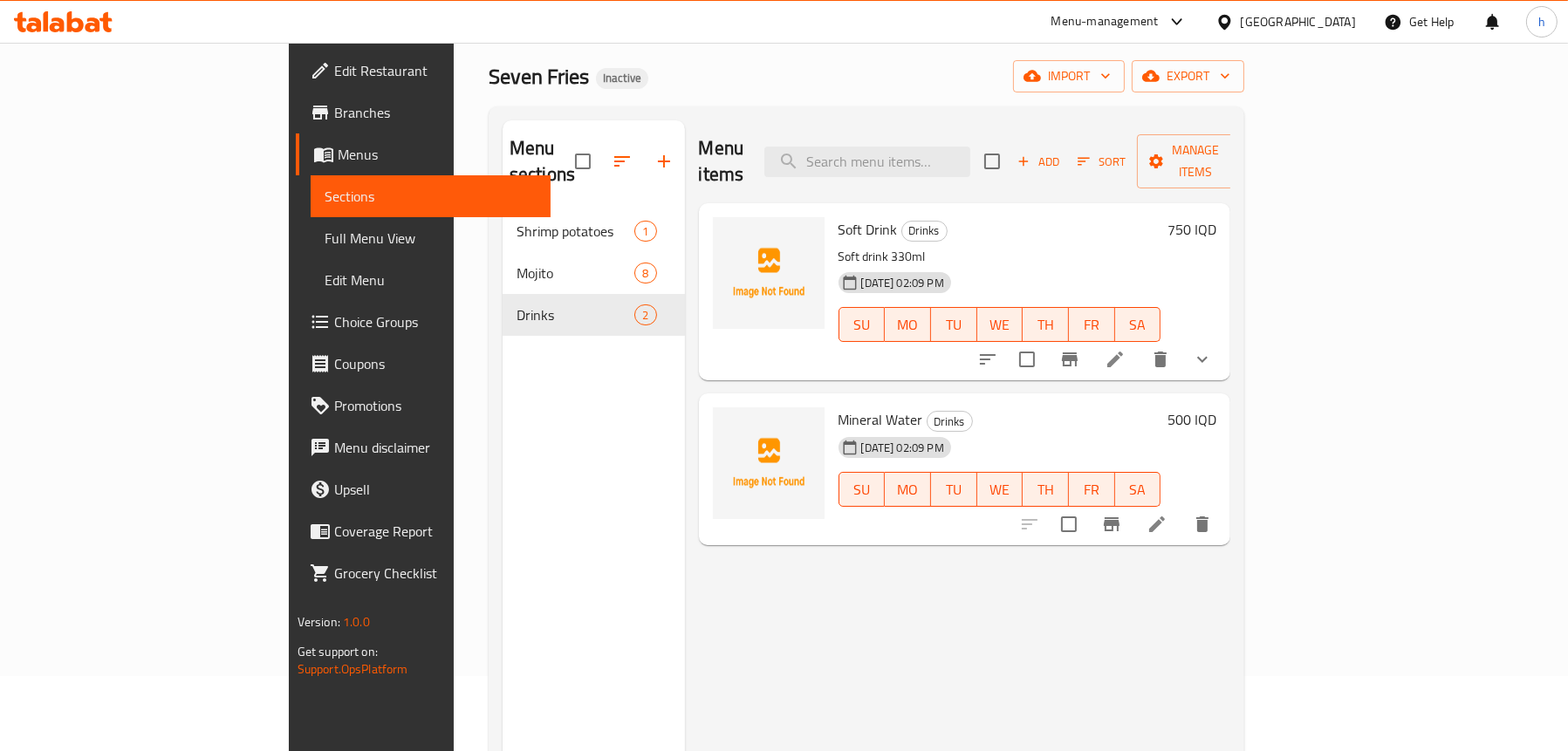
scroll to position [71, 0]
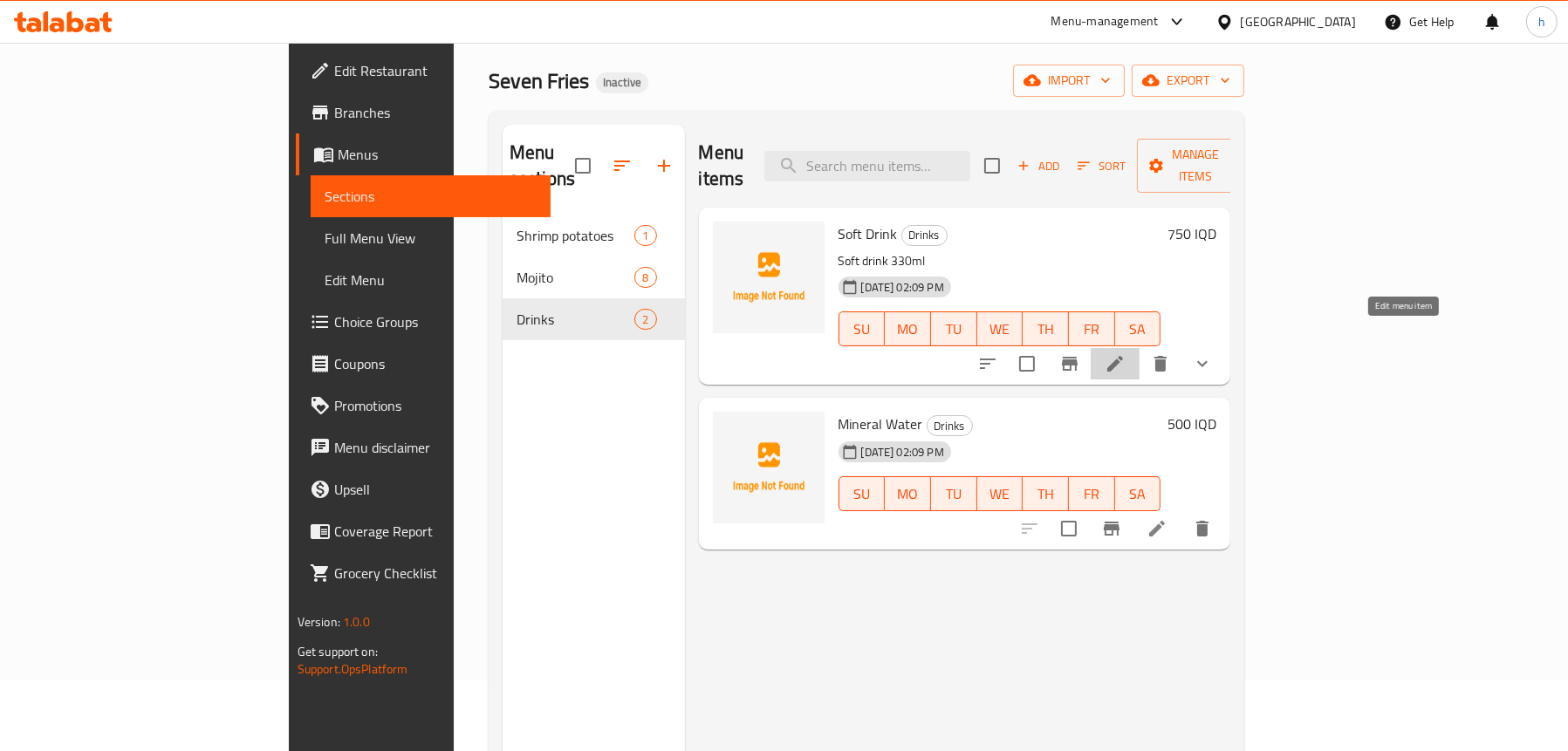
click at [1125, 354] on icon at bounding box center [1114, 363] width 21 height 21
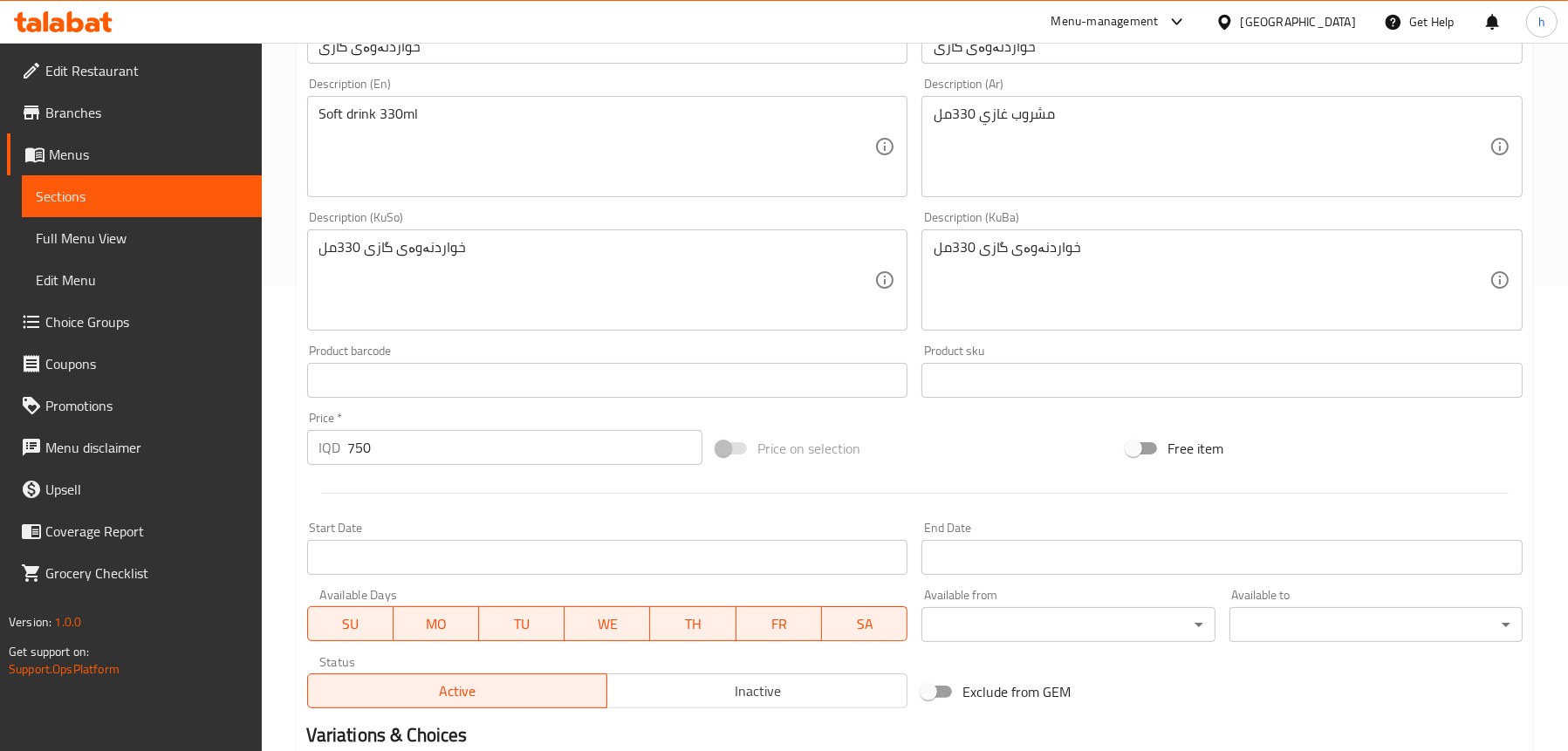
scroll to position [523, 0]
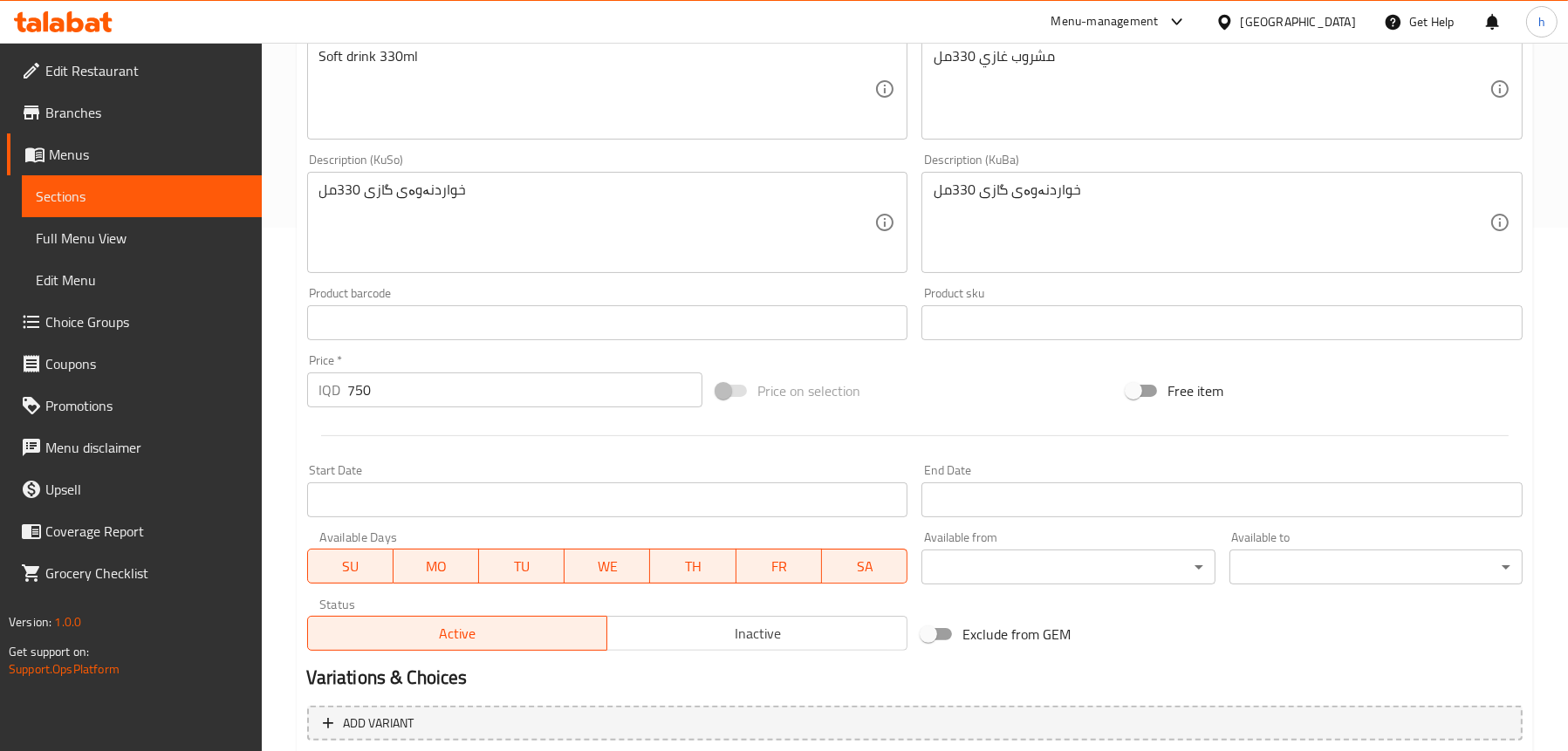
click at [97, 242] on span "Full Menu View" at bounding box center [141, 238] width 212 height 21
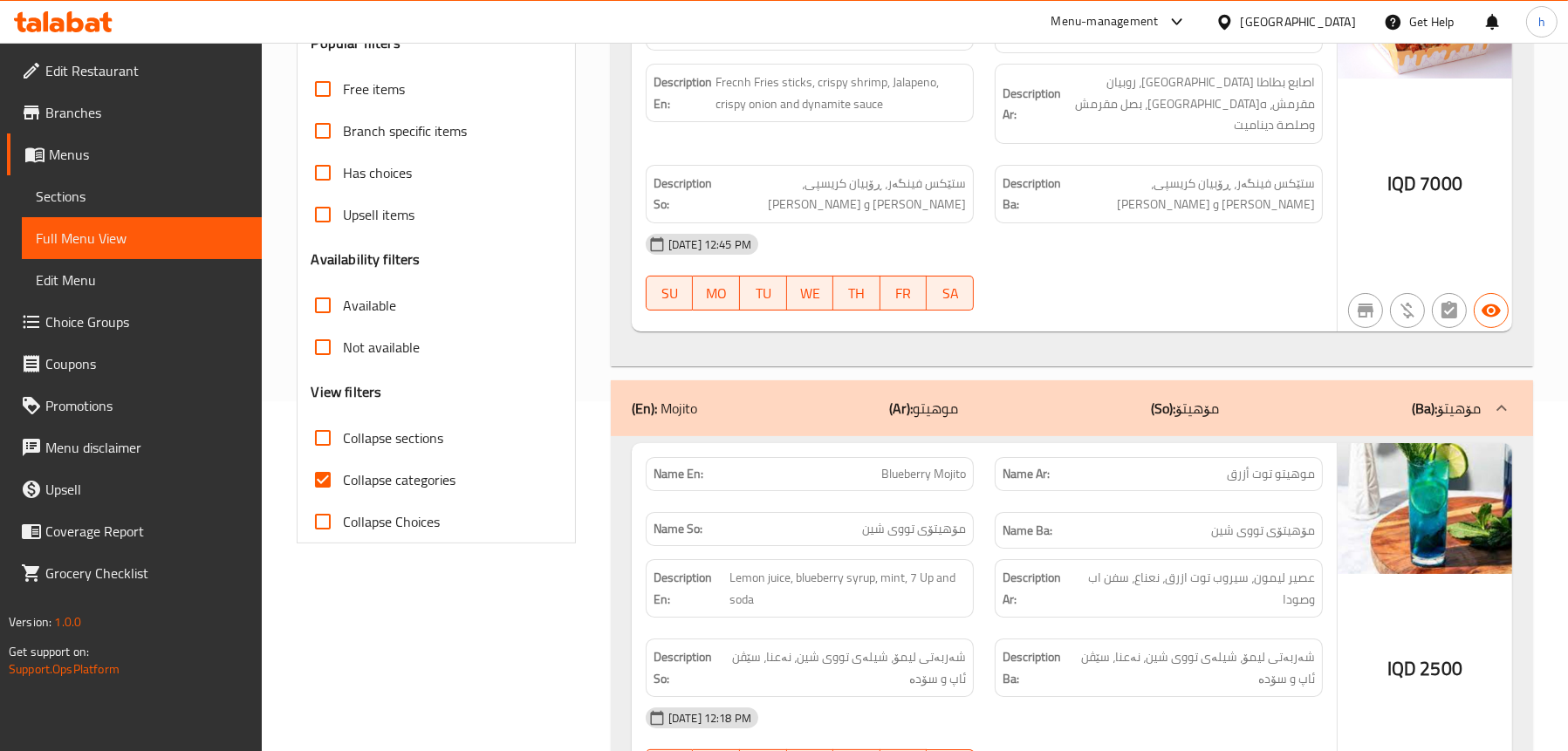
scroll to position [262, 0]
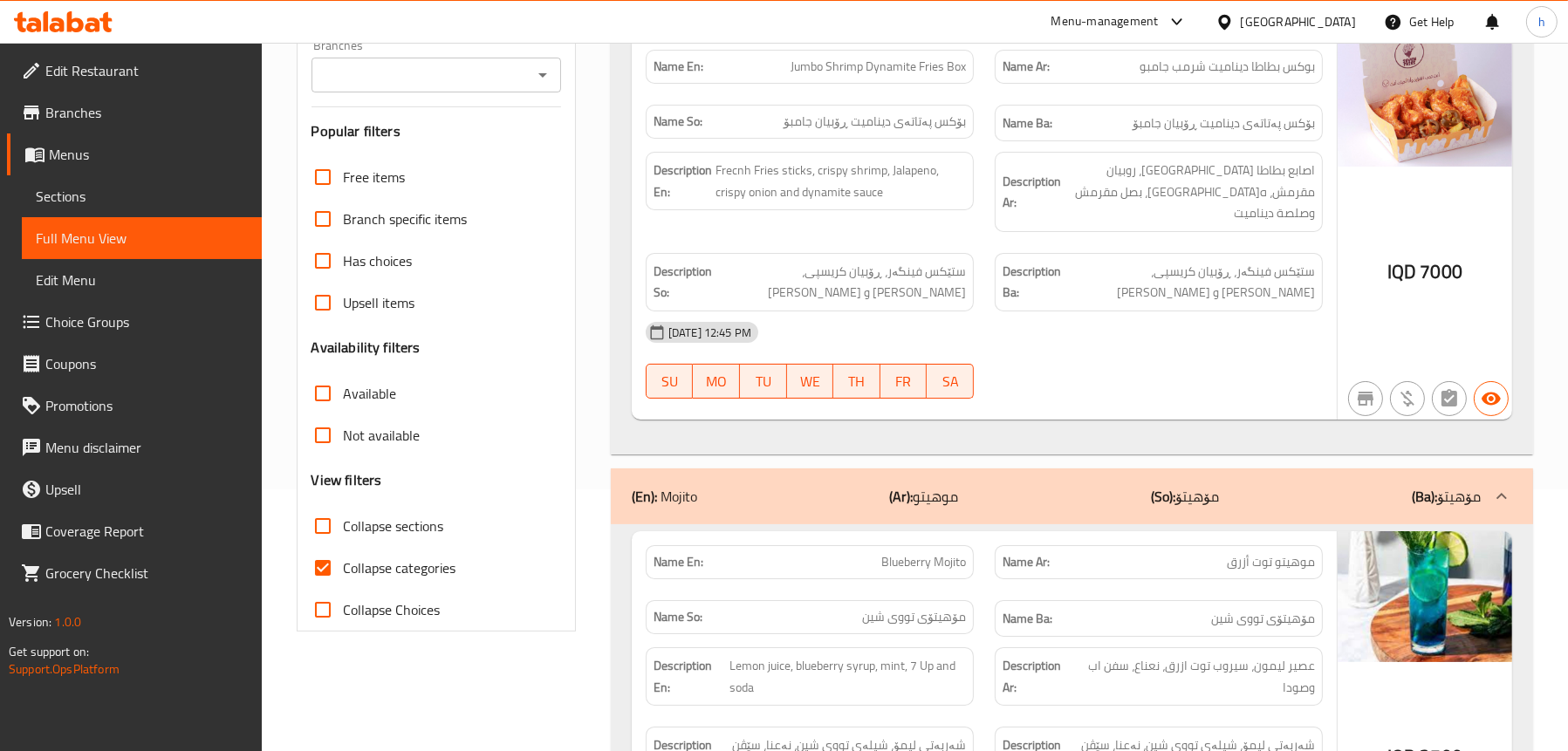
click at [813, 469] on div "(En): Mojito (Ar): موهيتو (So): مۆهیتۆ (Ba): مۆهیتۆ" at bounding box center [1072, 496] width 922 height 56
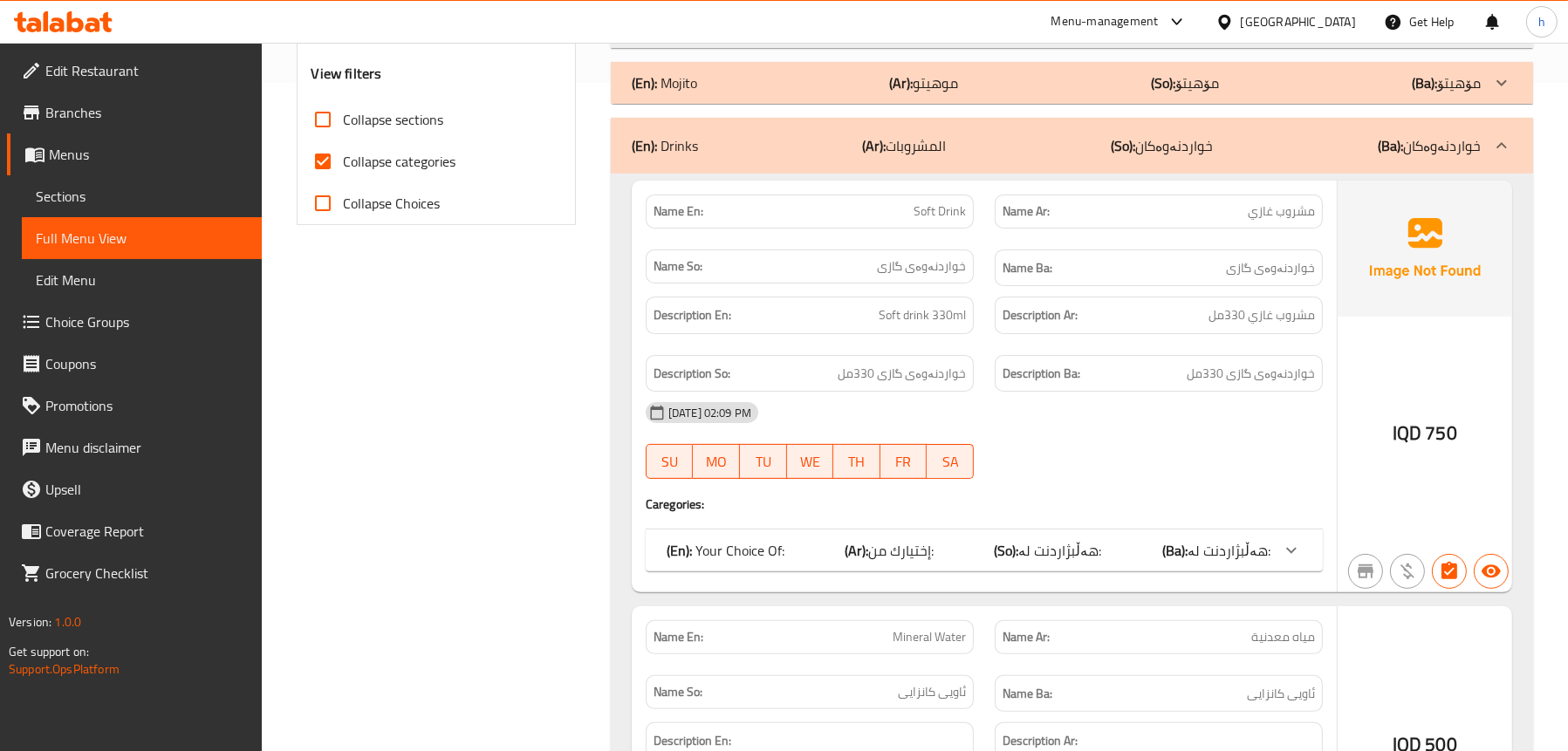
scroll to position [541, 0]
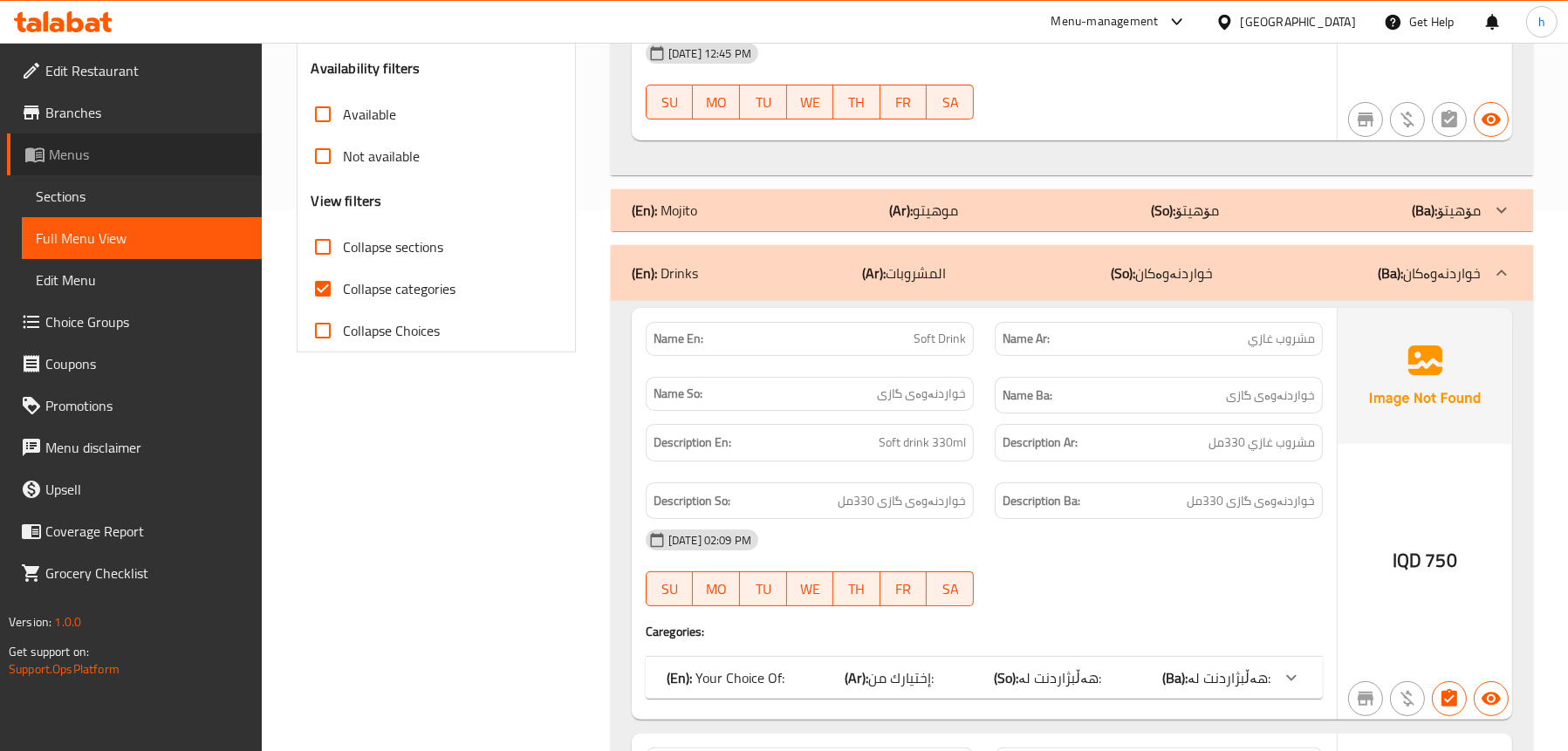
click at [64, 160] on span "Menus" at bounding box center [148, 154] width 199 height 21
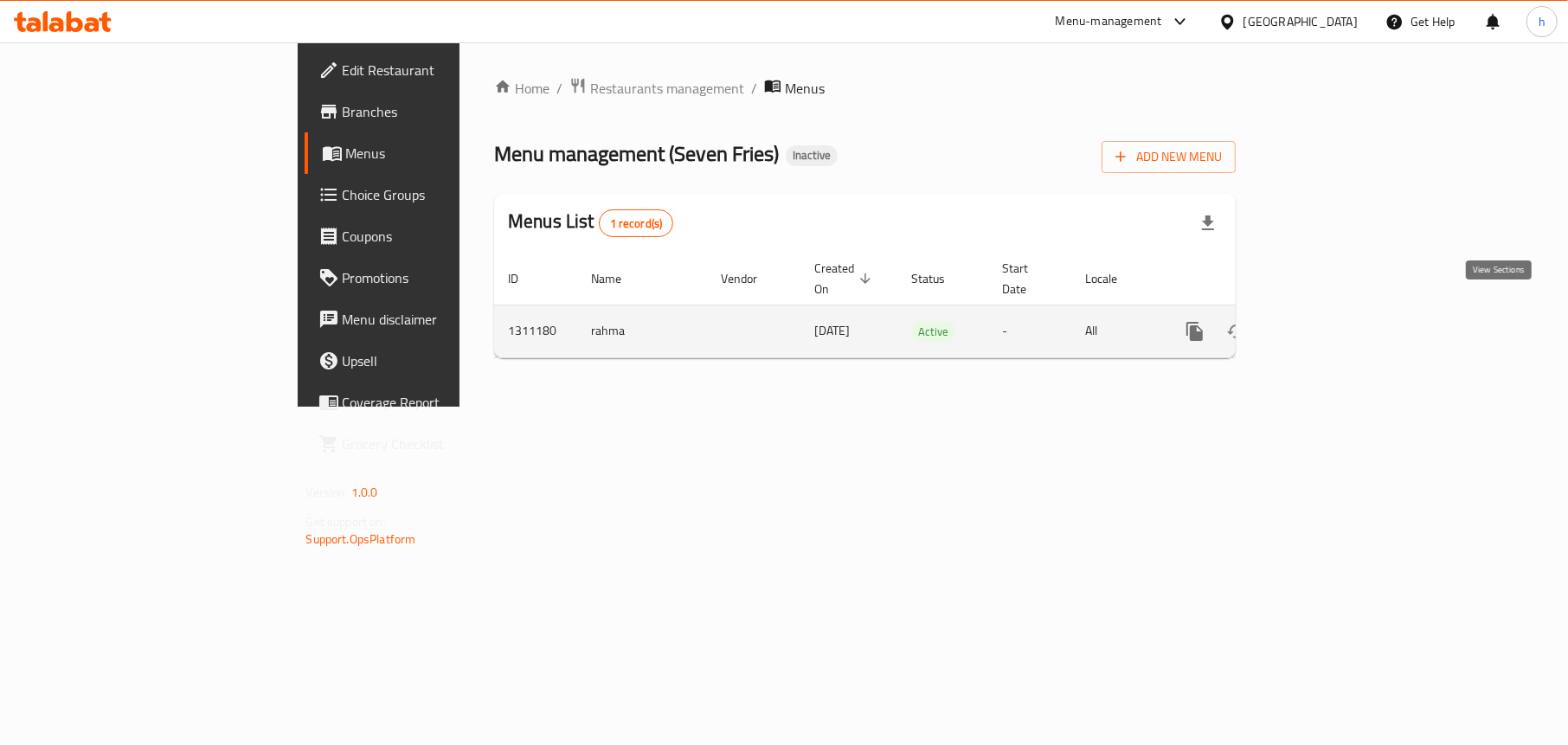
click at [1340, 312] on link "enhanced table" at bounding box center [1319, 331] width 42 height 42
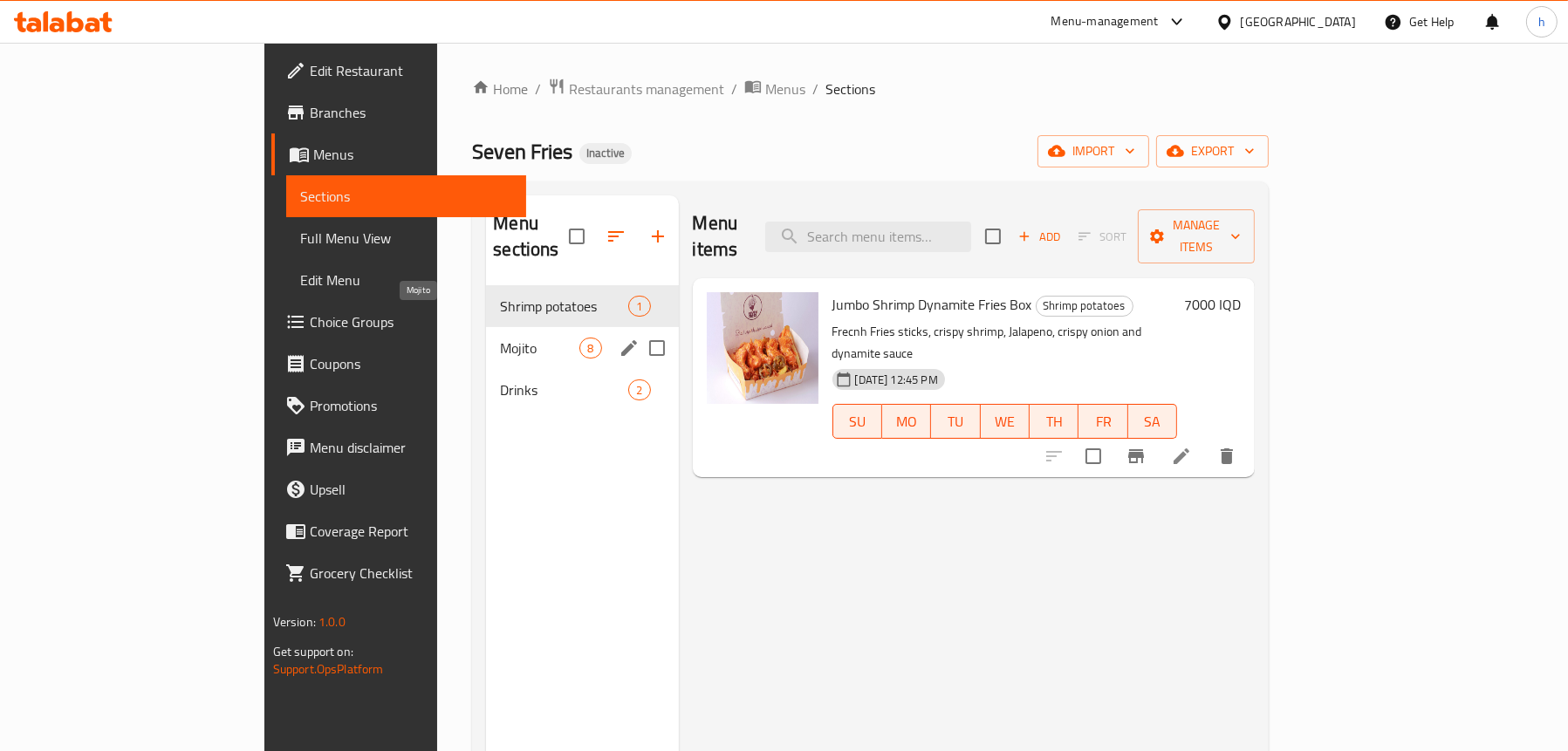
click at [500, 338] on span "Mojito" at bounding box center [539, 347] width 79 height 21
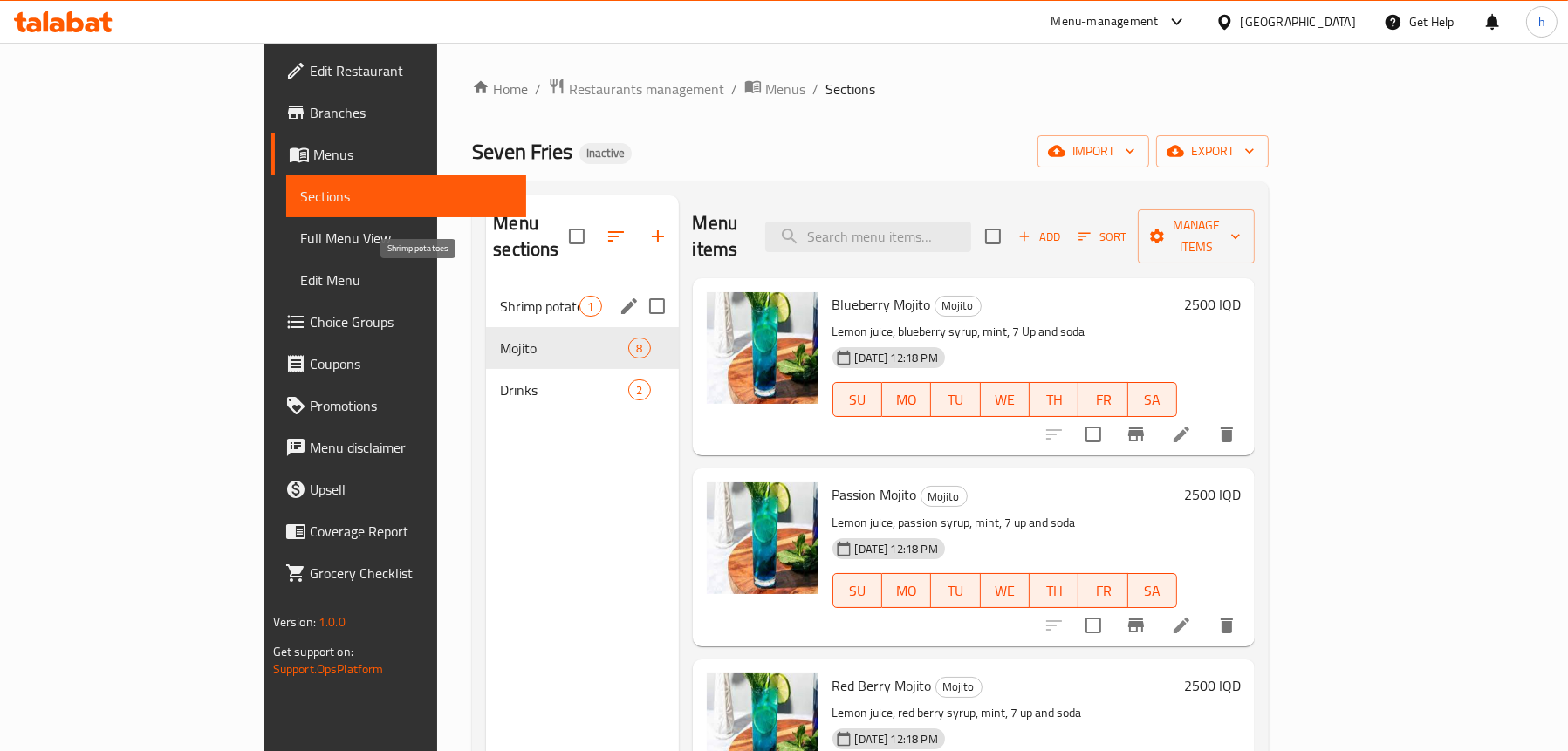
click at [500, 296] on span "Shrimp potatoes" at bounding box center [539, 305] width 79 height 21
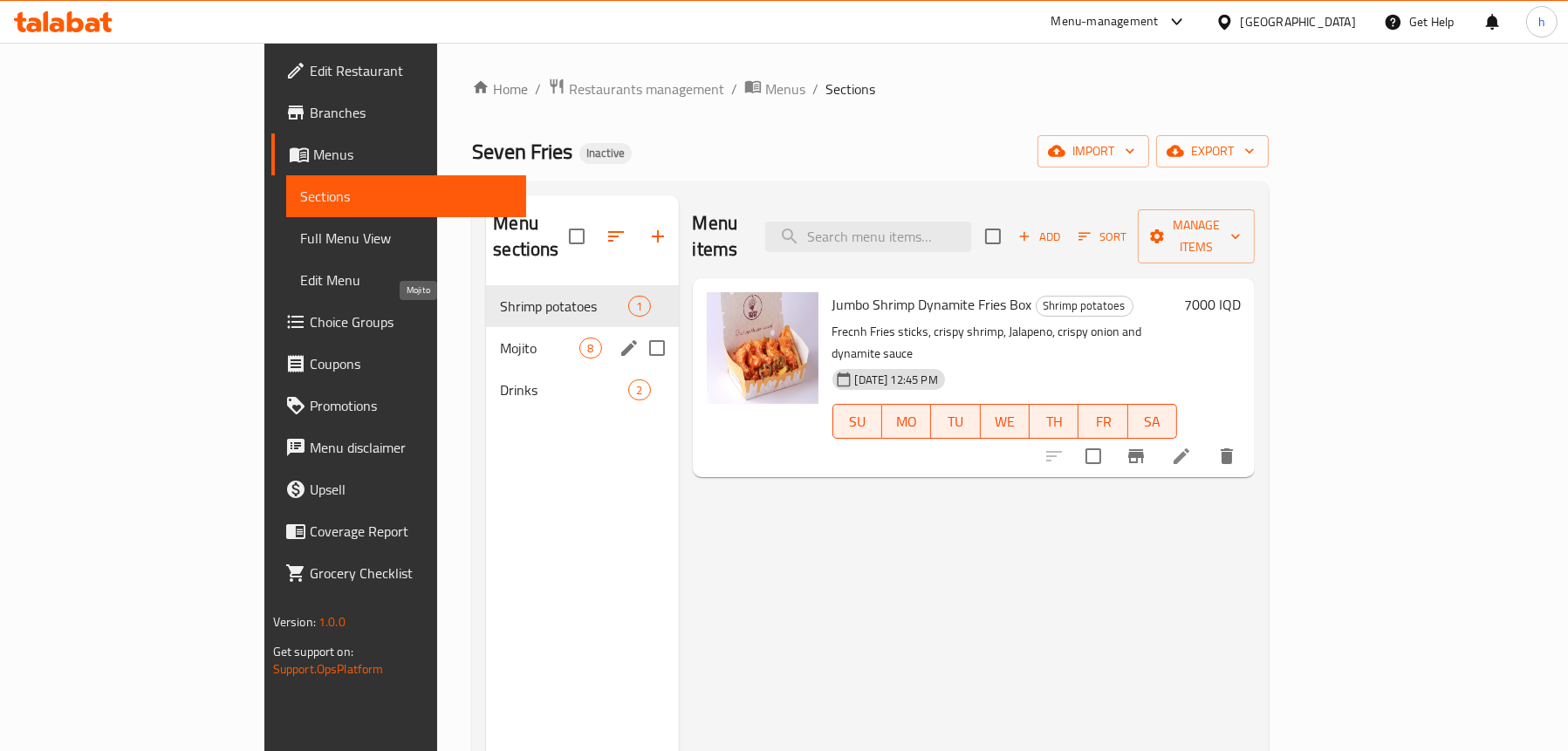
click at [500, 338] on span "Mojito" at bounding box center [539, 347] width 79 height 21
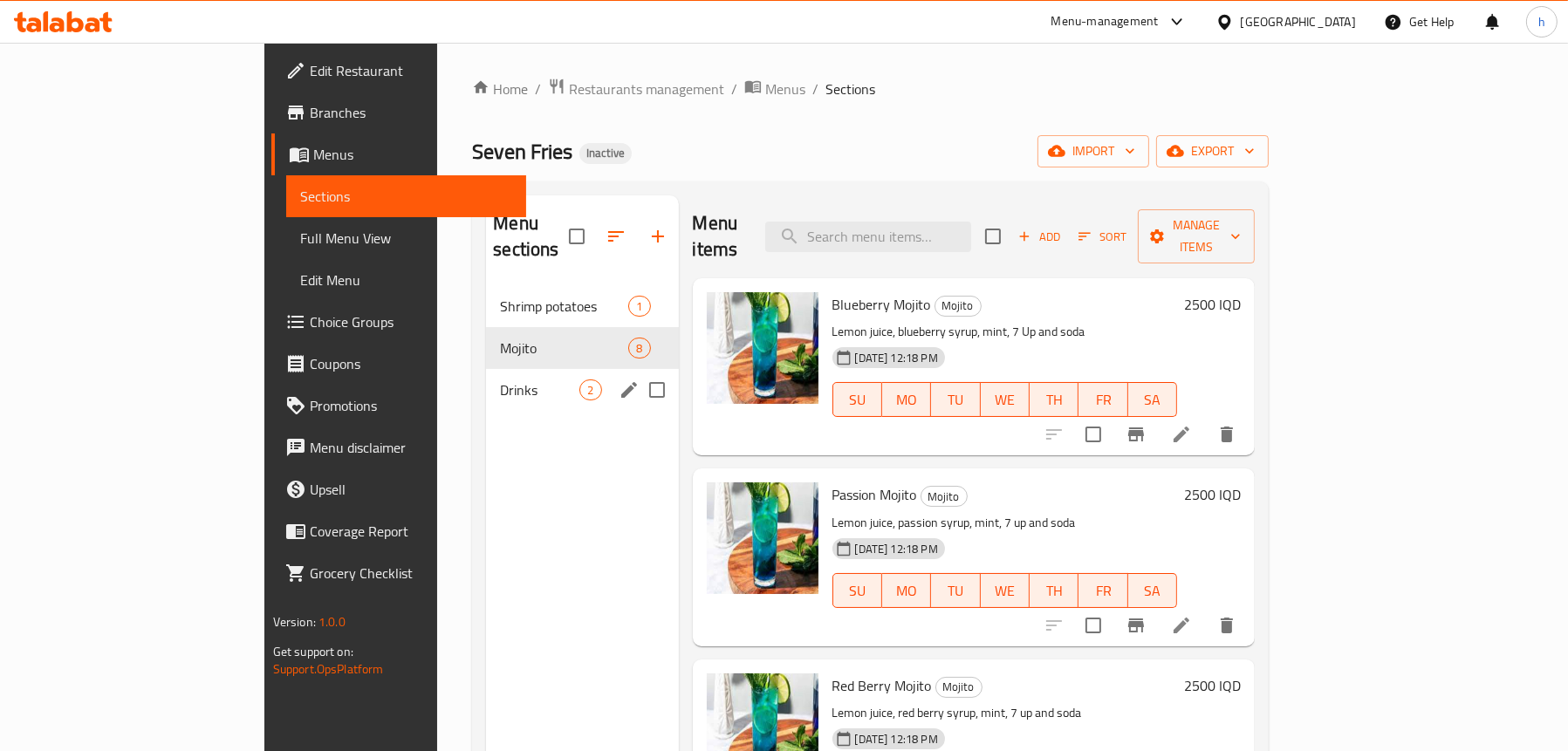
click at [486, 369] on div "Drinks 2" at bounding box center [581, 389] width 192 height 42
